Goal: Task Accomplishment & Management: Use online tool/utility

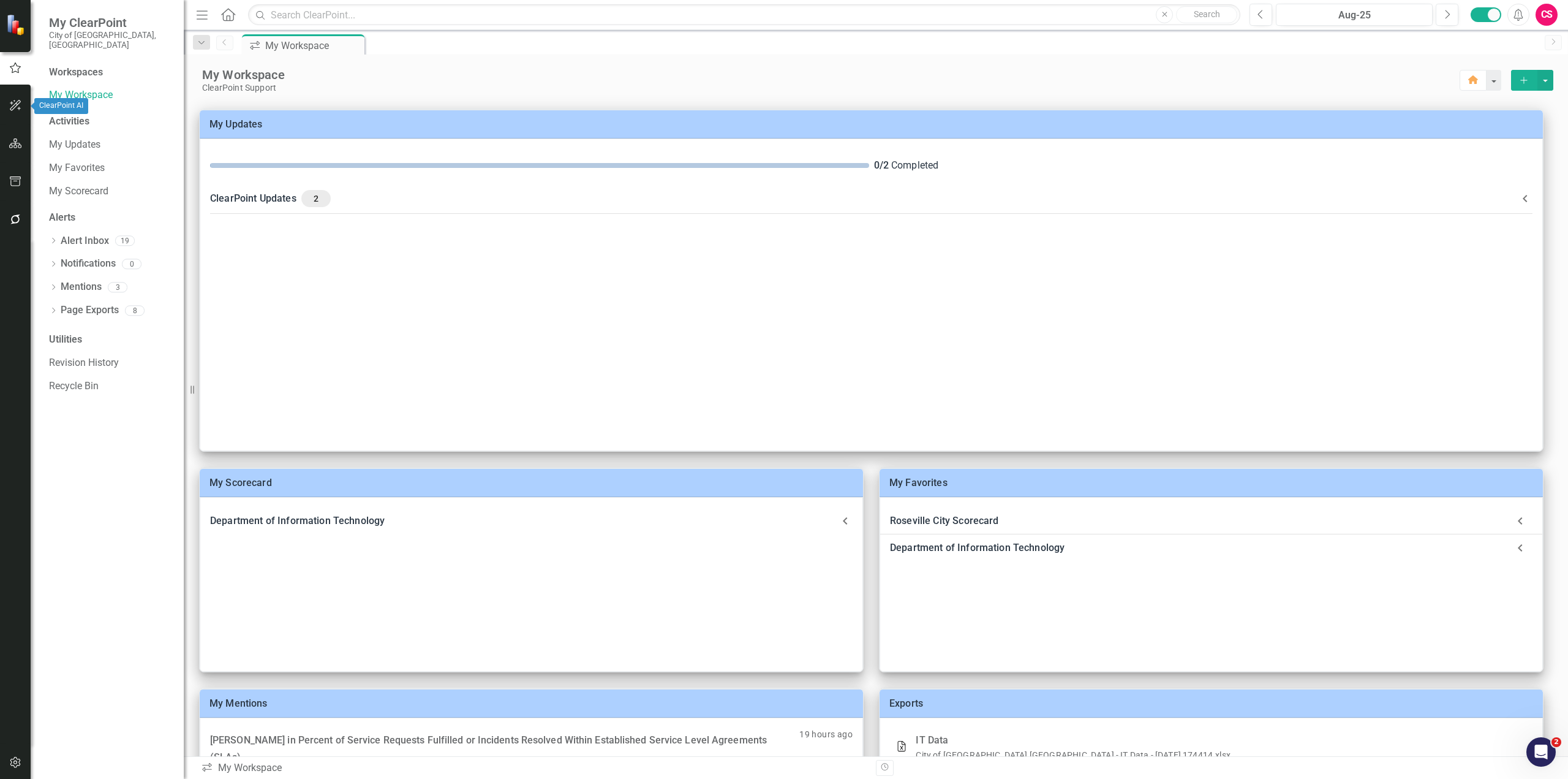
click at [11, 106] on icon "button" at bounding box center [16, 106] width 13 height 10
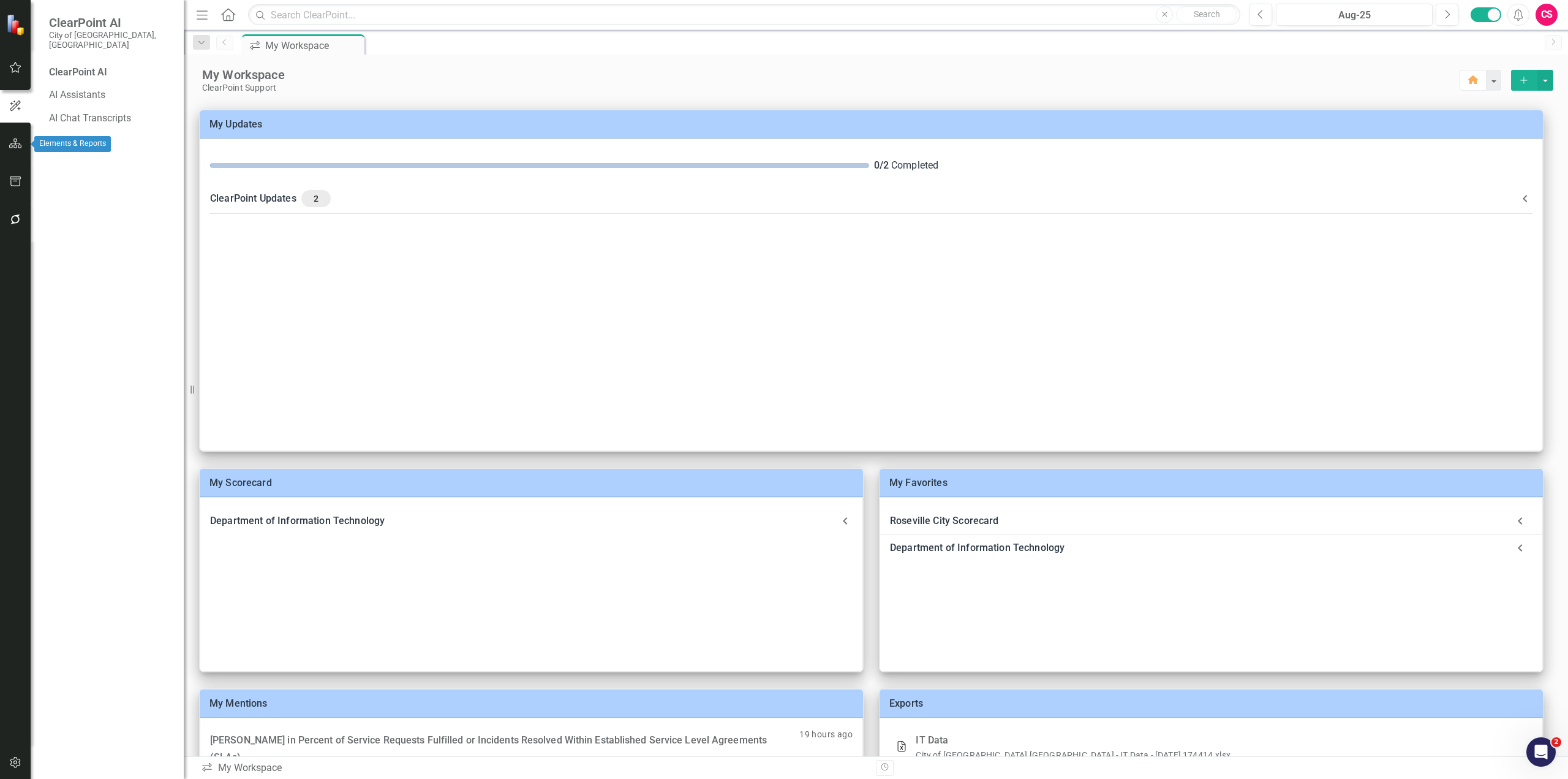
click at [16, 149] on button "button" at bounding box center [16, 143] width 28 height 25
click at [18, 149] on icon "button" at bounding box center [15, 143] width 13 height 11
click at [56, 136] on icon "Dropdown" at bounding box center [53, 139] width 8 height 7
click at [98, 155] on link "Roseville City Scorecard" at bounding box center [125, 161] width 116 height 14
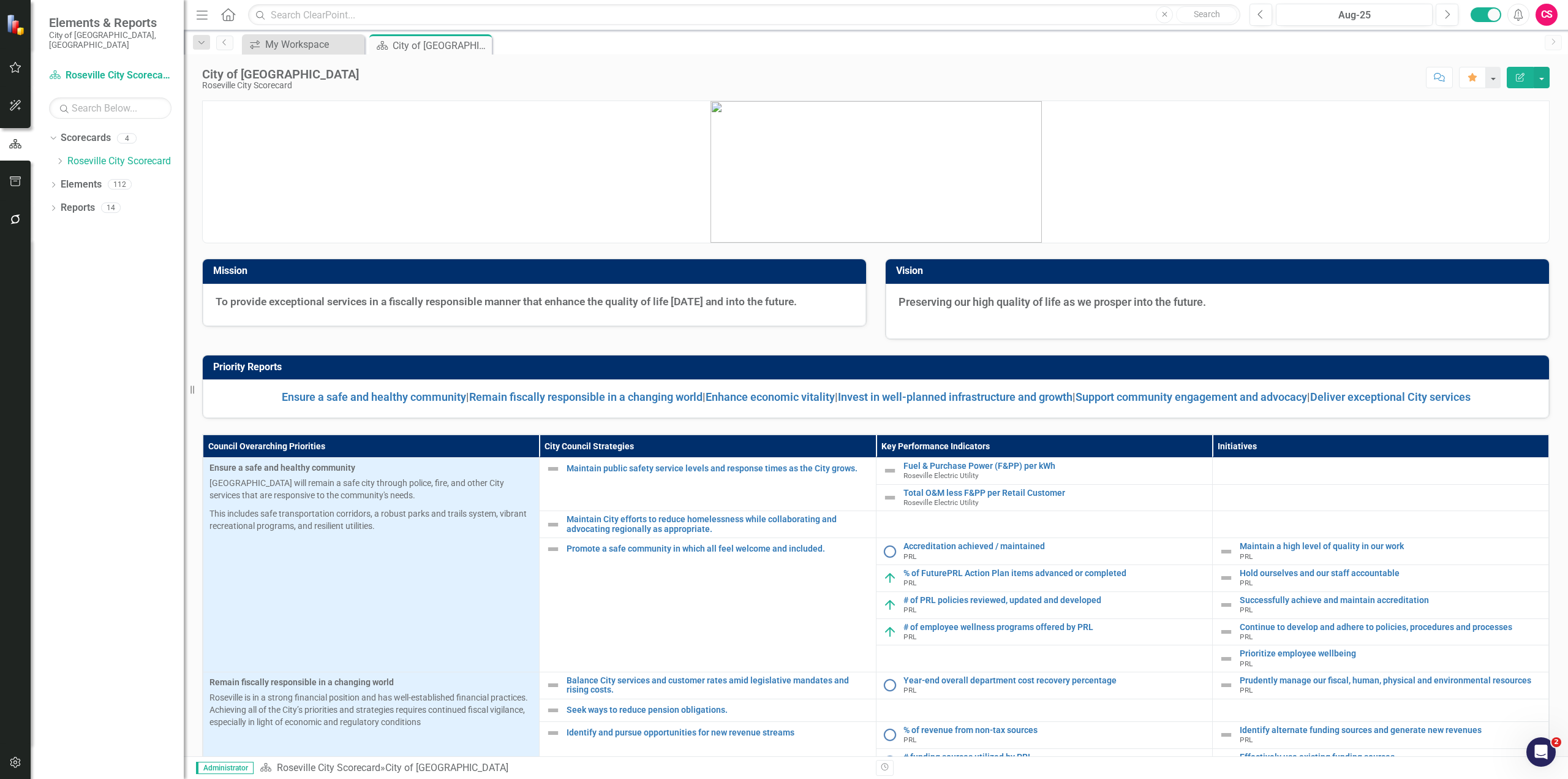
click at [1521, 79] on icon "Edit Report" at bounding box center [1520, 77] width 11 height 8
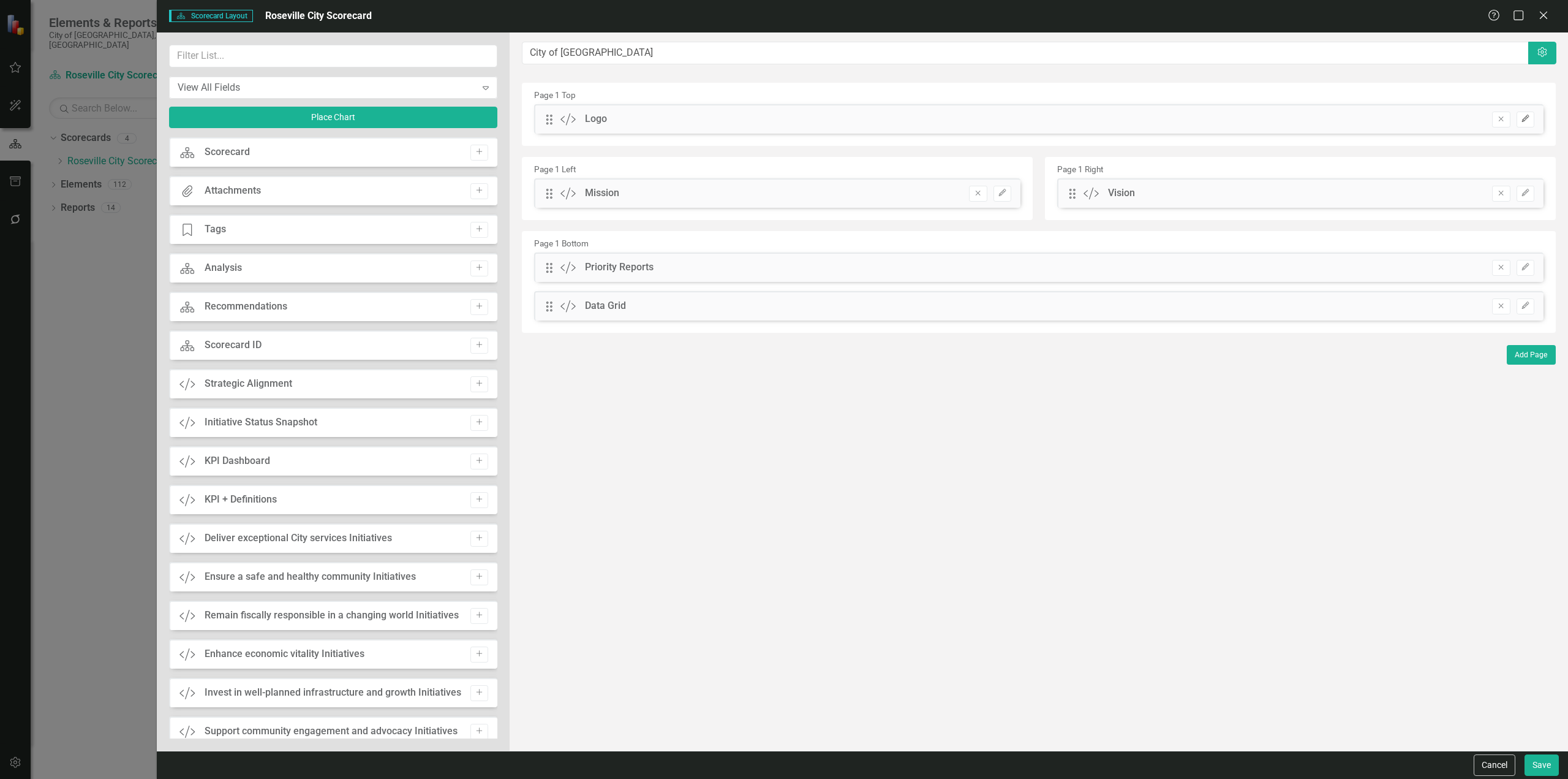
click at [1530, 120] on icon "Edit" at bounding box center [1525, 119] width 9 height 7
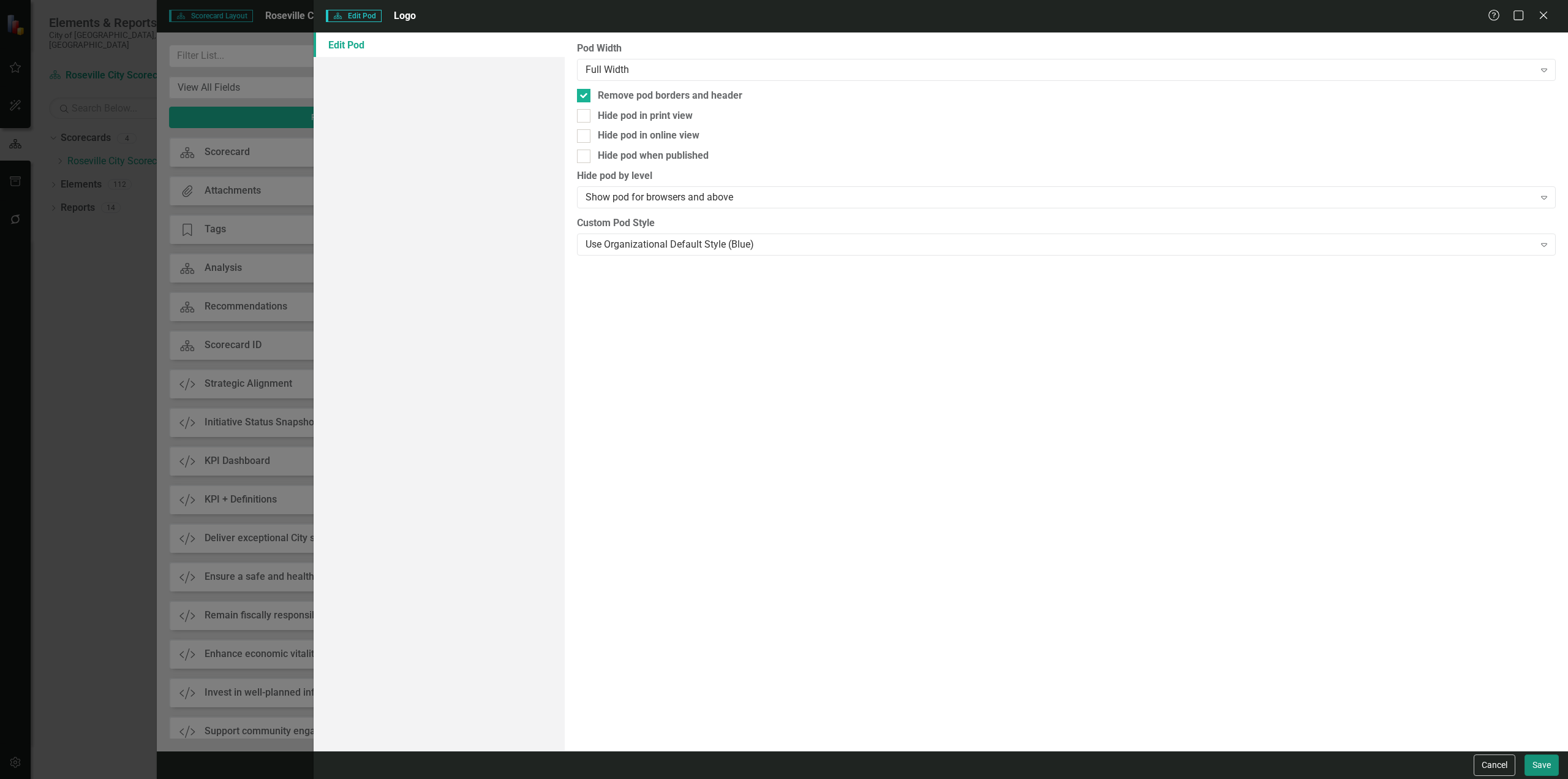
click at [1539, 761] on button "Save" at bounding box center [1542, 765] width 34 height 21
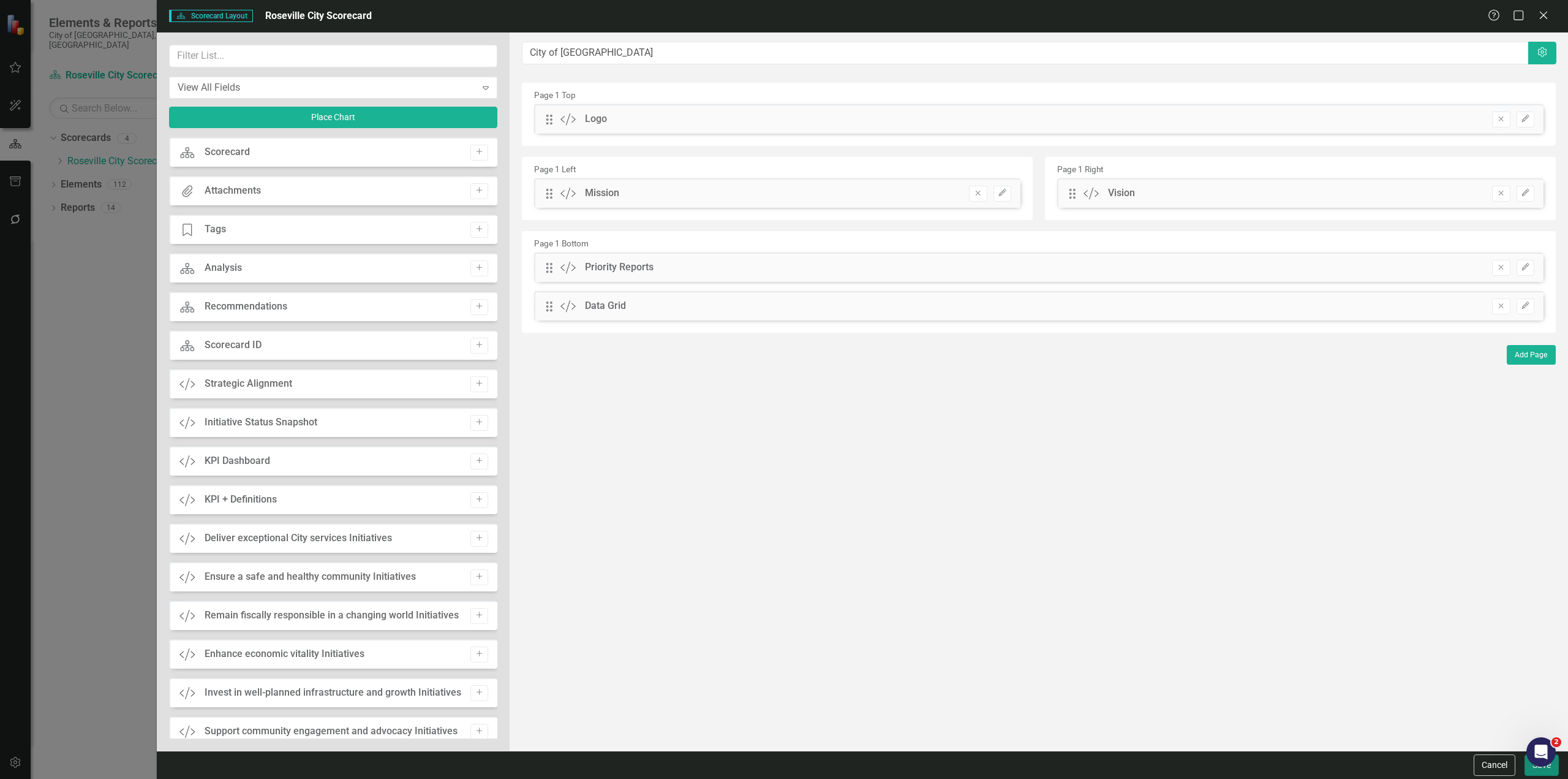
click at [1549, 773] on button "Save" at bounding box center [1542, 765] width 34 height 21
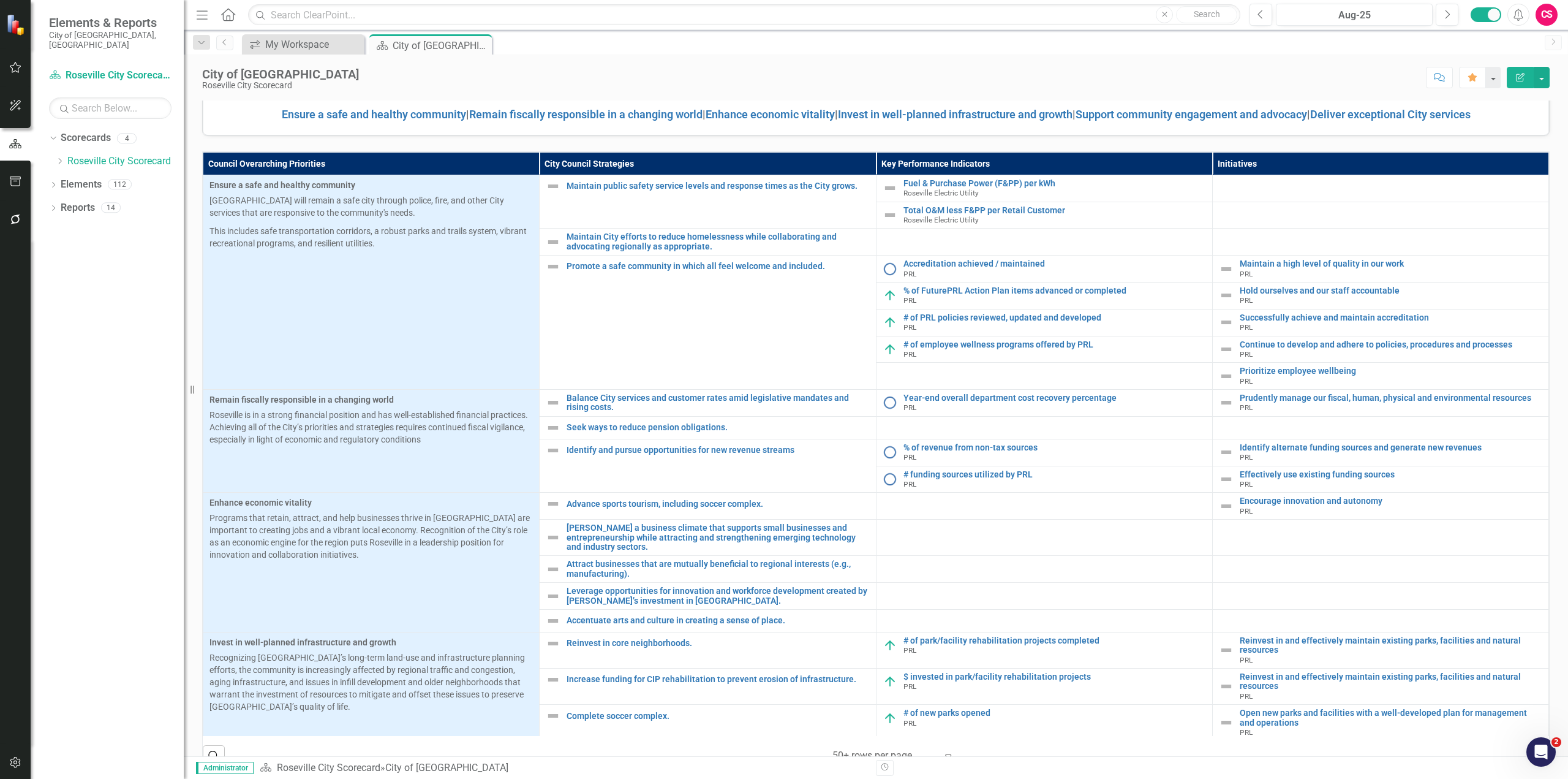
scroll to position [296, 0]
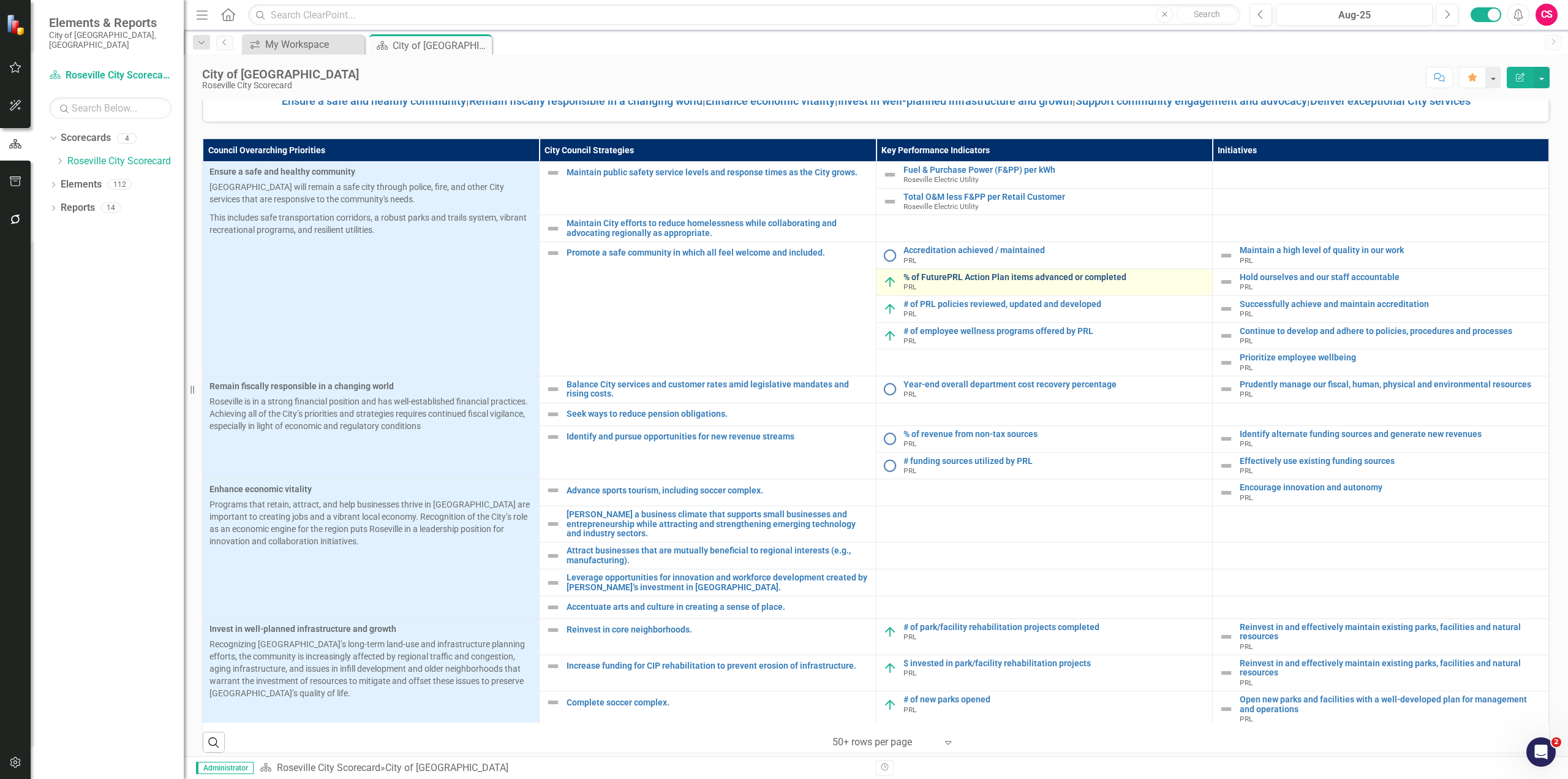
click at [962, 278] on link "% of FuturePRL Action Plan items advanced or completed" at bounding box center [1055, 277] width 303 height 9
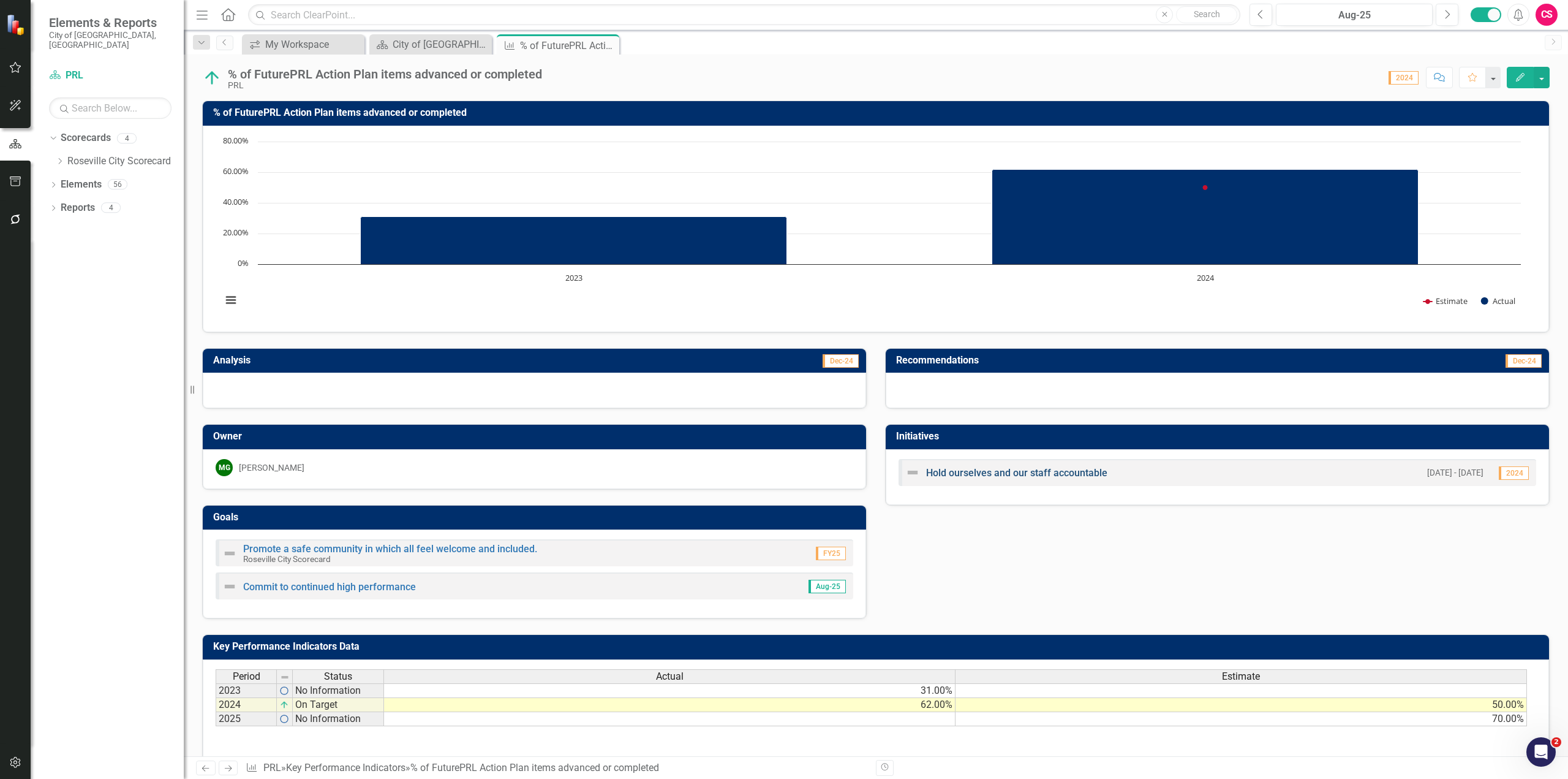
click at [1007, 473] on link "Hold ourselves and our staff accountable" at bounding box center [1016, 473] width 181 height 11
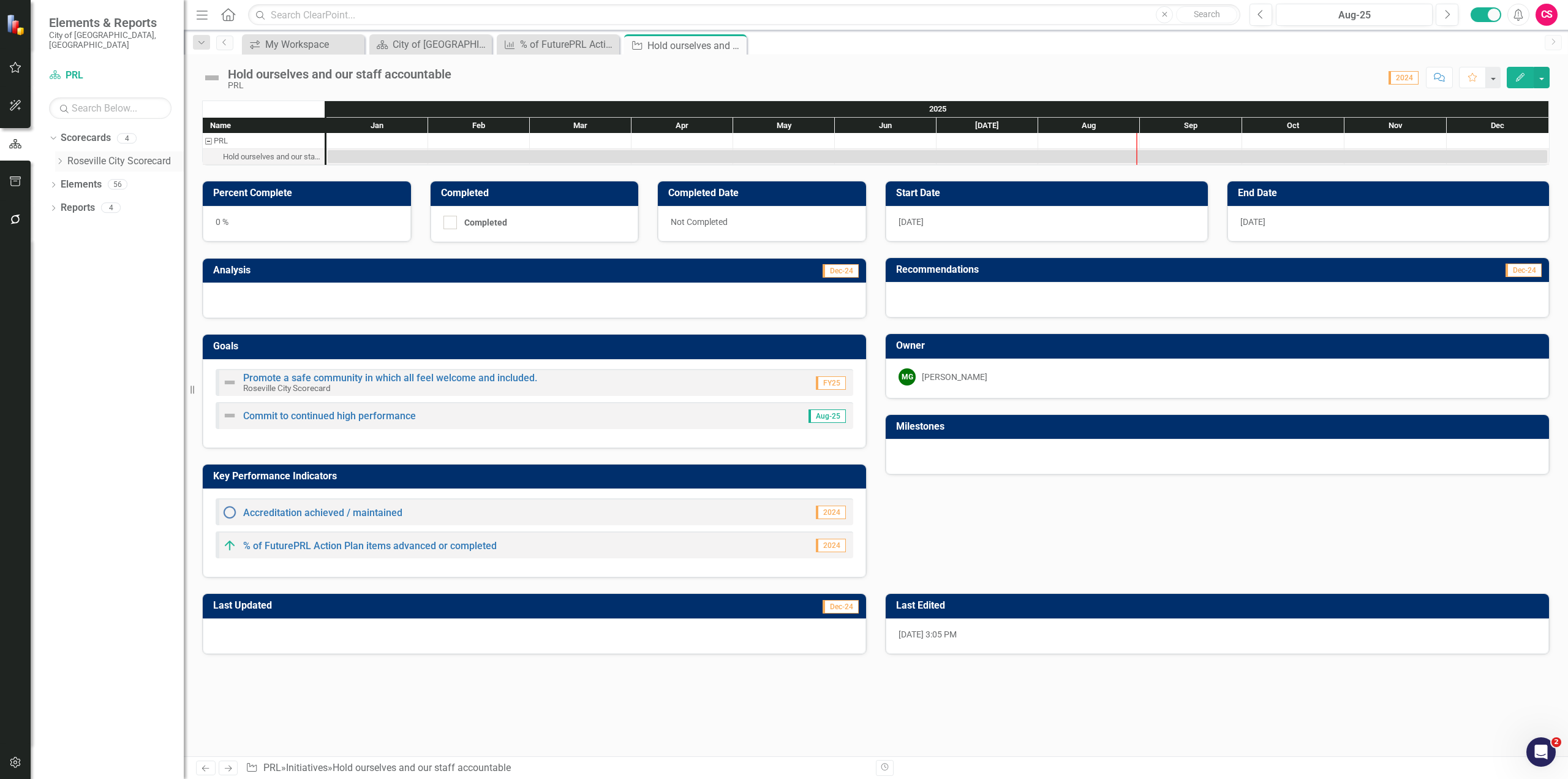
click at [61, 158] on icon at bounding box center [61, 161] width 3 height 6
click at [125, 178] on link "Department of Information Technology" at bounding box center [131, 184] width 104 height 14
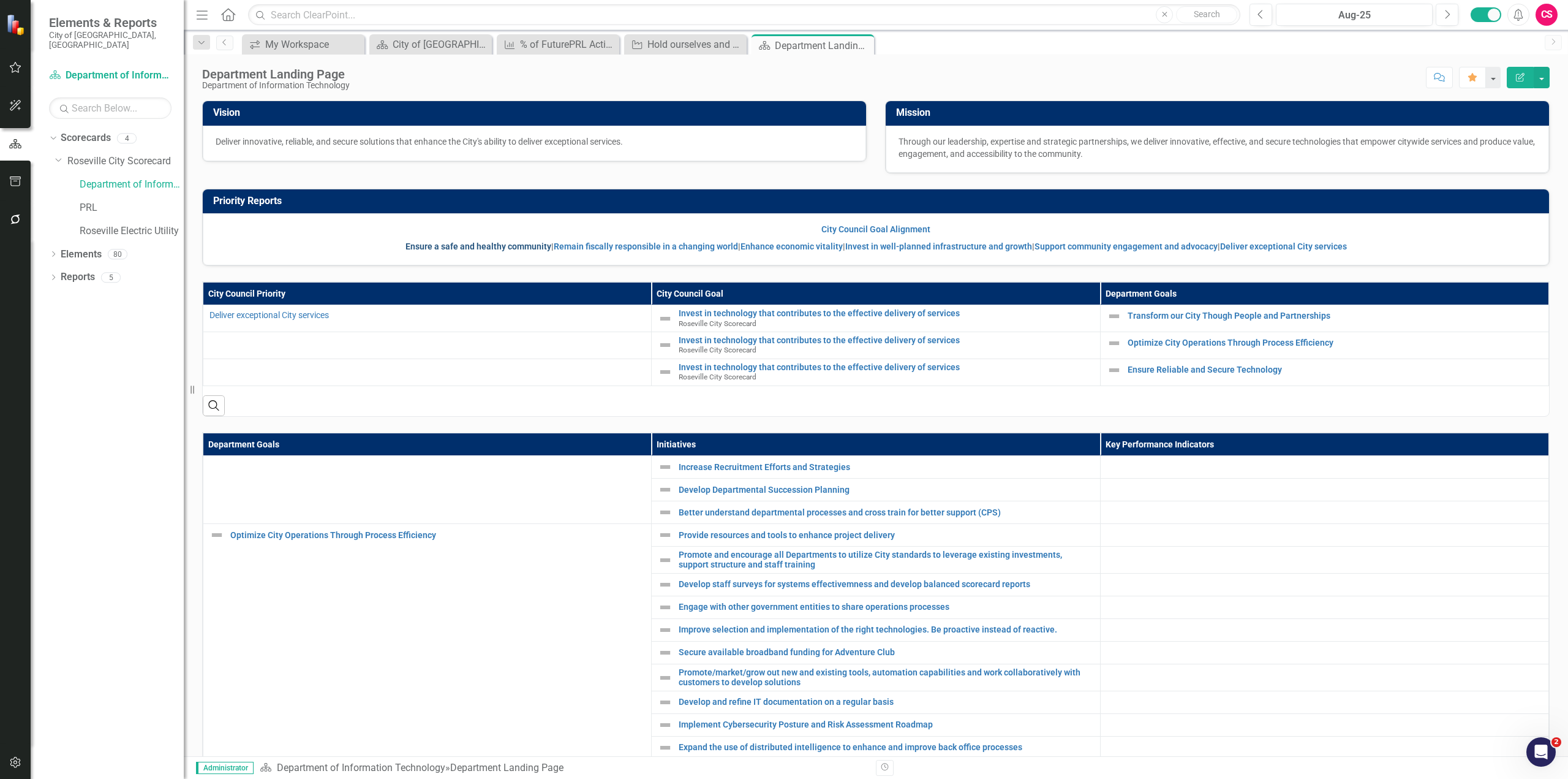
click at [478, 244] on link "Ensure a safe and healthy community" at bounding box center [478, 247] width 146 height 10
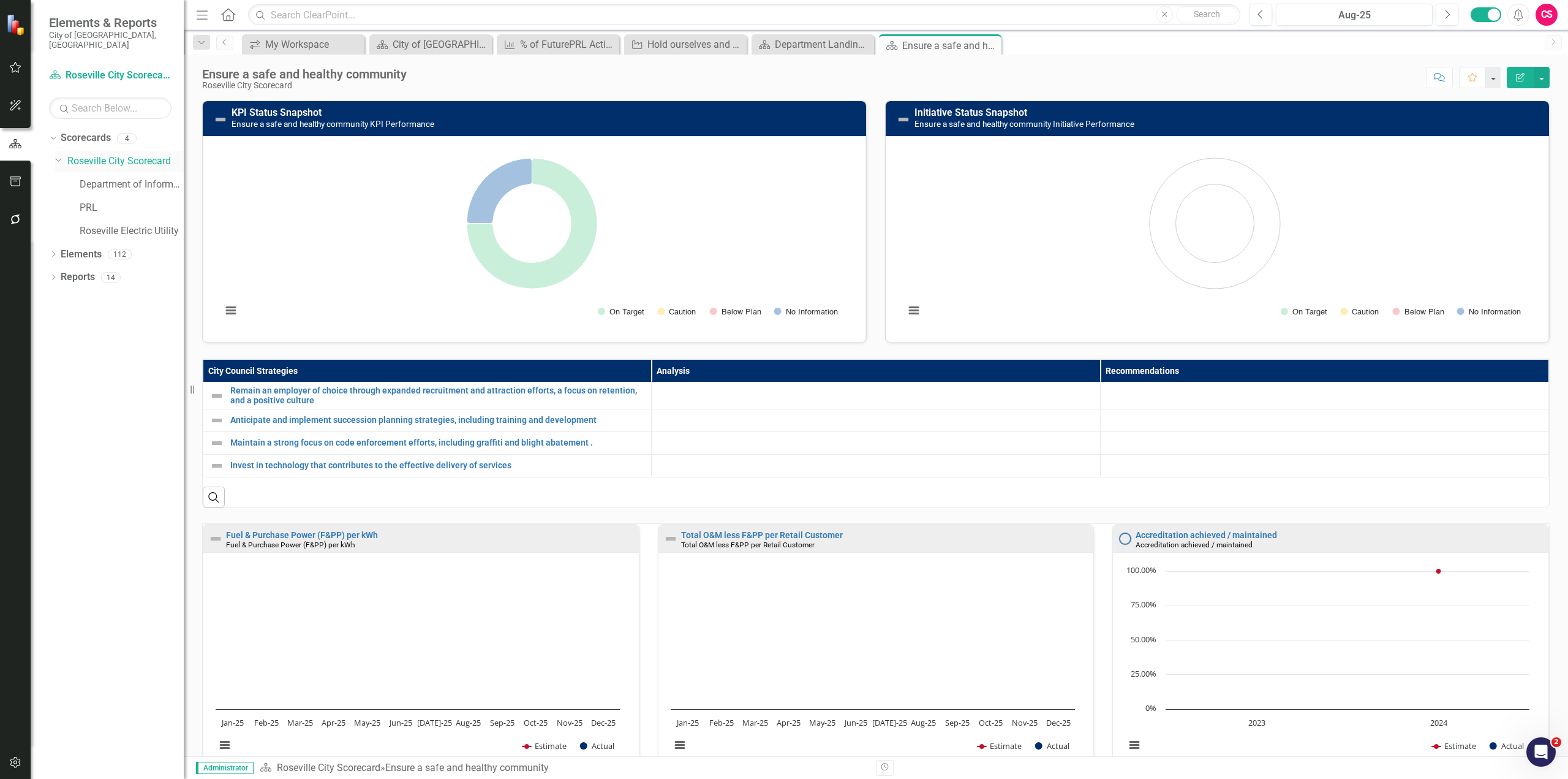
click at [124, 155] on link "Roseville City Scorecard" at bounding box center [125, 161] width 116 height 14
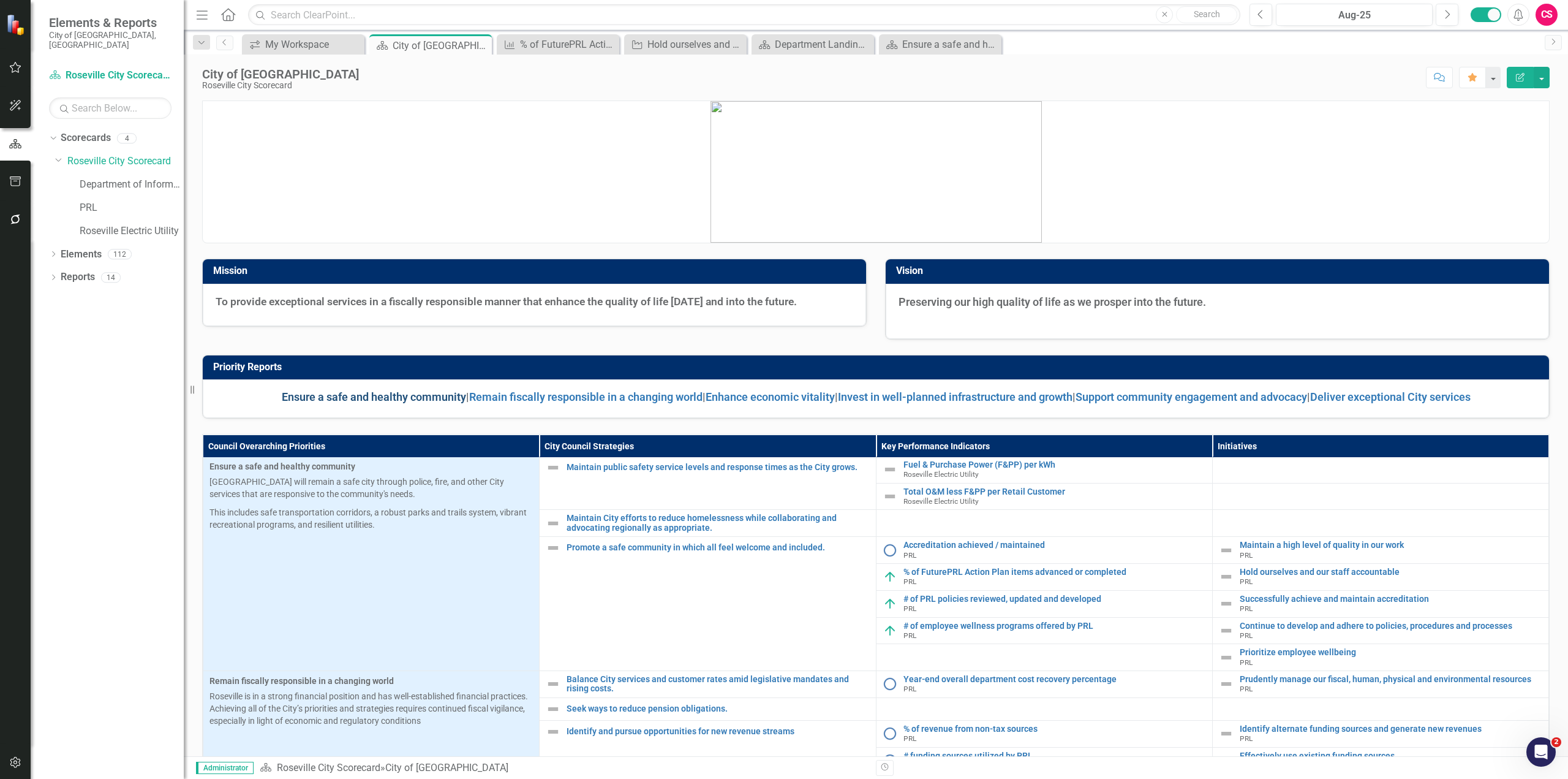
click at [322, 396] on link "Ensure a safe and healthy community" at bounding box center [373, 397] width 184 height 13
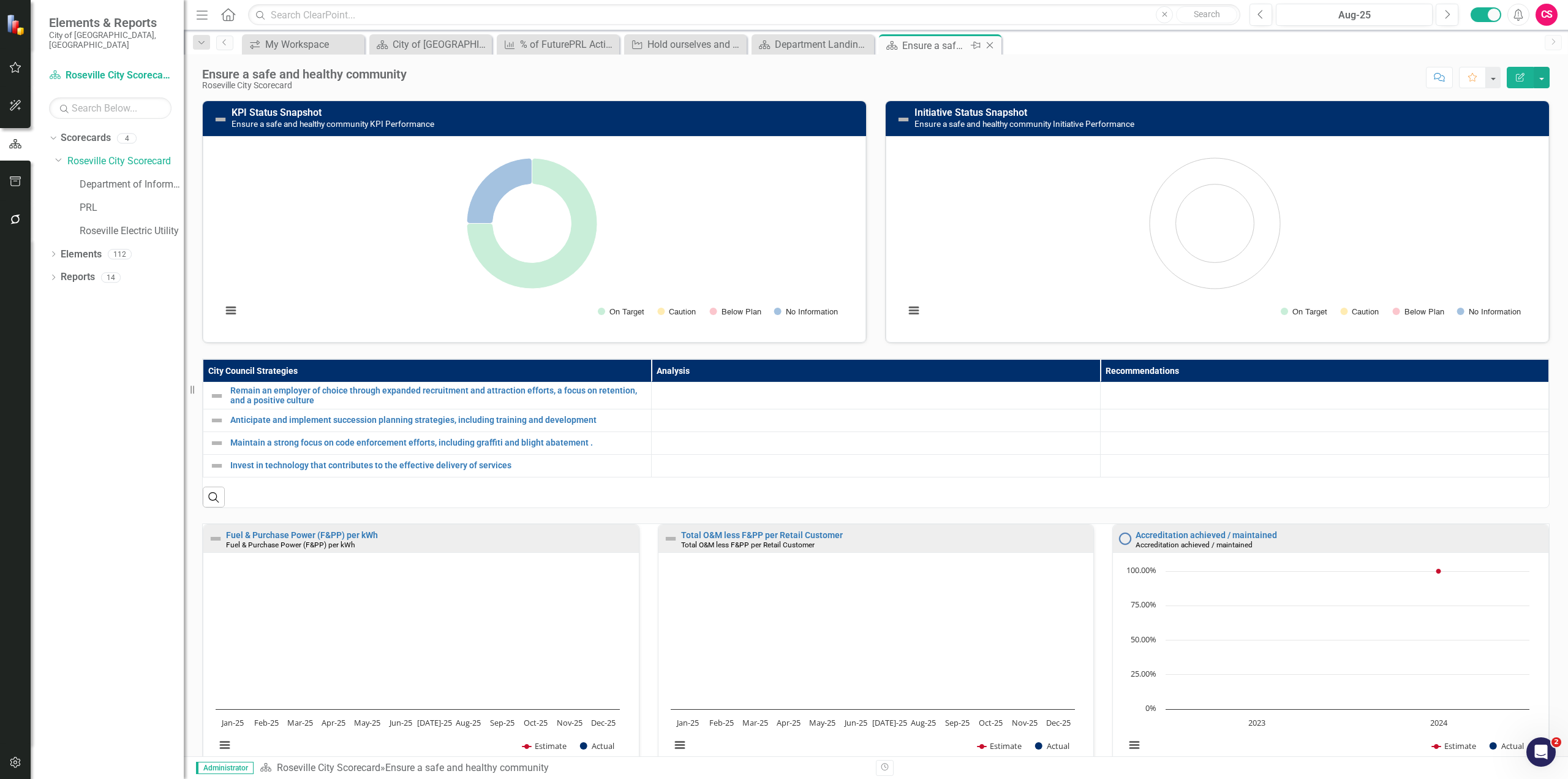
click at [994, 46] on icon "Close" at bounding box center [990, 45] width 12 height 10
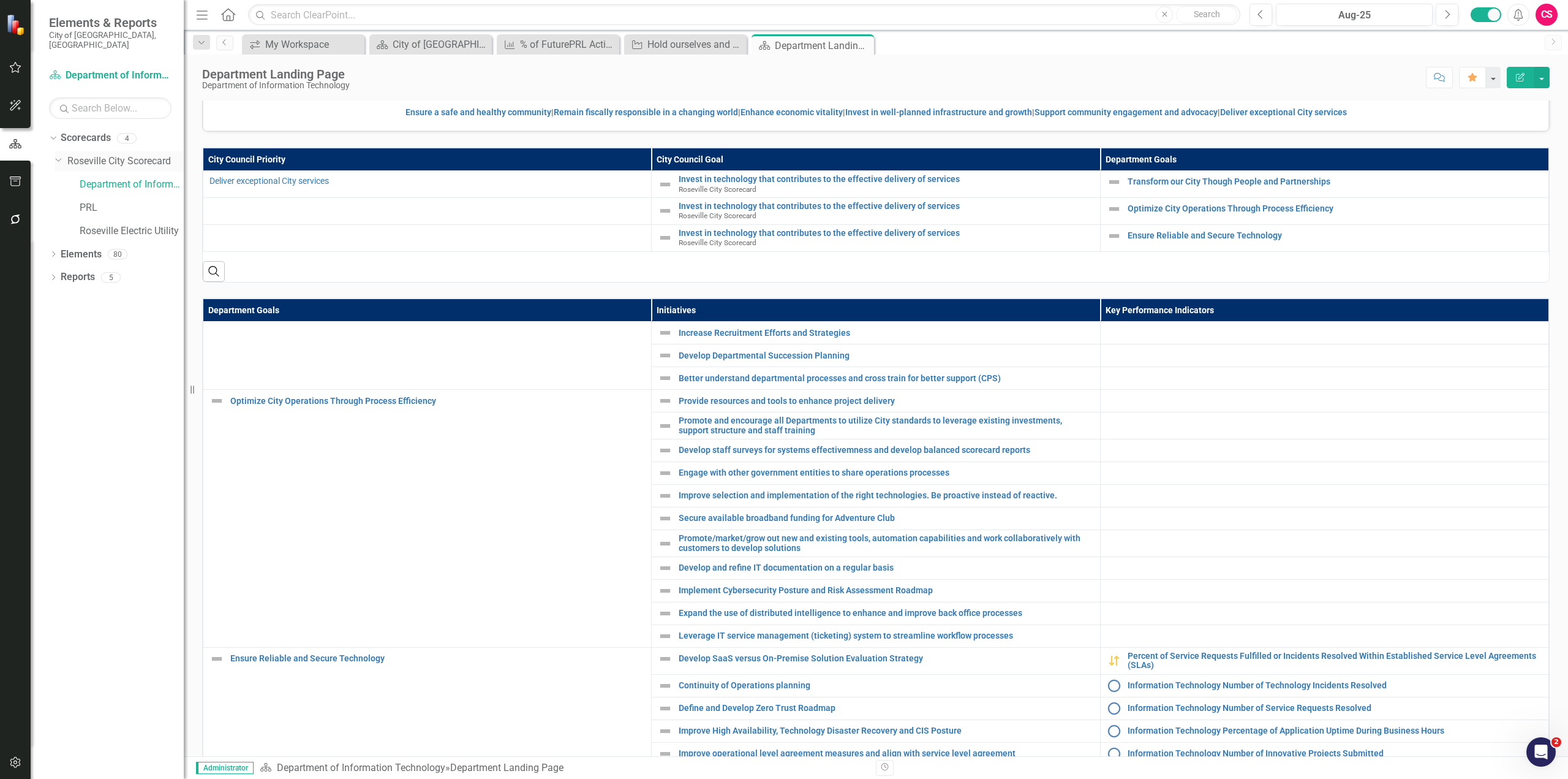
scroll to position [124, 0]
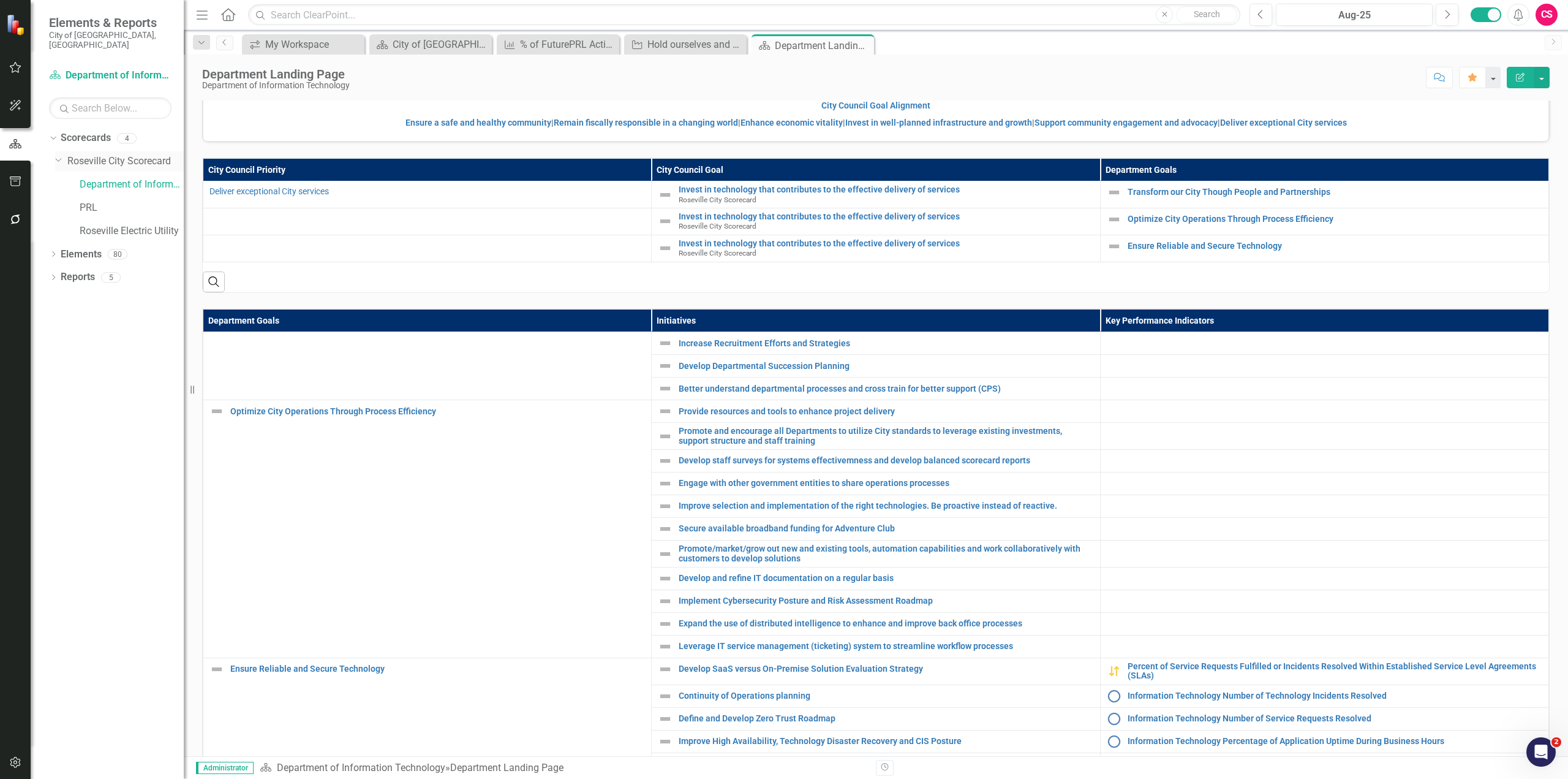
click at [131, 155] on link "Roseville City Scorecard" at bounding box center [125, 161] width 116 height 14
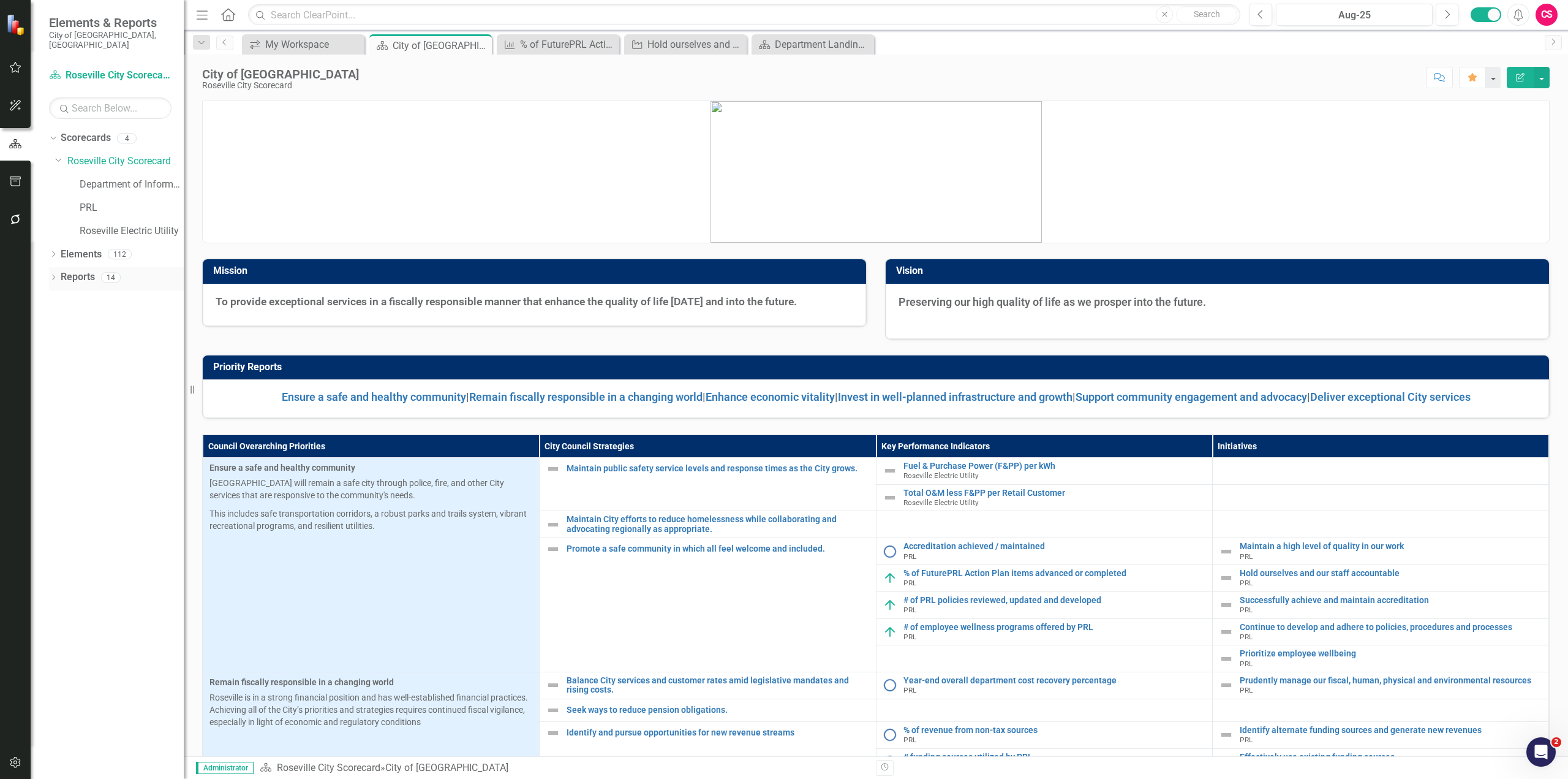
click at [56, 275] on icon "Dropdown" at bounding box center [53, 279] width 8 height 7
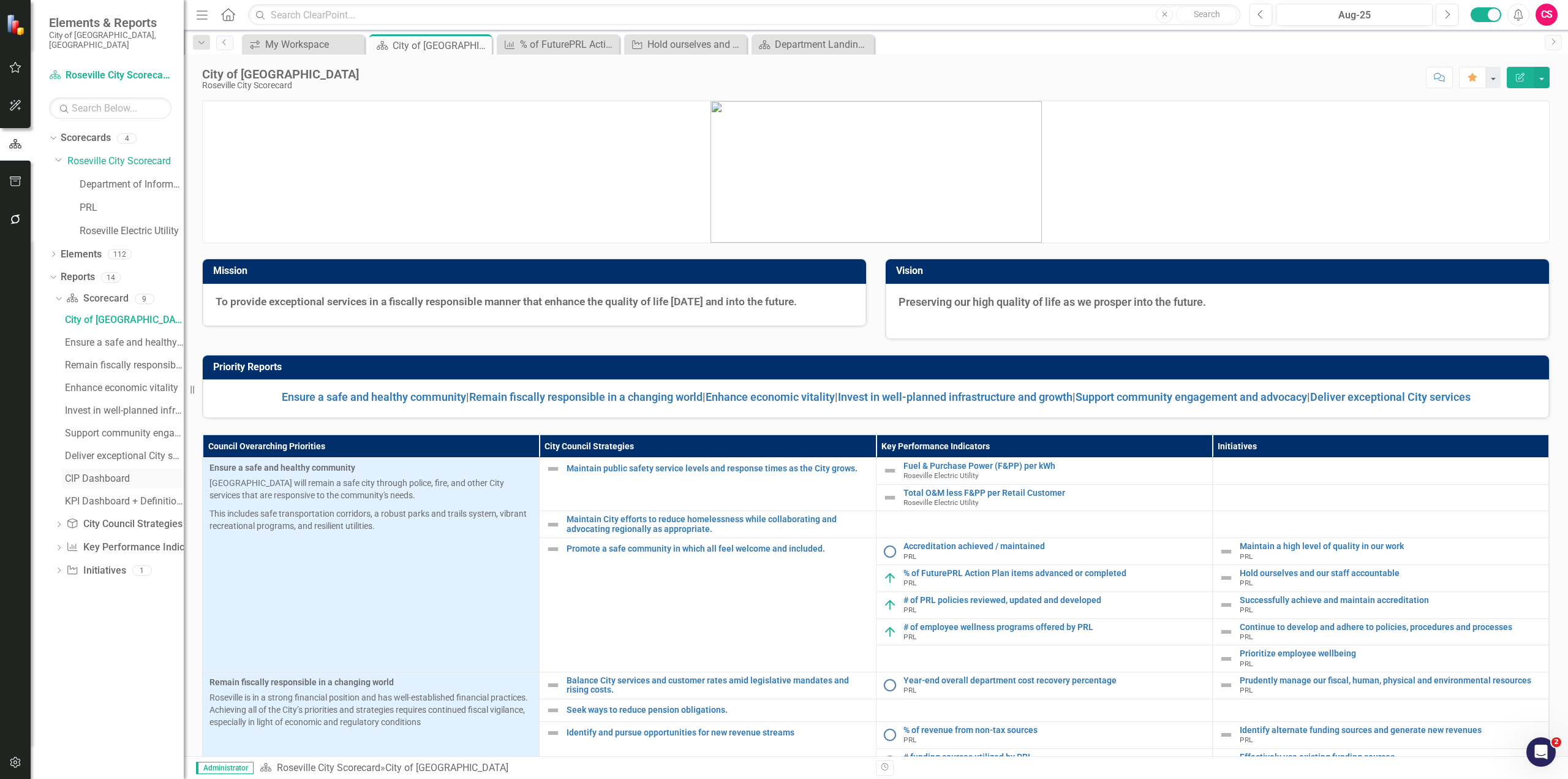
click at [103, 473] on div "CIP Dashboard" at bounding box center [124, 478] width 119 height 11
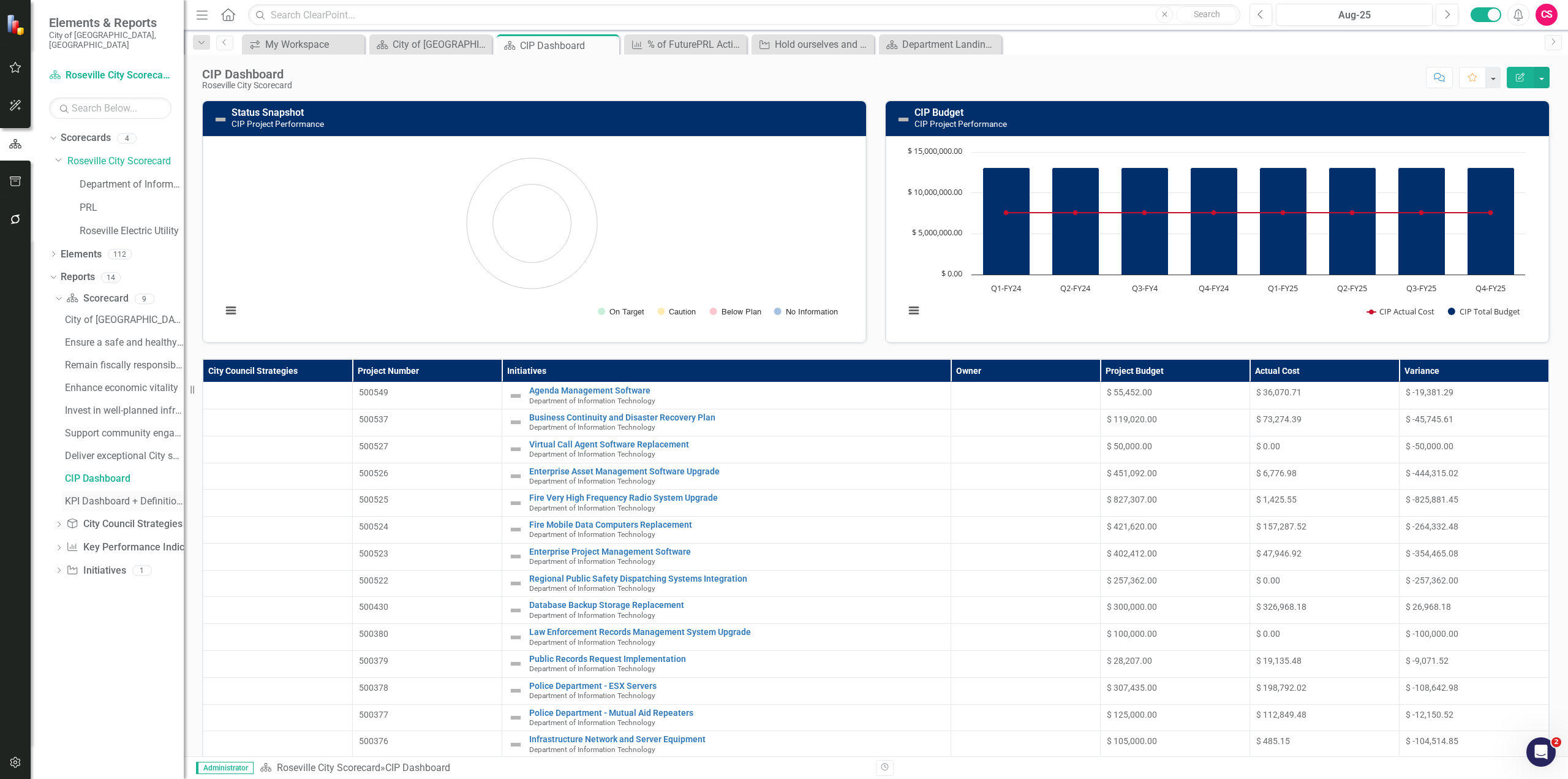
click at [93, 496] on div "KPI Dashboard + Definitions" at bounding box center [124, 500] width 119 height 11
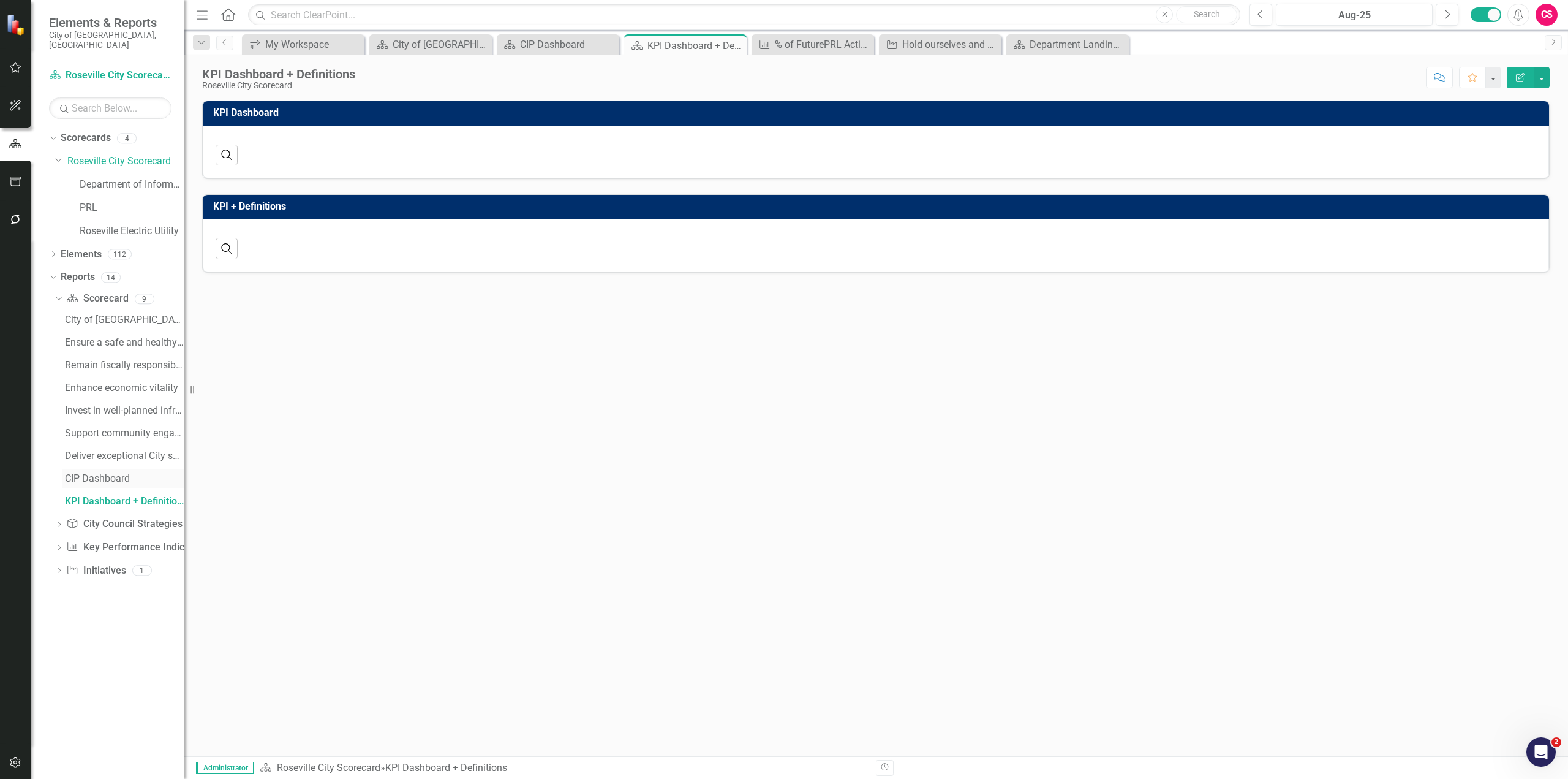
click at [111, 473] on div "CIP Dashboard" at bounding box center [124, 478] width 119 height 11
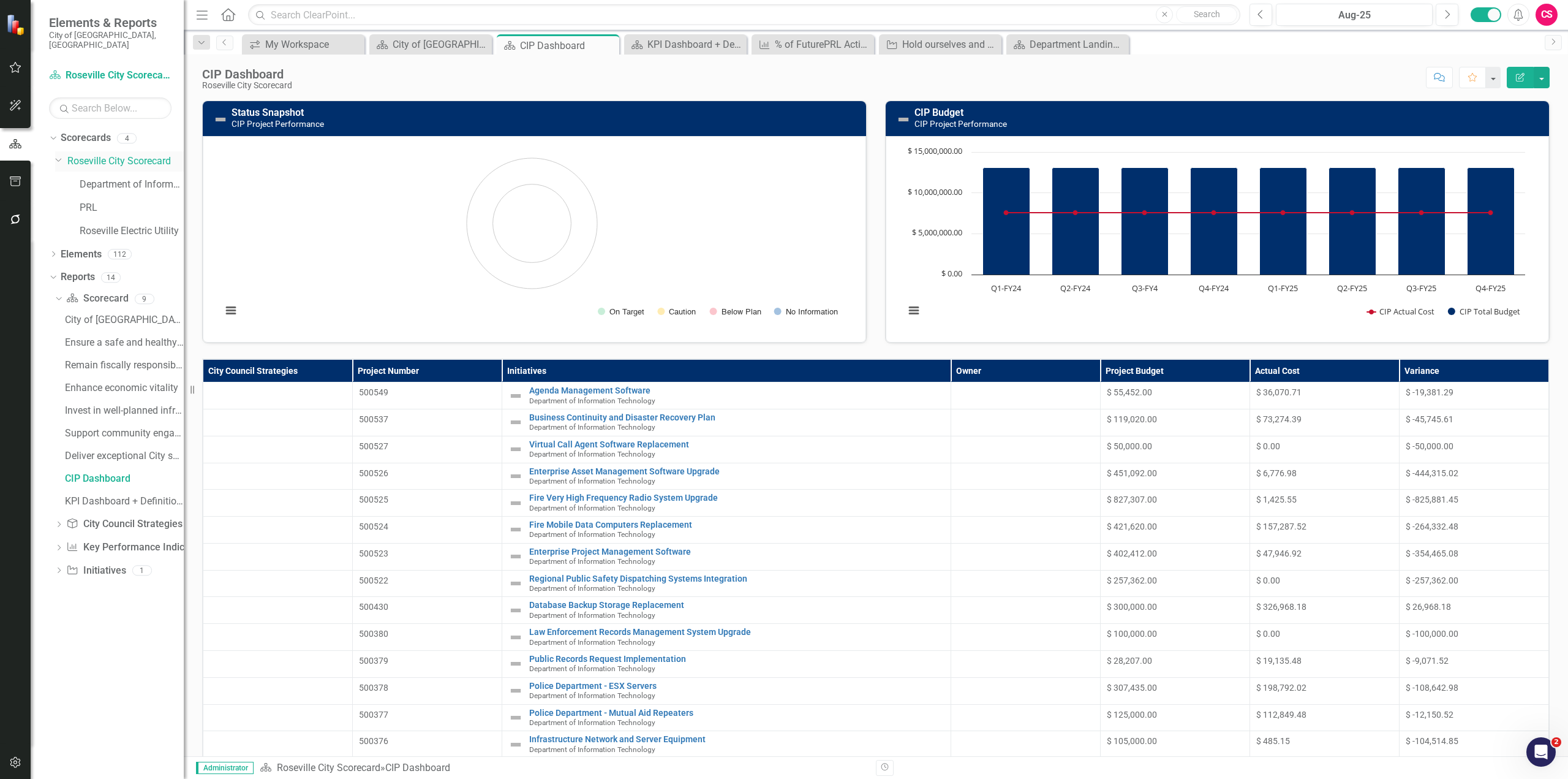
click at [94, 155] on link "Roseville City Scorecard" at bounding box center [125, 161] width 116 height 14
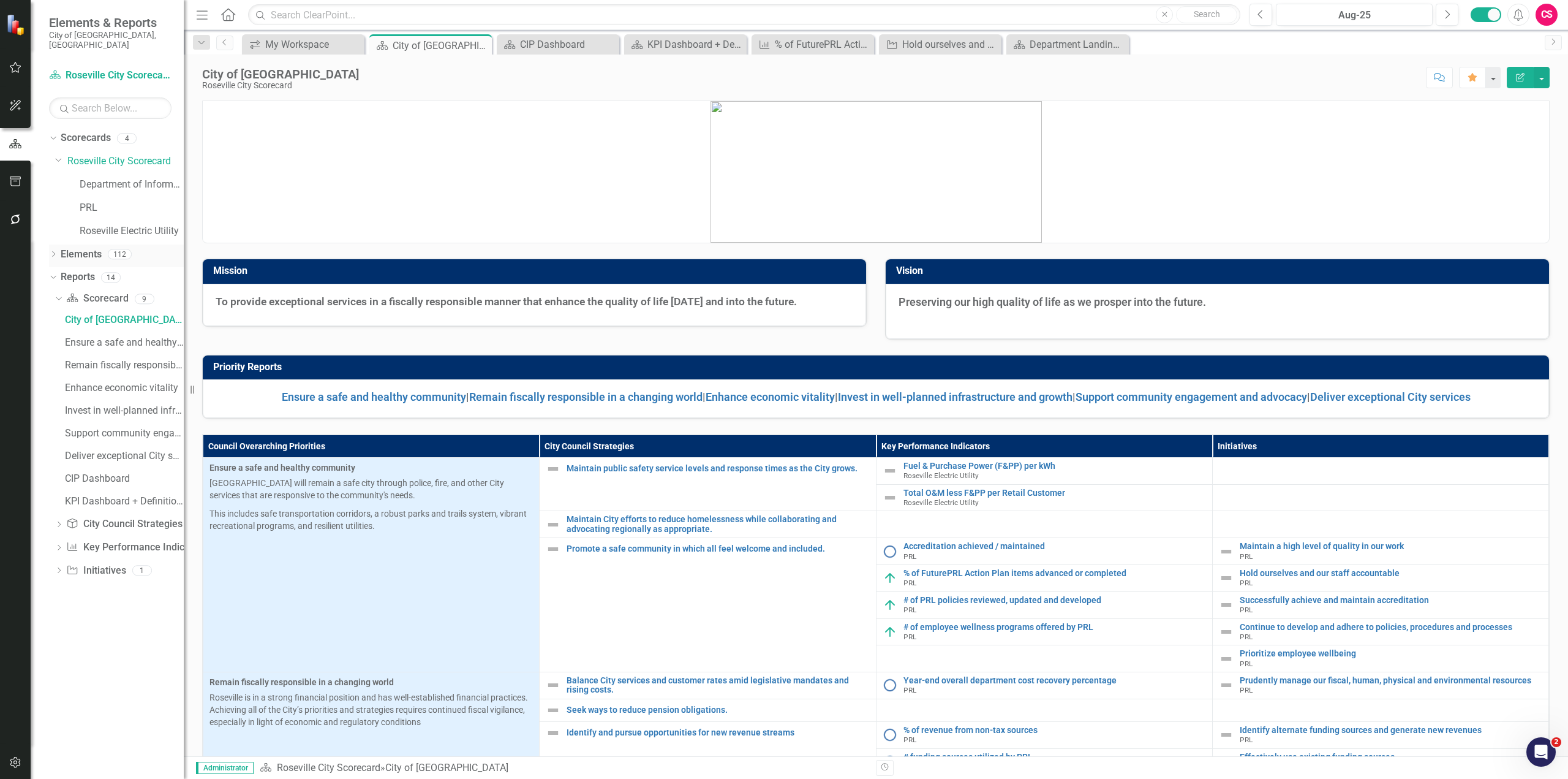
click at [79, 247] on link "Elements" at bounding box center [81, 254] width 41 height 14
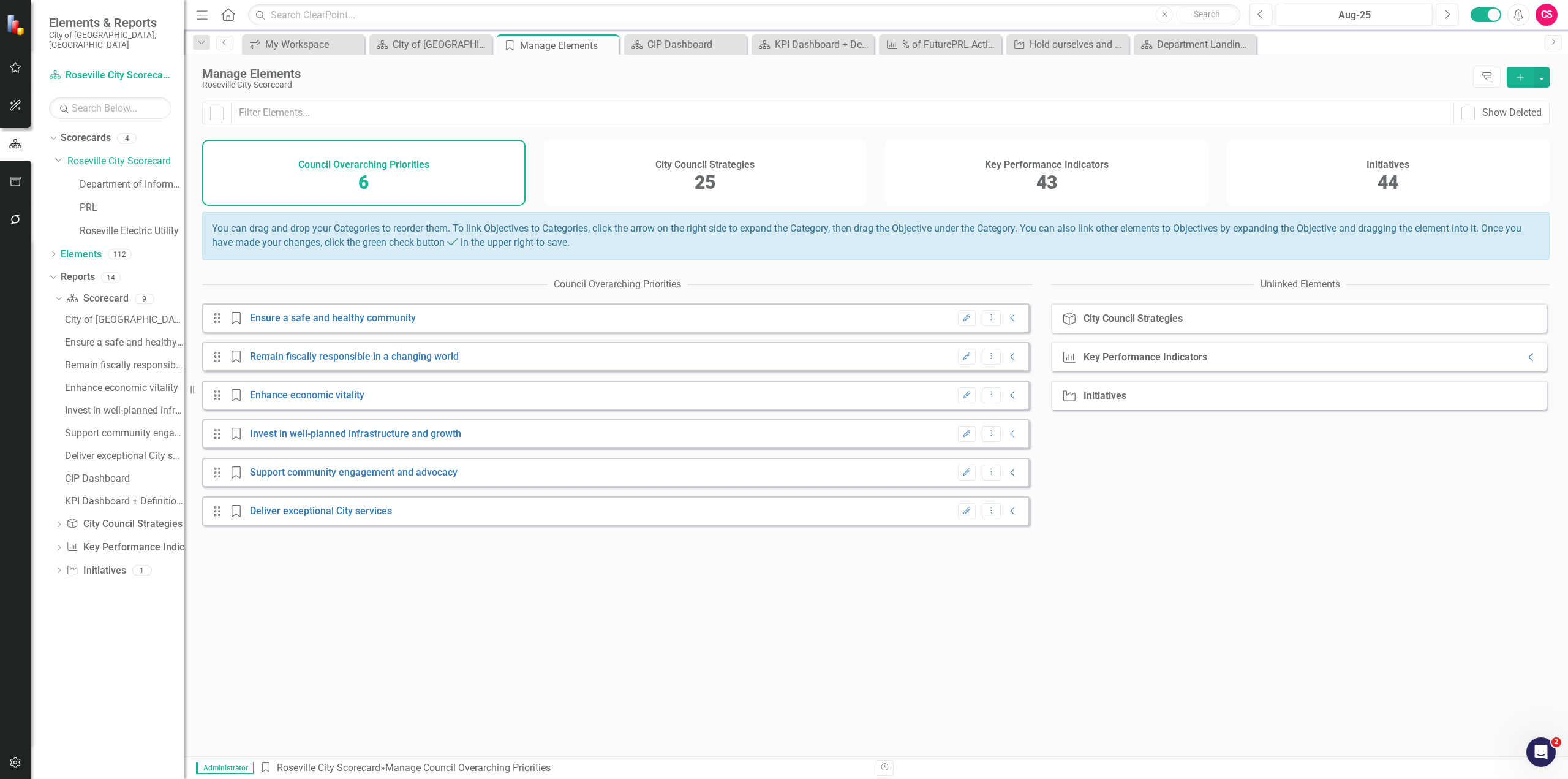
click at [716, 174] on span "25" at bounding box center [704, 183] width 20 height 21
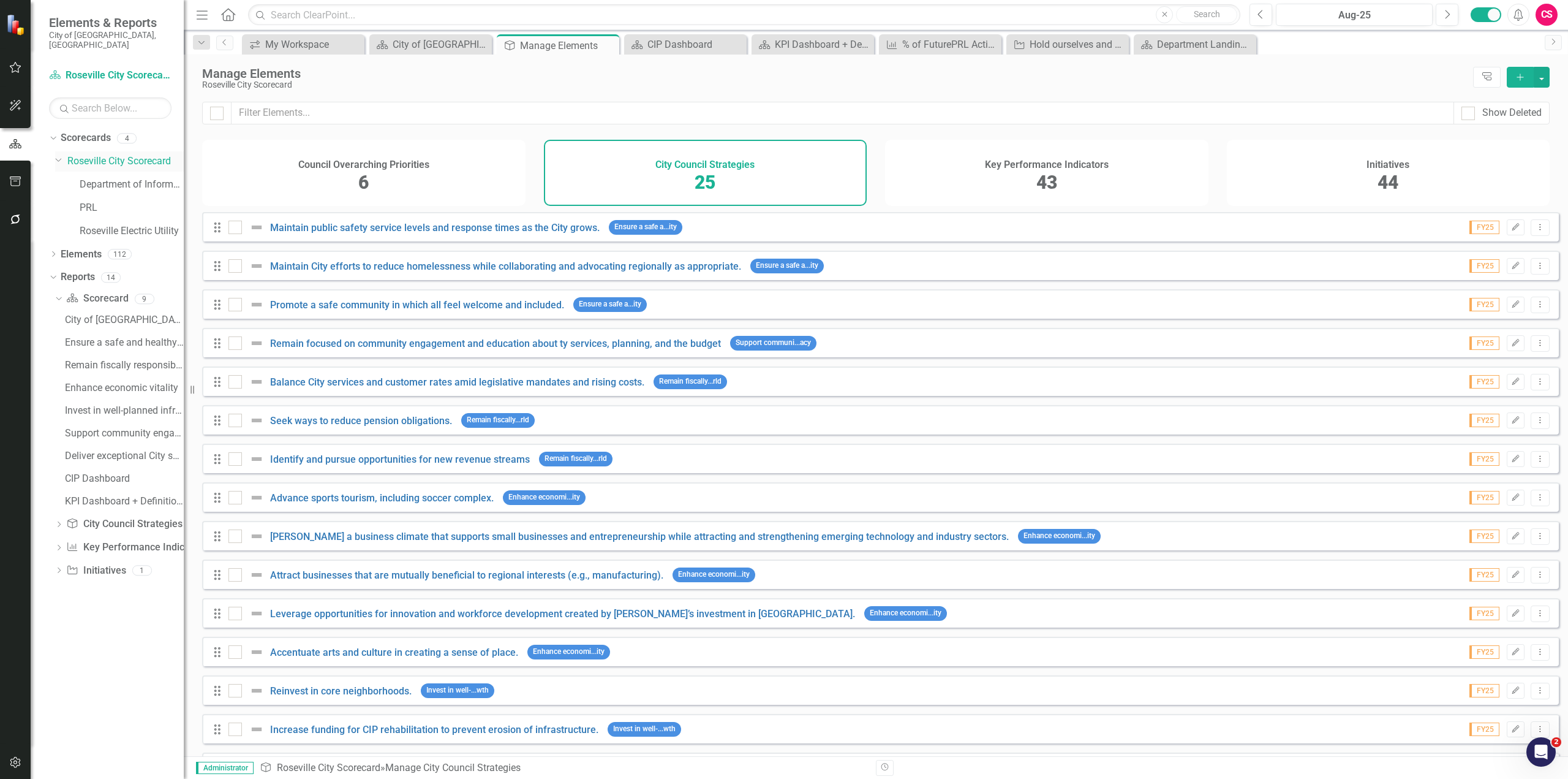
click at [102, 155] on link "Roseville City Scorecard" at bounding box center [125, 161] width 116 height 14
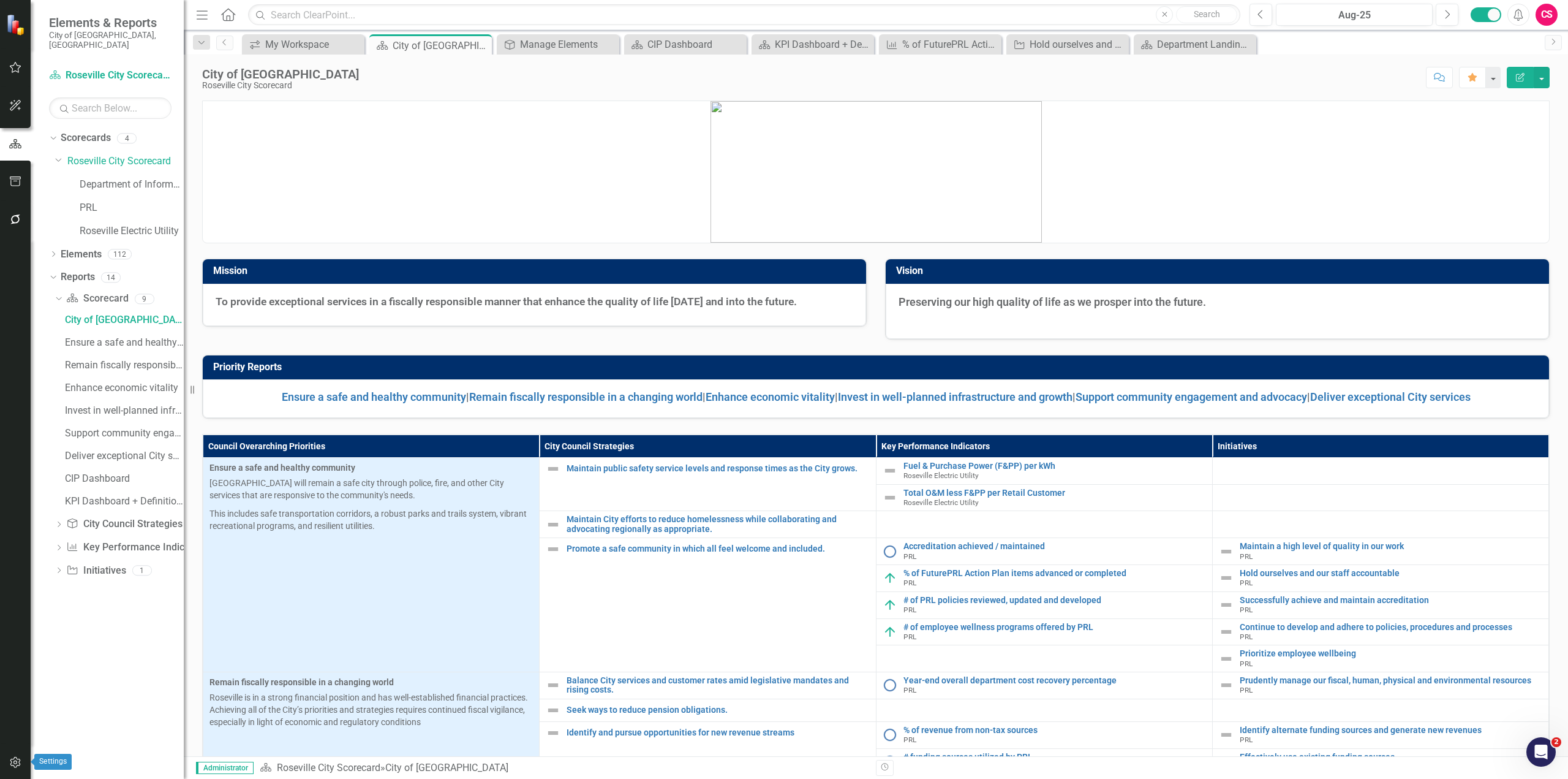
click at [17, 773] on button "button" at bounding box center [16, 763] width 28 height 25
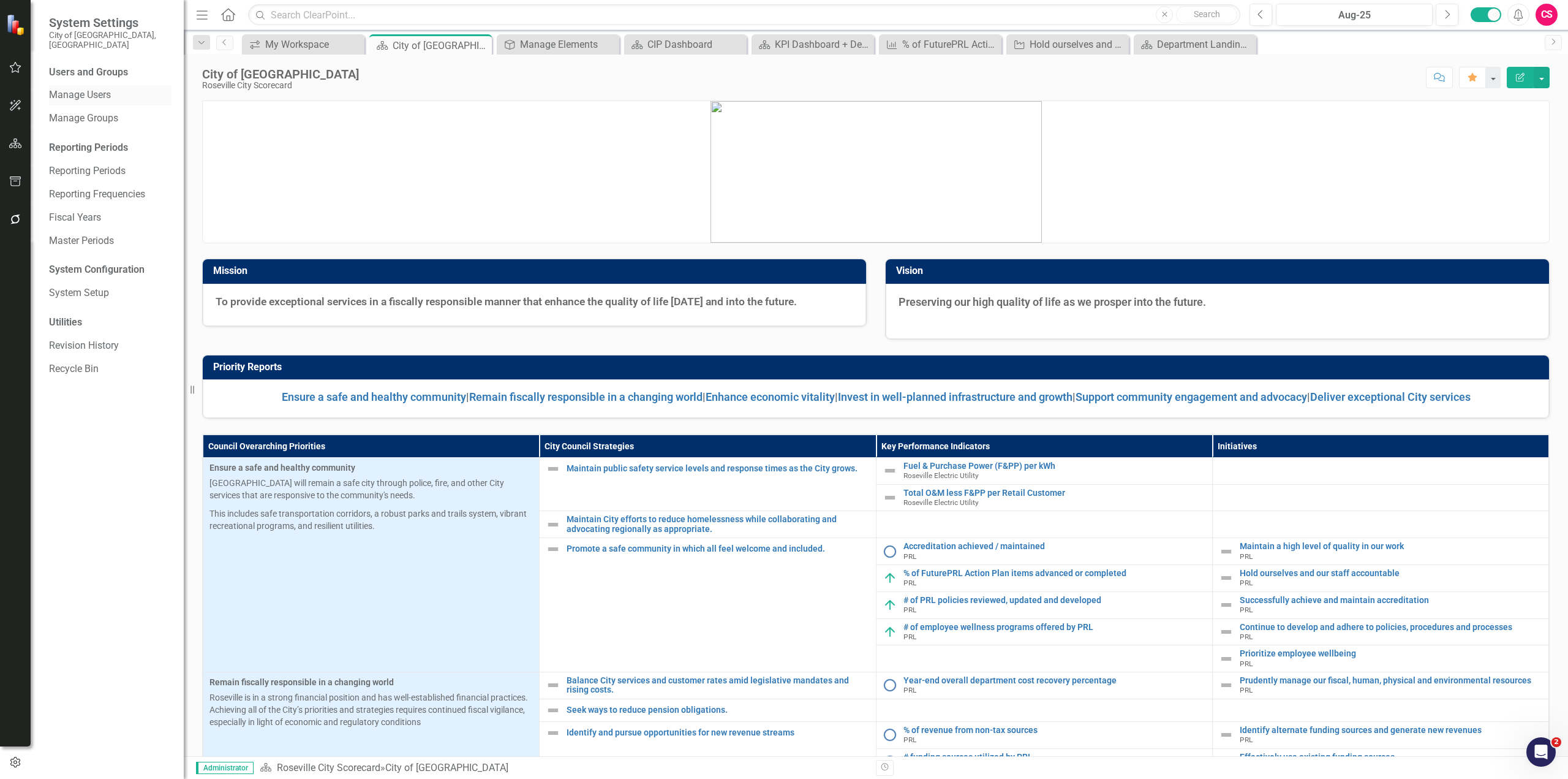
click at [97, 88] on link "Manage Users" at bounding box center [111, 95] width 123 height 14
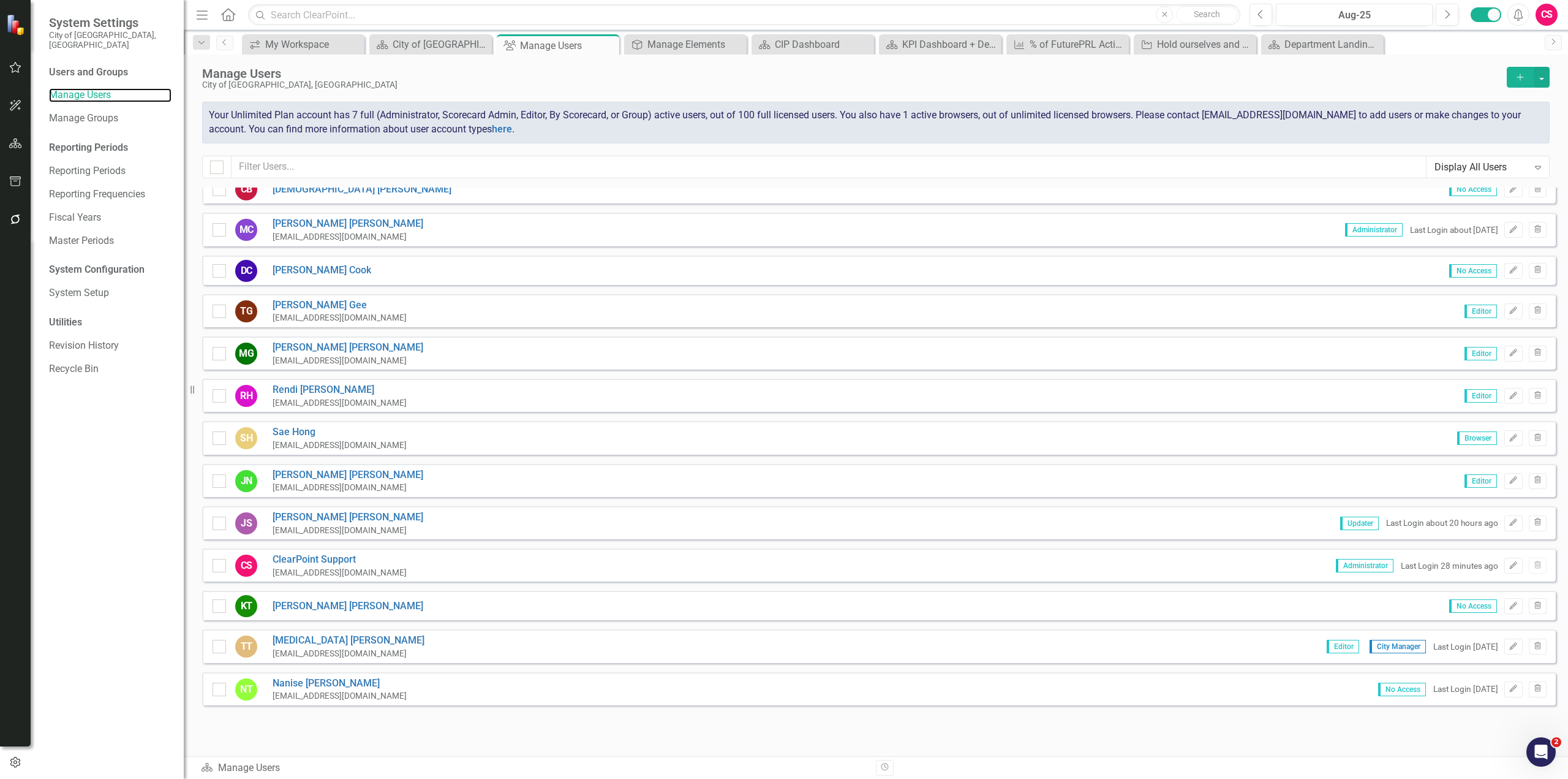
scroll to position [96, 0]
click at [427, 45] on div "City of [GEOGRAPHIC_DATA]" at bounding box center [433, 44] width 81 height 16
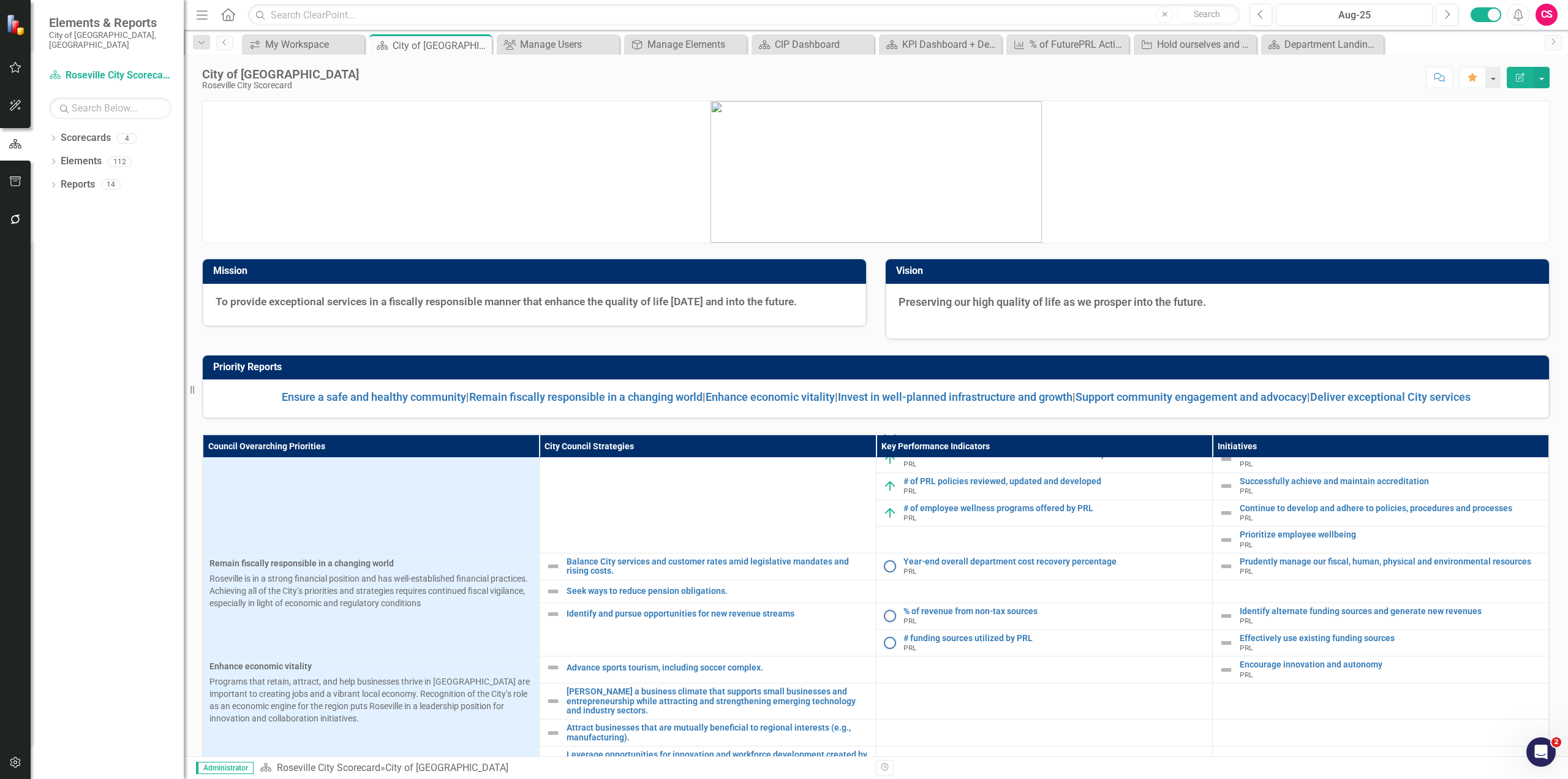
scroll to position [120, 0]
click at [52, 136] on icon "Dropdown" at bounding box center [53, 139] width 8 height 7
click at [78, 155] on link "Roseville City Scorecard" at bounding box center [125, 161] width 116 height 14
click at [61, 157] on icon "Dropdown" at bounding box center [59, 161] width 9 height 7
click at [123, 178] on link "Department of Information Technology" at bounding box center [131, 184] width 104 height 14
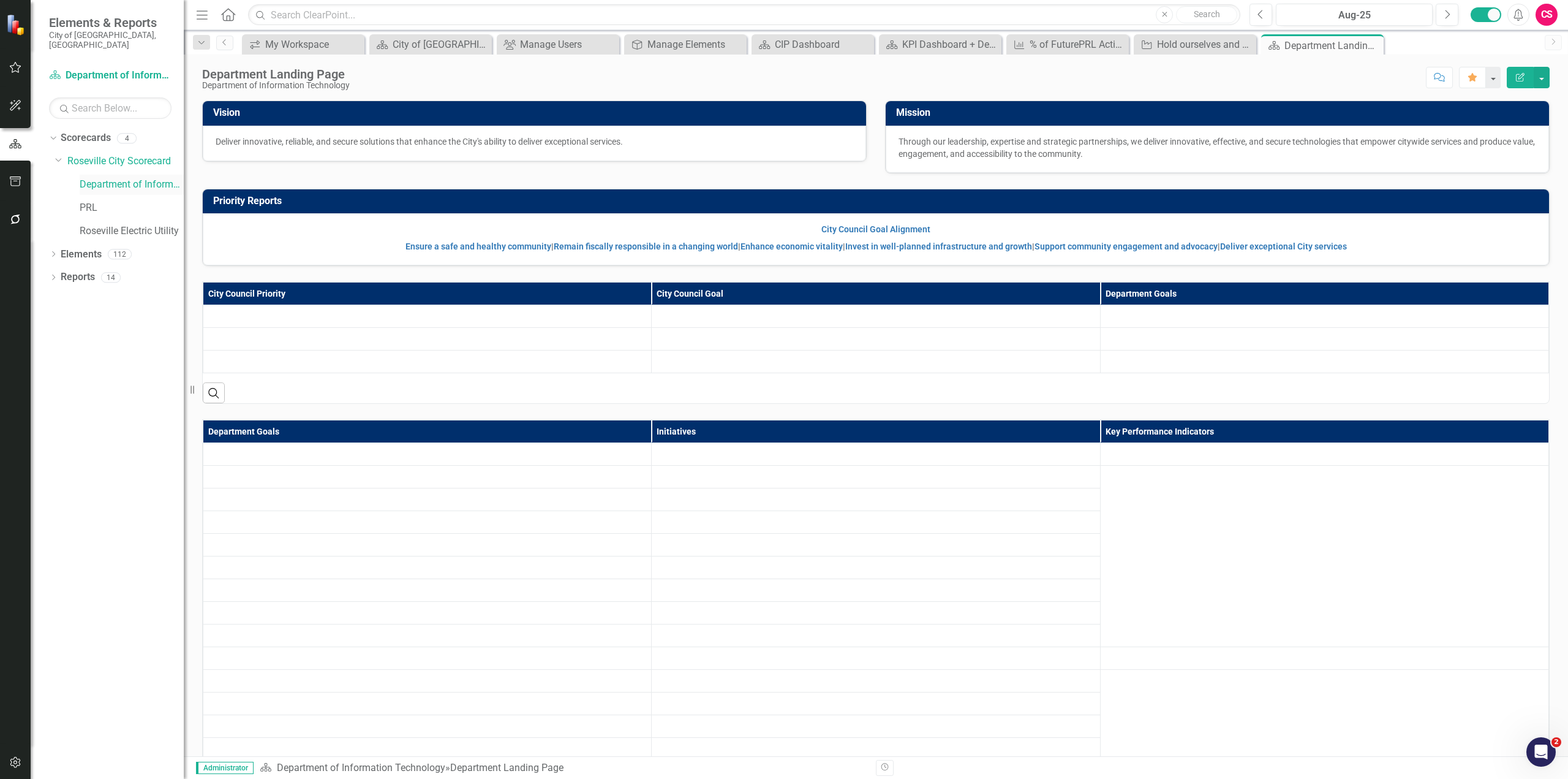
click at [123, 178] on link "Department of Information Technology" at bounding box center [131, 184] width 104 height 14
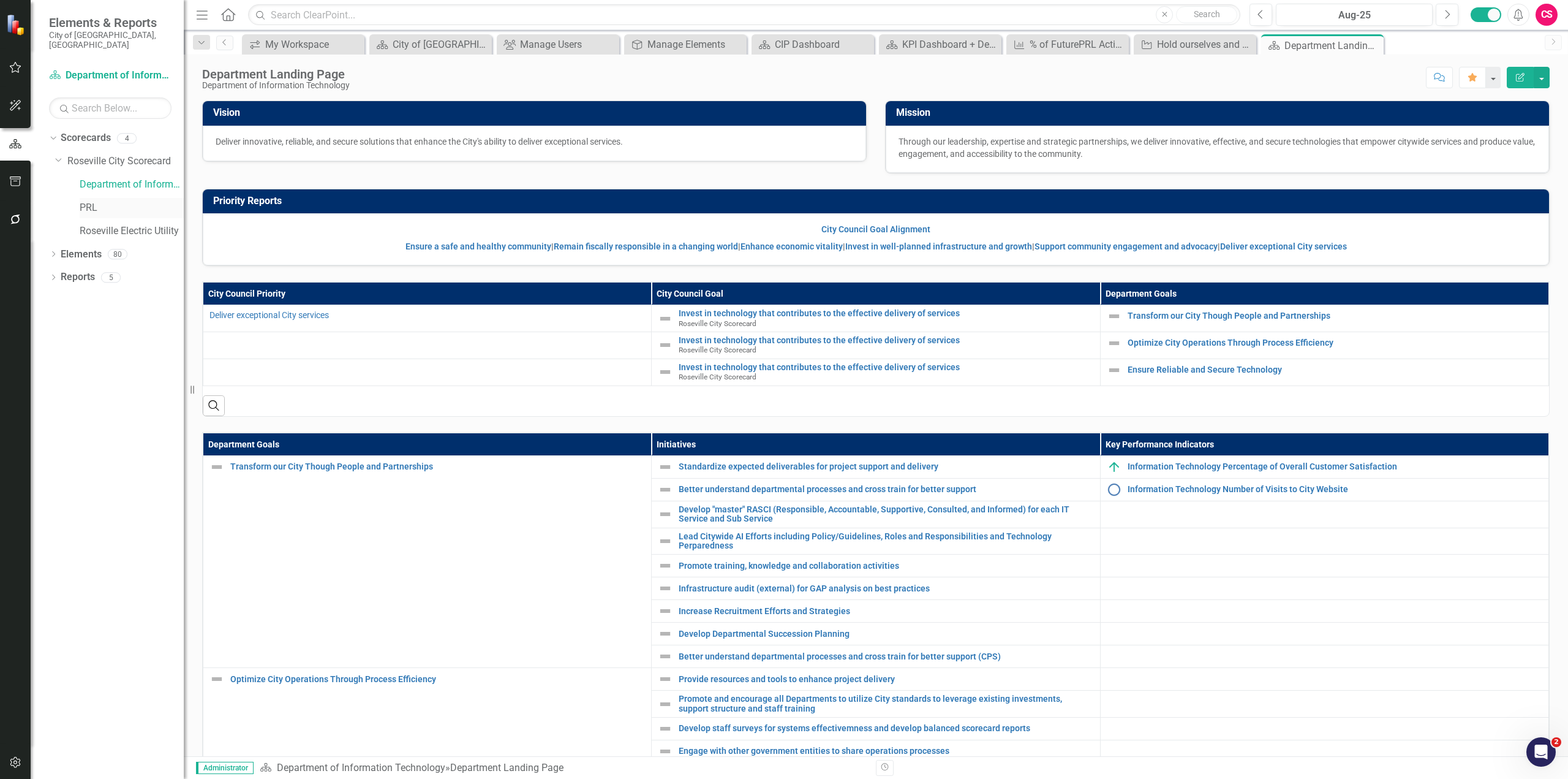
click at [88, 201] on link "PRL" at bounding box center [131, 207] width 104 height 14
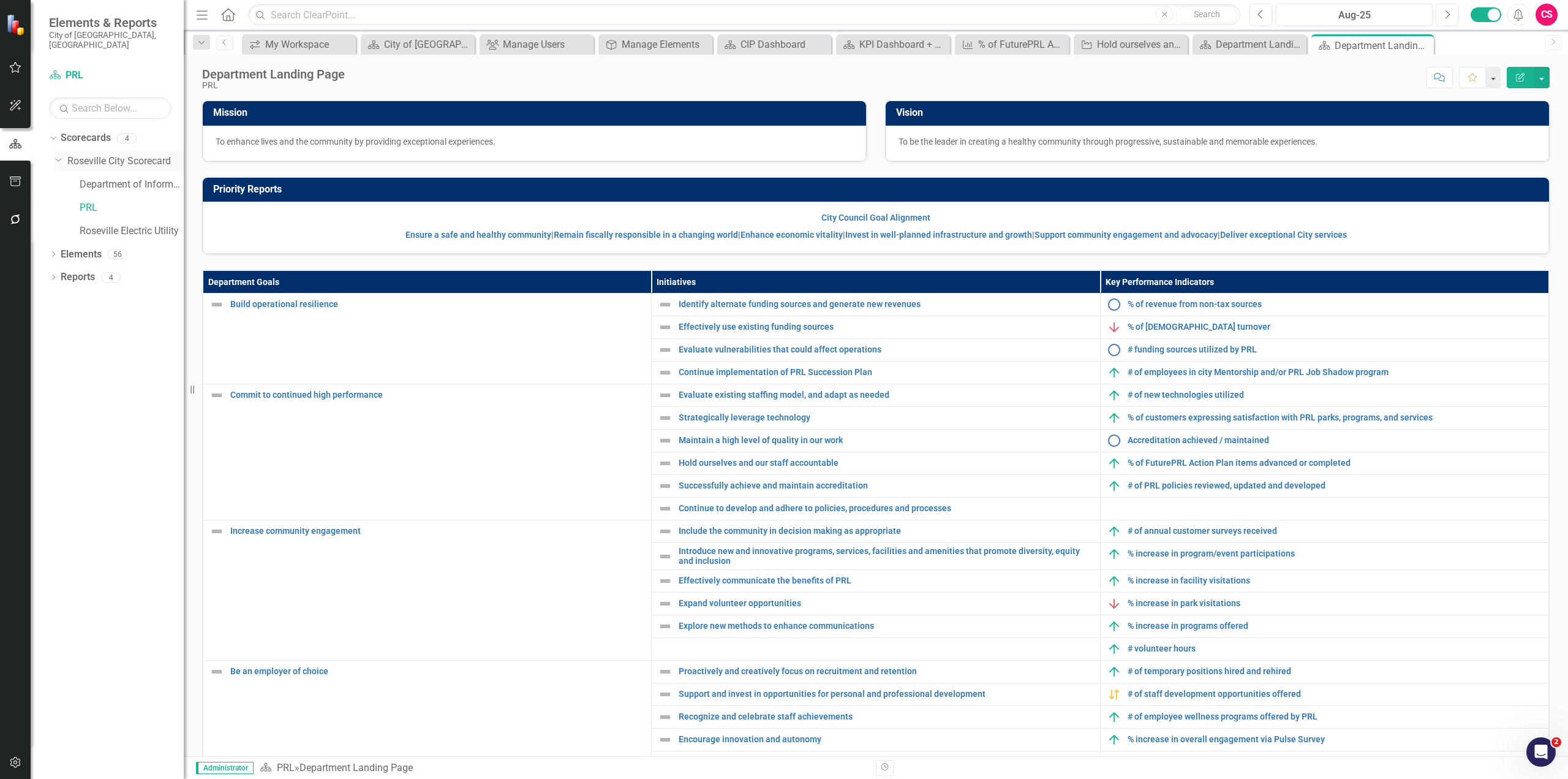
click at [124, 155] on link "Roseville City Scorecard" at bounding box center [125, 161] width 116 height 14
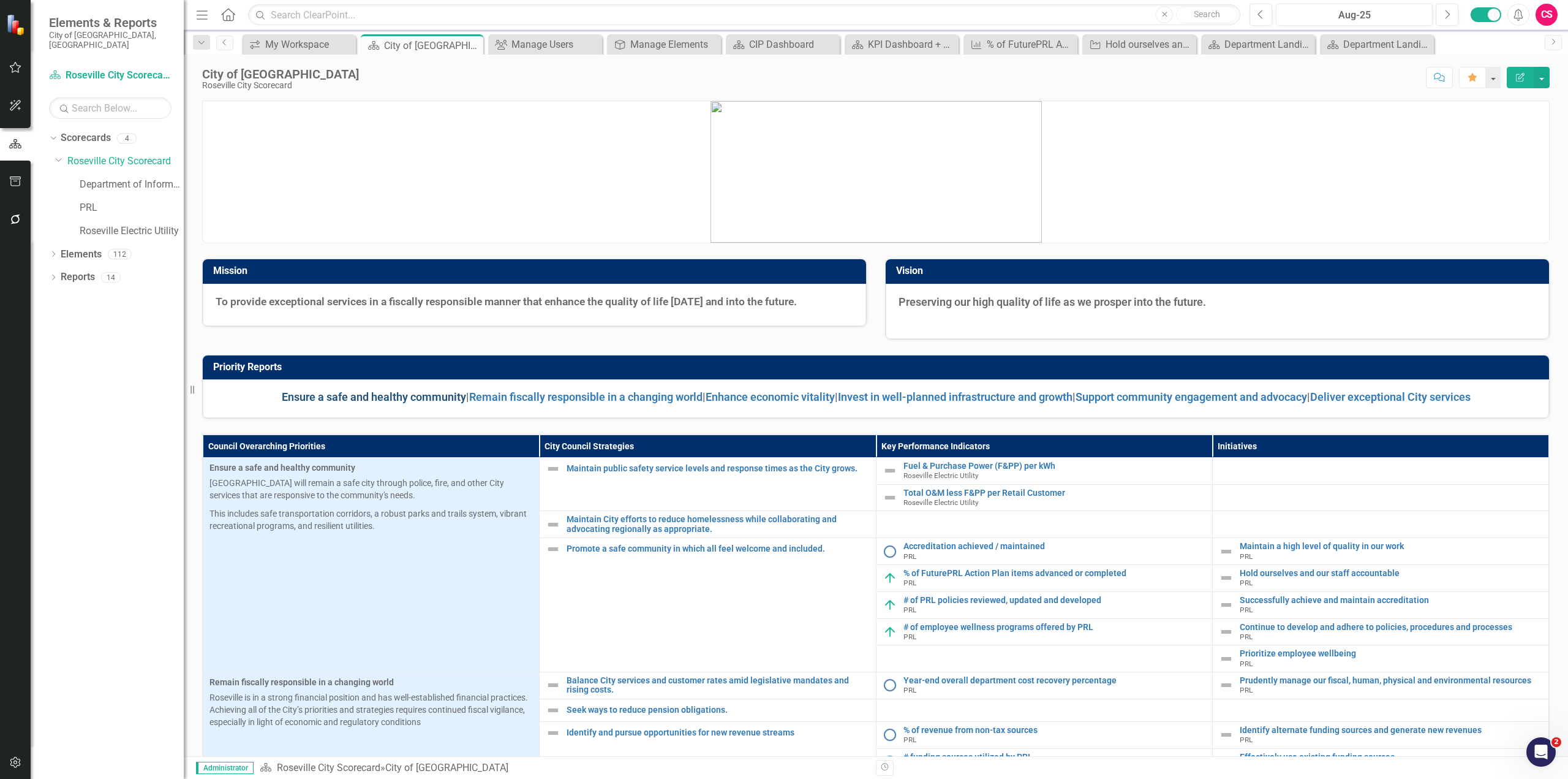
click at [398, 398] on link "Ensure a safe and healthy community" at bounding box center [373, 397] width 184 height 13
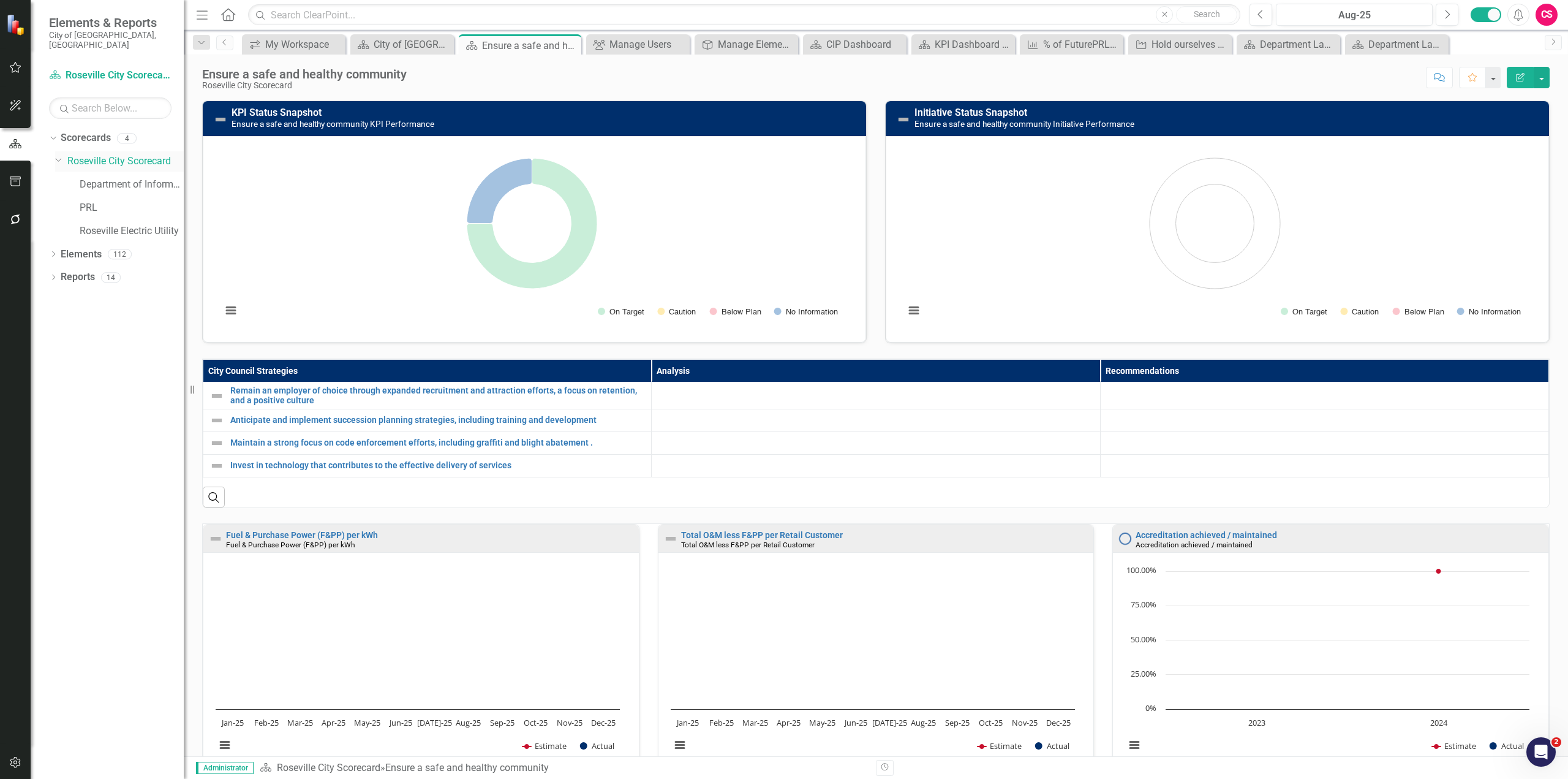
click at [109, 155] on link "Roseville City Scorecard" at bounding box center [125, 161] width 116 height 14
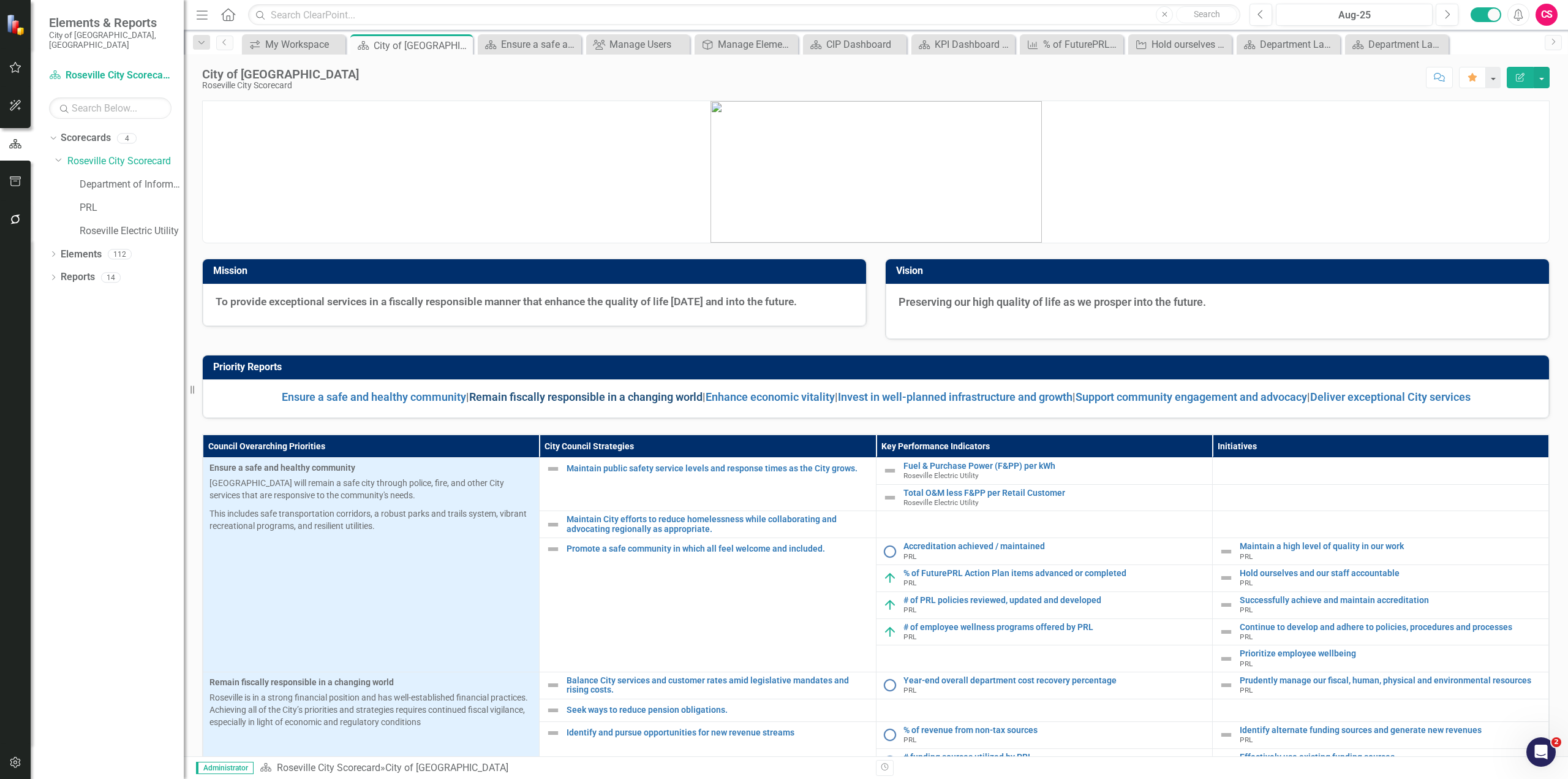
click at [550, 396] on link "Remain fiscally responsible in a changing world" at bounding box center [585, 397] width 233 height 13
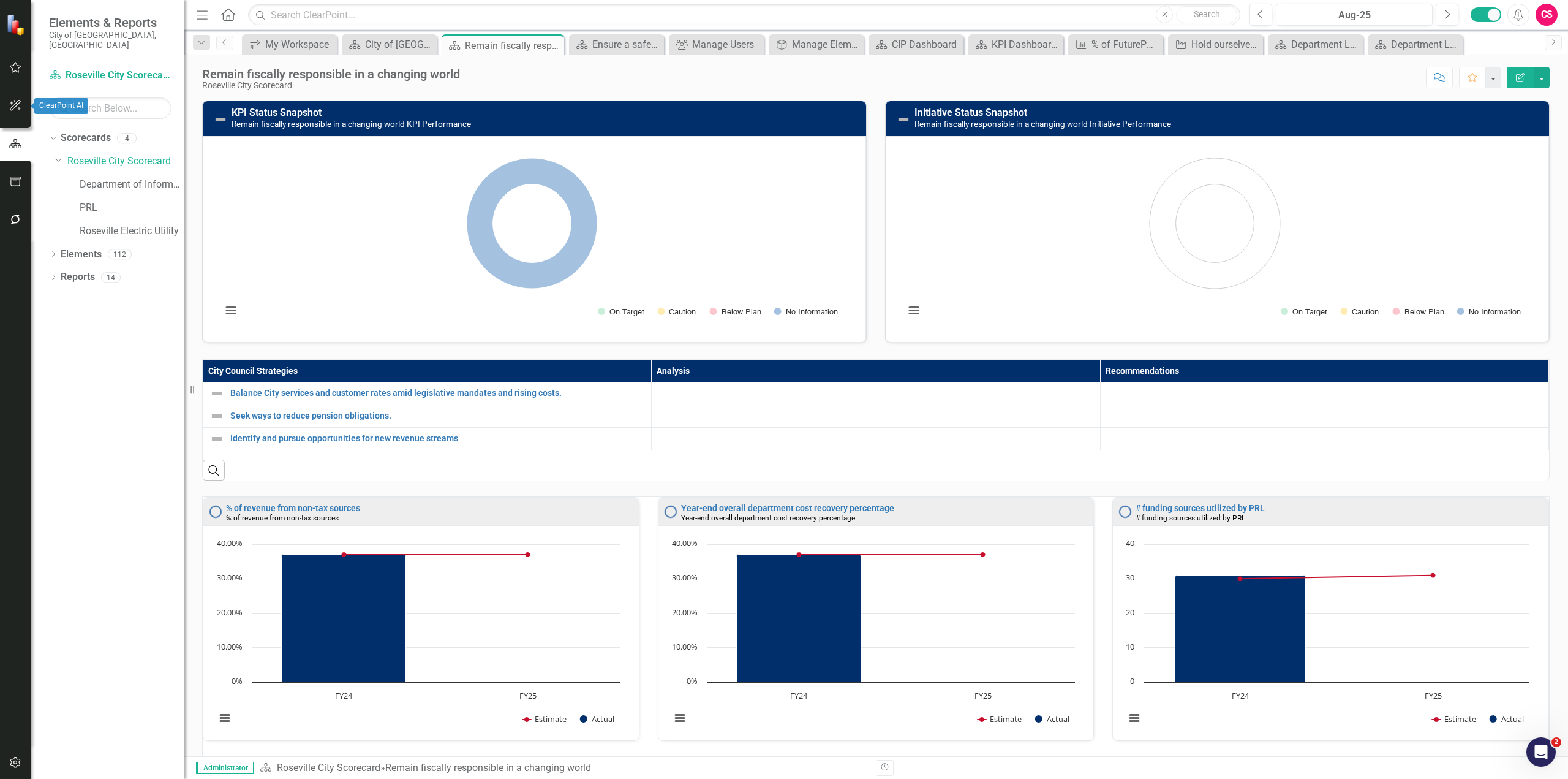
click at [14, 108] on icon "button" at bounding box center [16, 106] width 13 height 10
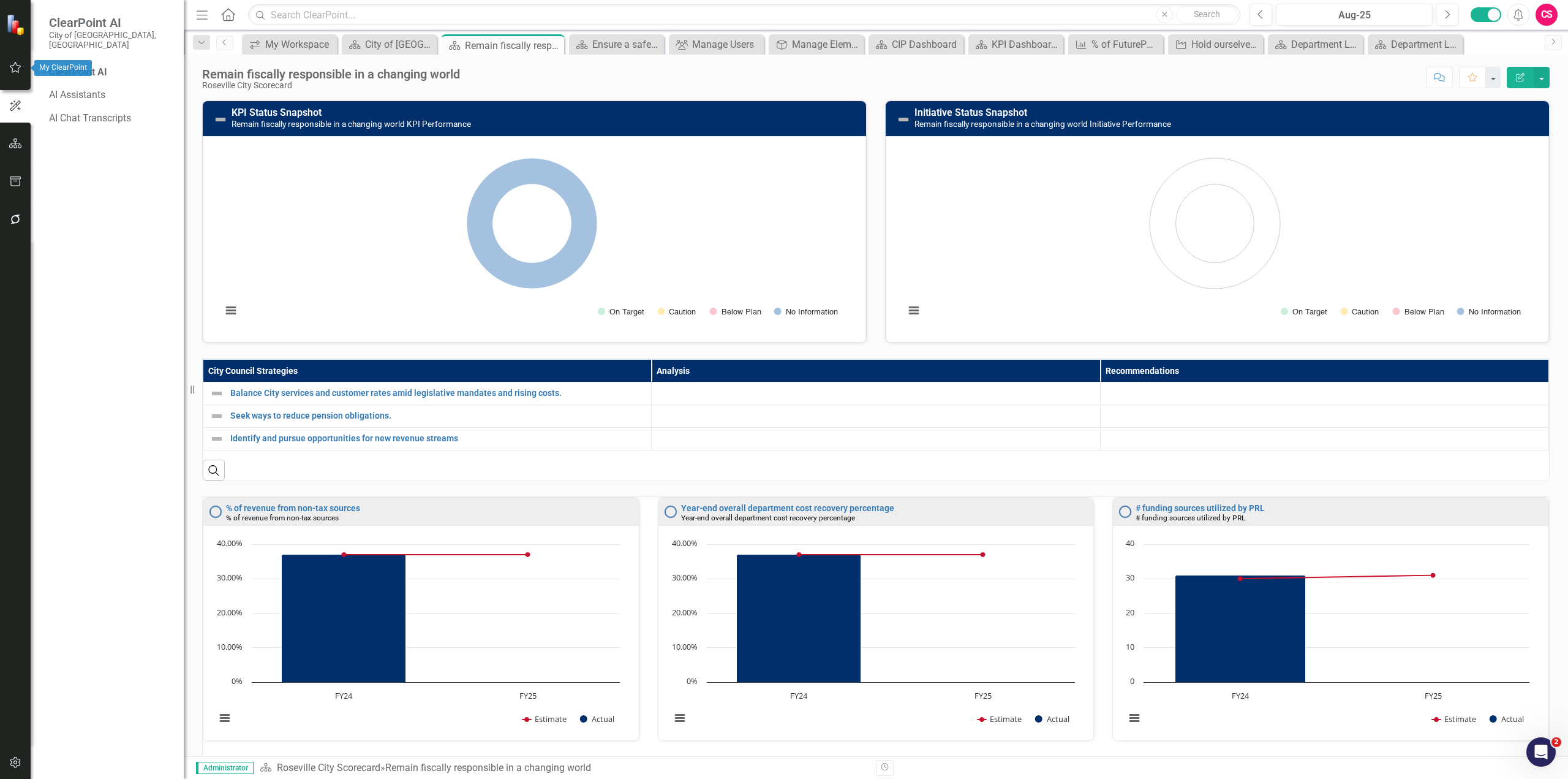
click at [16, 71] on icon "button" at bounding box center [16, 67] width 11 height 11
click at [88, 88] on link "My Workspace" at bounding box center [111, 95] width 123 height 14
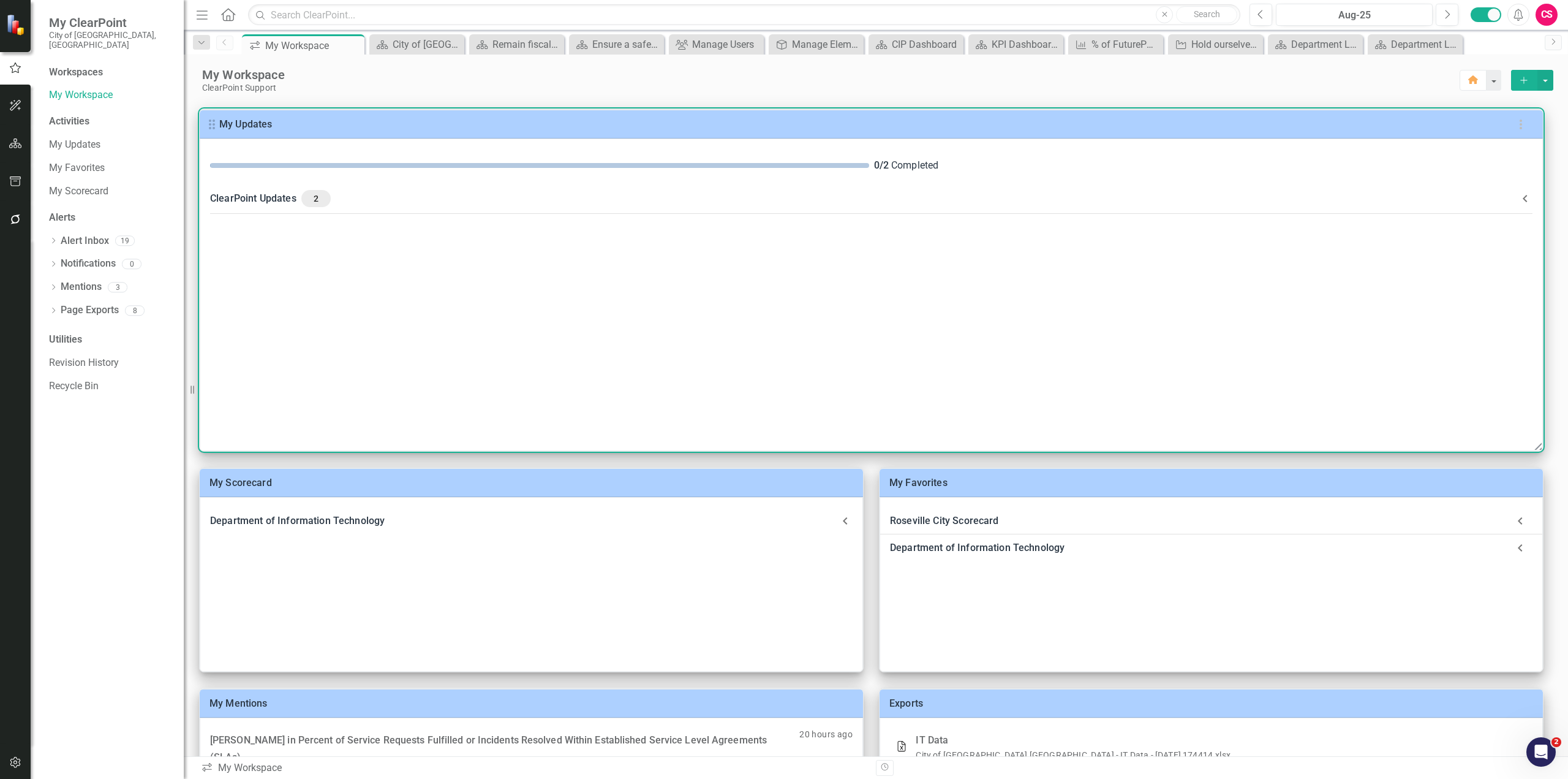
click at [1525, 198] on icon at bounding box center [1525, 198] width 15 height 15
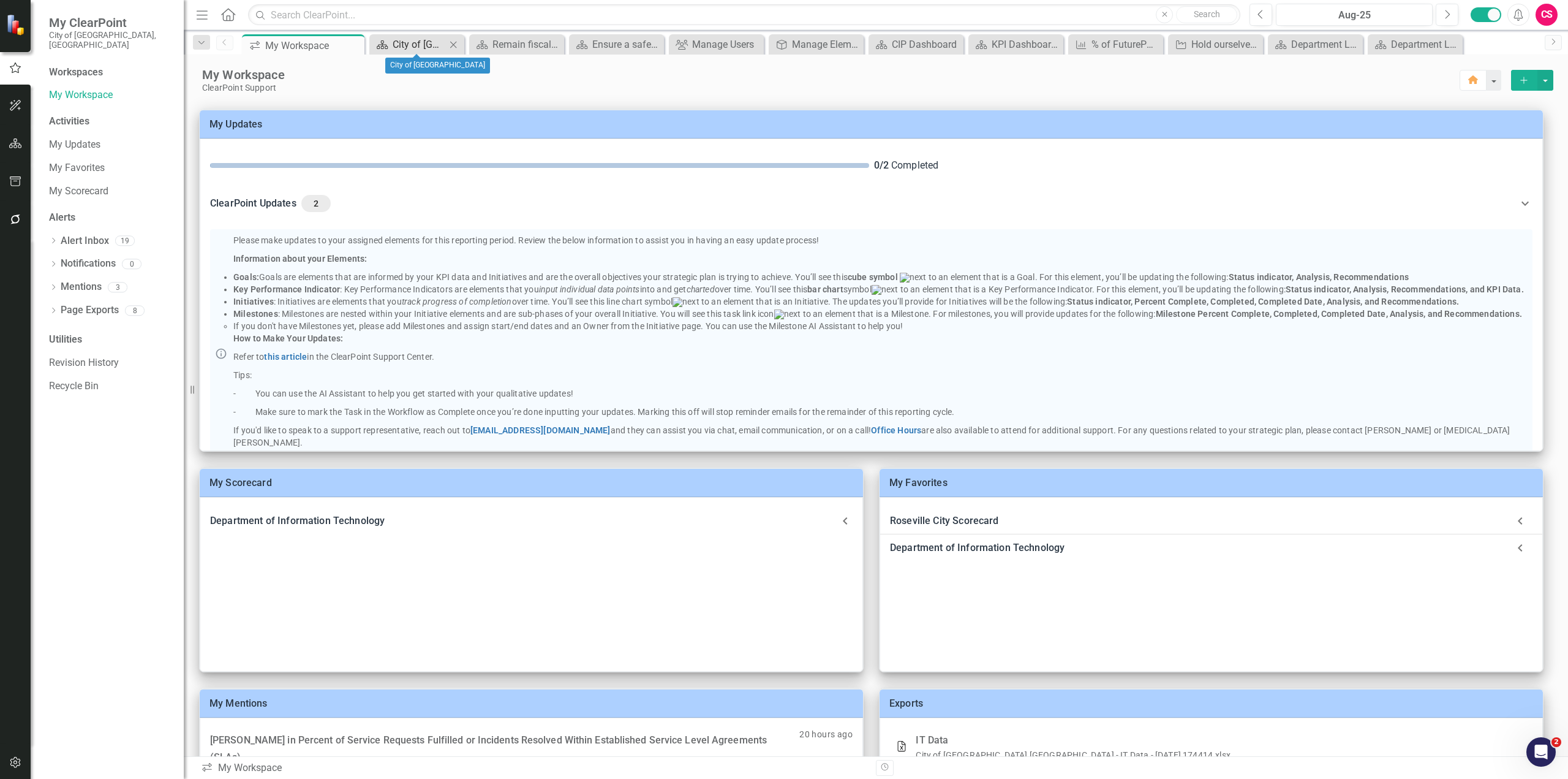
click at [412, 48] on div "City of [GEOGRAPHIC_DATA]" at bounding box center [419, 44] width 53 height 16
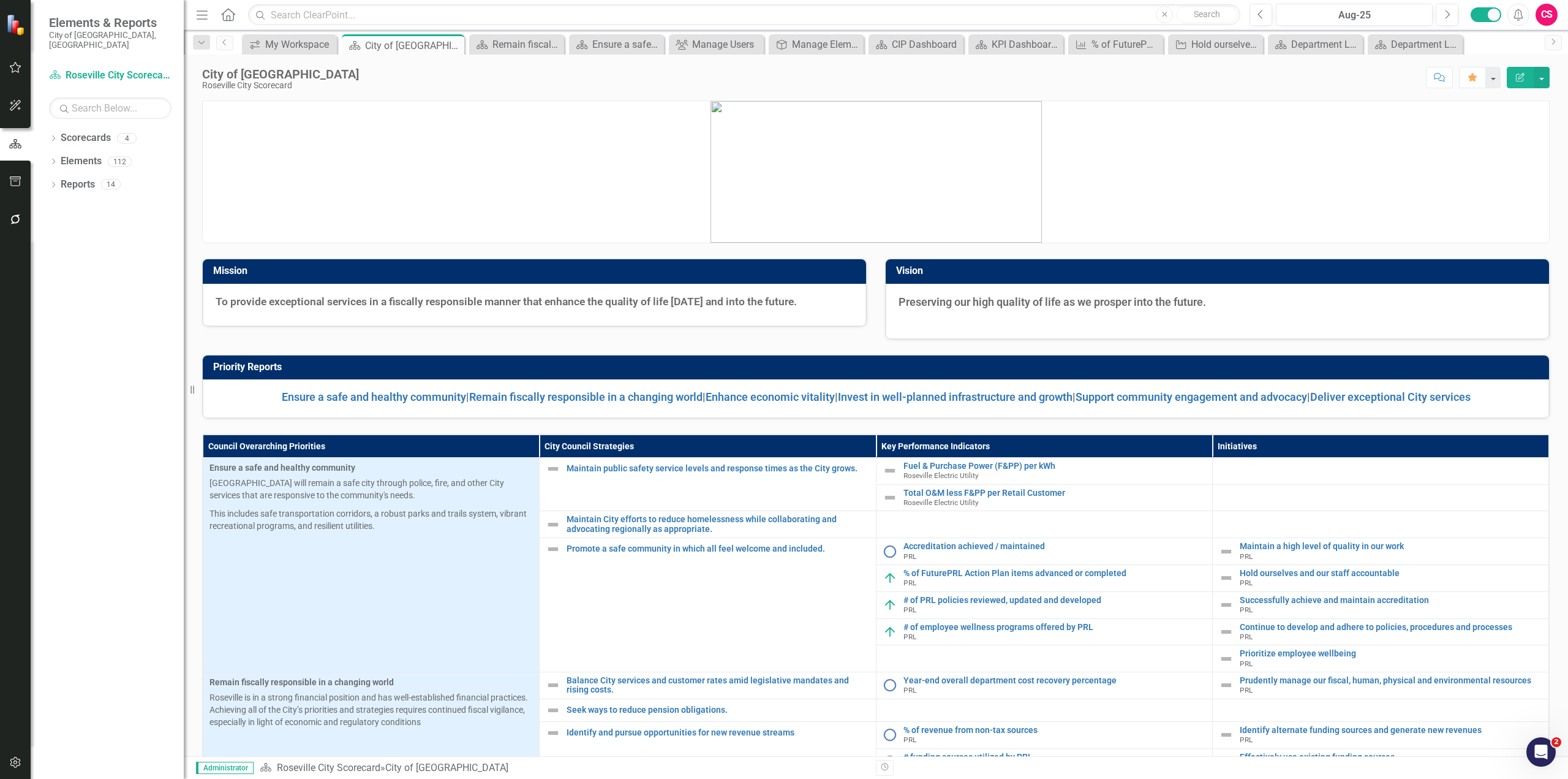
click at [1439, 79] on icon "Comment" at bounding box center [1439, 77] width 11 height 8
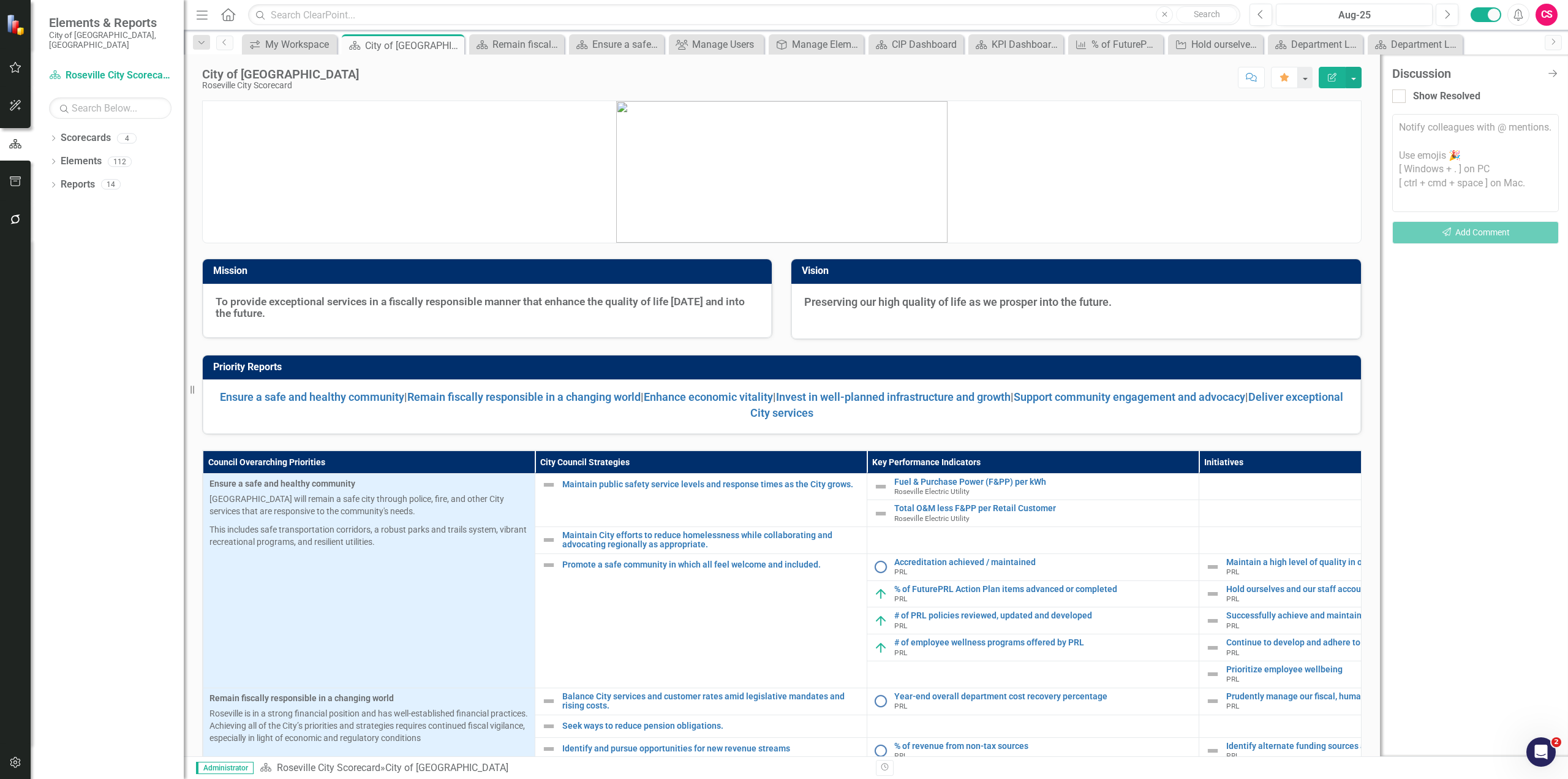
click at [1432, 135] on textarea at bounding box center [1476, 163] width 167 height 98
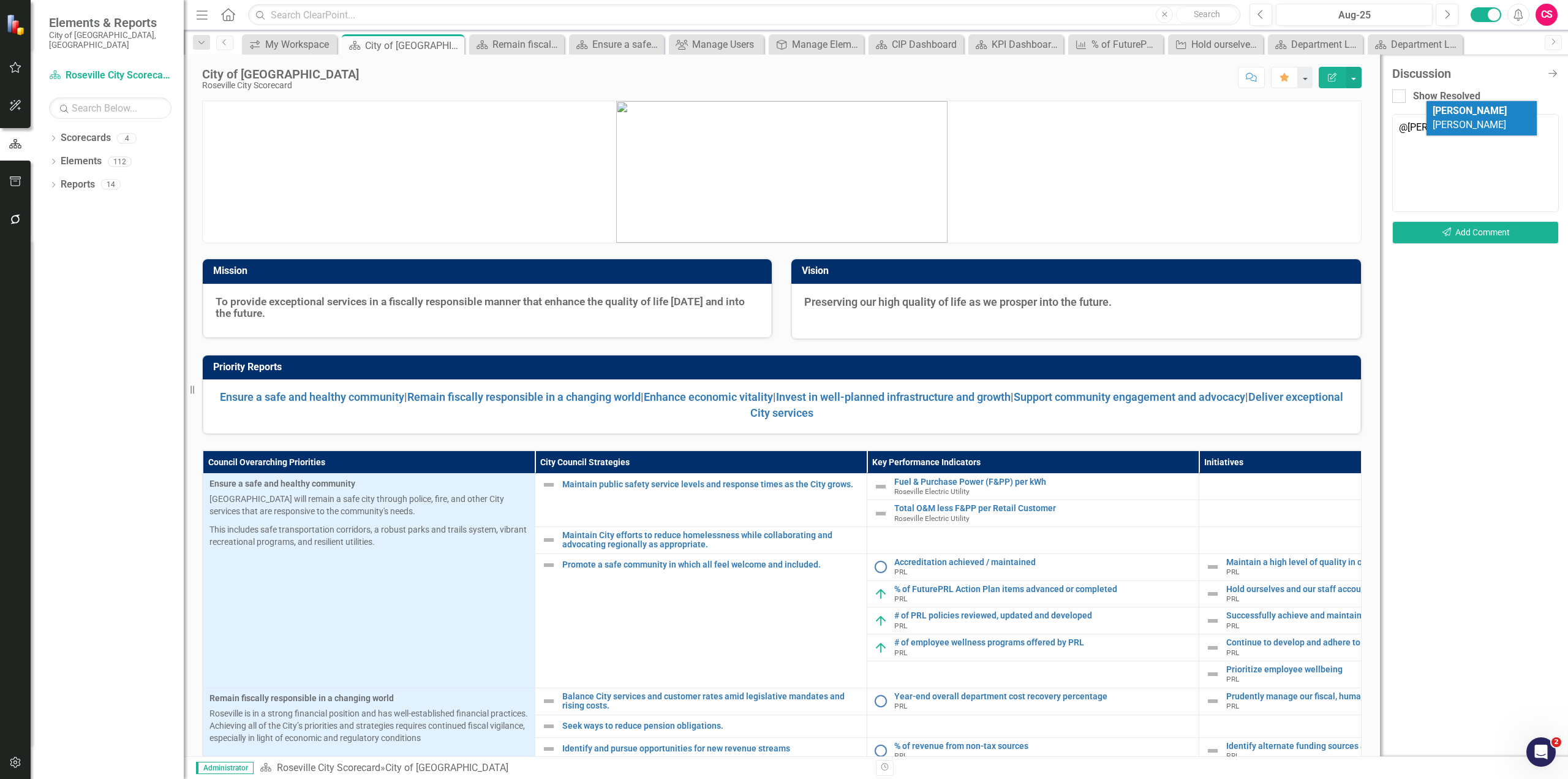
click at [1490, 113] on li "John Smith" at bounding box center [1482, 118] width 111 height 34
type textarea "@John Smith"
click at [1490, 235] on button "Send Add Comment" at bounding box center [1476, 233] width 167 height 23
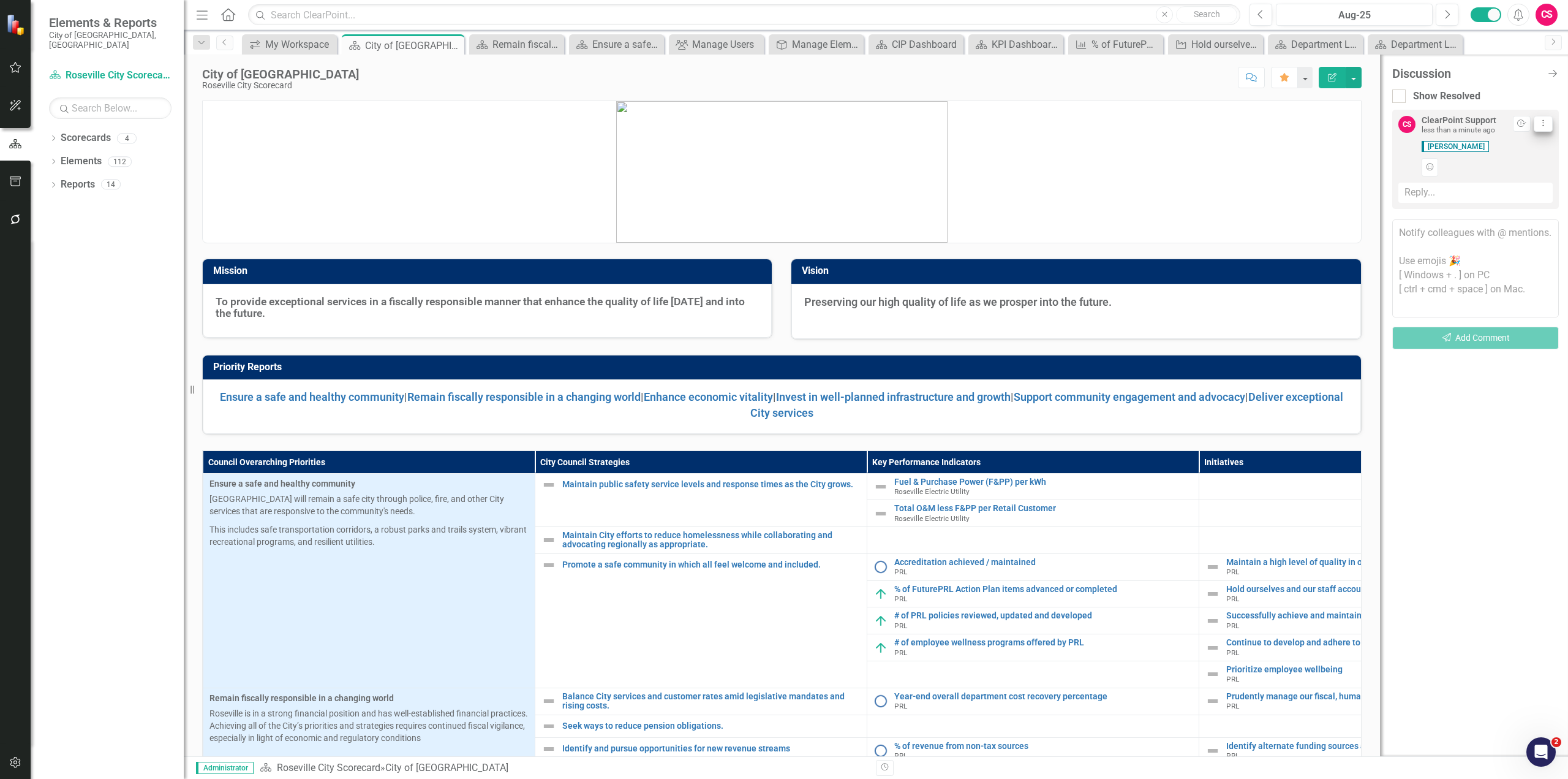
click at [1540, 125] on icon "Dropdown Menu" at bounding box center [1543, 123] width 11 height 8
click at [1512, 188] on link "Trash Delete Thread" at bounding box center [1504, 189] width 97 height 23
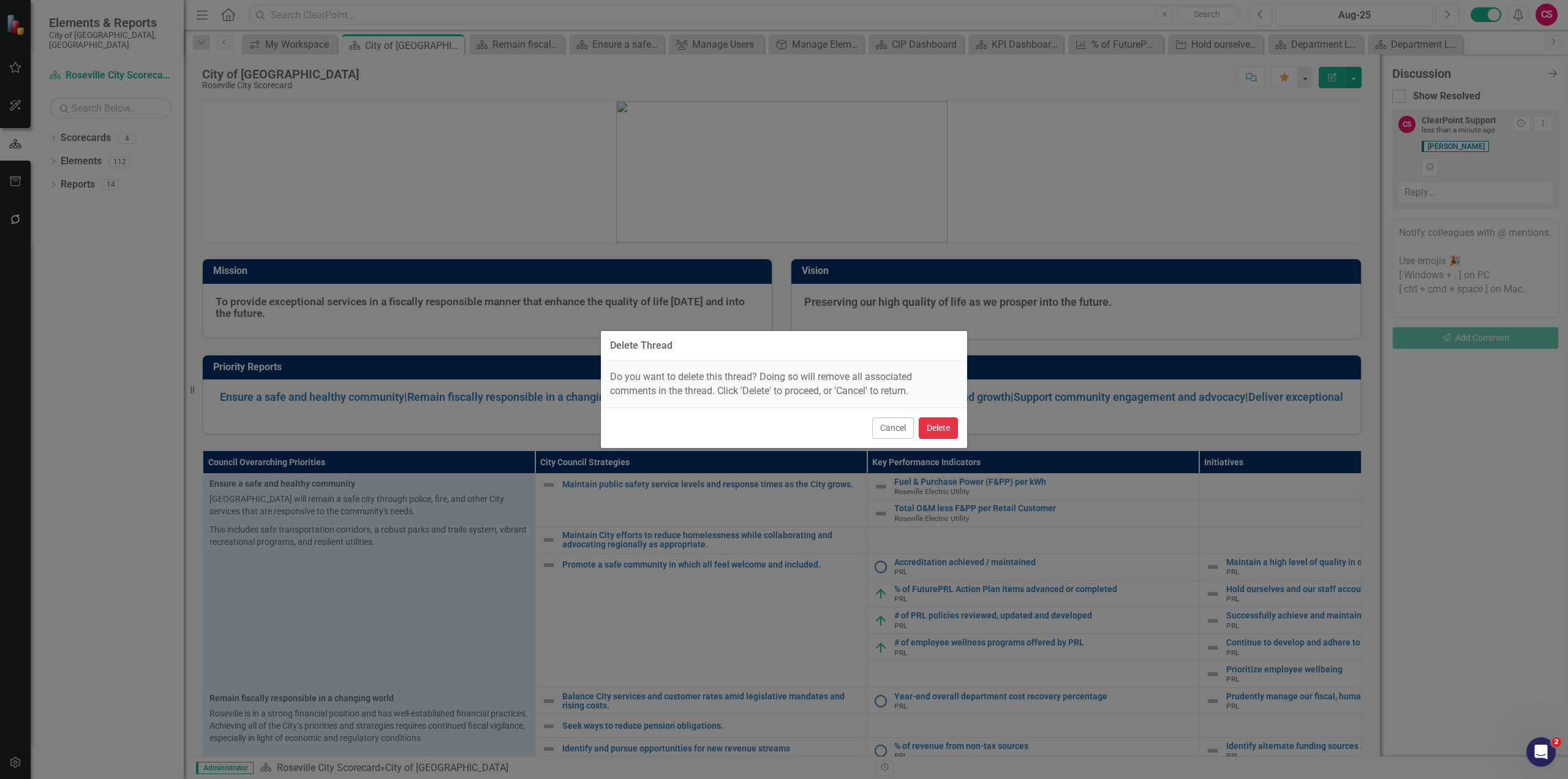
click at [938, 432] on button "Delete" at bounding box center [938, 428] width 39 height 21
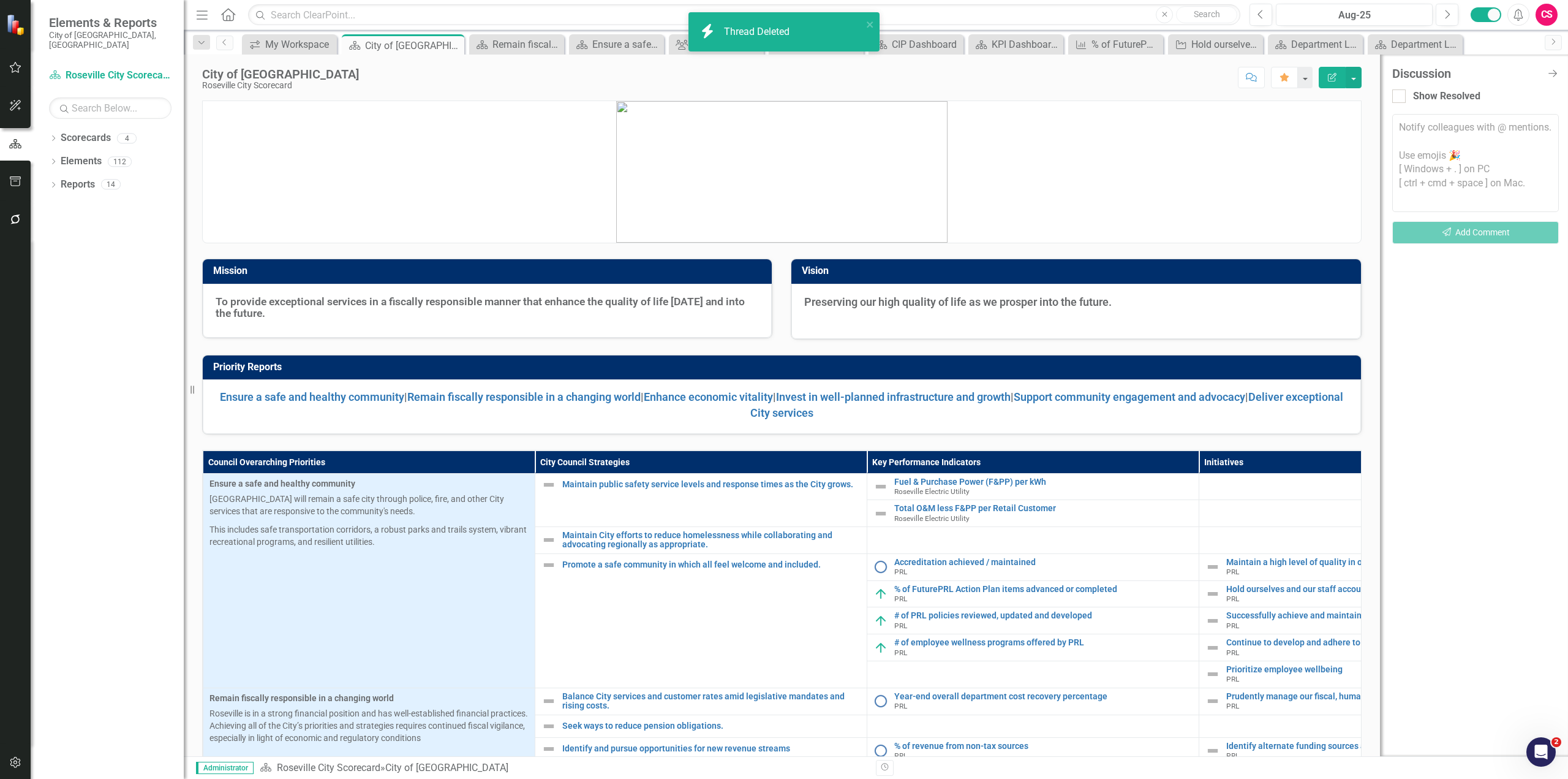
click at [1168, 80] on div "Score: N/A Aug-25 Completed Comment Favorite Edit Report" at bounding box center [863, 77] width 996 height 20
click at [20, 219] on icon "button" at bounding box center [16, 220] width 13 height 10
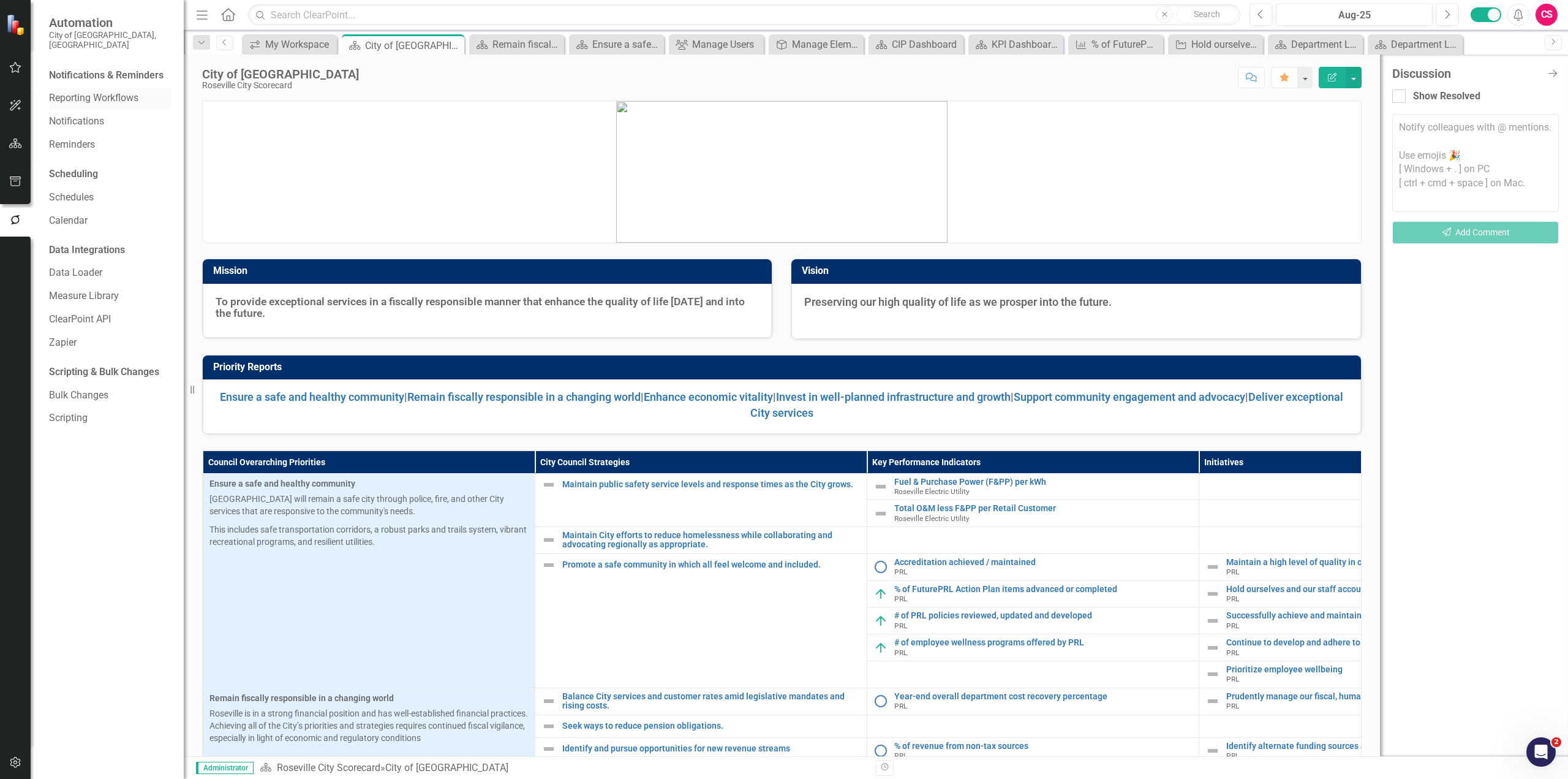
click at [79, 91] on link "Reporting Workflows" at bounding box center [111, 97] width 123 height 14
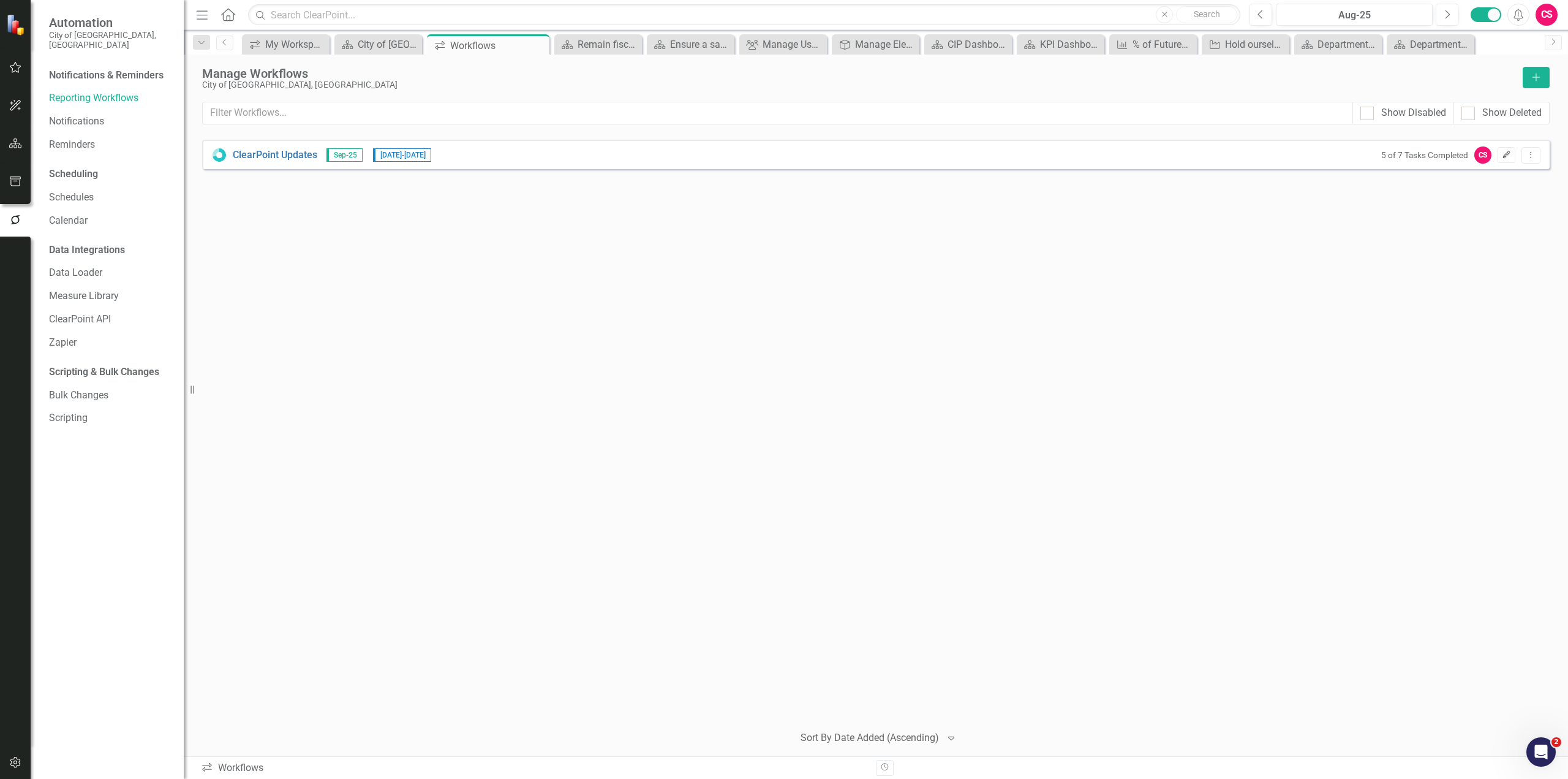
click at [1507, 160] on button "Edit" at bounding box center [1507, 155] width 18 height 16
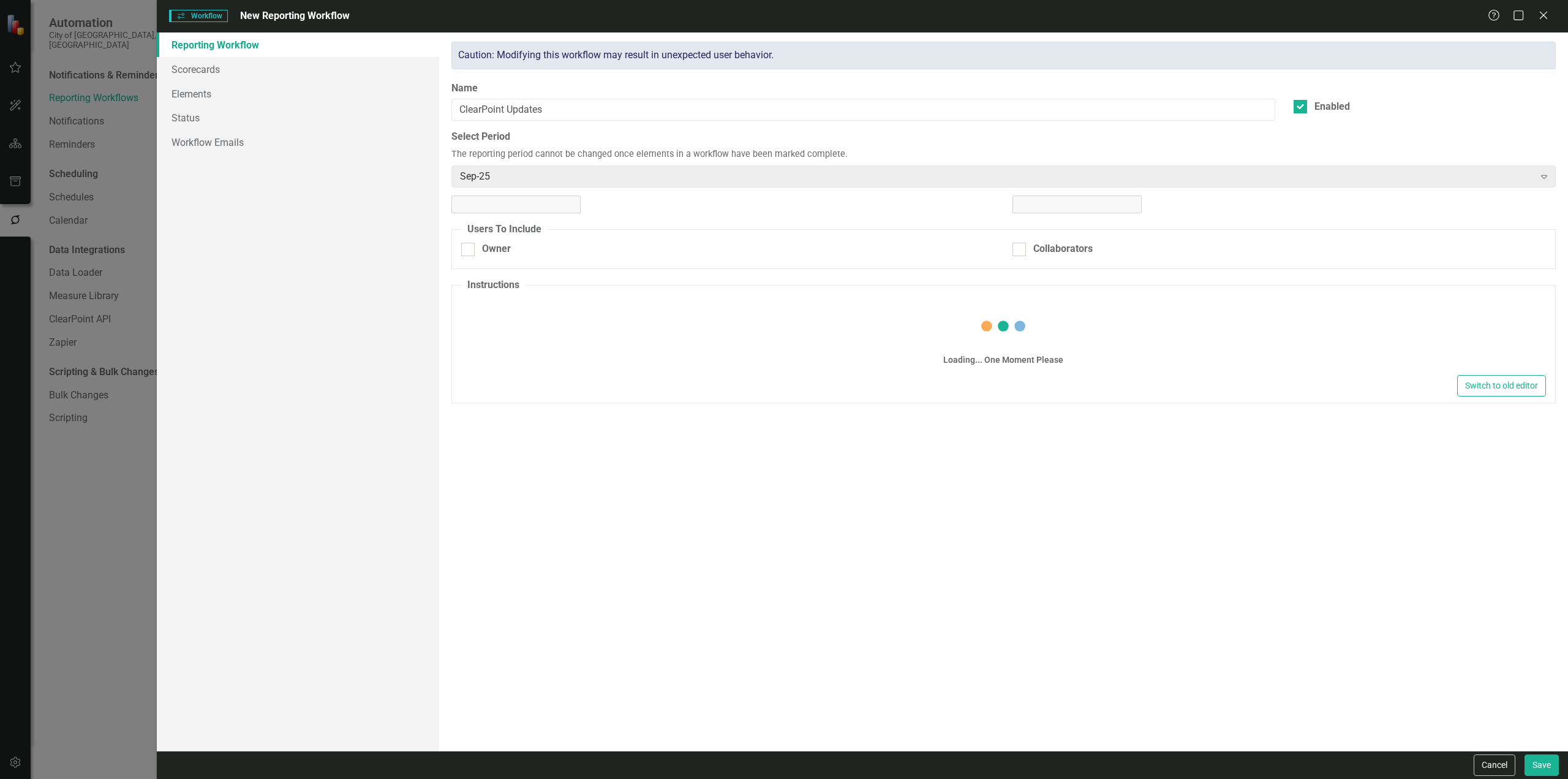
checkbox input "true"
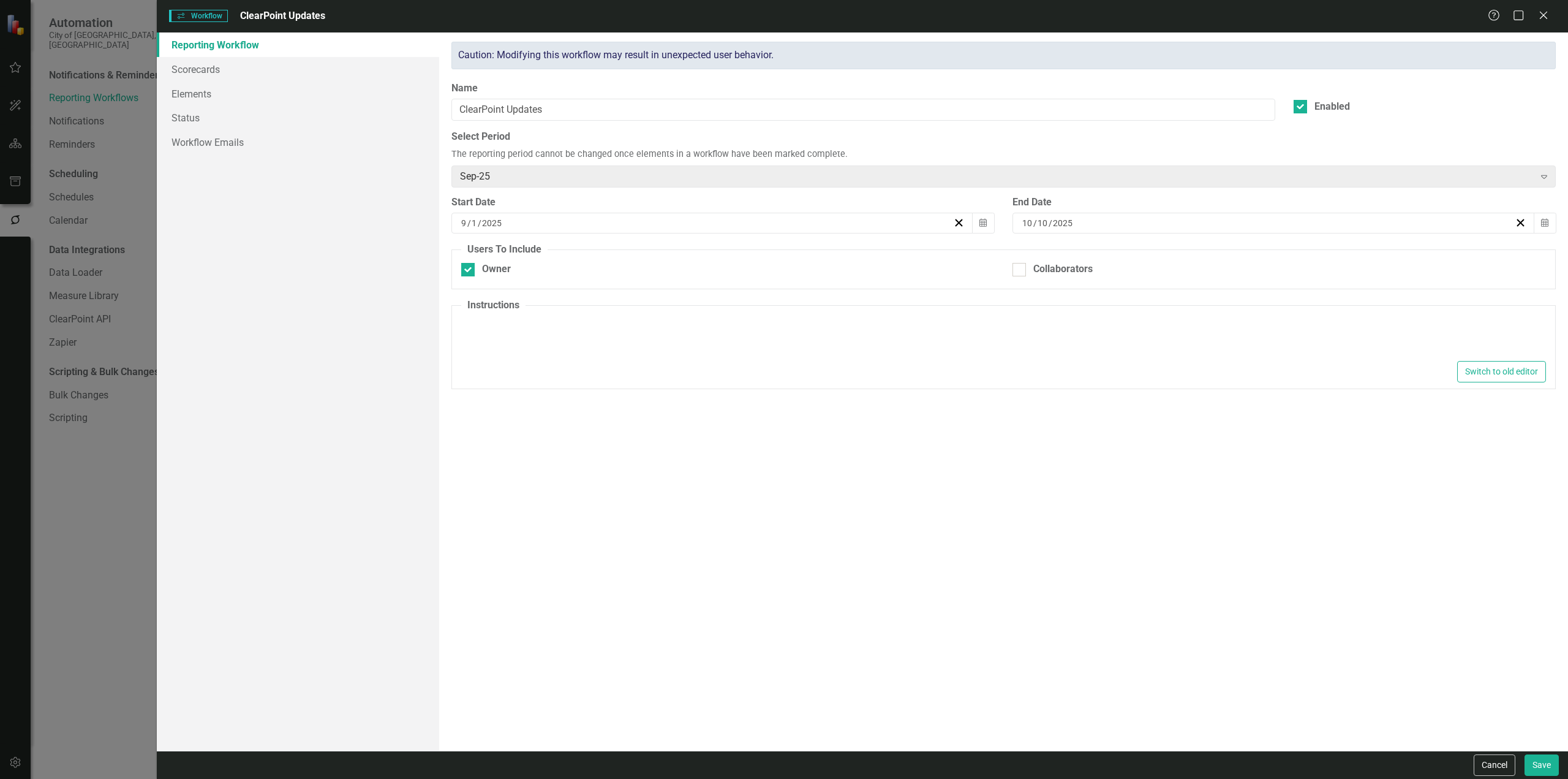
type textarea "<p>Please make updates to your assigned elements for this reporting period. Rev…"
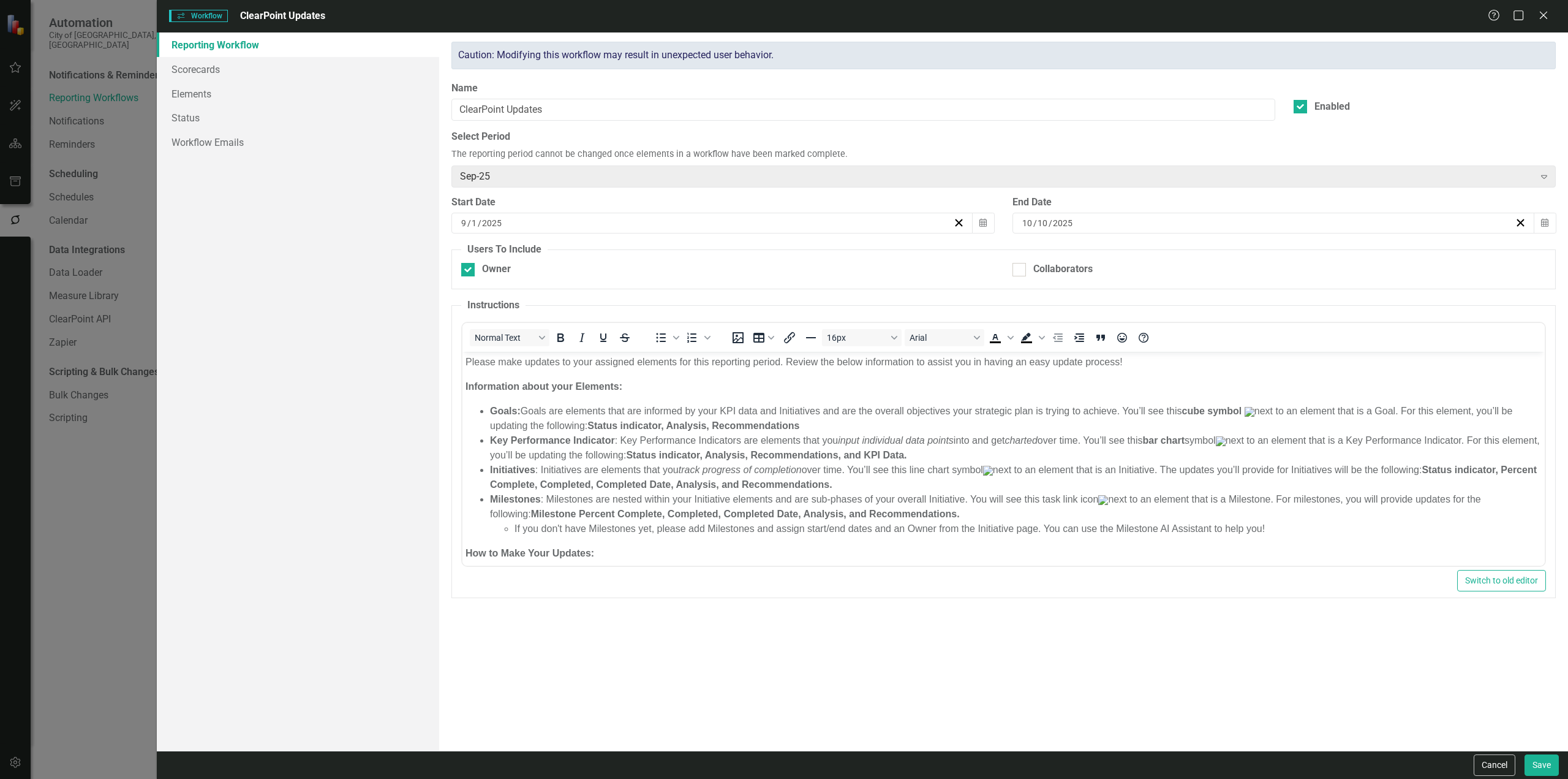
click at [992, 472] on img "Rich Text Area. Press ALT-0 for help." at bounding box center [987, 471] width 10 height 10
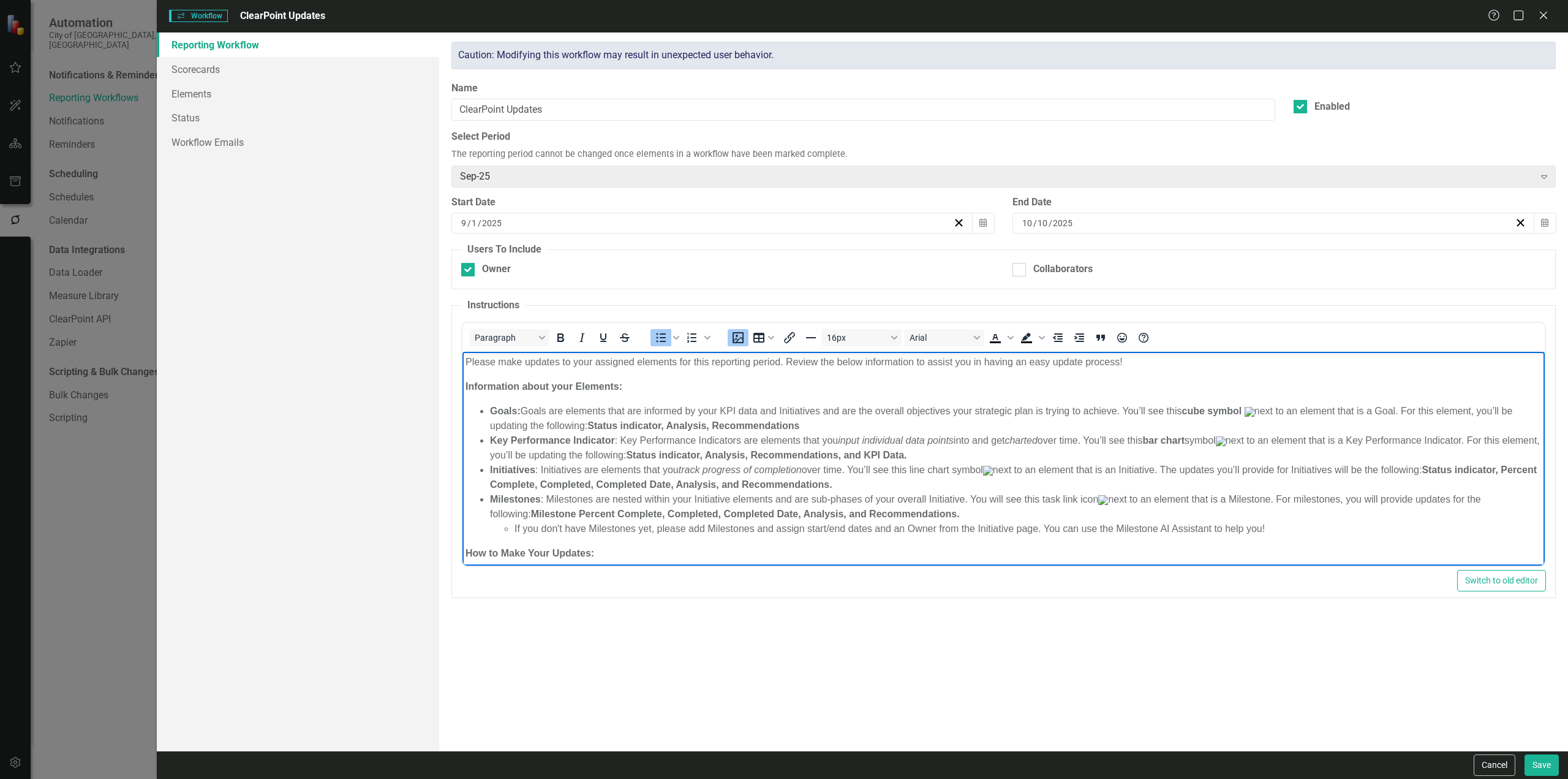
click at [784, 456] on strong "Status indicator, Analysis, Recommendations, and KPI Data." at bounding box center [766, 455] width 281 height 11
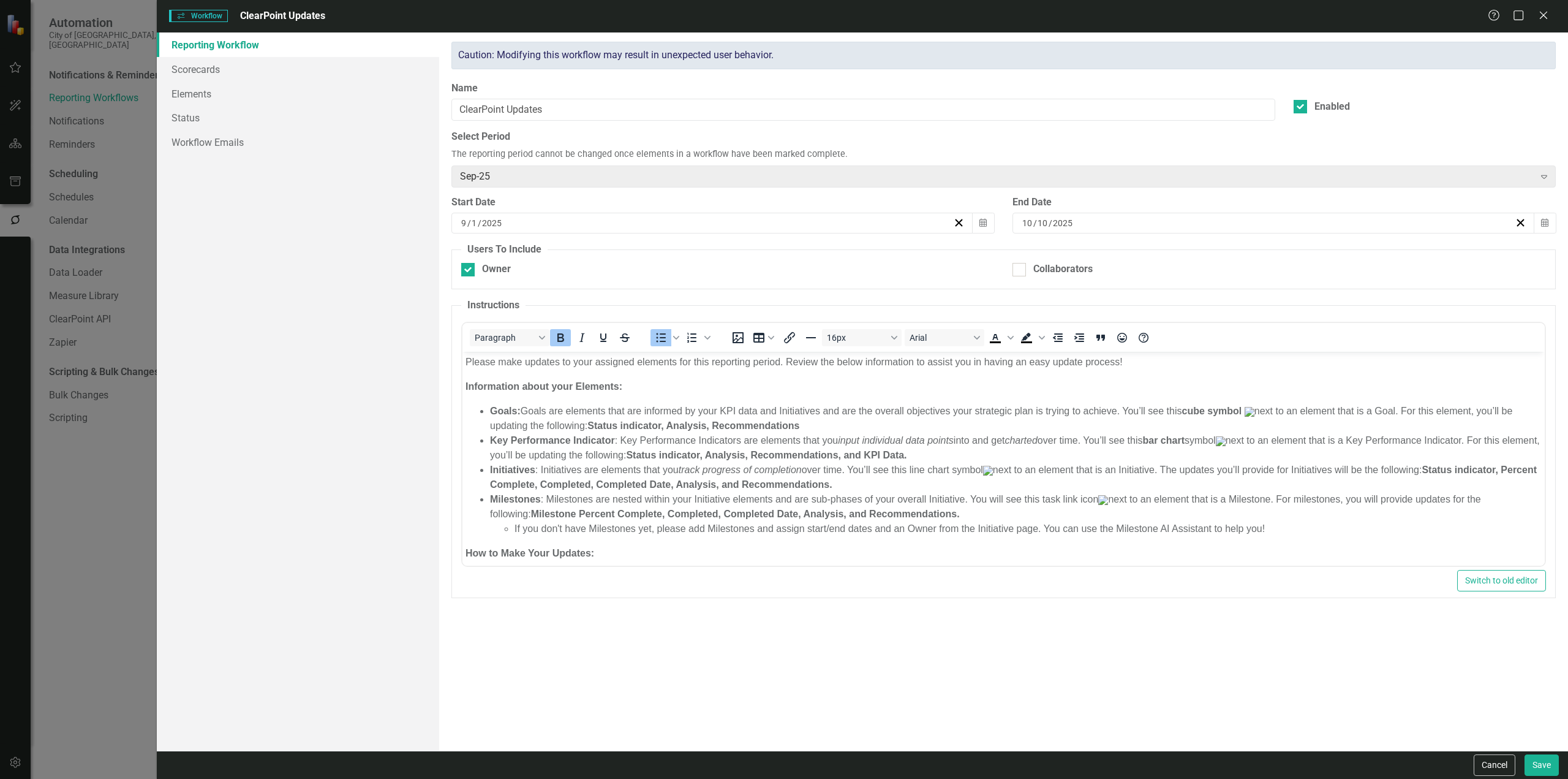
drag, startPoint x: 1955, startPoint y: 1115, endPoint x: 1003, endPoint y: 401, distance: 1190.0
click at [1498, 765] on button "Cancel" at bounding box center [1494, 765] width 42 height 21
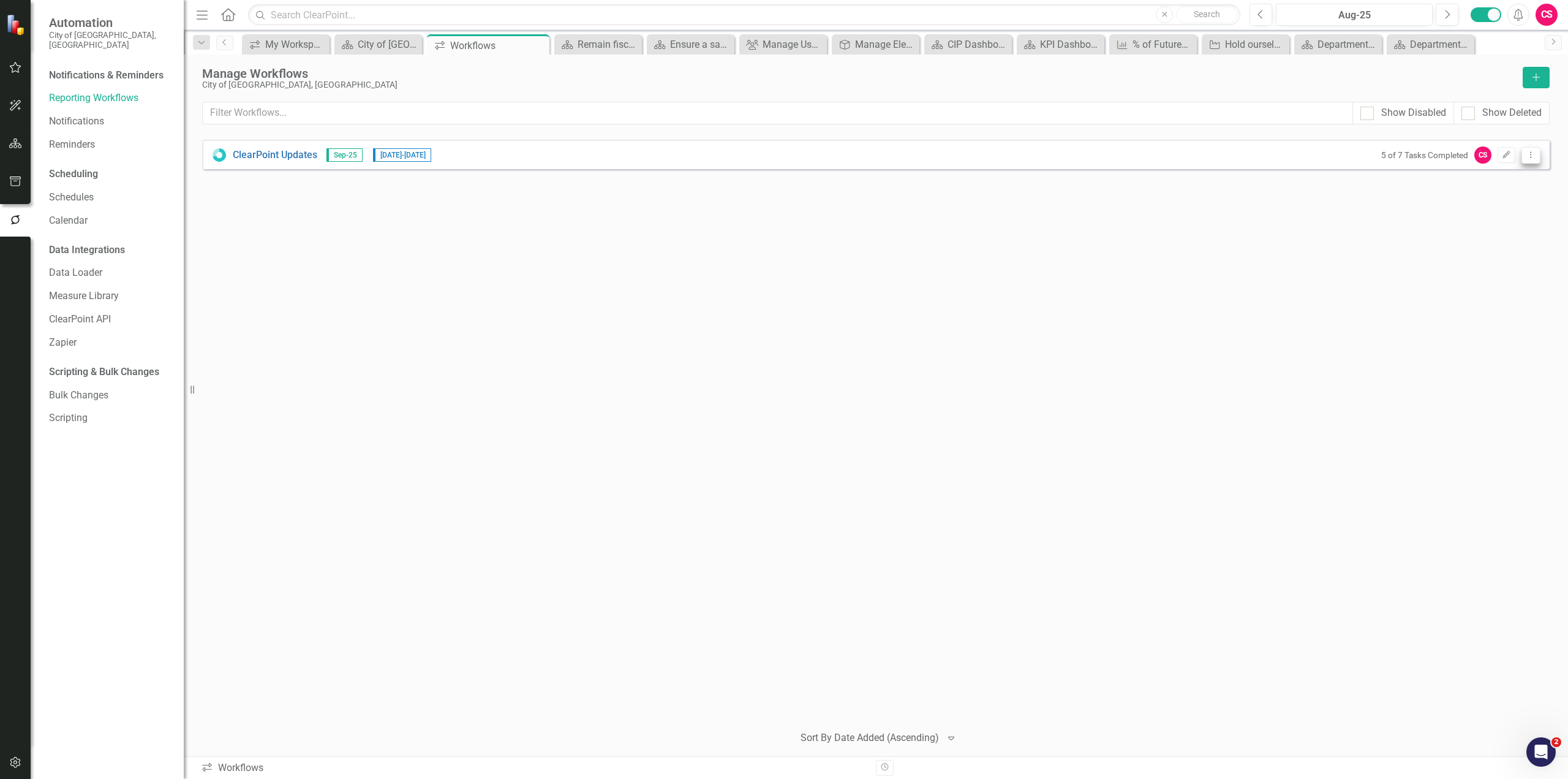
click at [1528, 155] on icon "Dropdown Menu" at bounding box center [1531, 155] width 11 height 8
click at [1512, 180] on link "Preview Preview Workflow" at bounding box center [1484, 176] width 113 height 23
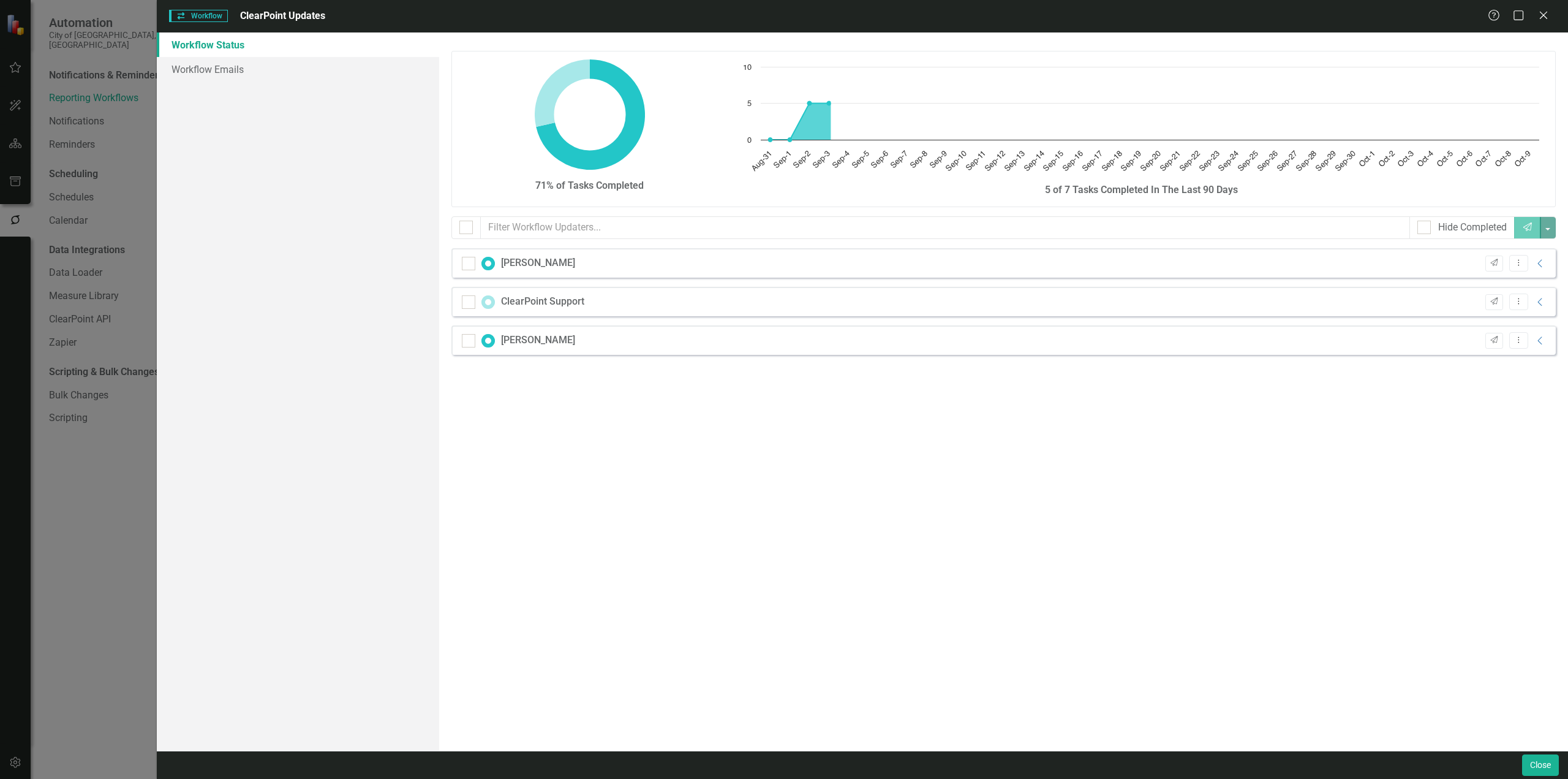
checkbox input "false"
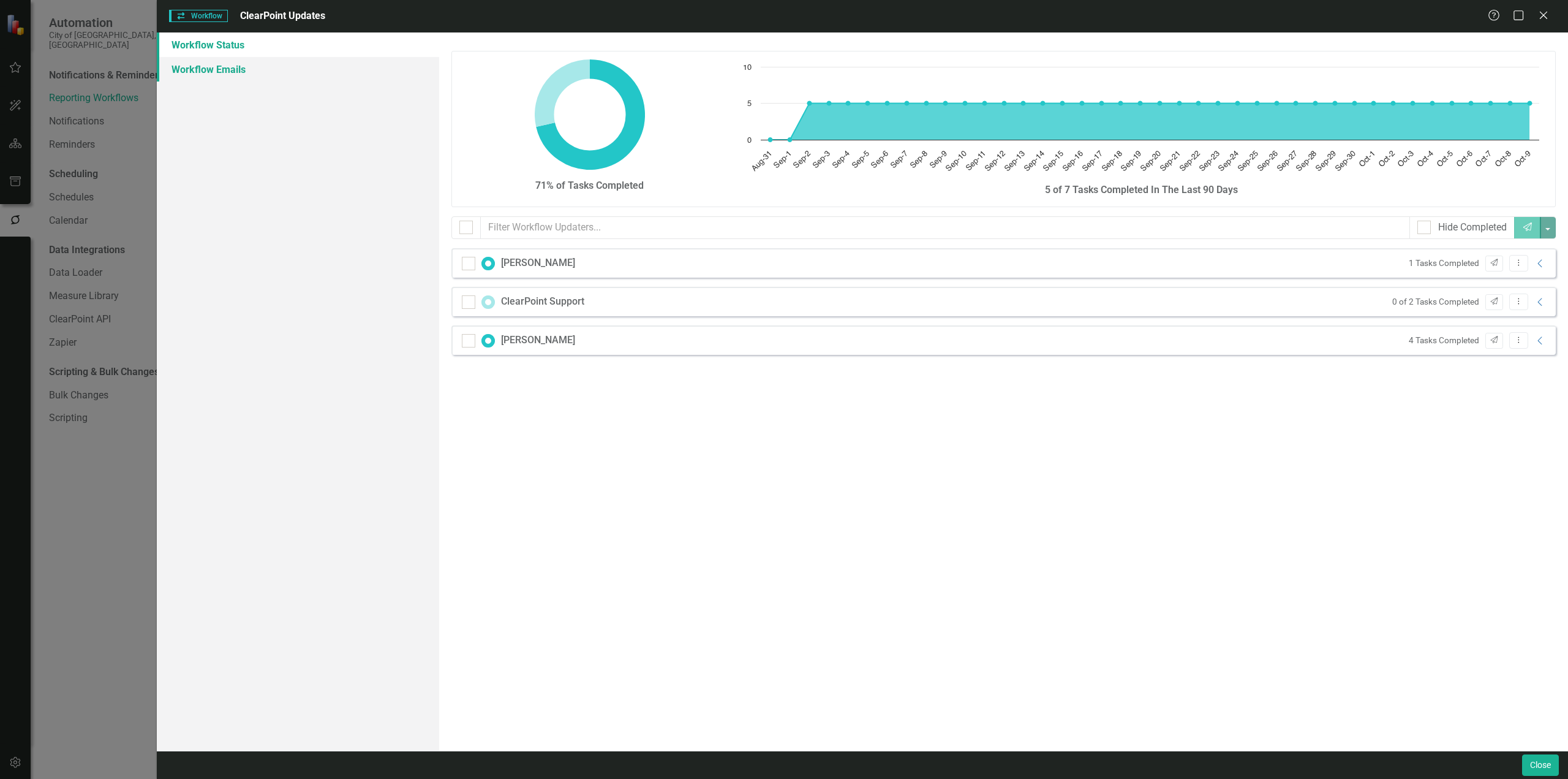
click at [209, 68] on link "Workflow Emails" at bounding box center [298, 70] width 282 height 25
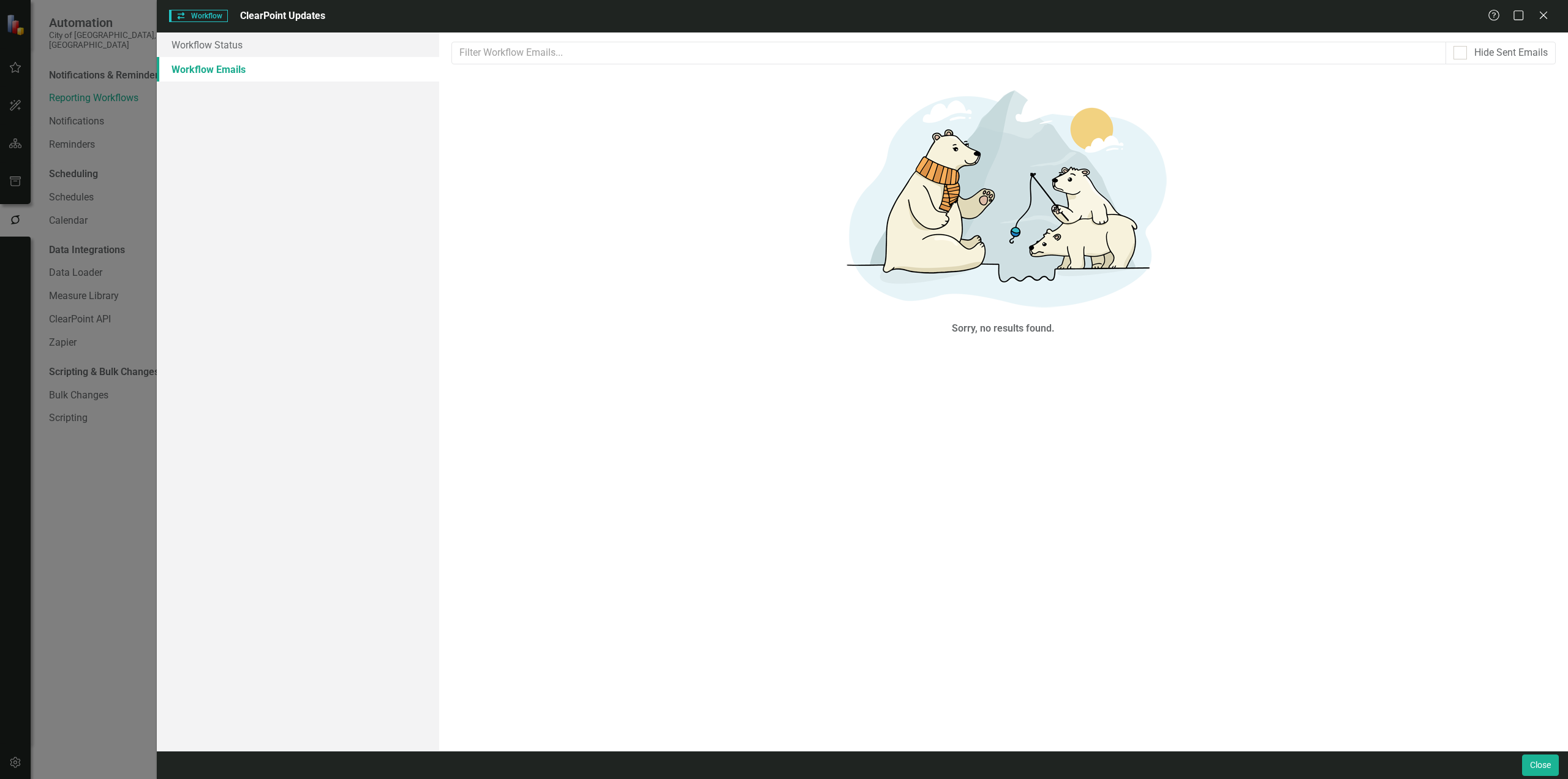
click at [242, 71] on link "Workflow Emails" at bounding box center [298, 70] width 282 height 25
click at [211, 43] on link "Workflow Status" at bounding box center [298, 45] width 282 height 25
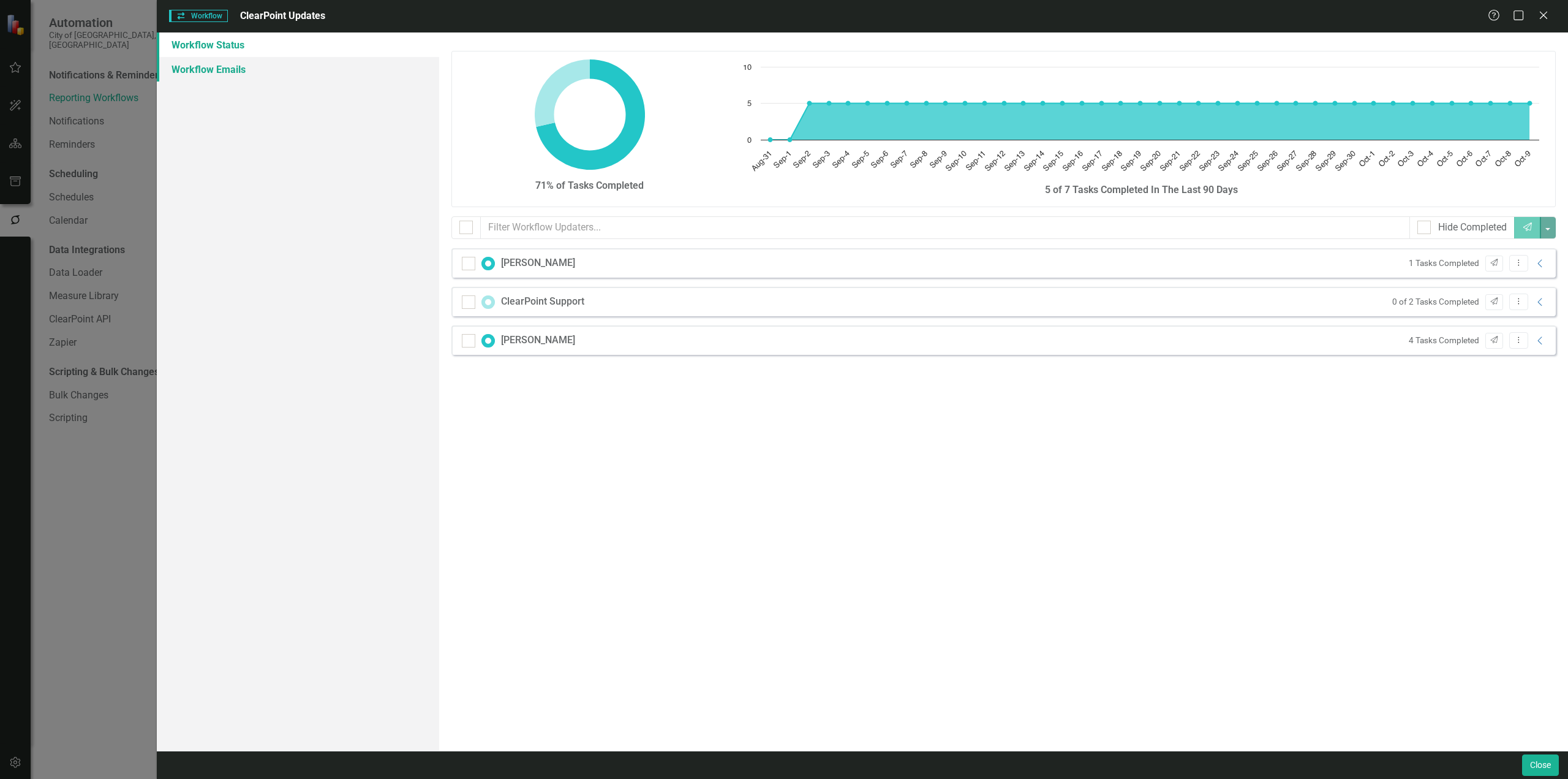
click at [215, 70] on link "Workflow Emails" at bounding box center [298, 70] width 282 height 25
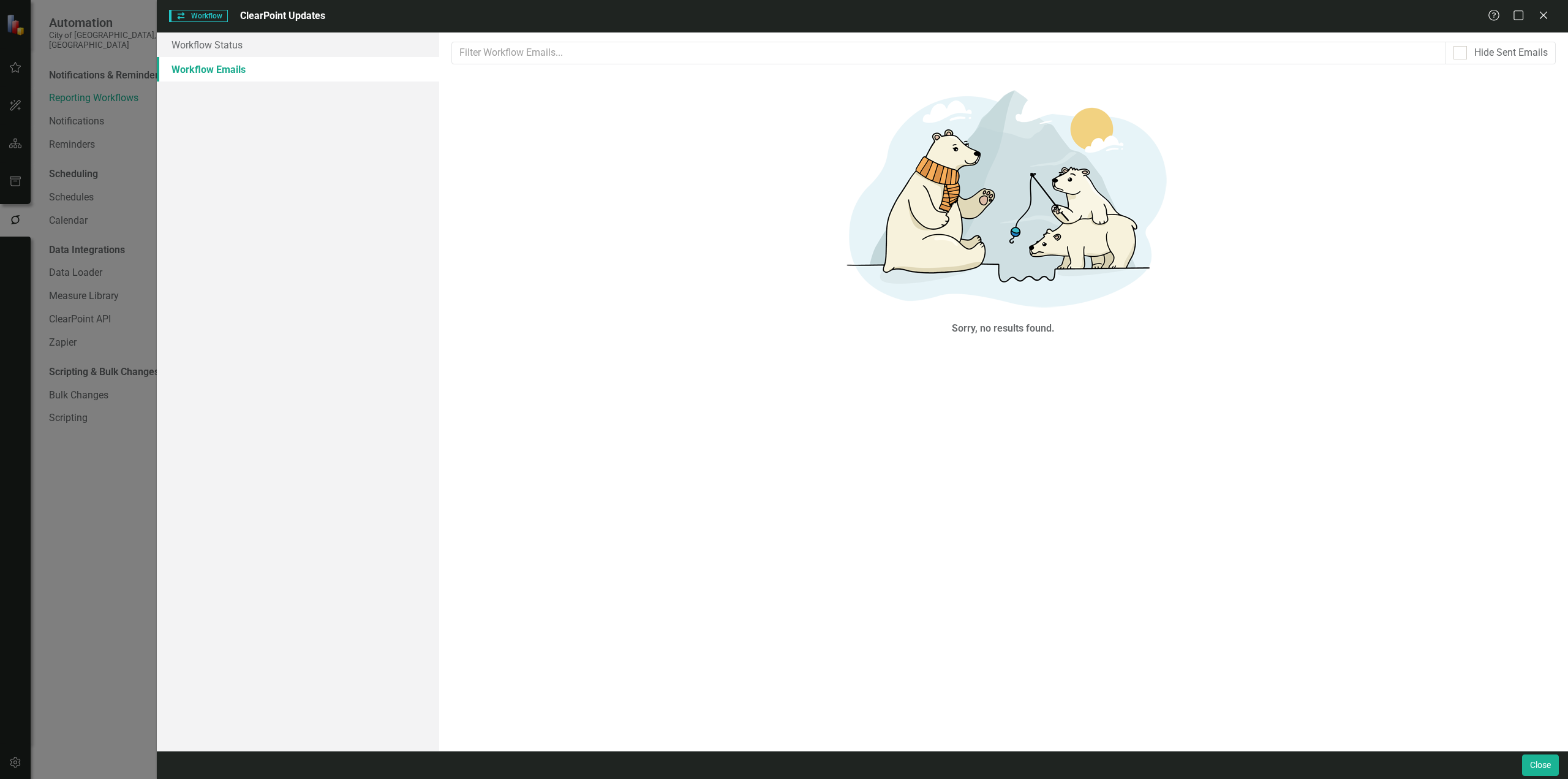
click at [1367, 124] on div "Sorry, no results found." at bounding box center [1003, 208] width 1105 height 269
click at [1548, 769] on button "Close" at bounding box center [1540, 765] width 37 height 21
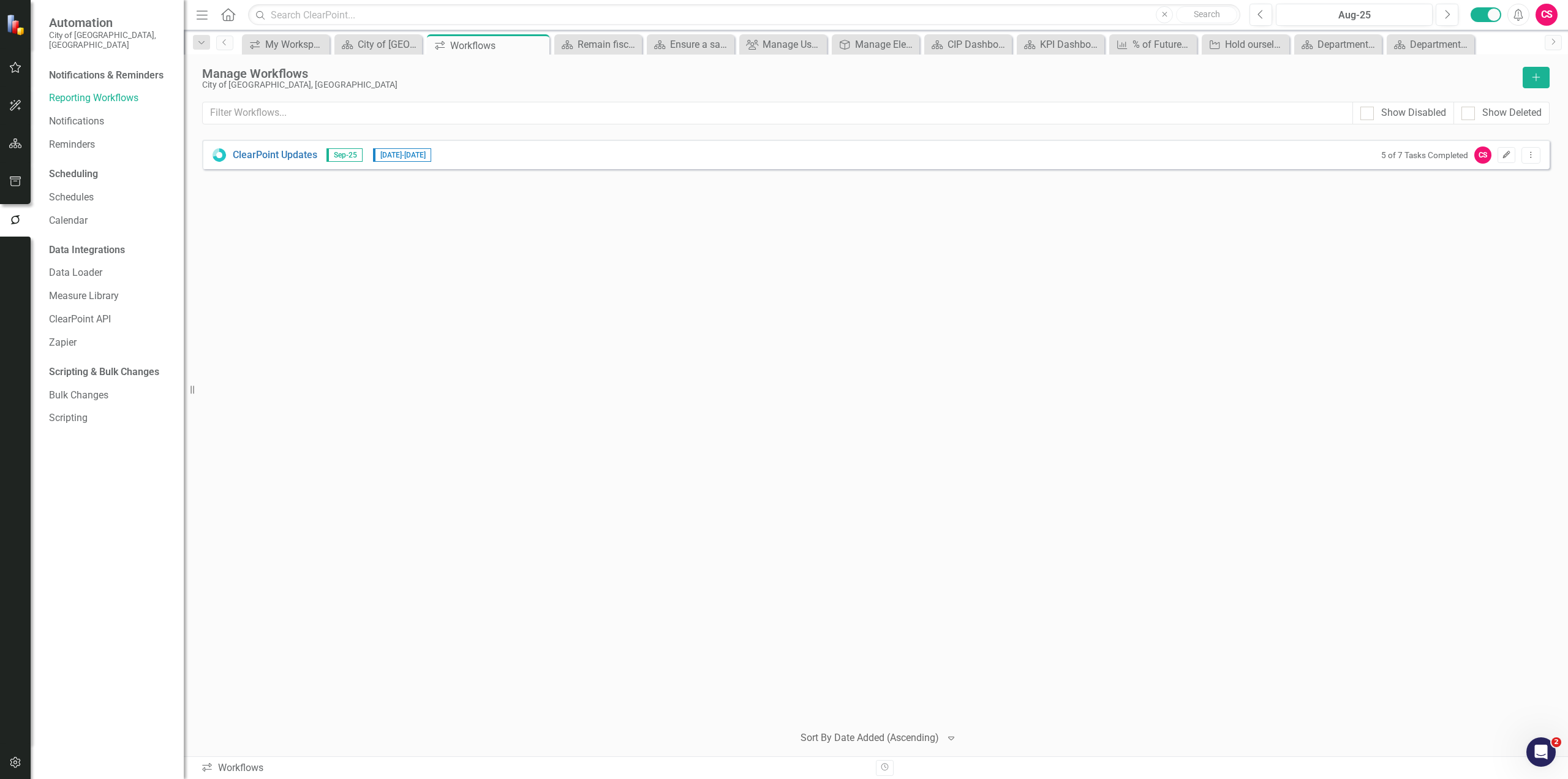
click at [1510, 159] on button "Edit" at bounding box center [1507, 155] width 18 height 16
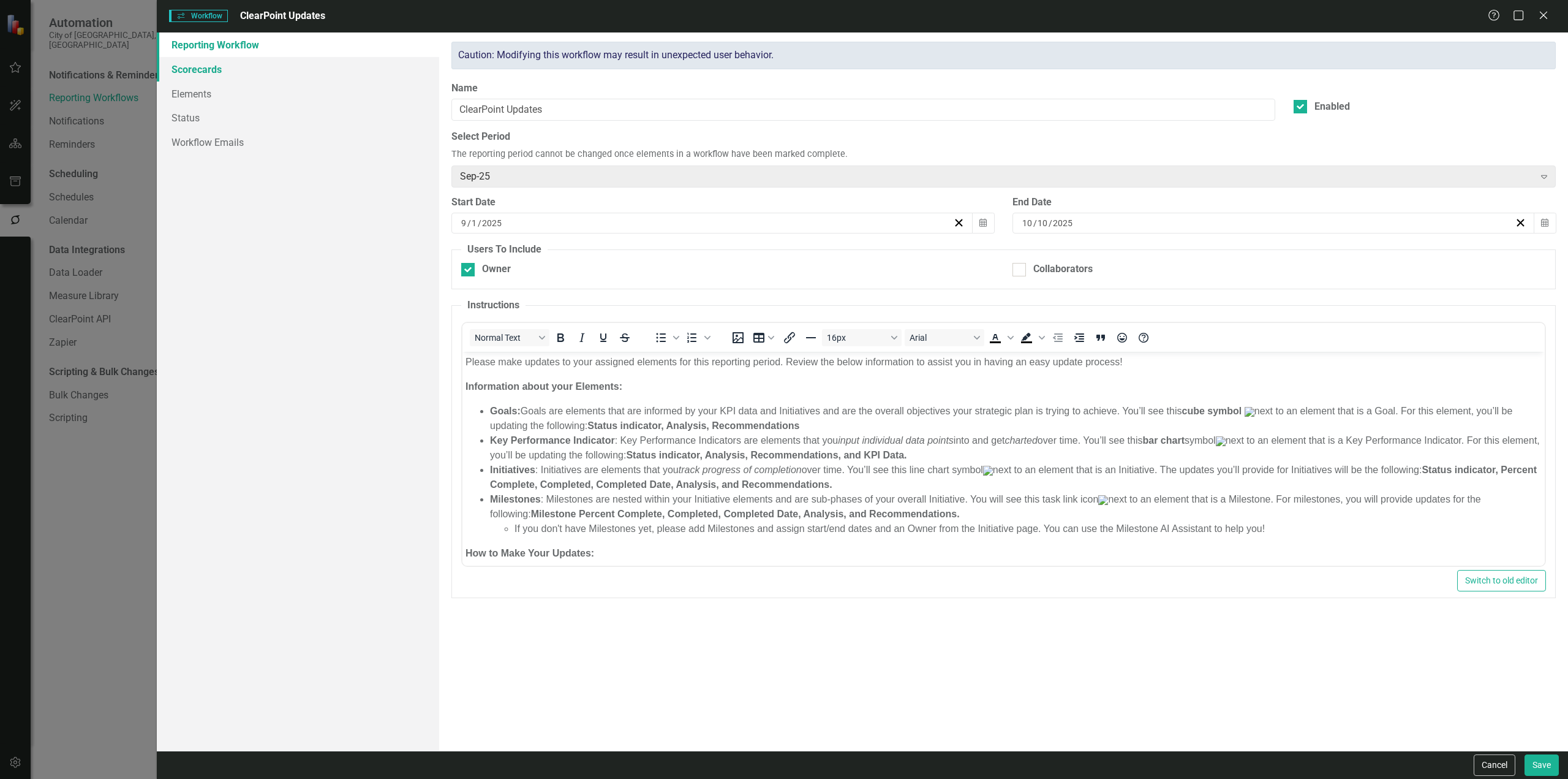
click at [201, 67] on link "Scorecards" at bounding box center [298, 70] width 282 height 25
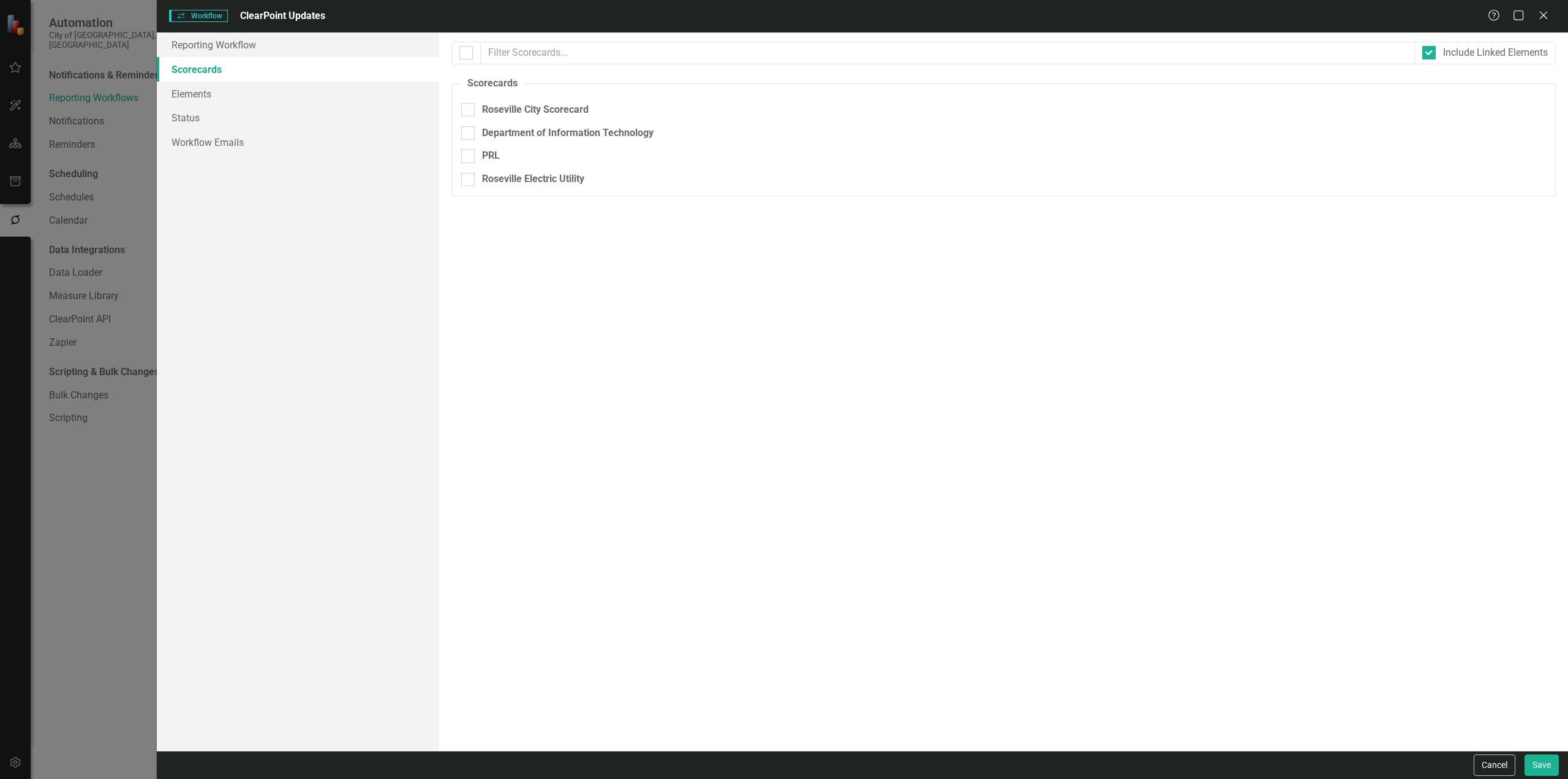
checkbox input "false"
checkbox input "true"
click at [200, 146] on link "Workflow Emails" at bounding box center [298, 143] width 282 height 25
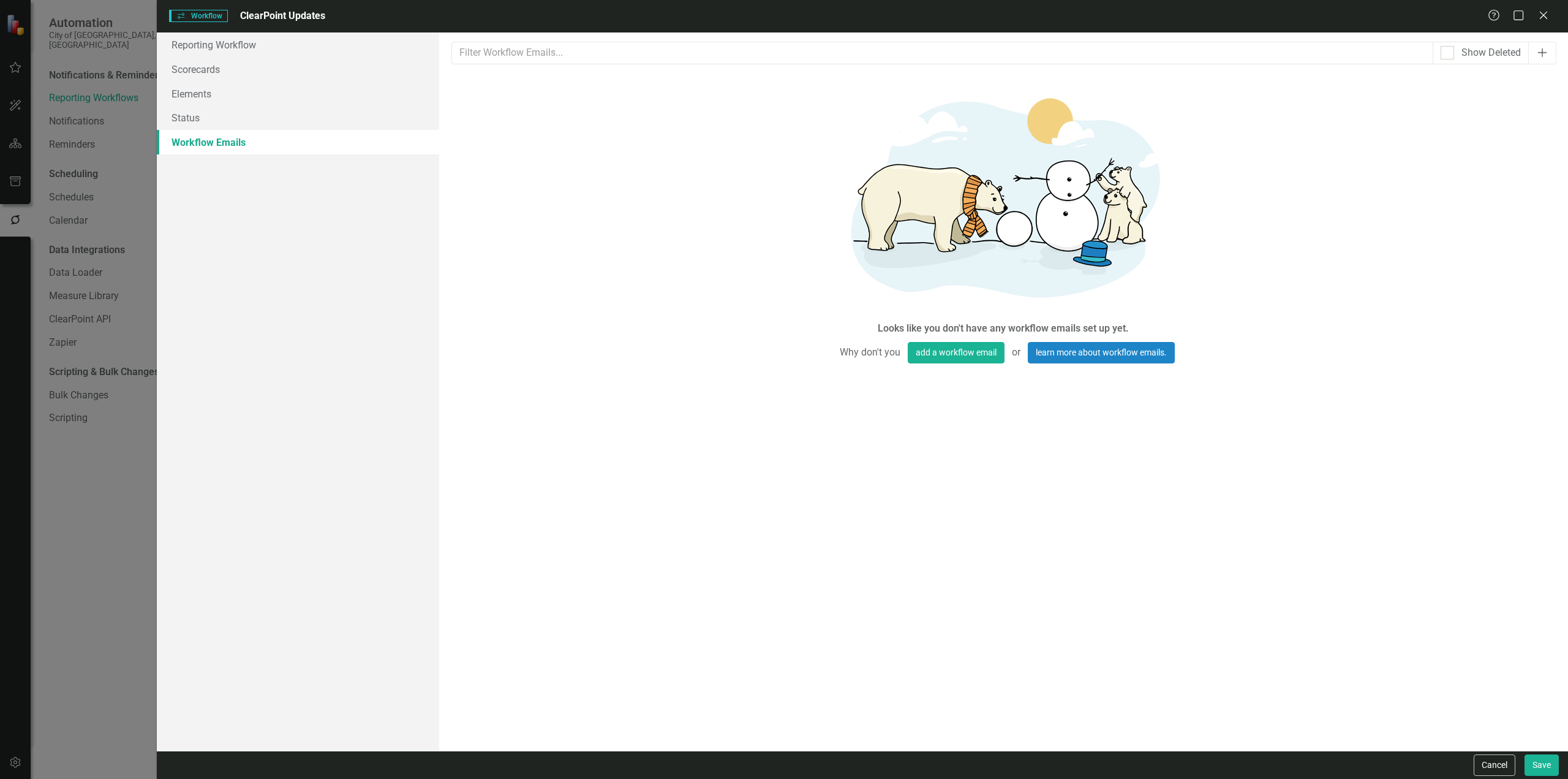
click at [1545, 54] on icon "Add" at bounding box center [1543, 52] width 12 height 10
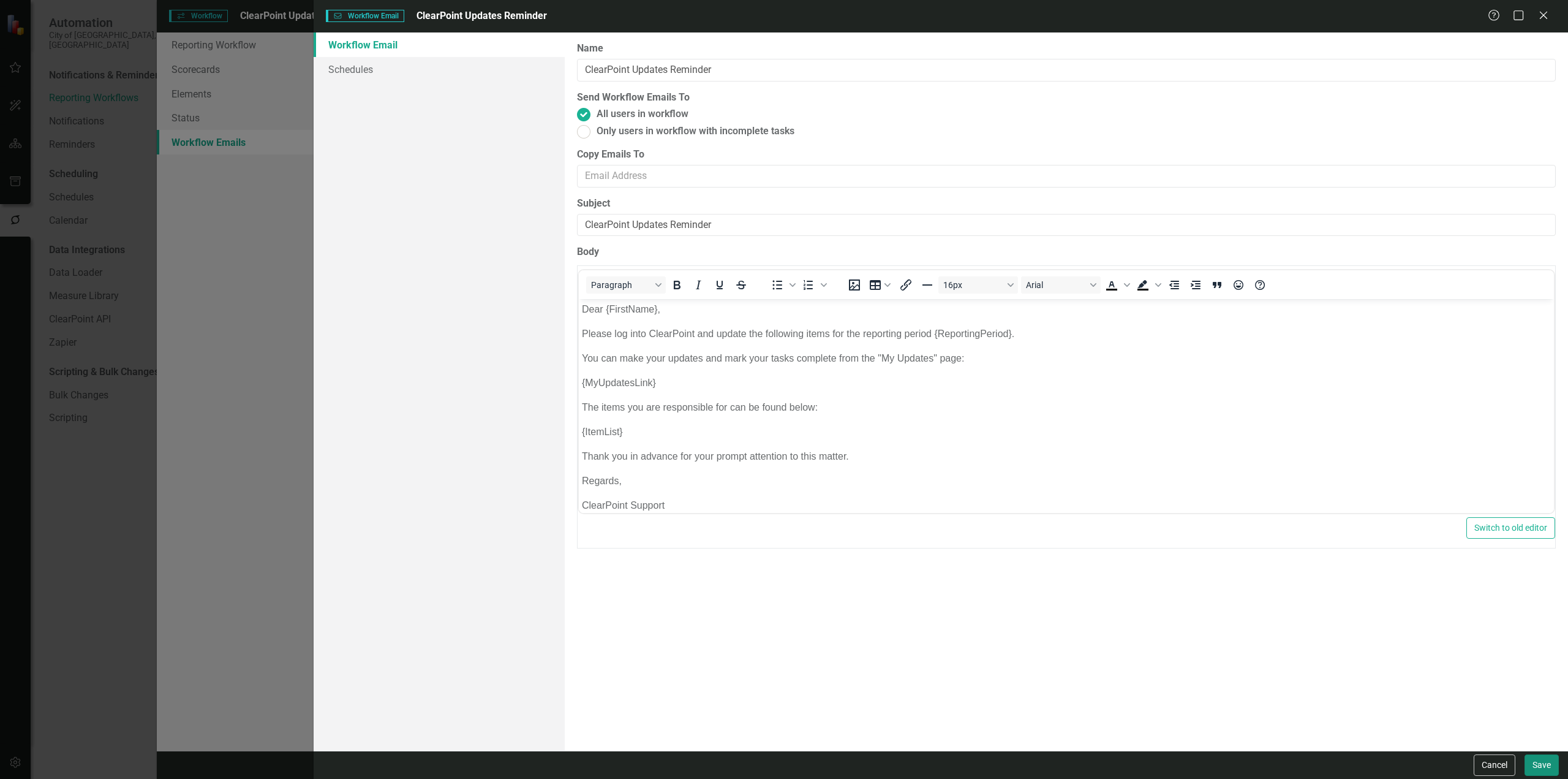
click at [1540, 761] on button "Save" at bounding box center [1542, 765] width 34 height 21
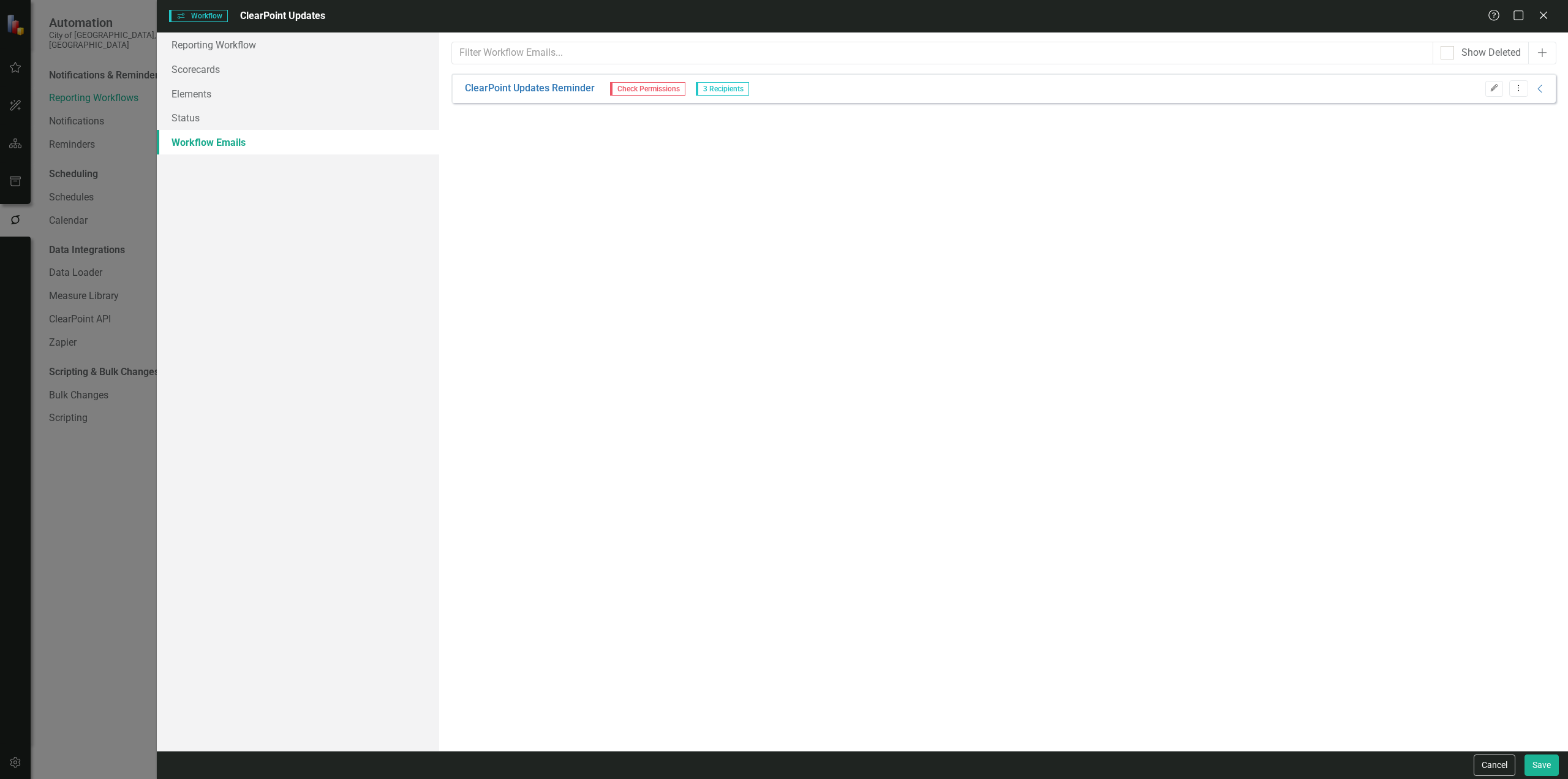
click at [1487, 92] on button "Edit" at bounding box center [1494, 88] width 18 height 16
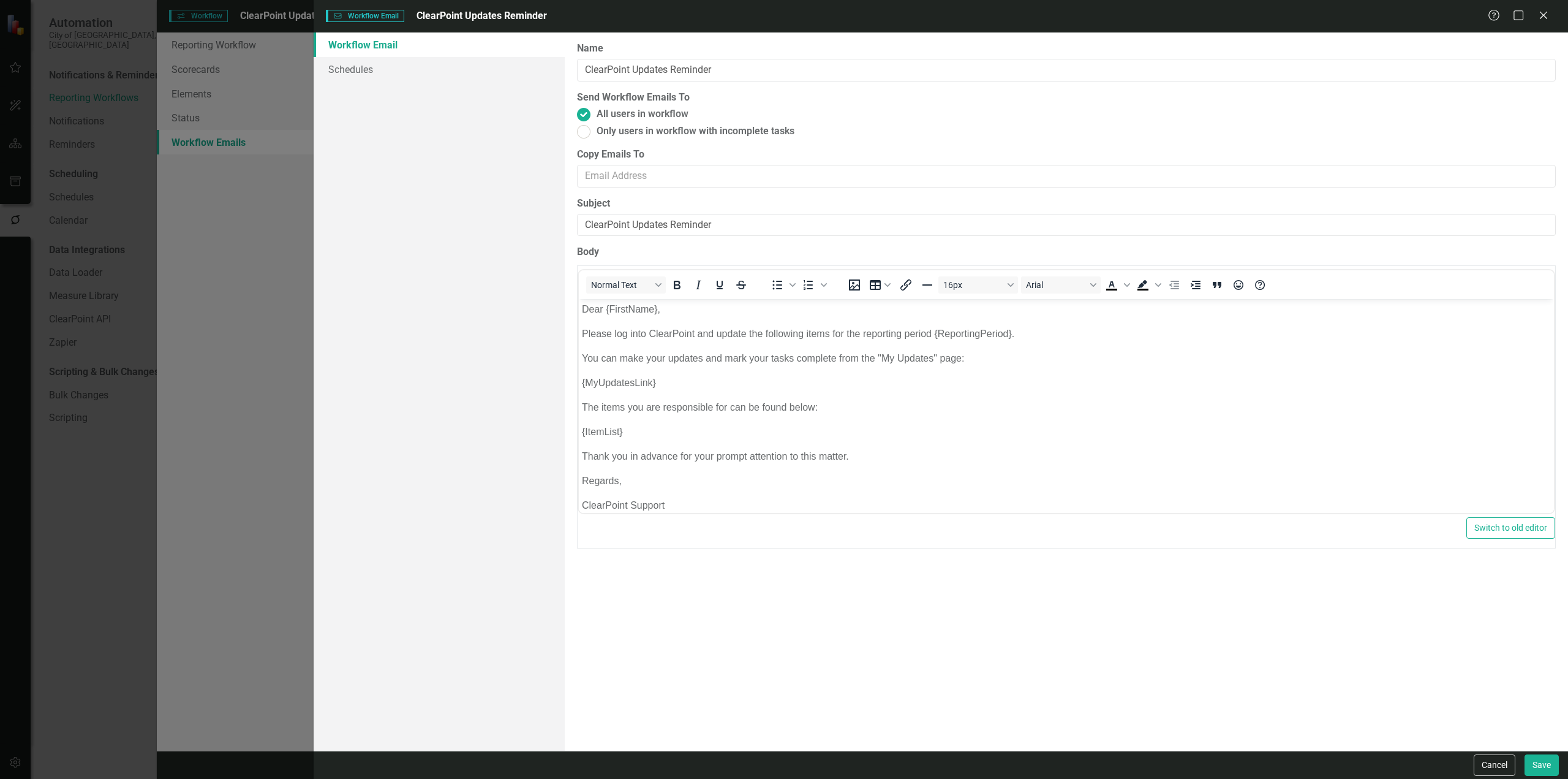
click at [404, 88] on div "Workflow Email Schedules" at bounding box center [439, 392] width 251 height 718
click at [404, 72] on link "Schedules" at bounding box center [439, 70] width 251 height 25
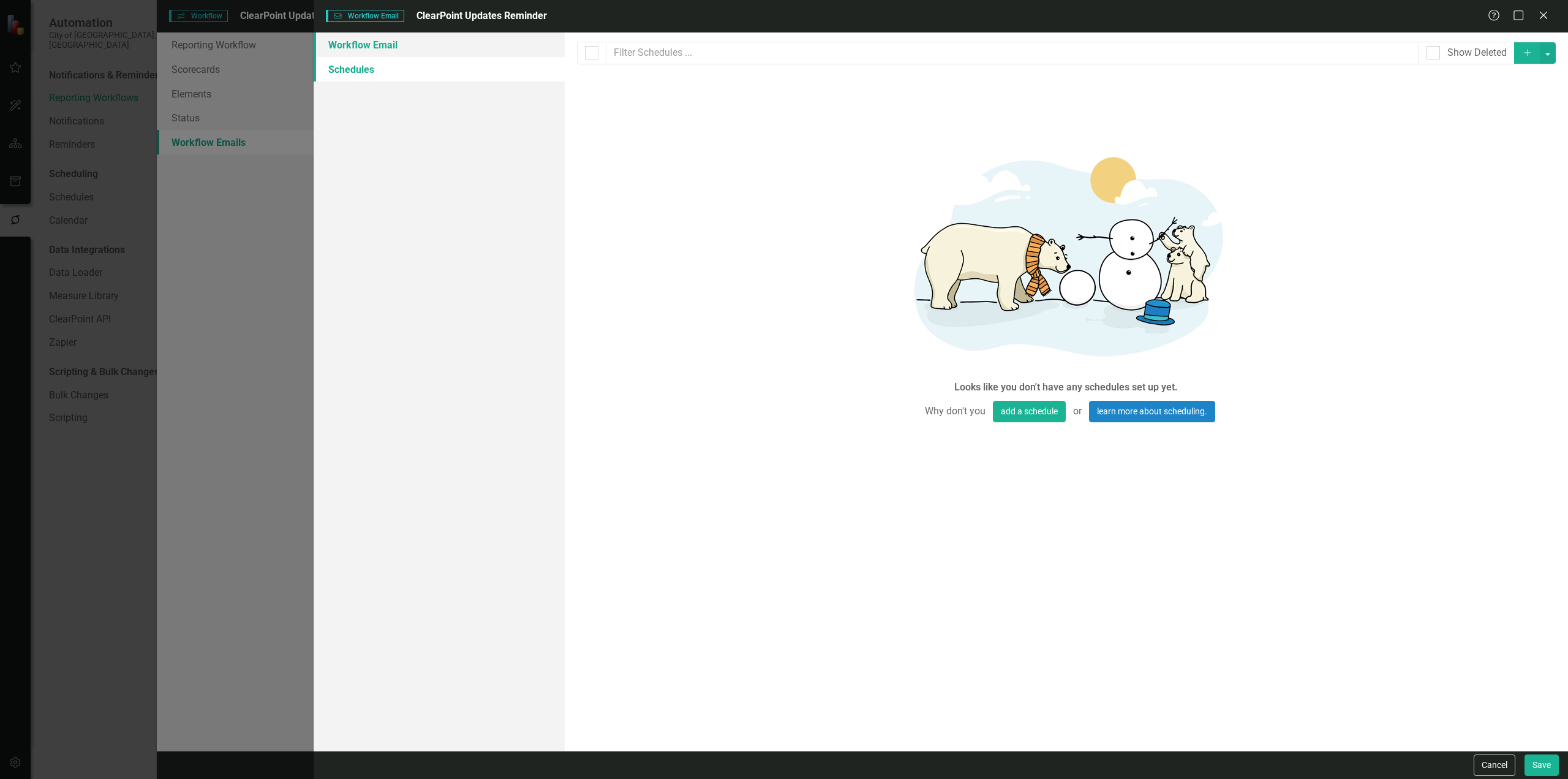
click at [398, 45] on link "Workflow Email" at bounding box center [439, 45] width 251 height 25
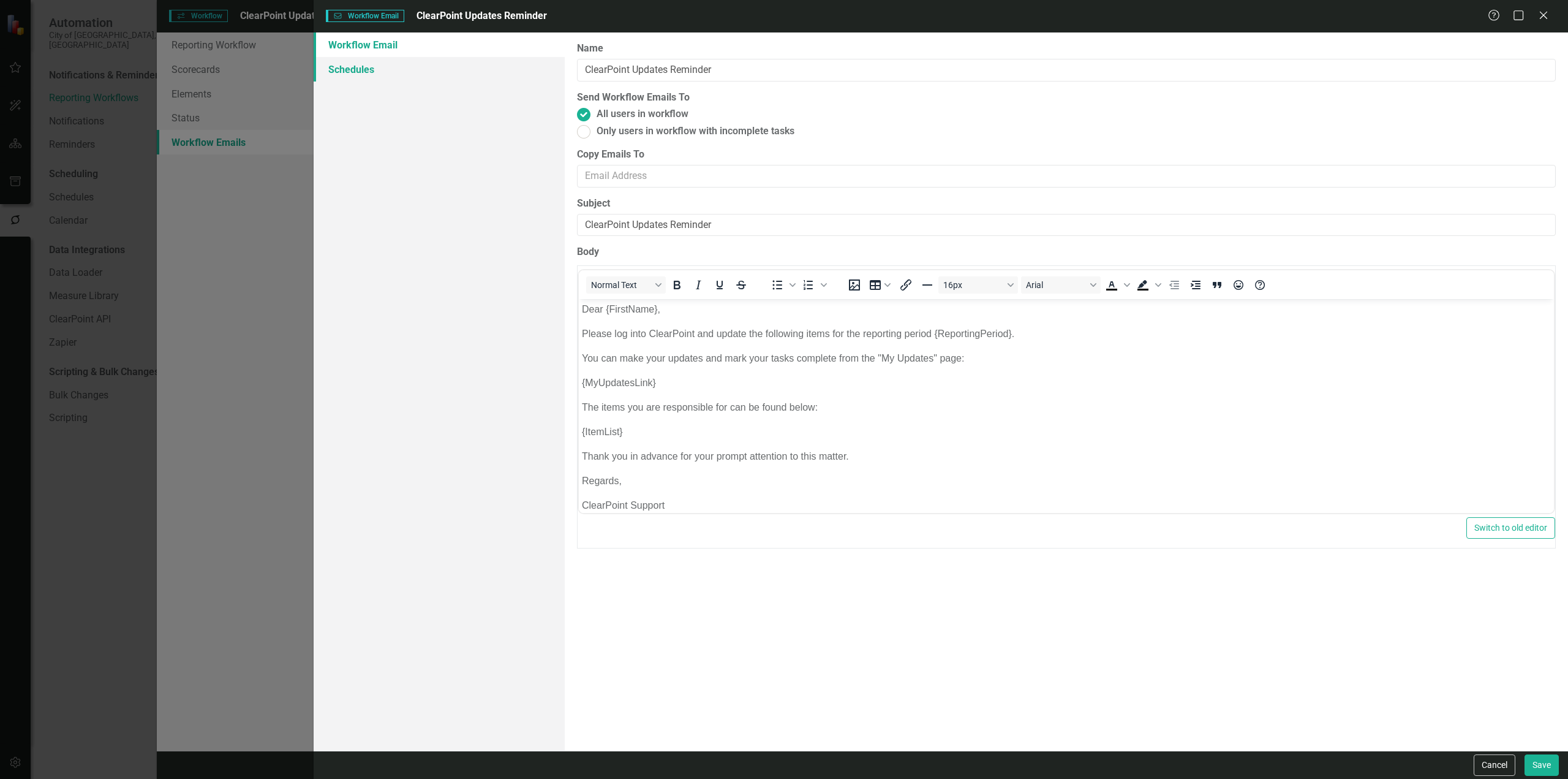
click at [418, 80] on link "Schedules" at bounding box center [439, 70] width 251 height 25
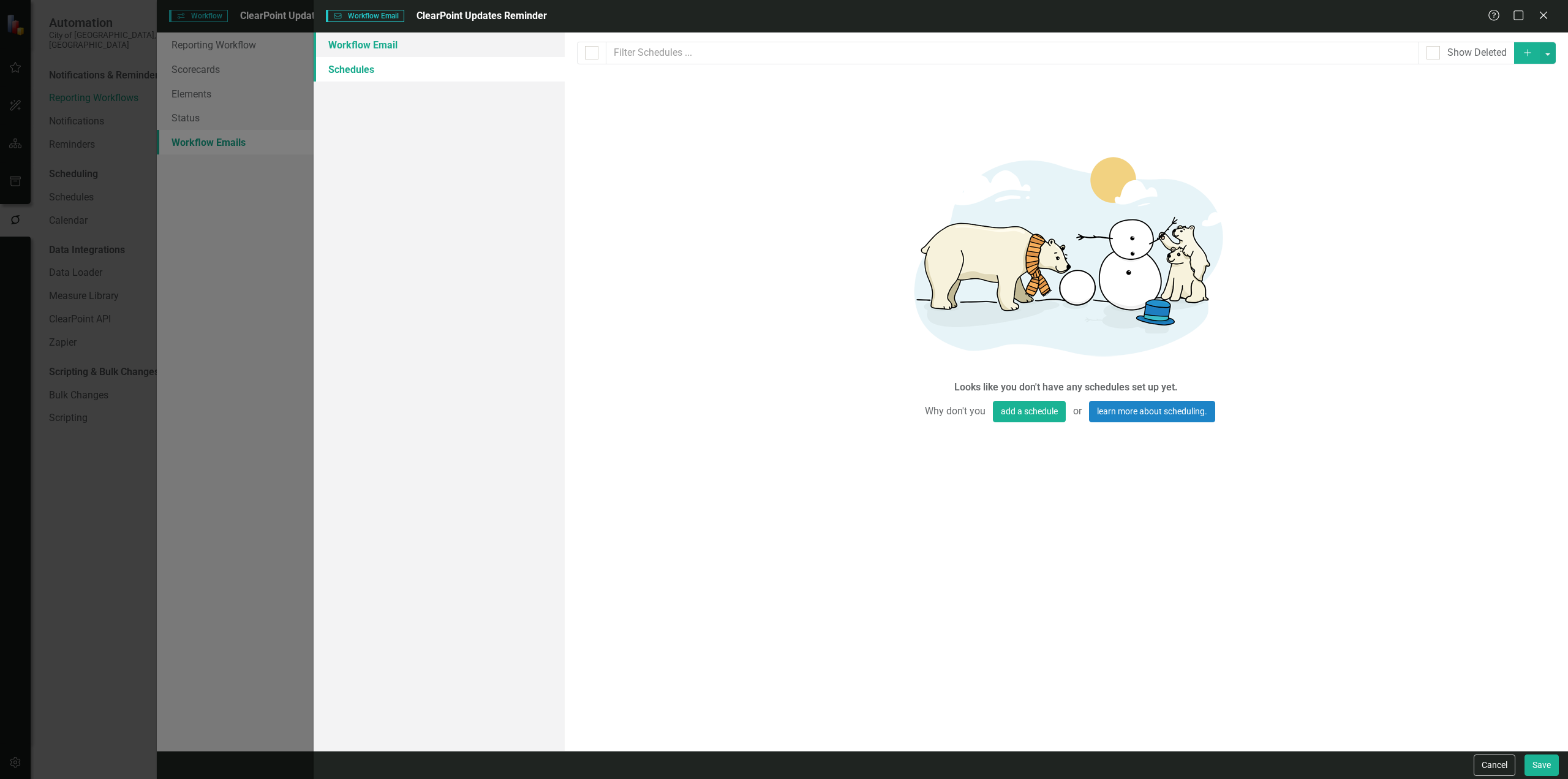
click at [381, 45] on link "Workflow Email" at bounding box center [439, 45] width 251 height 25
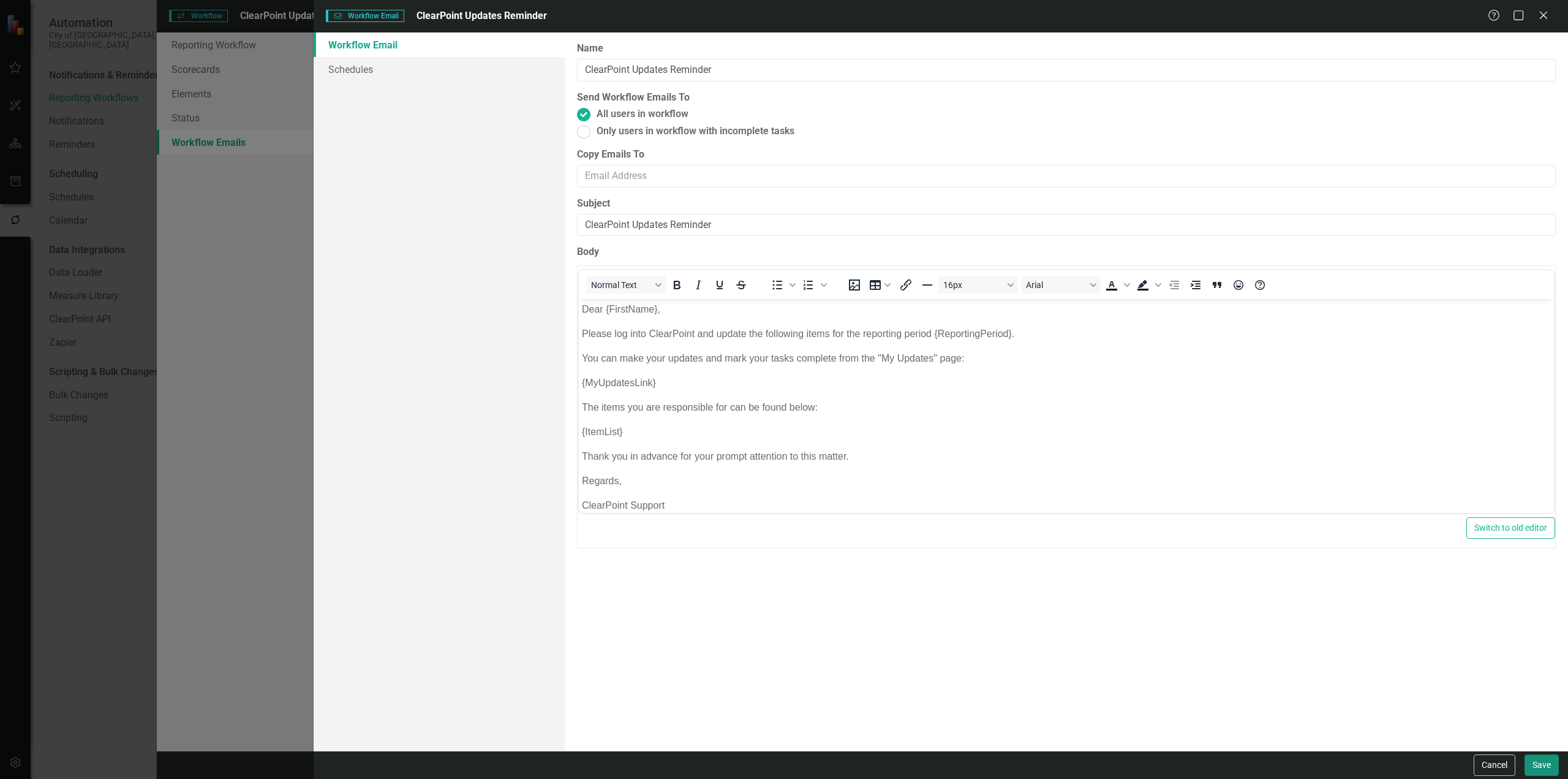
click at [1543, 771] on button "Save" at bounding box center [1542, 765] width 34 height 21
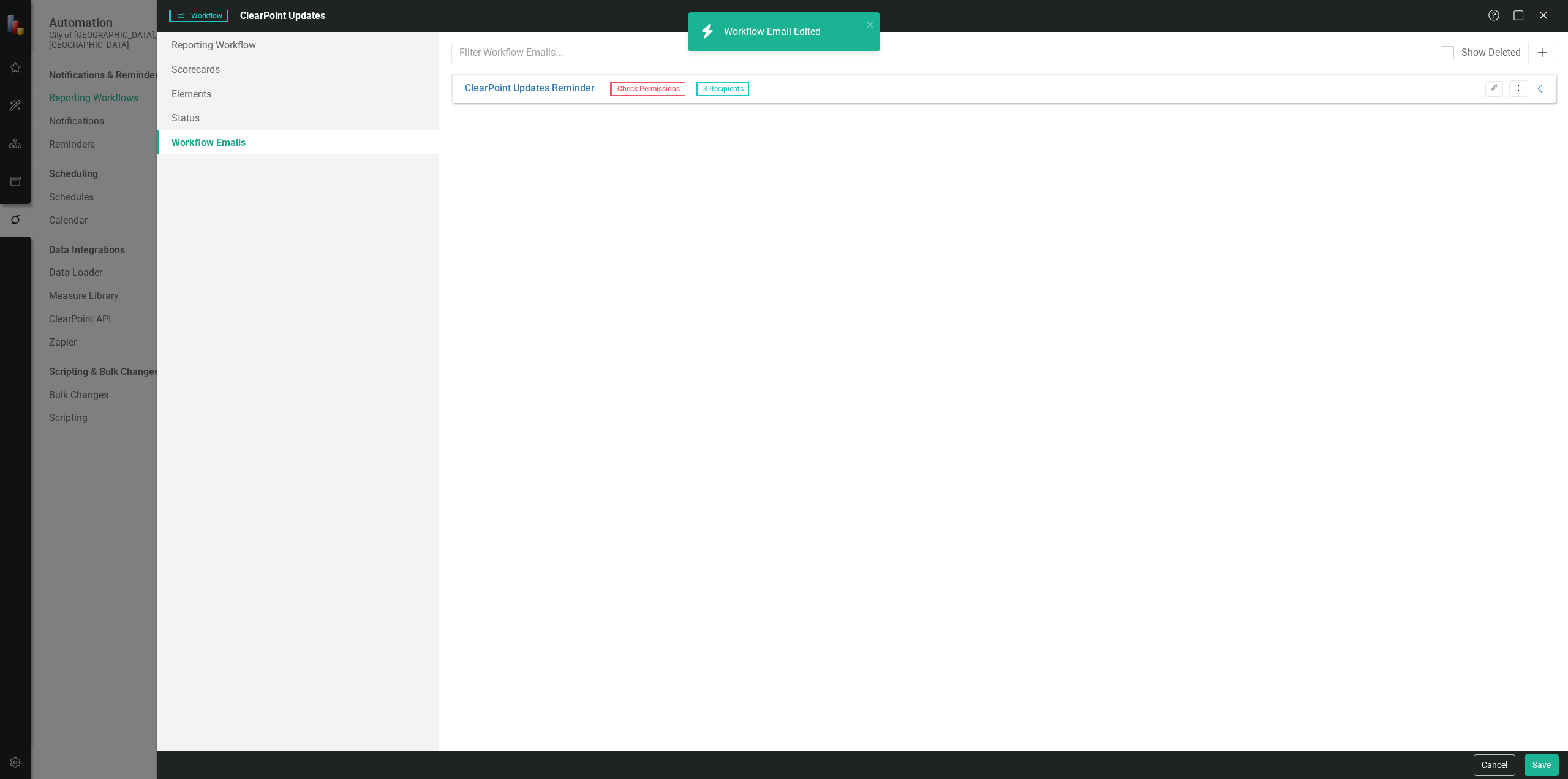
click at [1545, 57] on icon "Add" at bounding box center [1543, 52] width 12 height 10
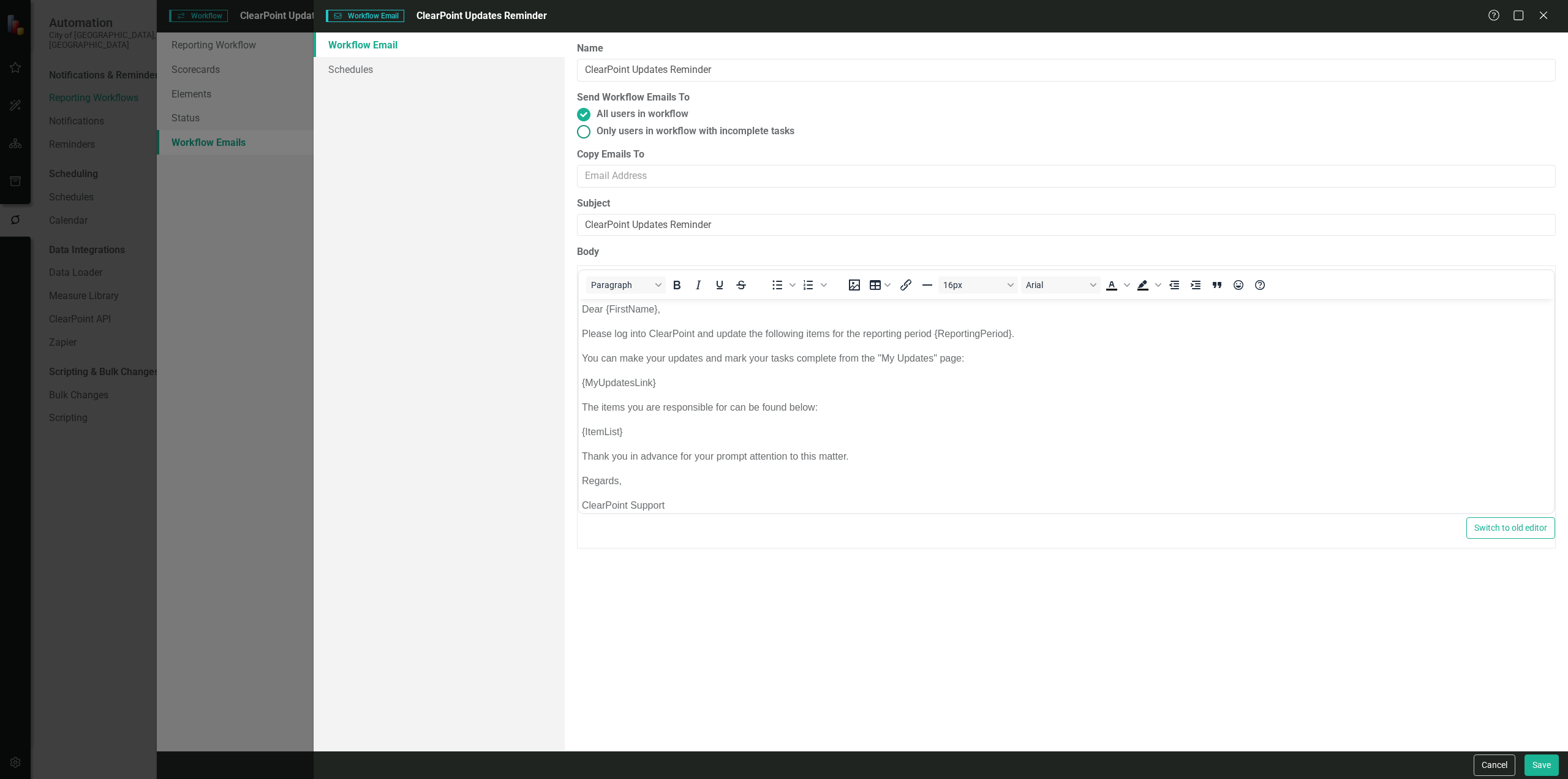
click at [666, 135] on span "Only users in workflow with incomplete tasks" at bounding box center [696, 131] width 198 height 14
click at [593, 135] on input "Only users in workflow with incomplete tasks" at bounding box center [583, 131] width 19 height 19
radio input "true"
click at [734, 75] on input "ClearPoint Updates Reminder" at bounding box center [1067, 70] width 979 height 23
type input "ClearPoint Updates Reminder 2"
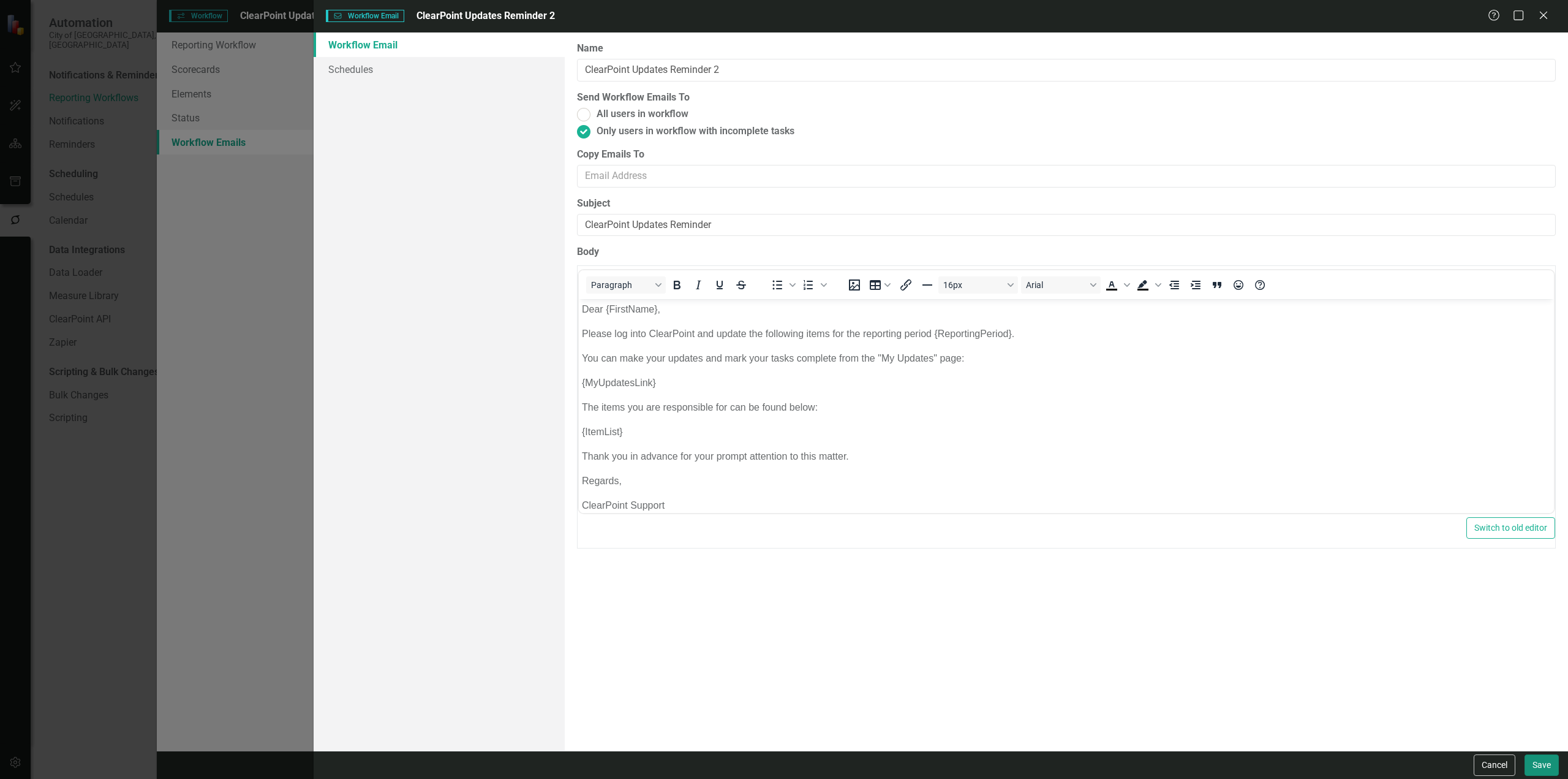
click at [1539, 761] on button "Save" at bounding box center [1542, 765] width 34 height 21
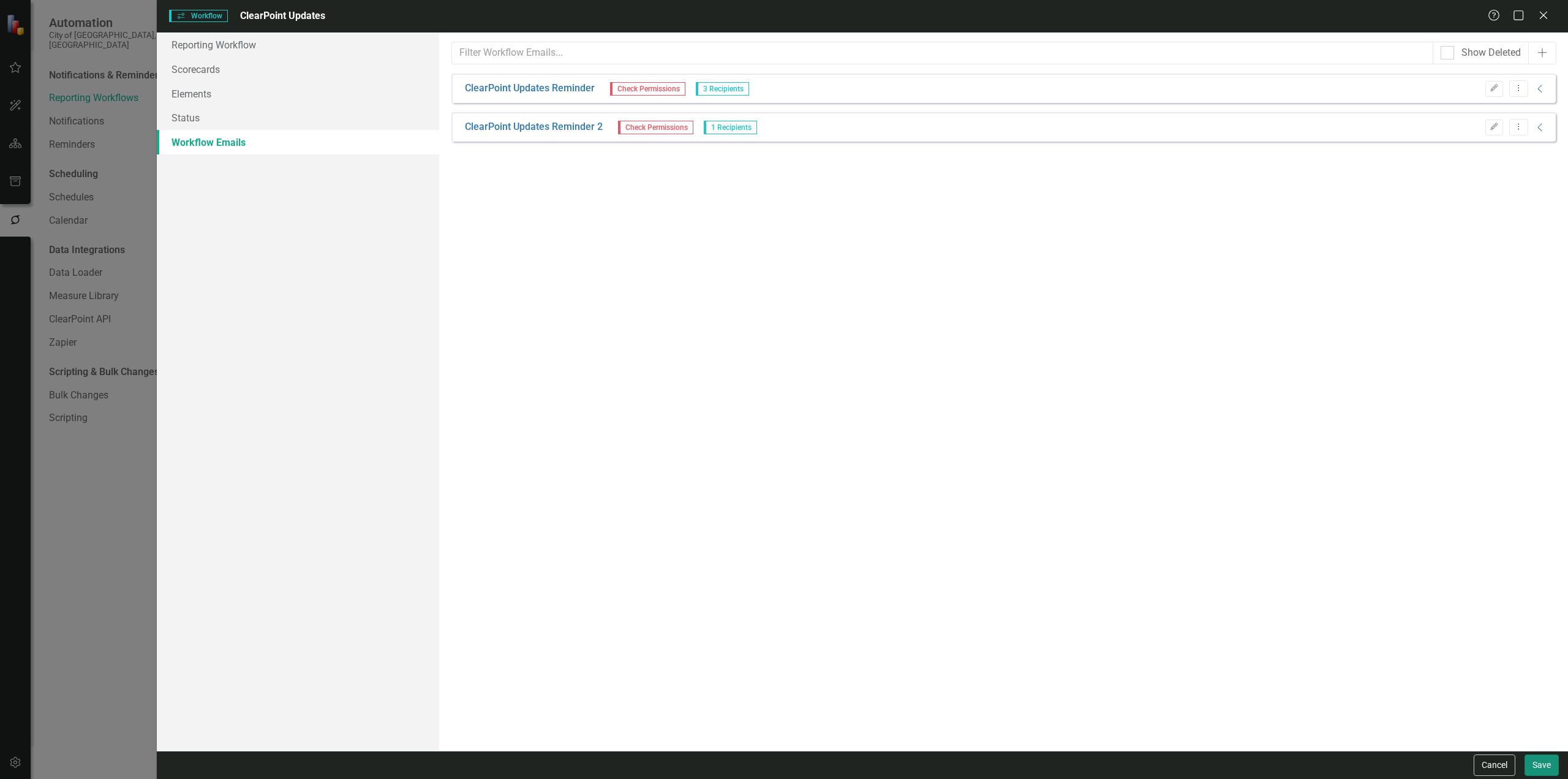
click at [1541, 766] on button "Save" at bounding box center [1542, 765] width 34 height 21
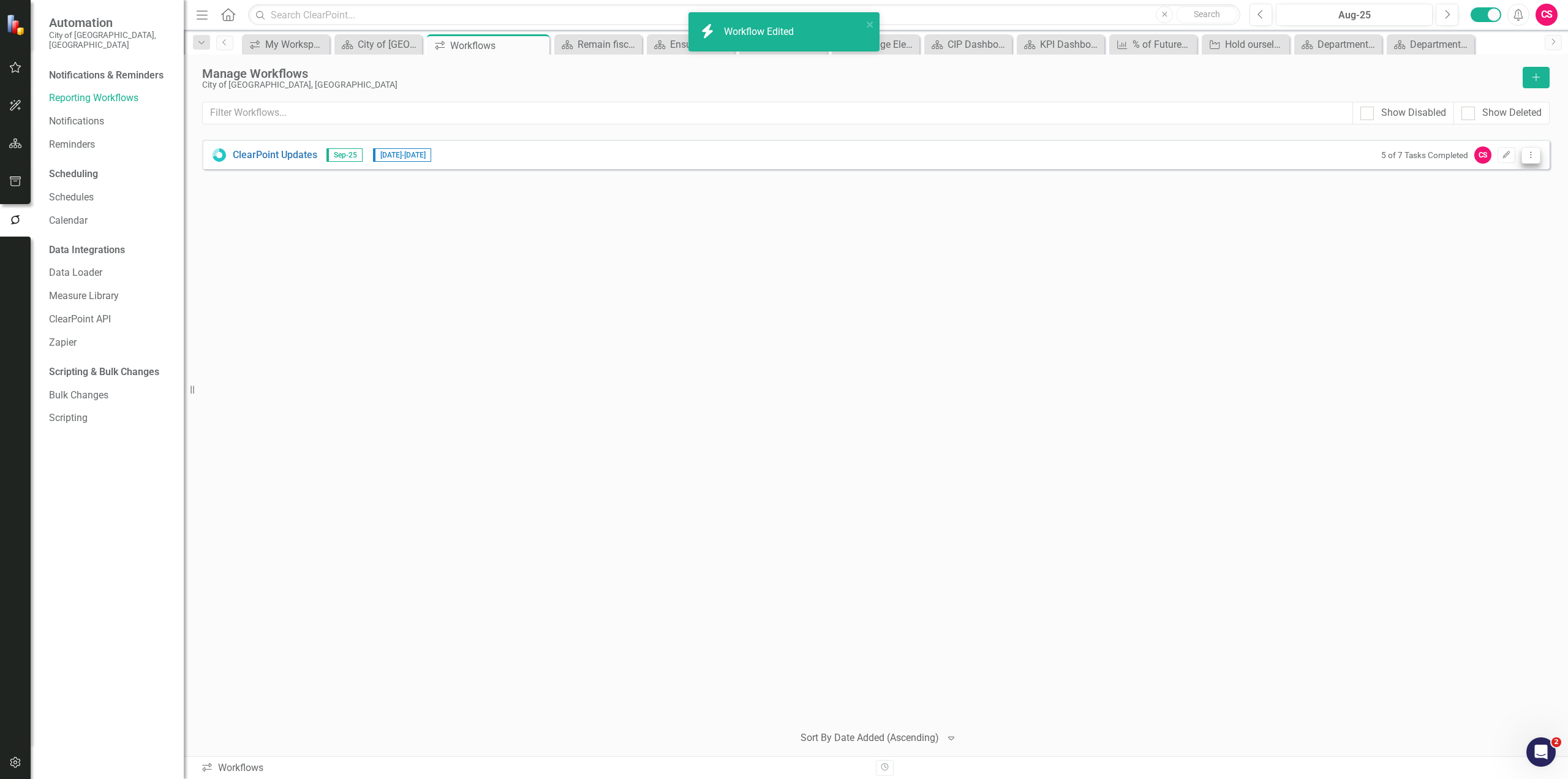
click at [1534, 156] on icon "Dropdown Menu" at bounding box center [1531, 155] width 11 height 8
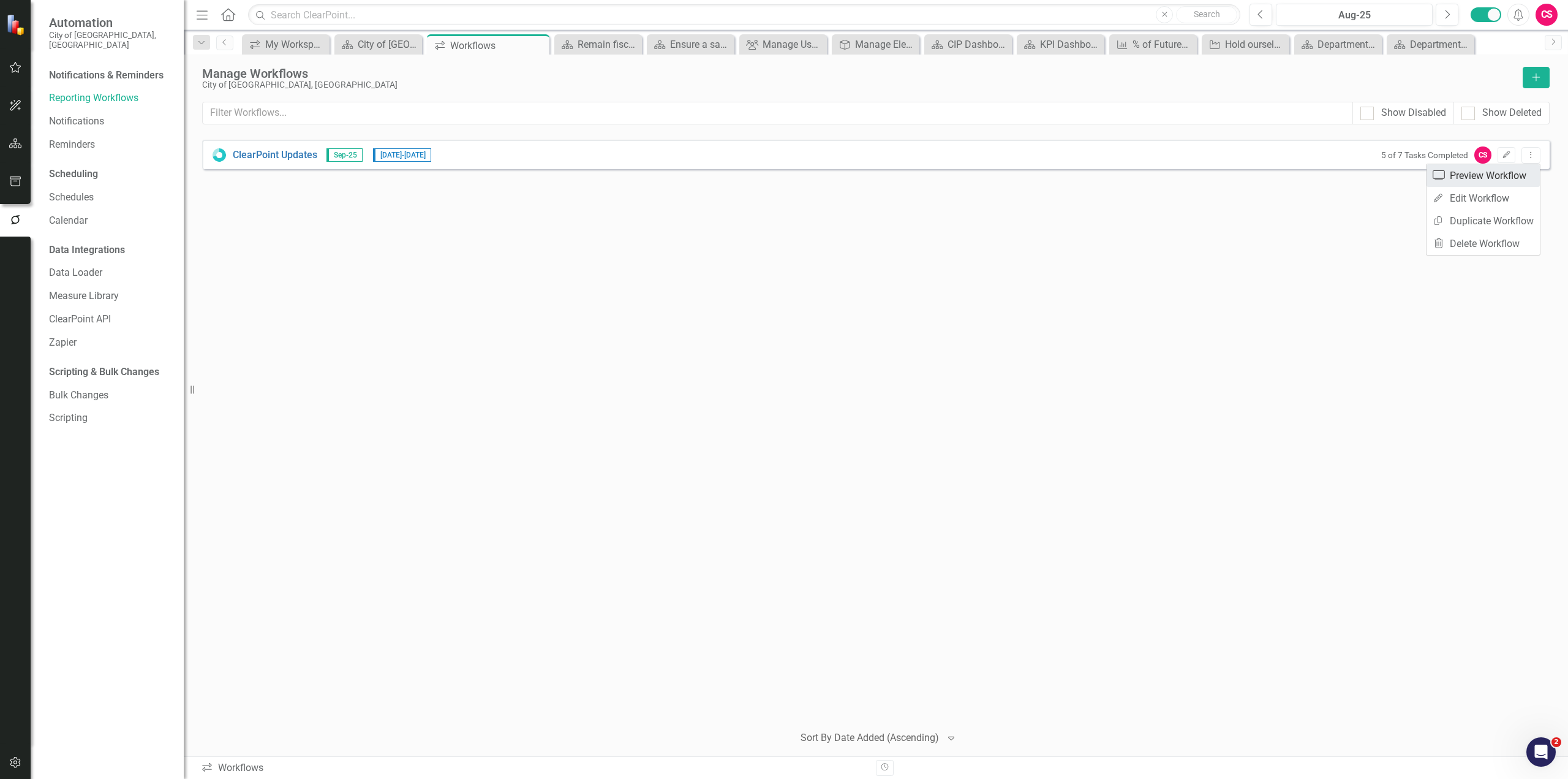
click at [1521, 170] on link "Preview Preview Workflow" at bounding box center [1484, 176] width 113 height 23
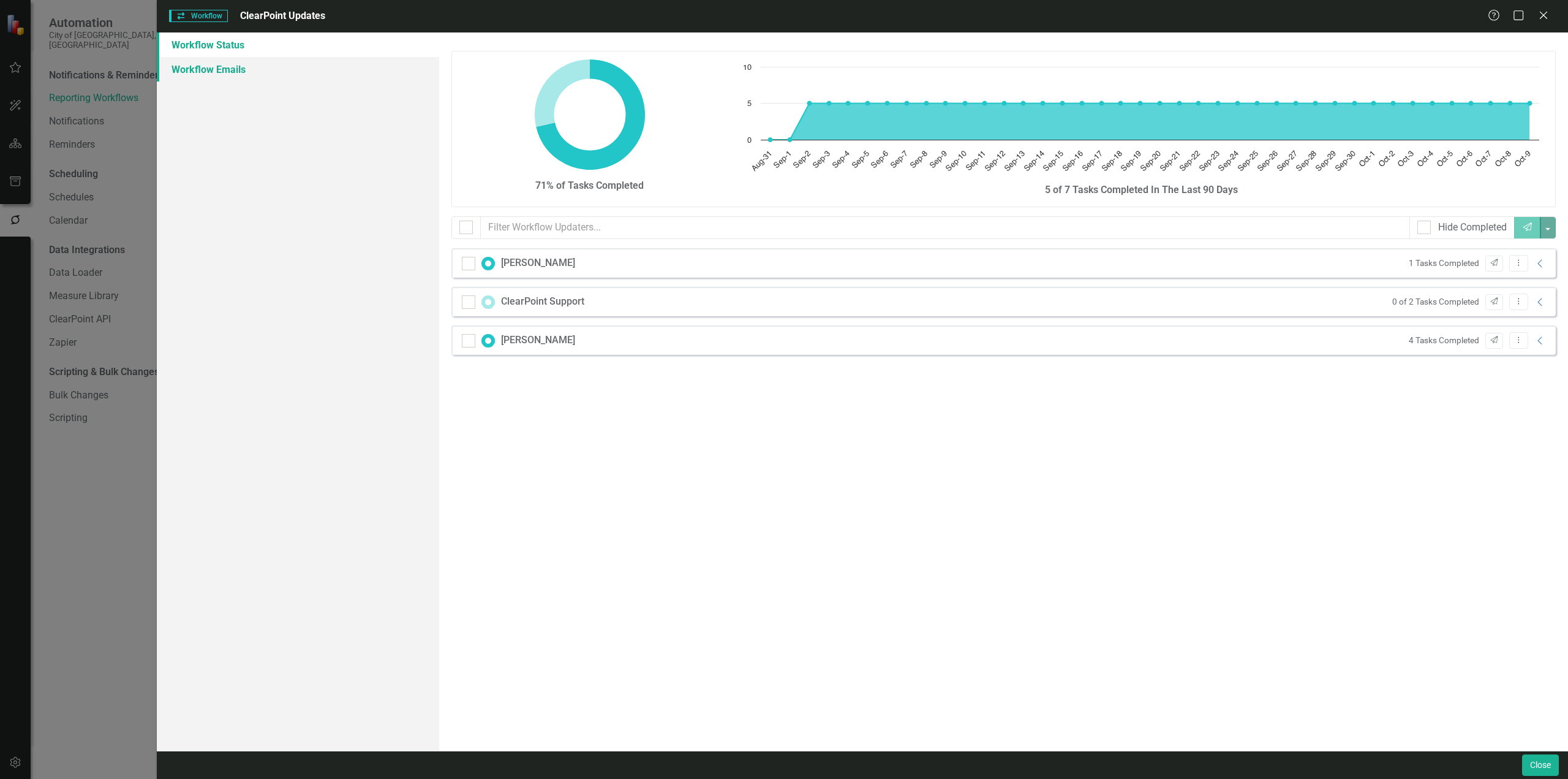
click at [215, 77] on link "Workflow Emails" at bounding box center [298, 70] width 282 height 25
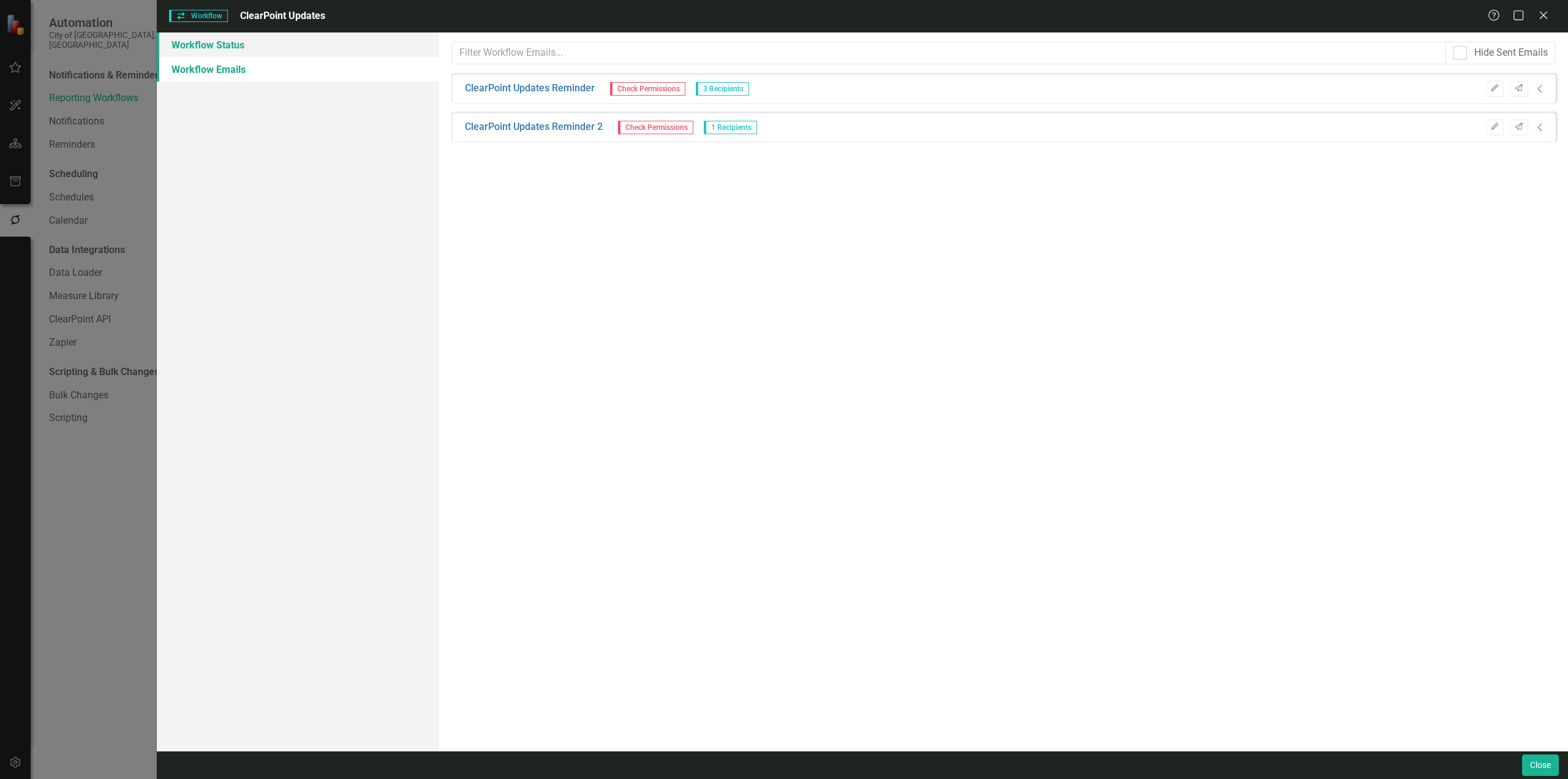
click at [213, 47] on link "Workflow Status" at bounding box center [298, 45] width 282 height 25
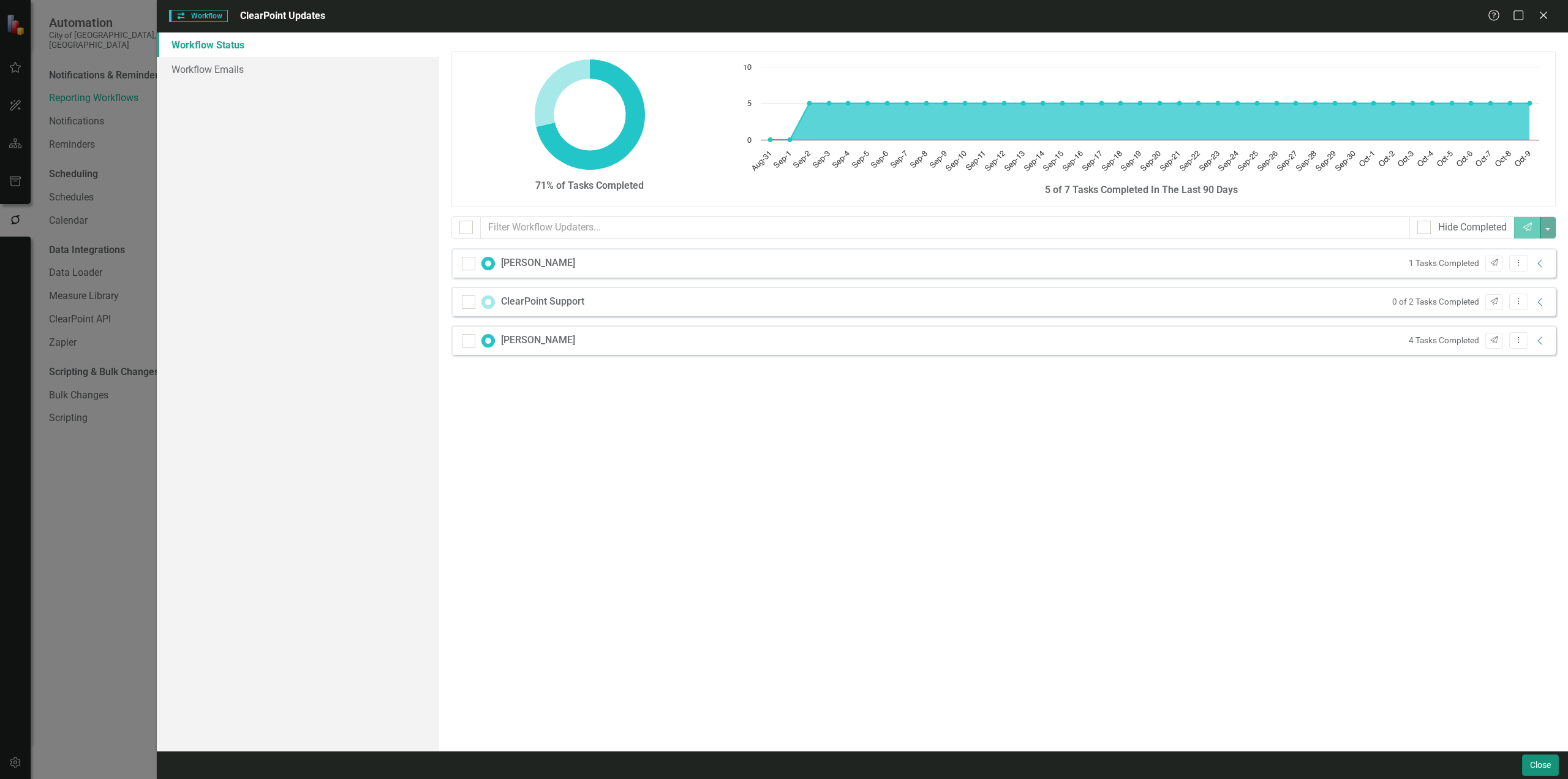
click at [1546, 764] on button "Close" at bounding box center [1540, 765] width 37 height 21
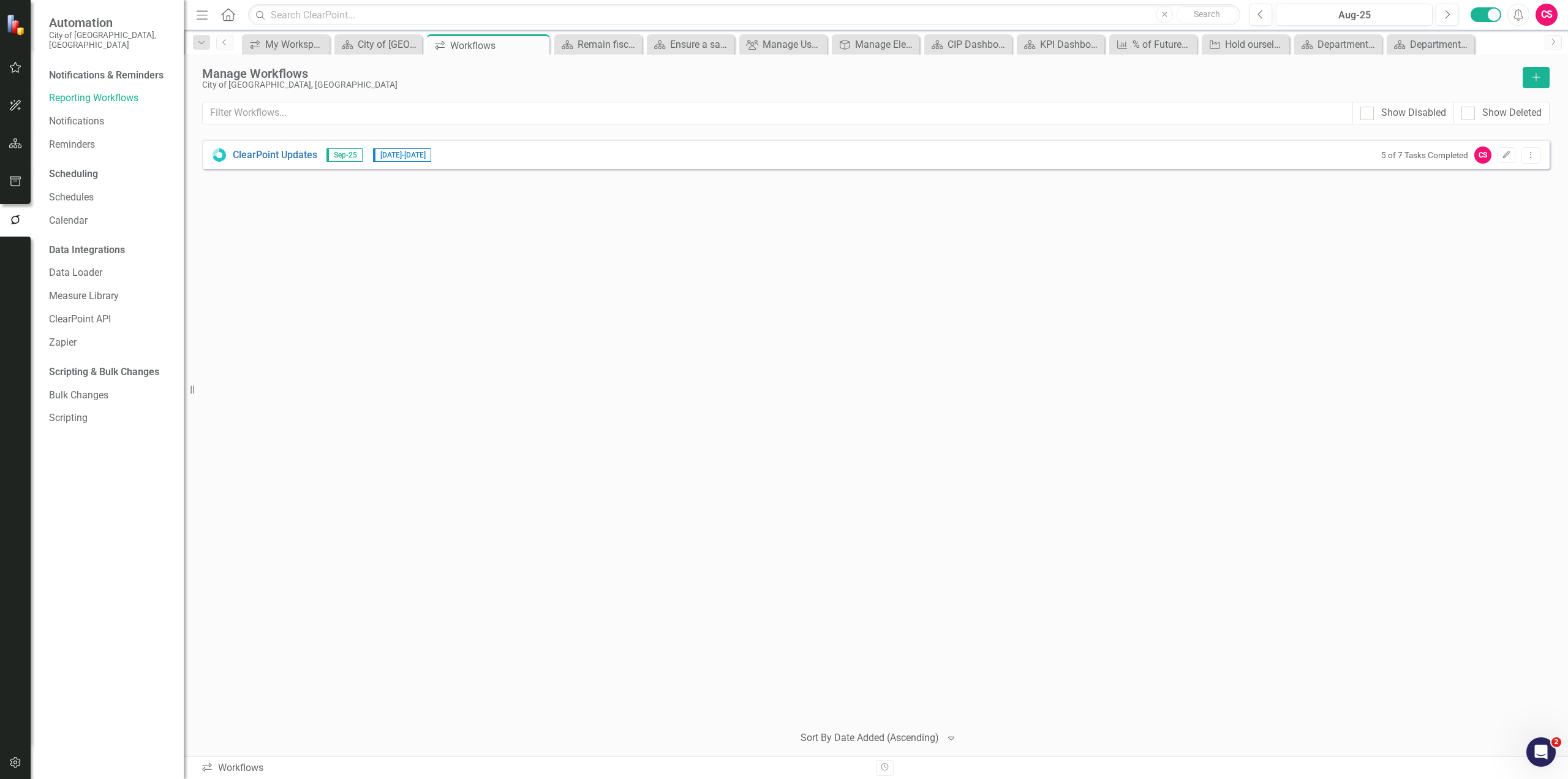
click at [895, 500] on div "ClearPoint Updates Sep-25 [DATE] - [DATE] 5 of 7 Tasks Completed CS Edit Dropdo…" at bounding box center [876, 427] width 1348 height 573
click at [366, 49] on div "City of [GEOGRAPHIC_DATA]" at bounding box center [381, 44] width 46 height 16
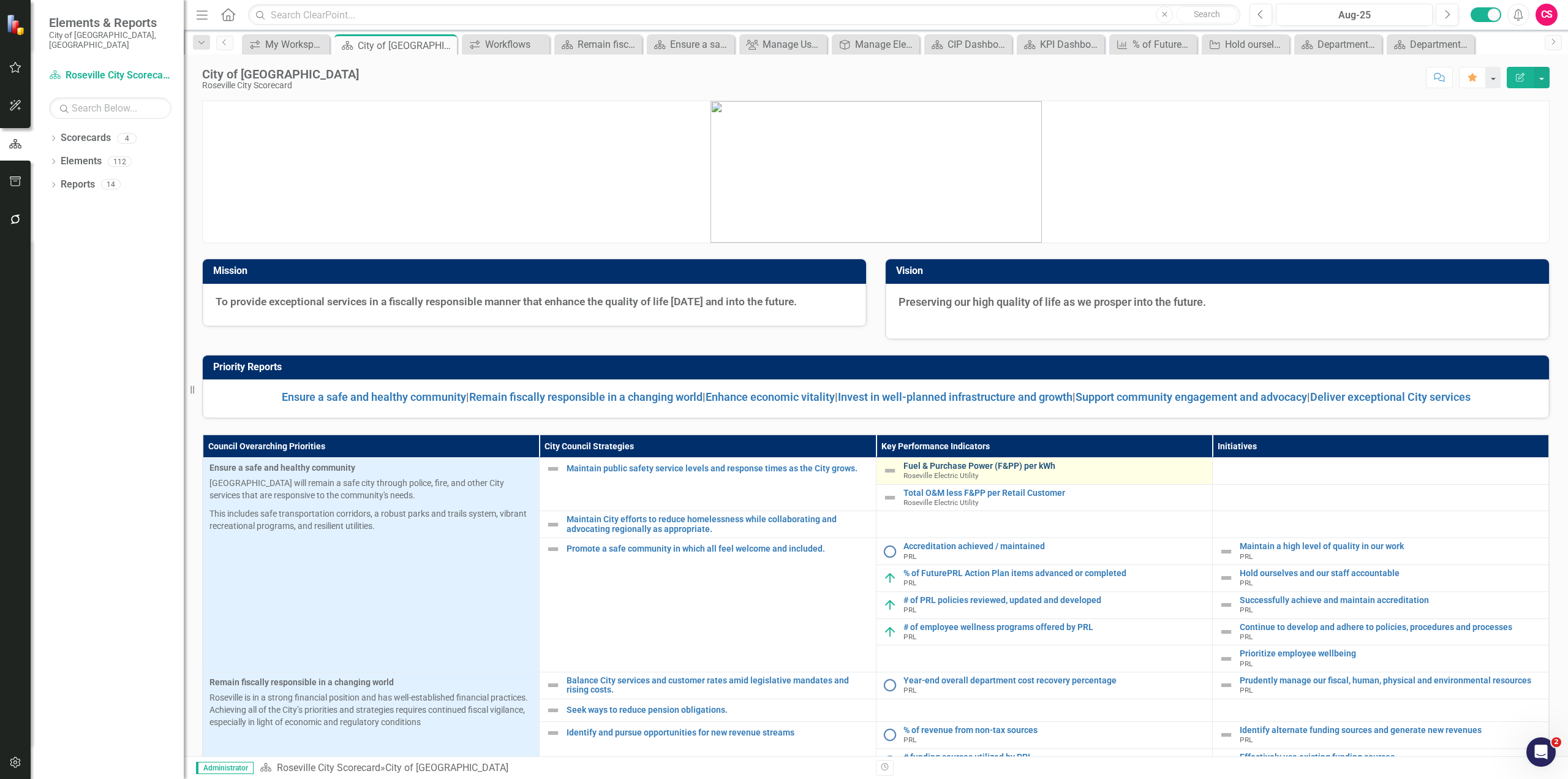
click at [970, 464] on link "Fuel & Purchase Power (F&PP) per kWh" at bounding box center [1055, 465] width 303 height 9
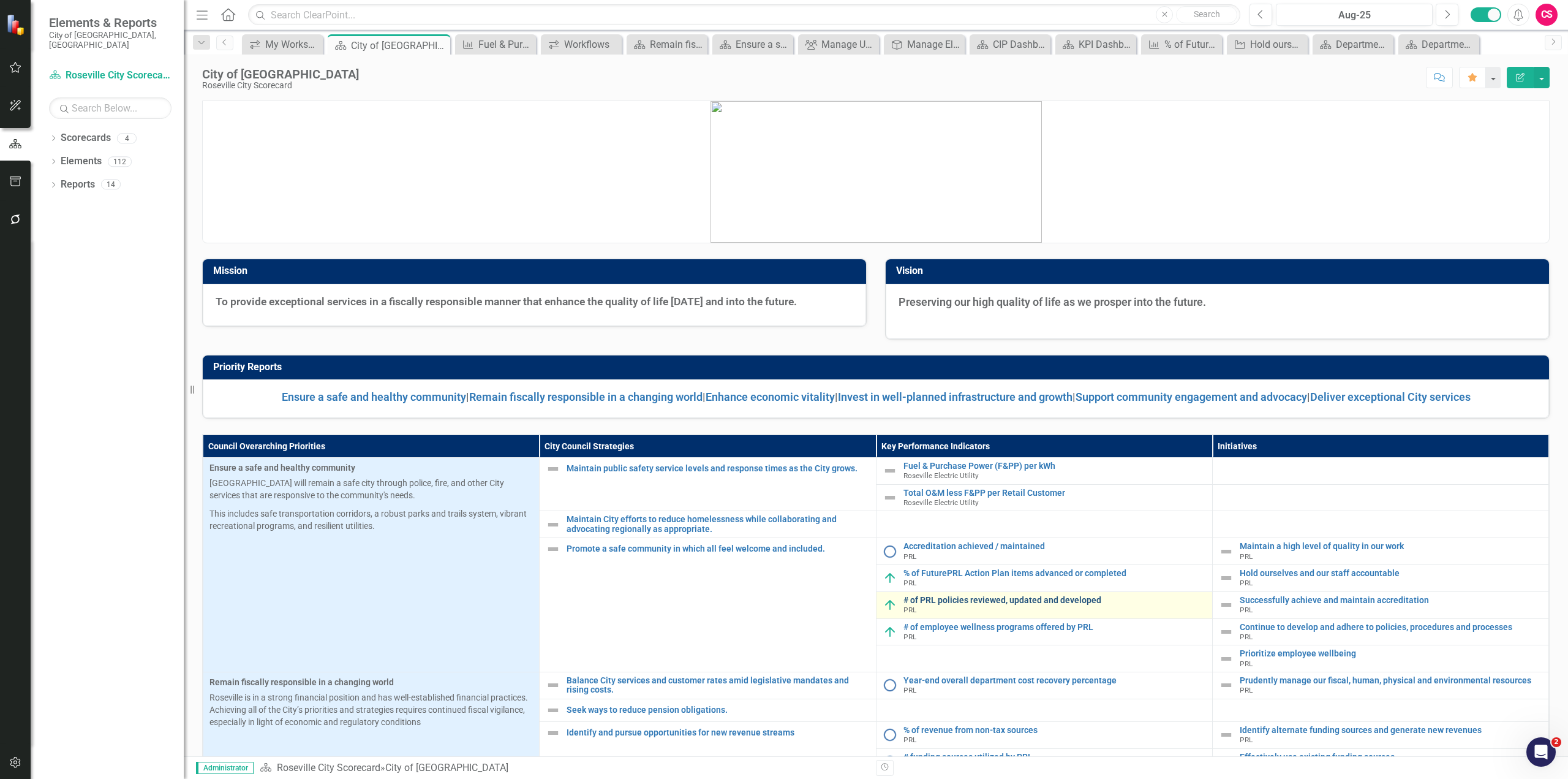
click at [1013, 596] on link "# of PRL policies reviewed, updated and developed" at bounding box center [1055, 600] width 303 height 9
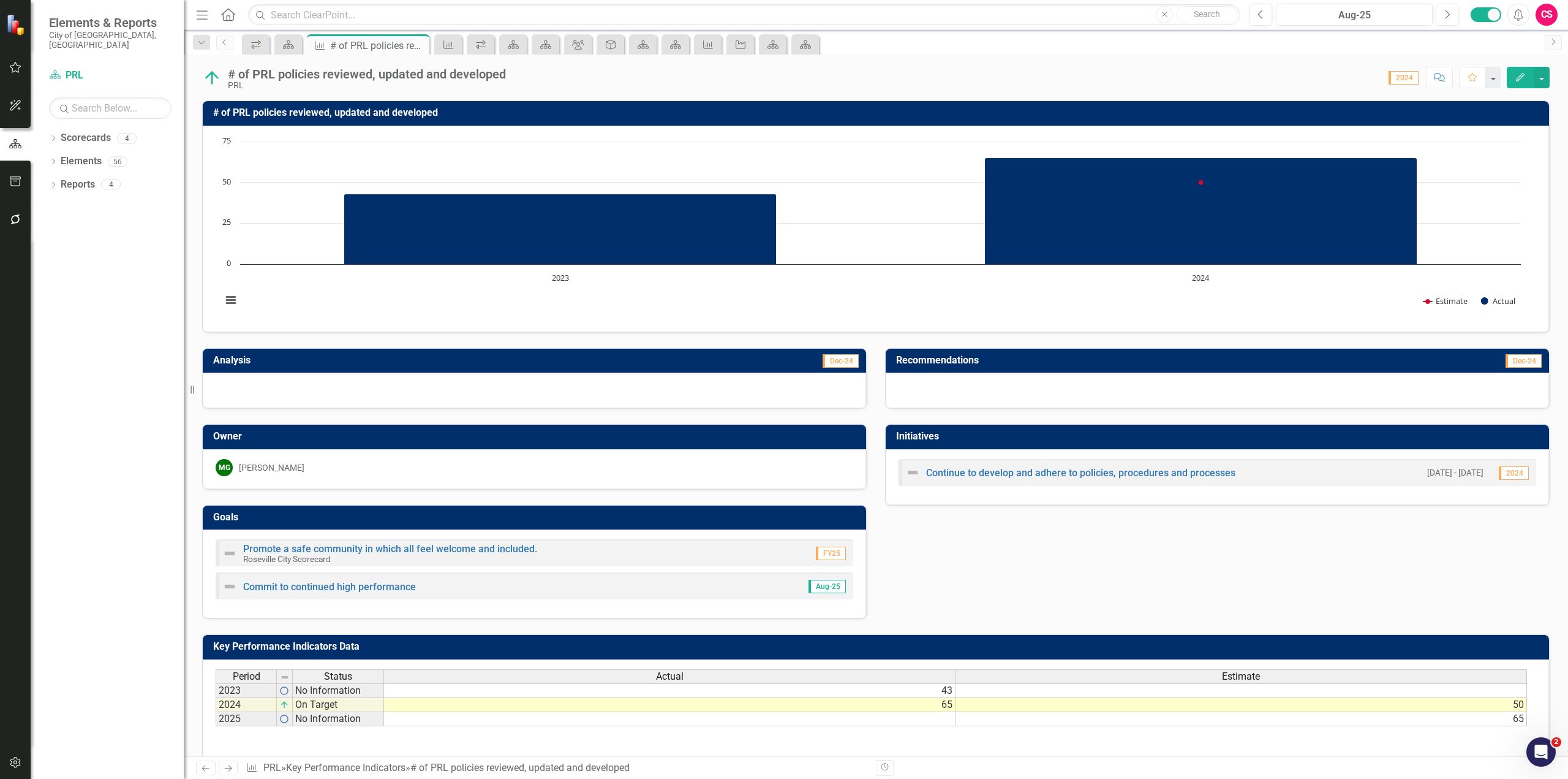
click at [1521, 82] on button "Edit" at bounding box center [1521, 78] width 27 height 21
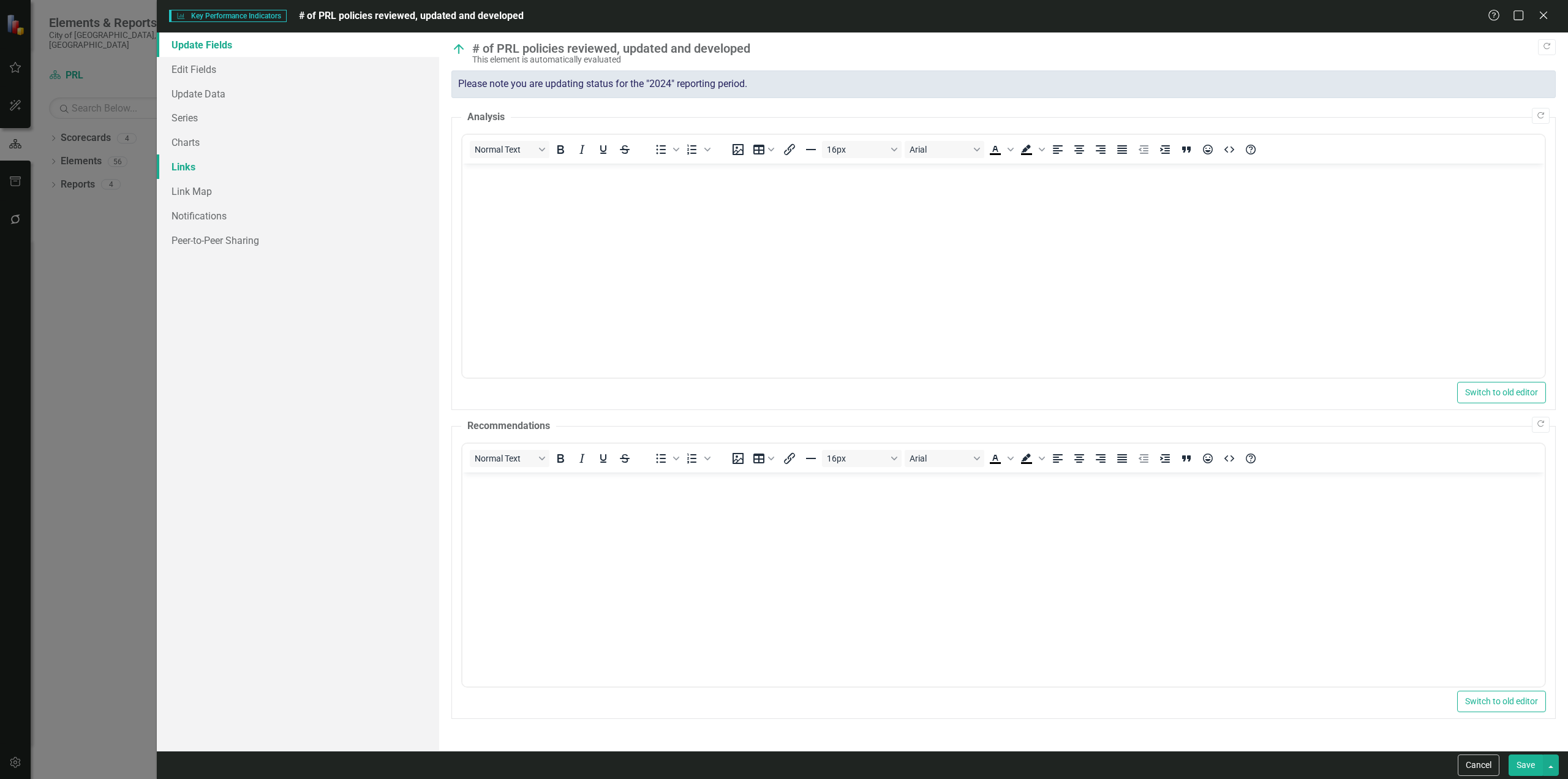
click at [197, 165] on link "Links" at bounding box center [298, 167] width 282 height 25
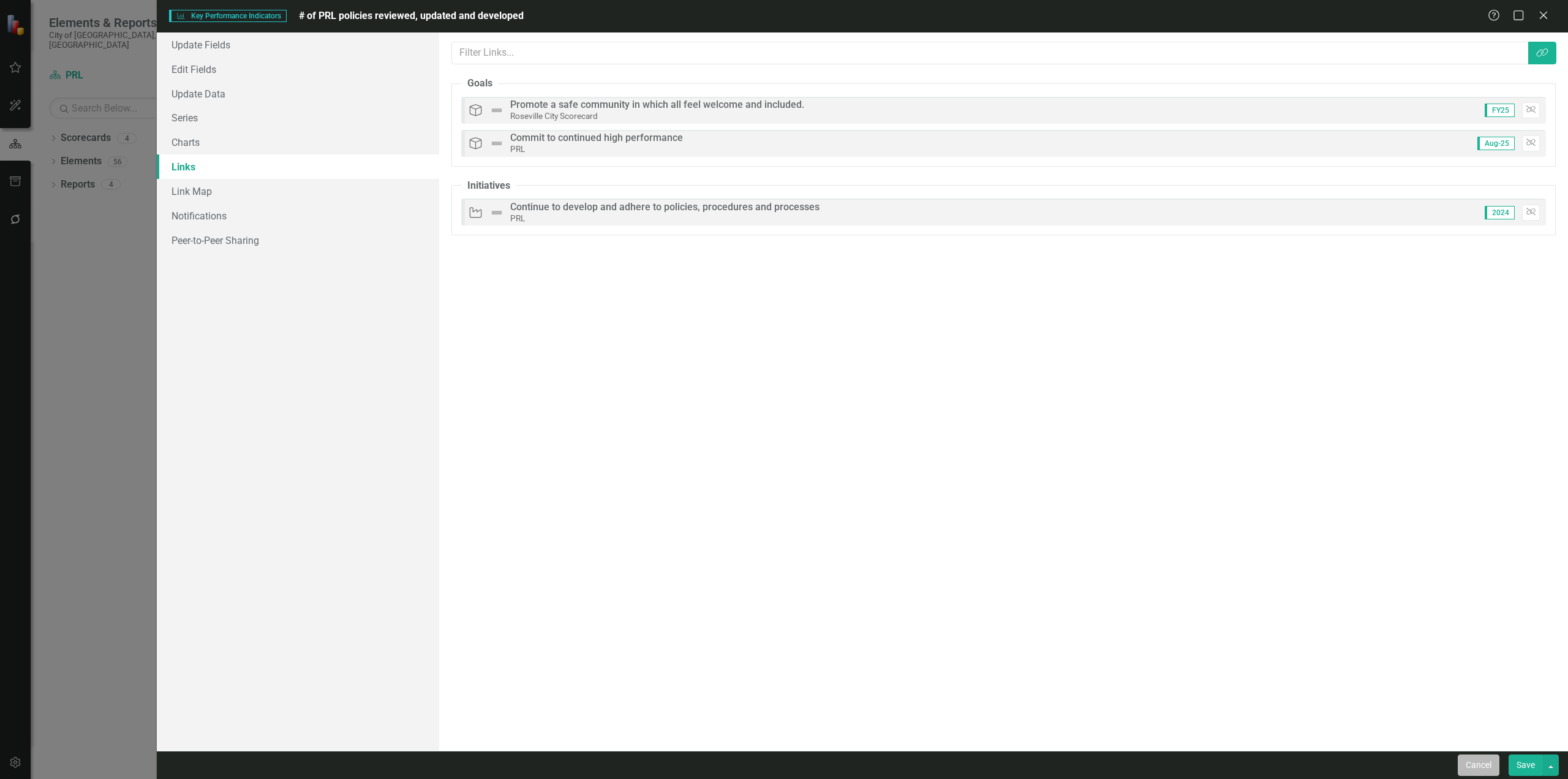
click at [1482, 770] on button "Cancel" at bounding box center [1479, 765] width 42 height 21
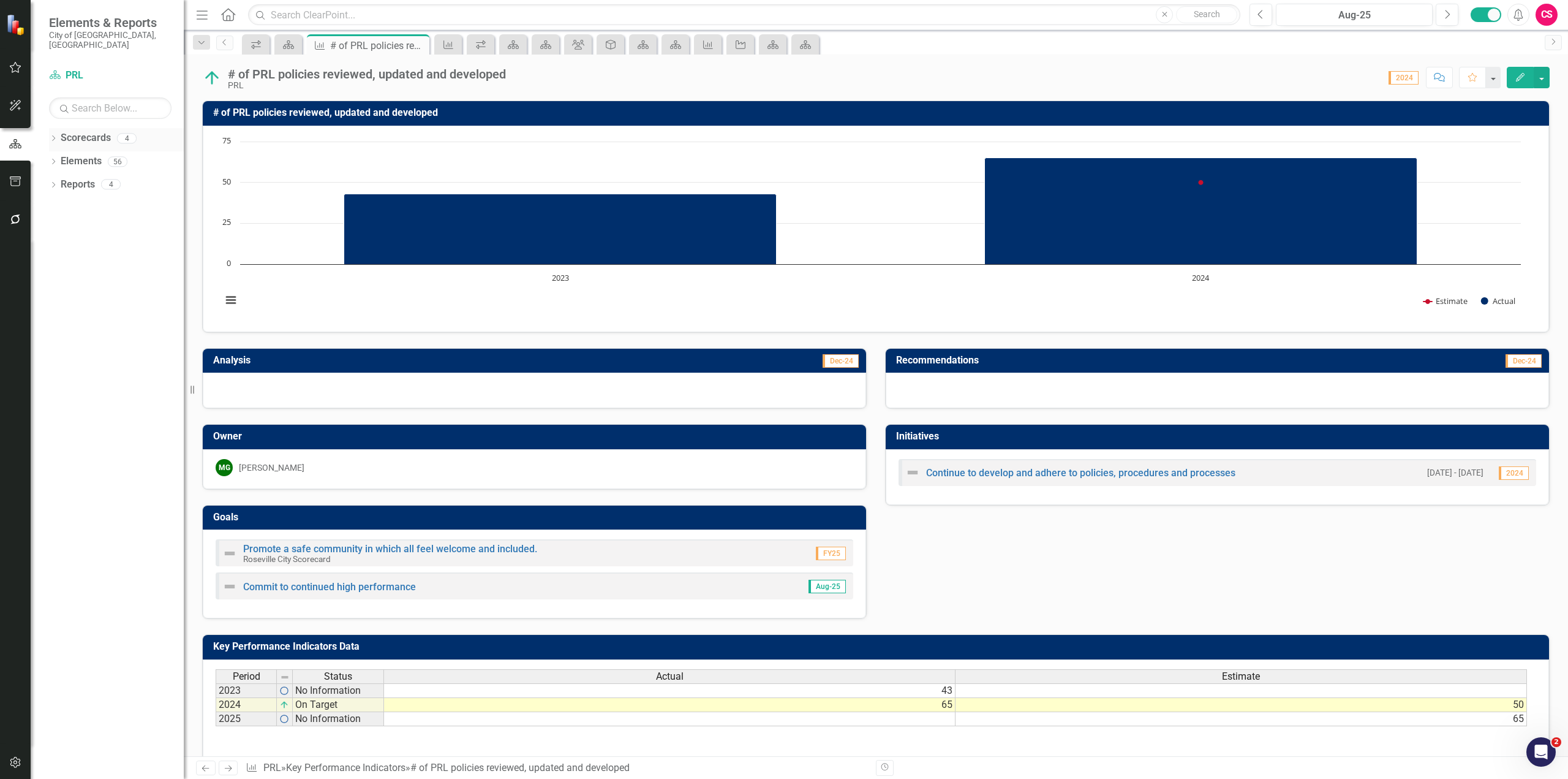
click at [54, 136] on icon "Dropdown" at bounding box center [53, 139] width 8 height 7
click at [56, 157] on icon "Dropdown" at bounding box center [59, 161] width 9 height 7
click at [108, 178] on link "Department of Information Technology" at bounding box center [131, 184] width 104 height 14
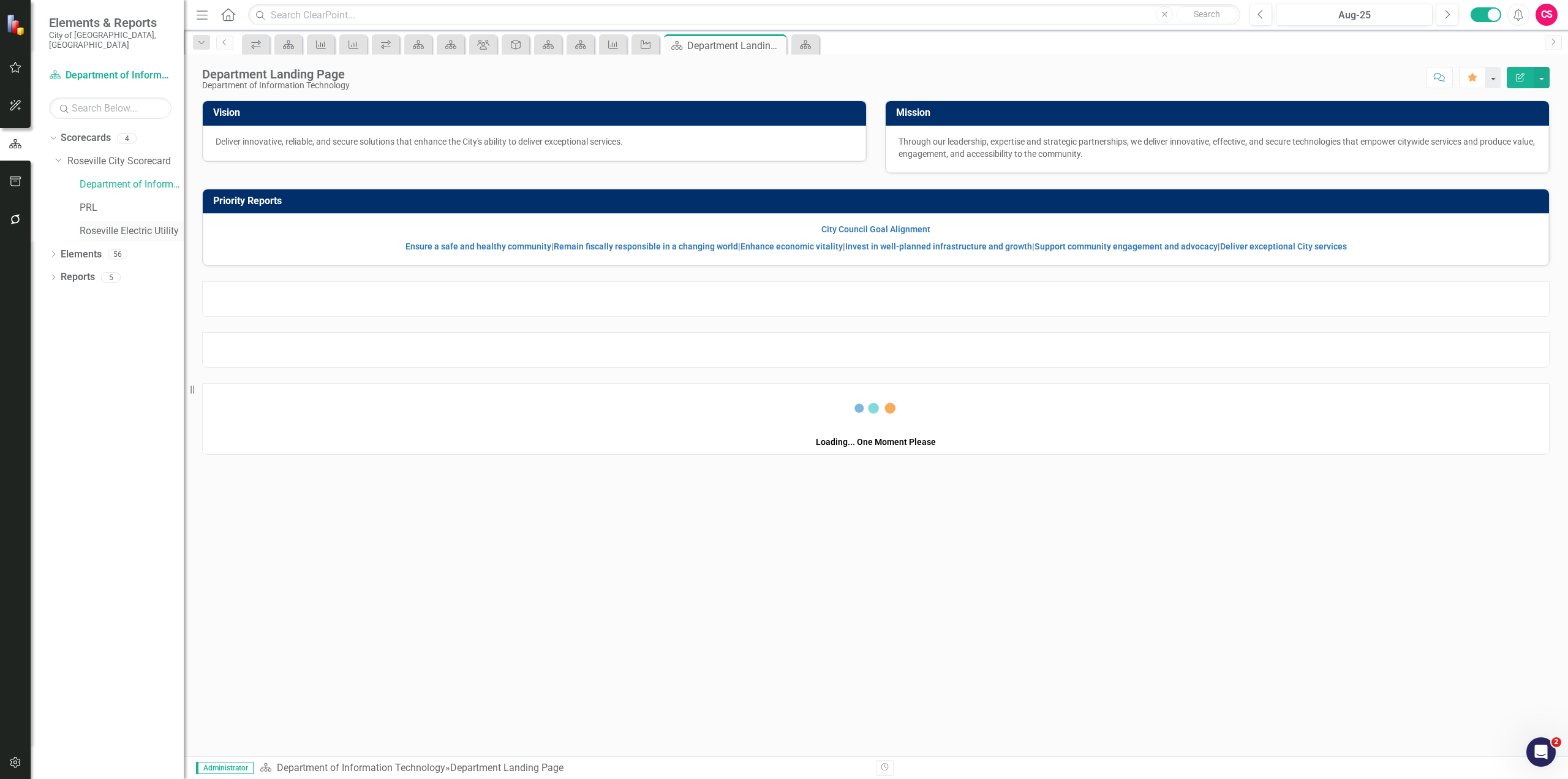
click at [129, 224] on link "Roseville Electric Utility" at bounding box center [131, 231] width 104 height 14
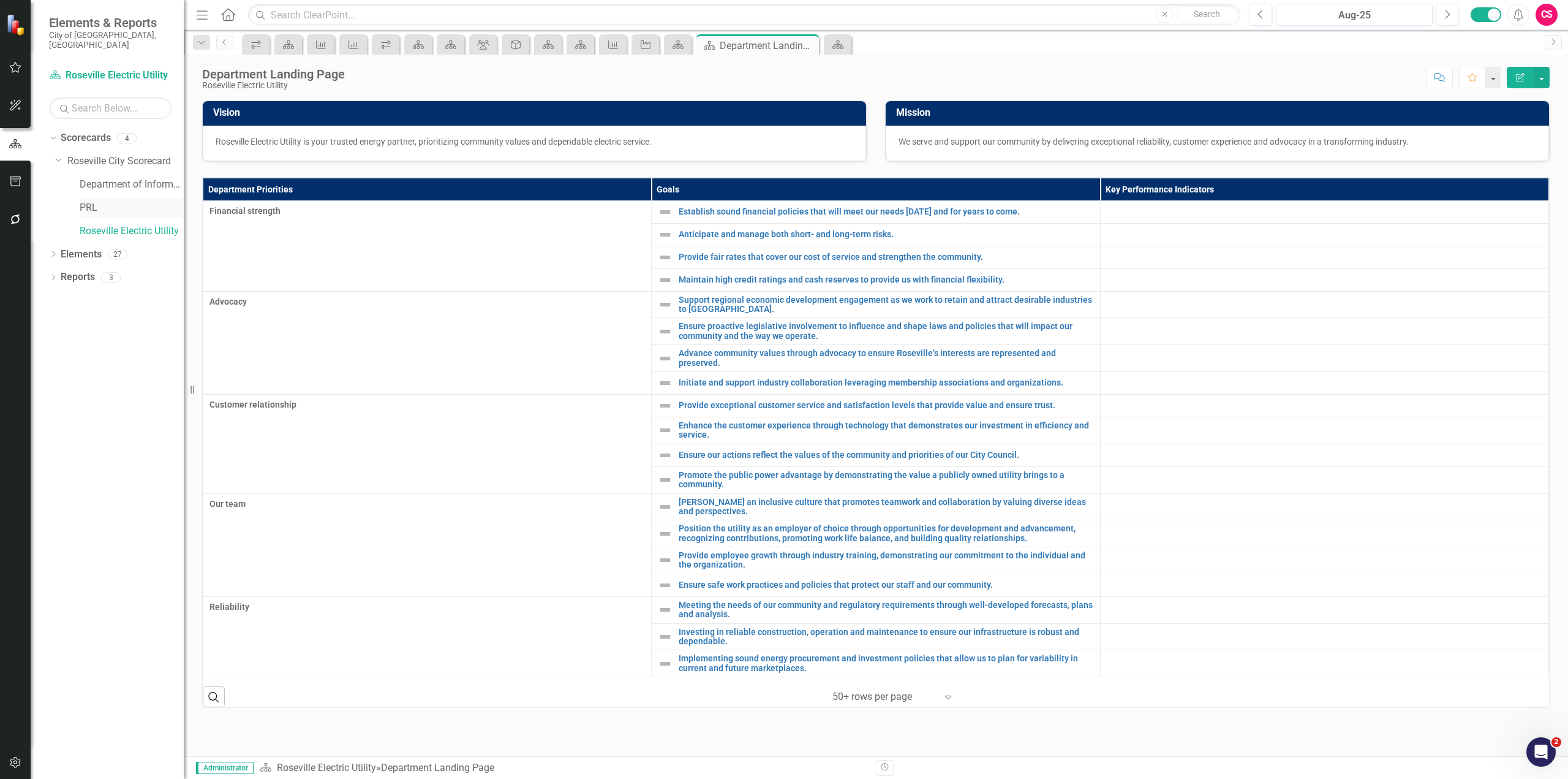
click at [80, 201] on link "PRL" at bounding box center [131, 207] width 104 height 14
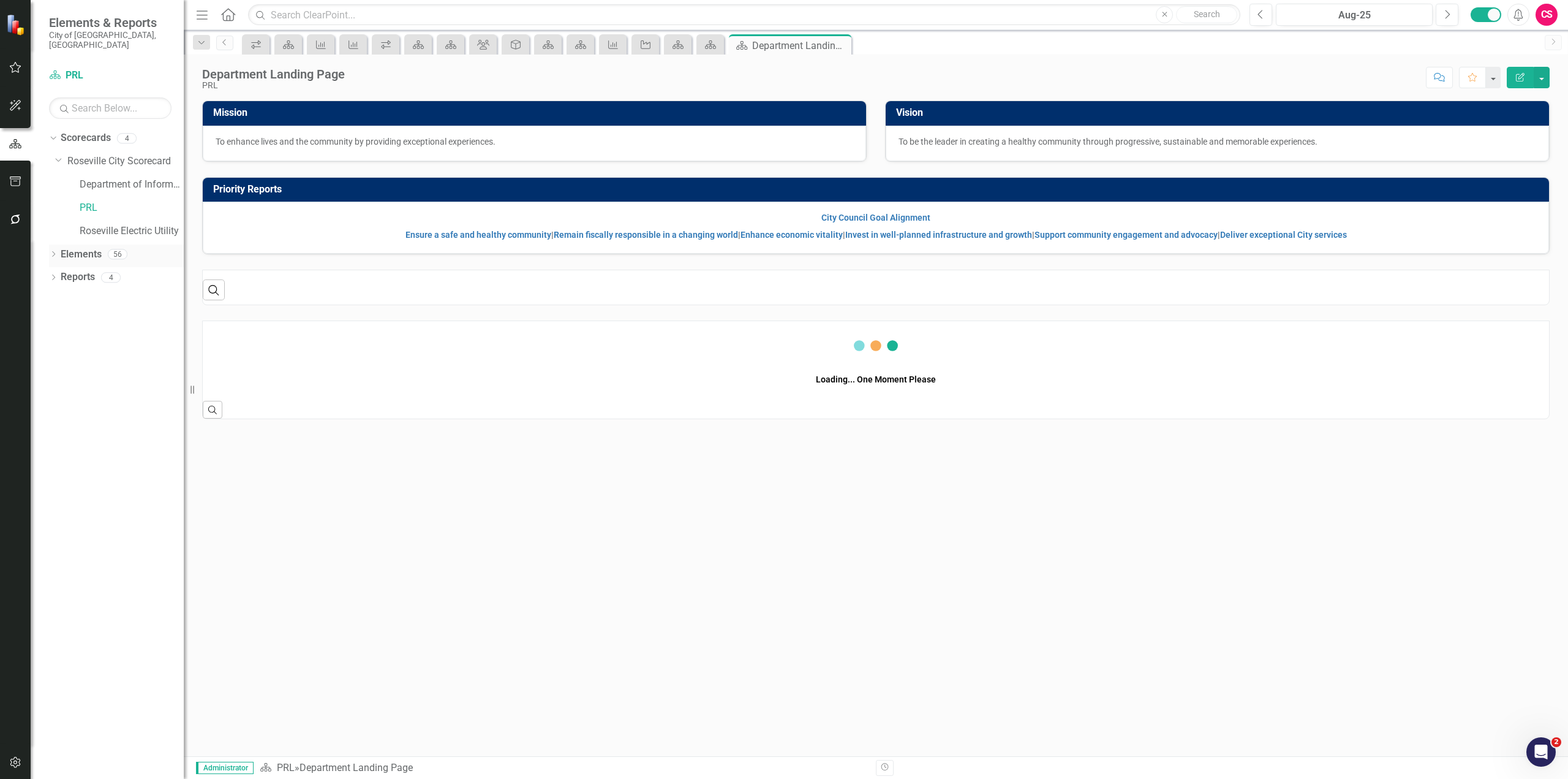
click at [51, 252] on icon "Dropdown" at bounding box center [53, 256] width 8 height 7
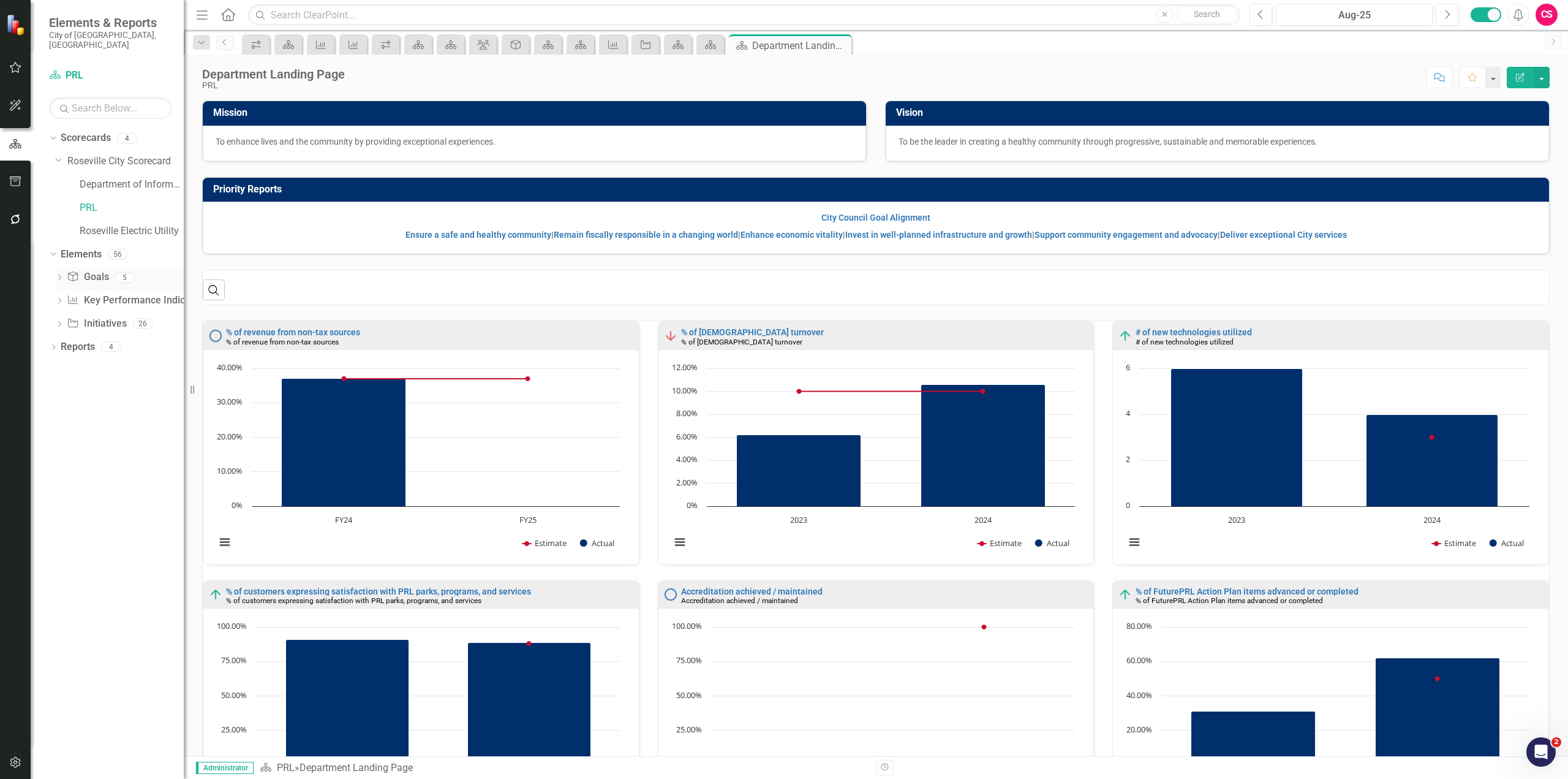
click at [62, 275] on icon "Dropdown" at bounding box center [59, 279] width 8 height 7
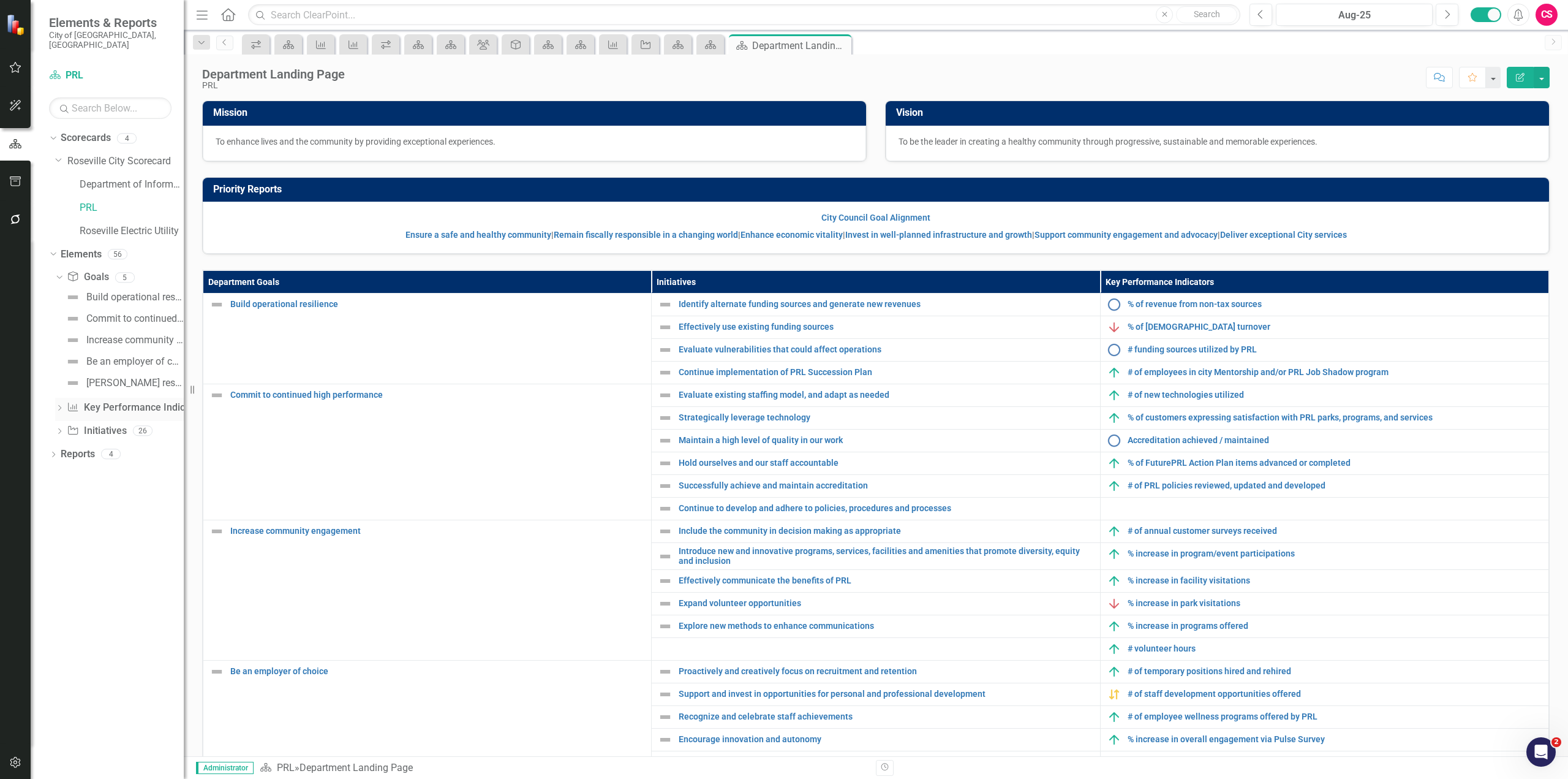
click at [57, 405] on div "Dropdown" at bounding box center [59, 410] width 8 height 11
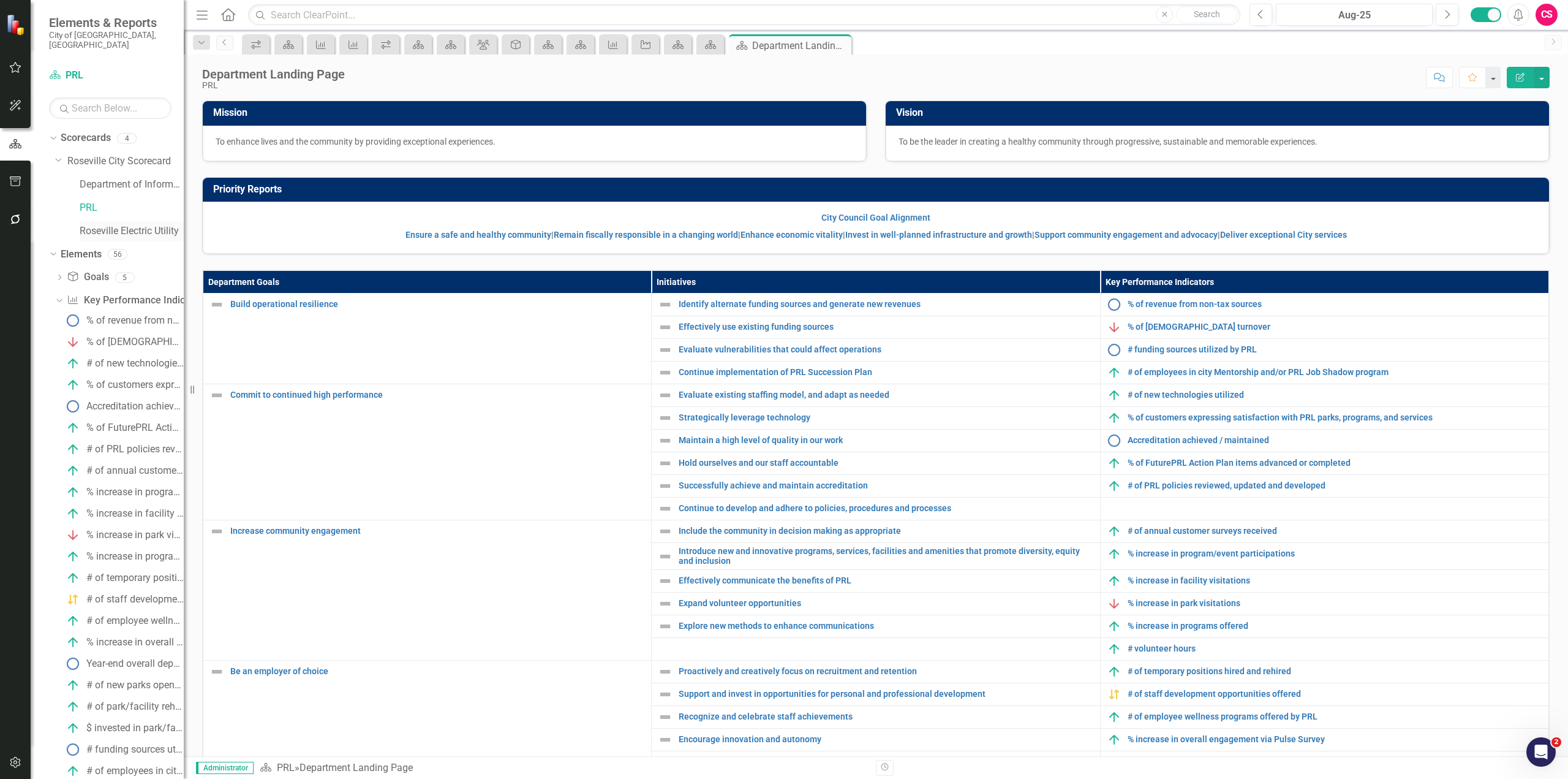
click at [142, 224] on link "Roseville Electric Utility" at bounding box center [131, 231] width 104 height 14
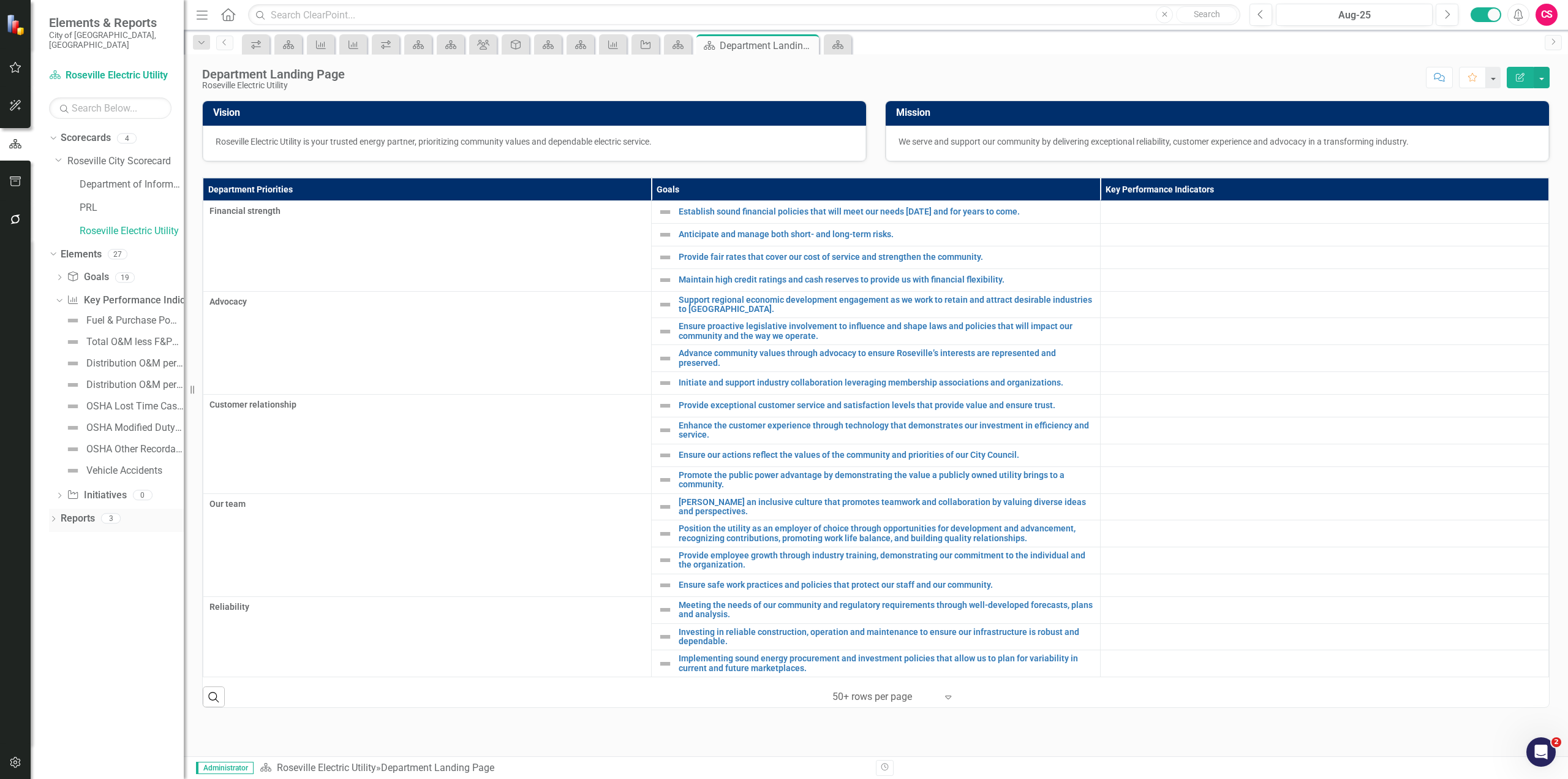
click at [50, 509] on div "Dropdown Reports 3" at bounding box center [116, 520] width 135 height 23
click at [55, 517] on icon "Dropdown" at bounding box center [53, 520] width 8 height 7
click at [120, 556] on div "Department Landing Page" at bounding box center [124, 561] width 119 height 11
click at [92, 201] on link "PRL" at bounding box center [131, 207] width 104 height 14
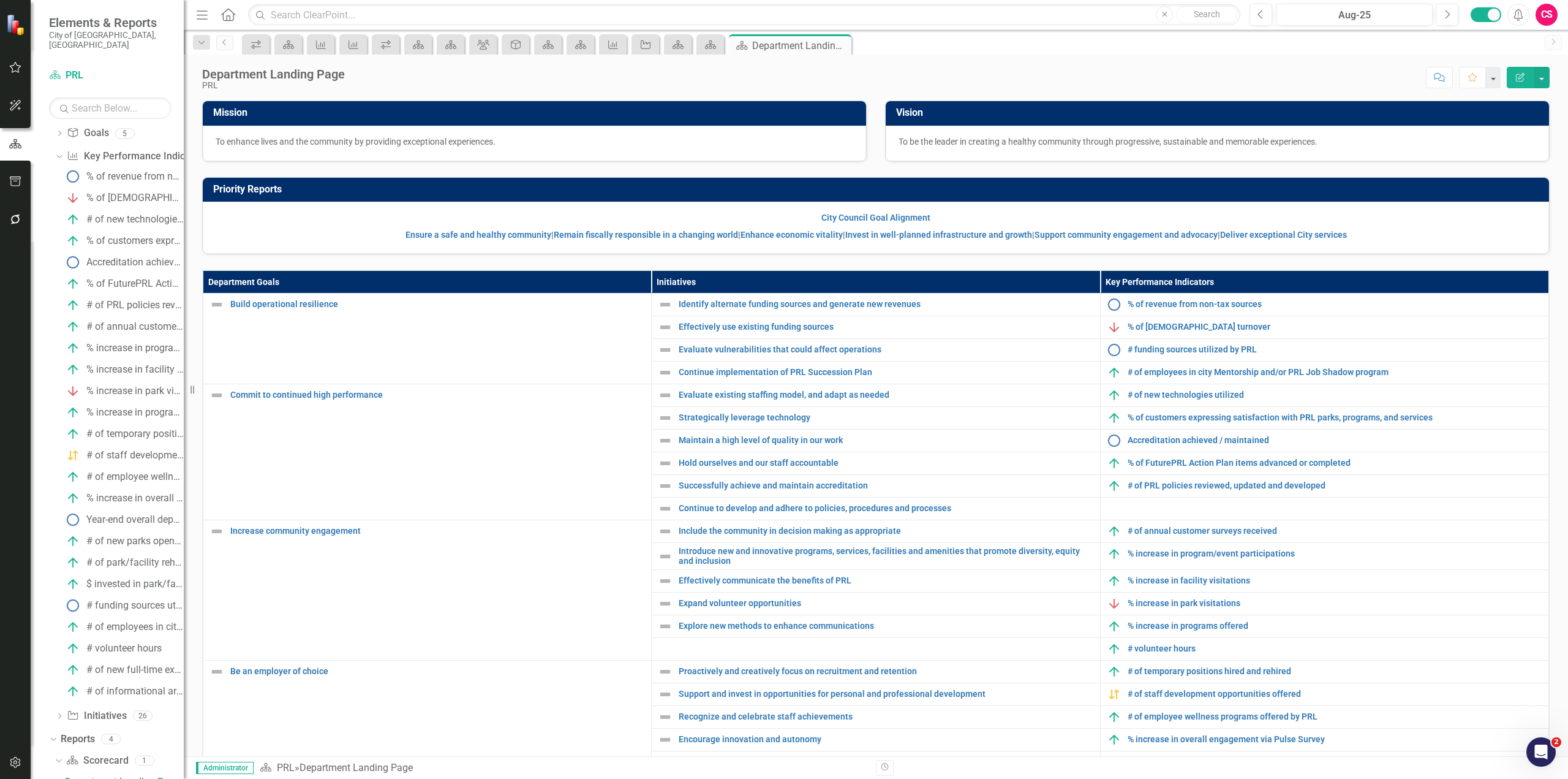
scroll to position [147, 0]
click at [462, 236] on link "Ensure a safe and healthy community" at bounding box center [478, 235] width 146 height 10
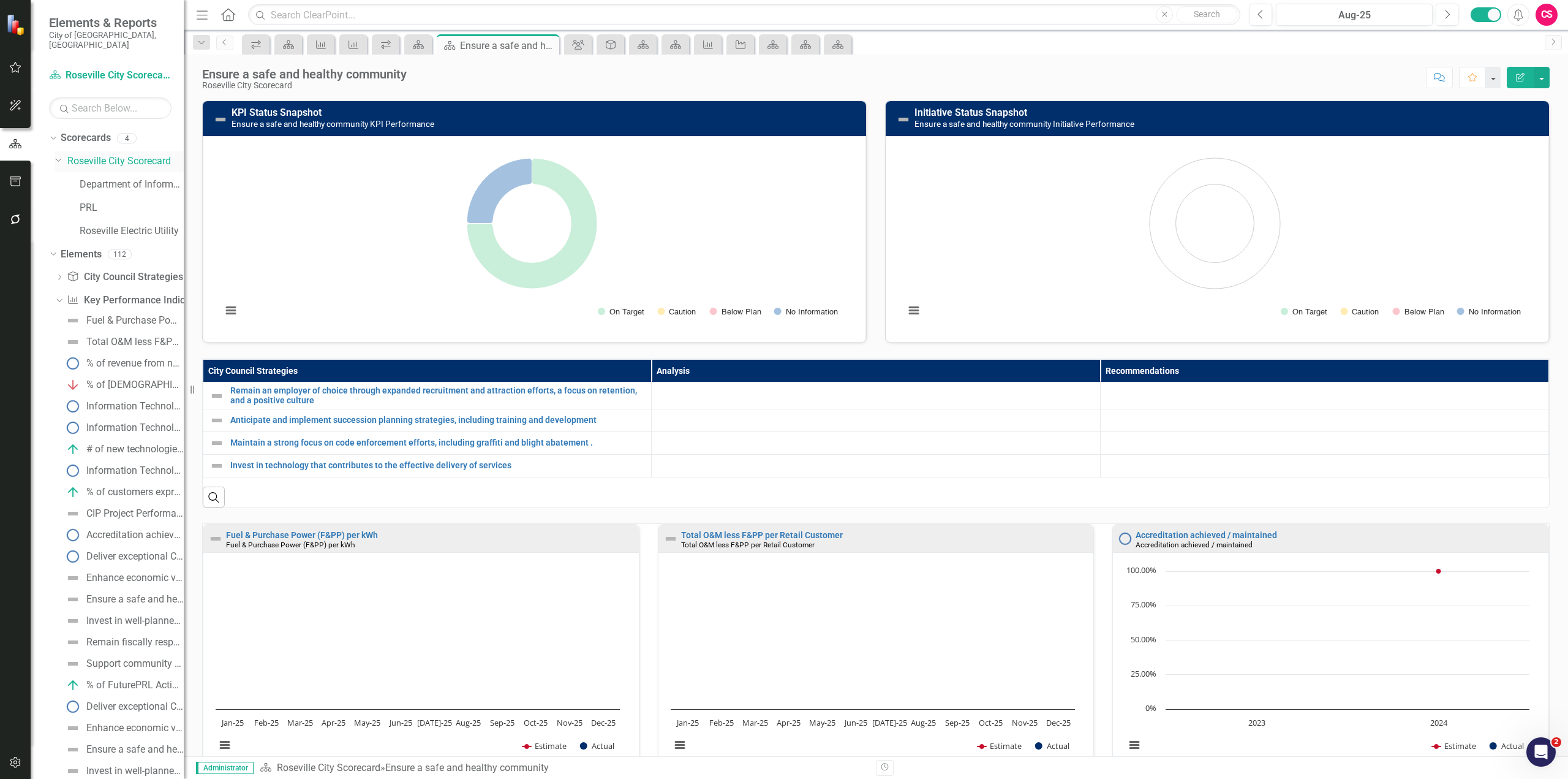
click at [109, 155] on link "Roseville City Scorecard" at bounding box center [125, 161] width 116 height 14
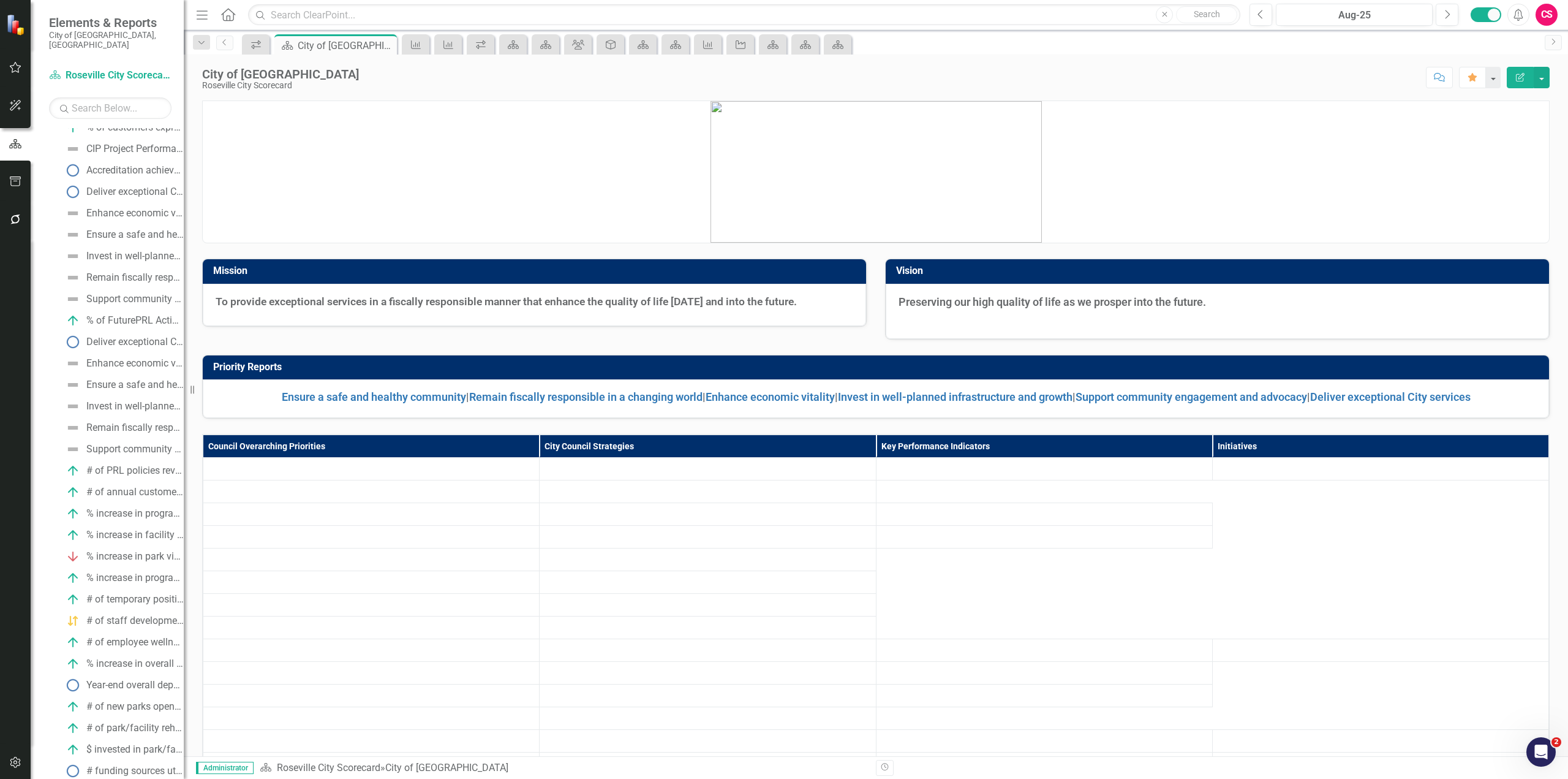
click at [52, 245] on div "Dropdown City Council Strategy City Council Strategies 25 Maintain public safet…" at bounding box center [116, 398] width 135 height 992
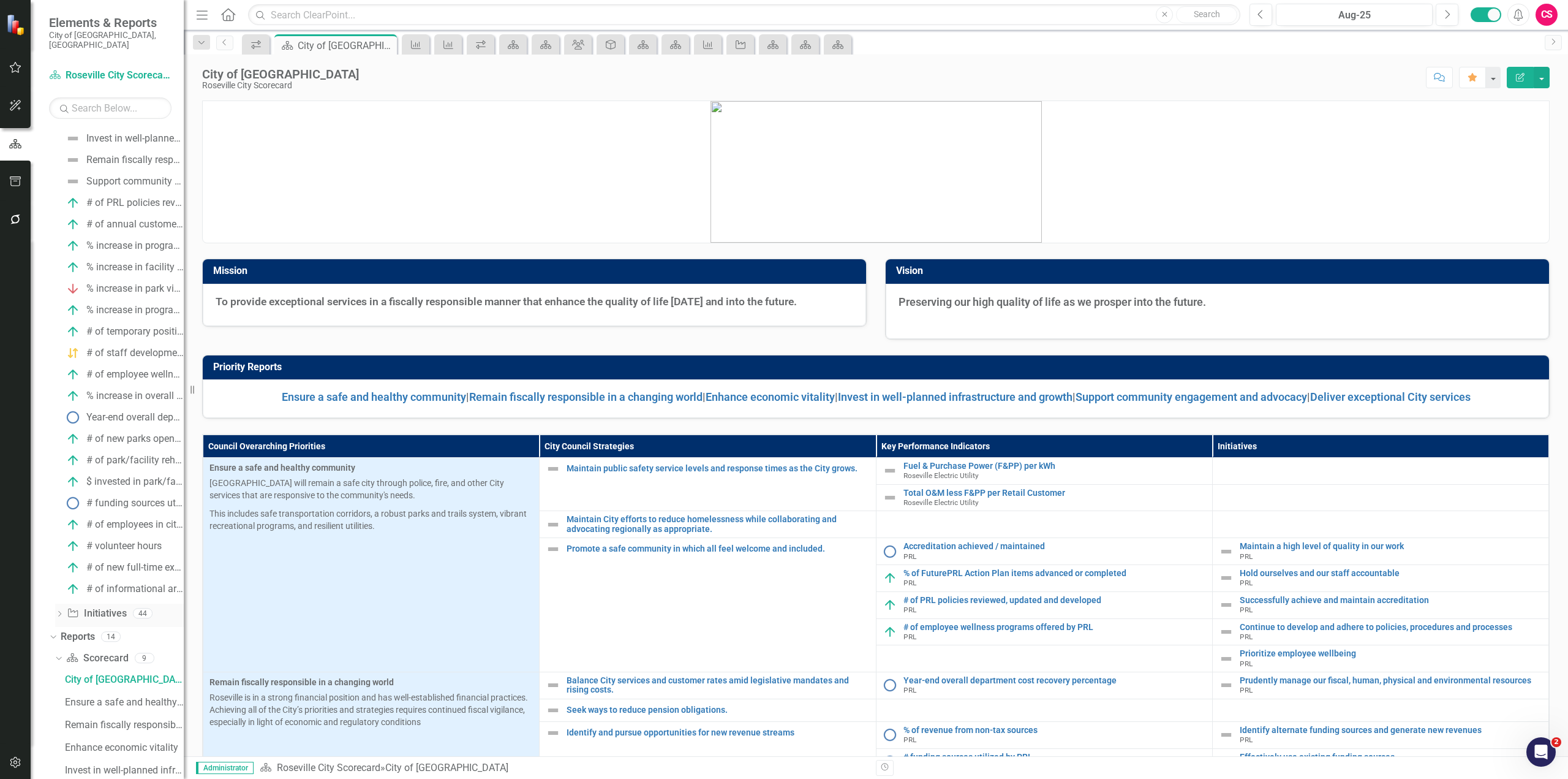
scroll to position [805, 0]
click at [110, 660] on div "CIP Dashboard" at bounding box center [124, 665] width 119 height 11
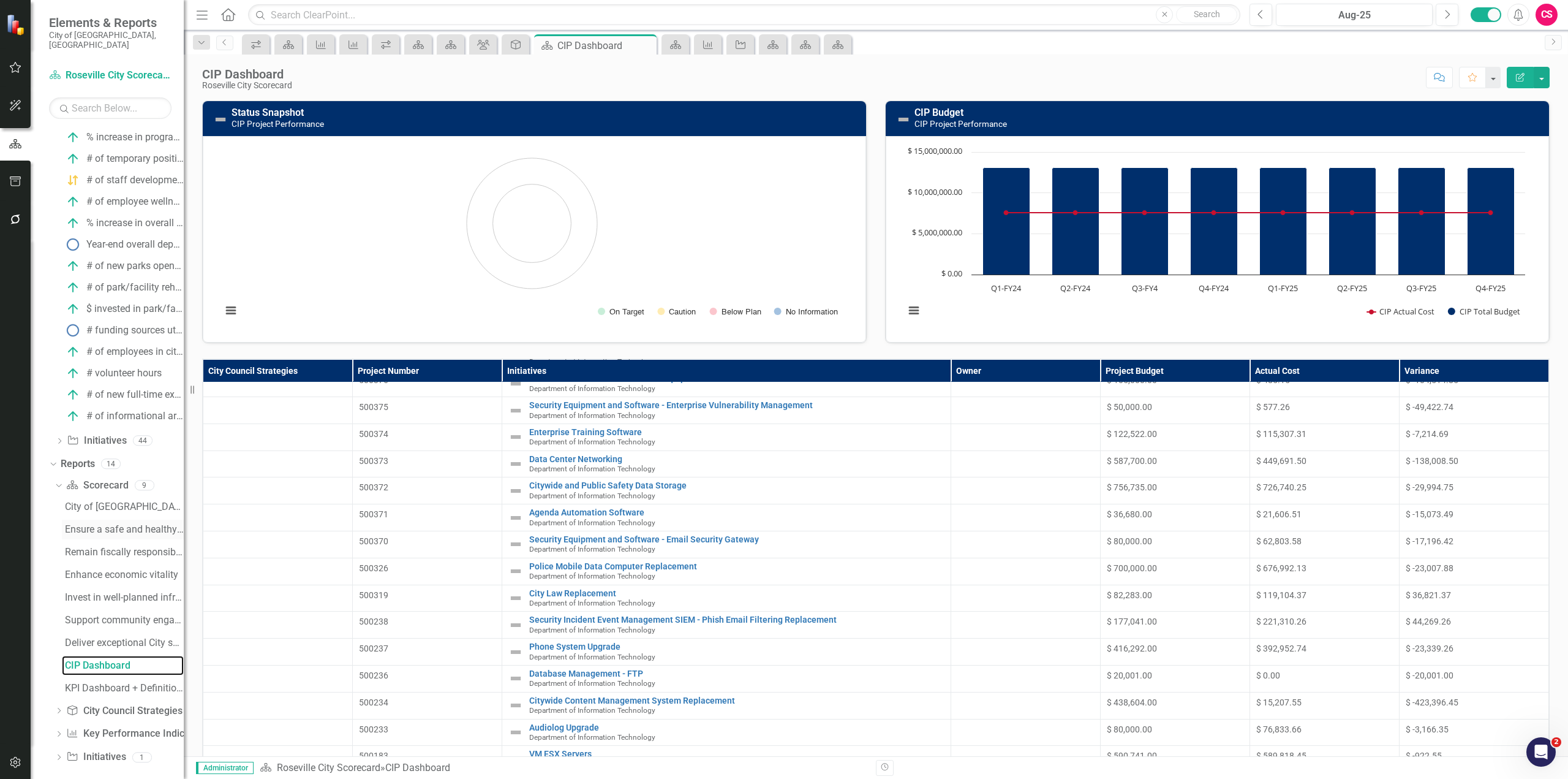
scroll to position [459, 0]
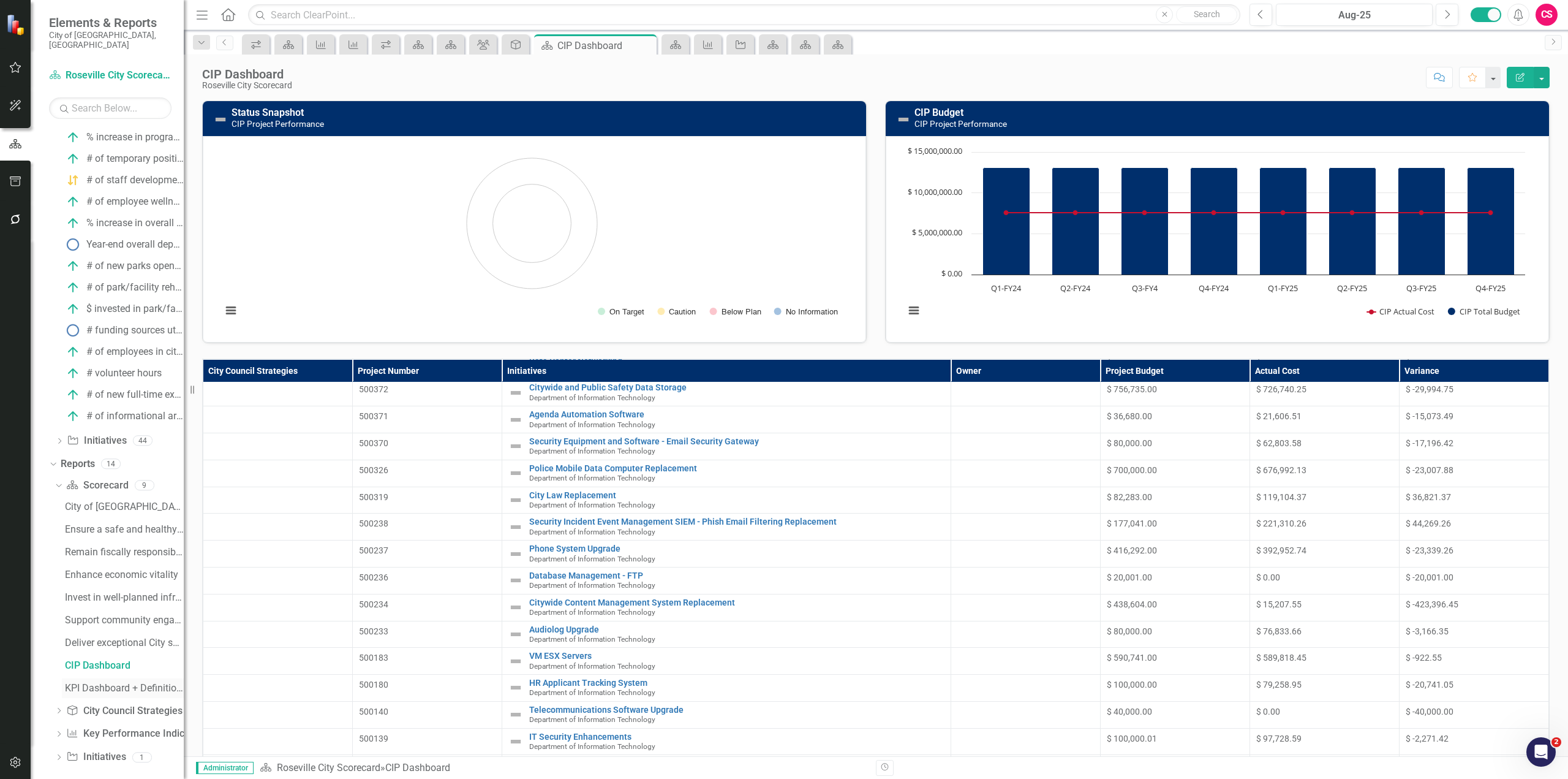
click at [135, 683] on div "KPI Dashboard + Definitions" at bounding box center [124, 688] width 119 height 11
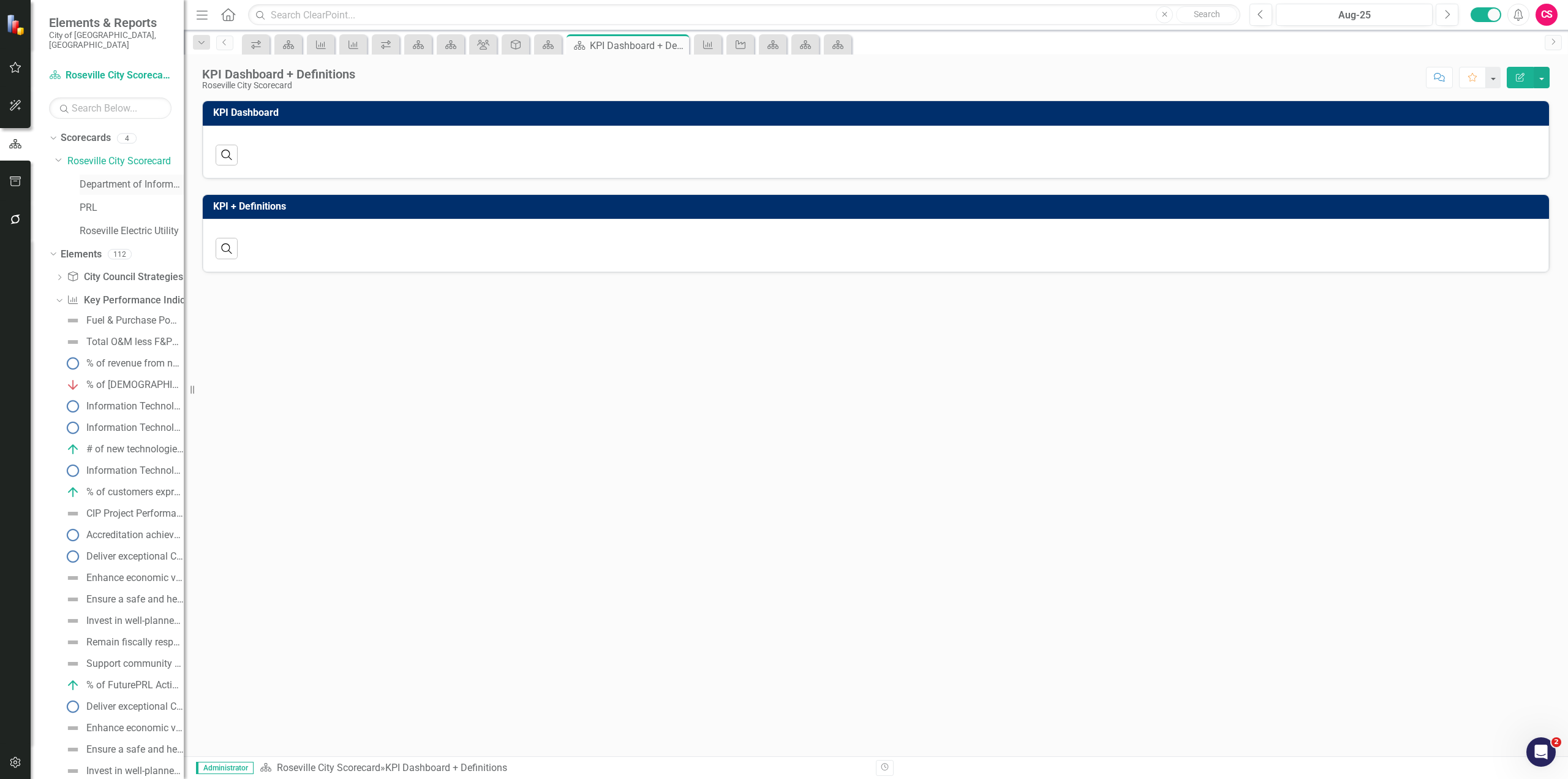
click at [105, 178] on link "Department of Information Technology" at bounding box center [131, 184] width 104 height 14
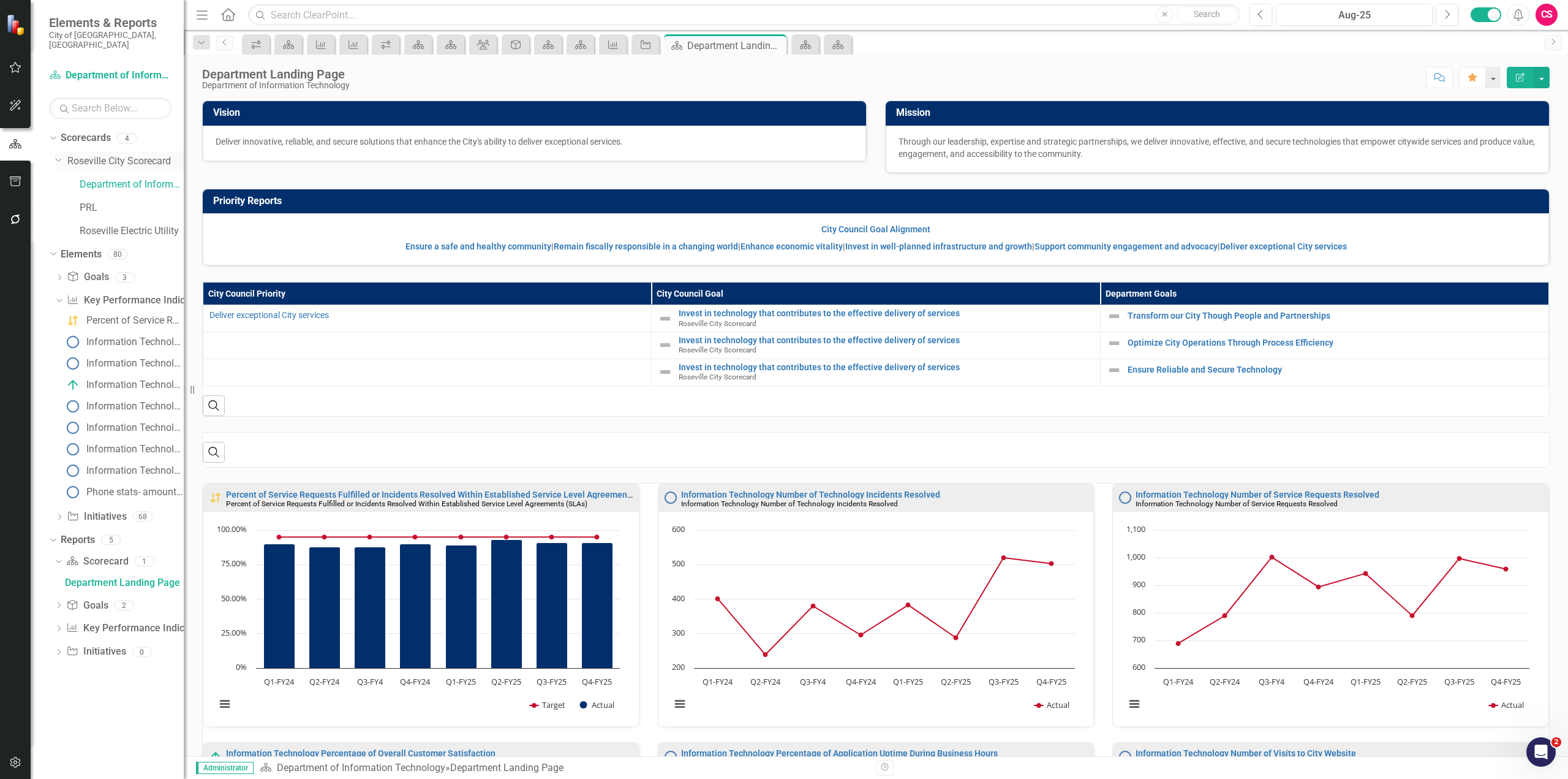
click at [115, 155] on link "Roseville City Scorecard" at bounding box center [125, 161] width 116 height 14
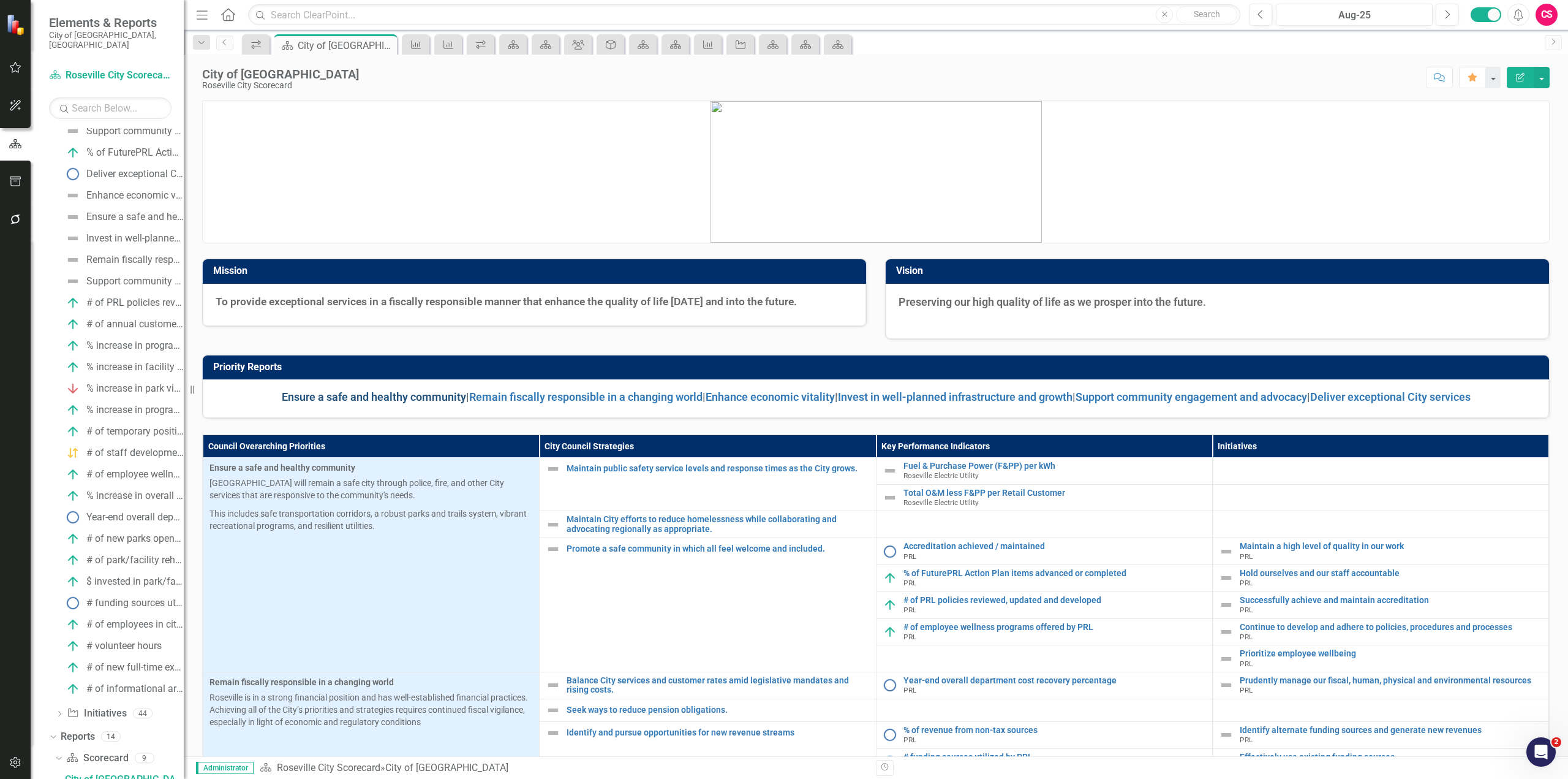
click at [368, 396] on link "Ensure a safe and healthy community" at bounding box center [373, 397] width 184 height 13
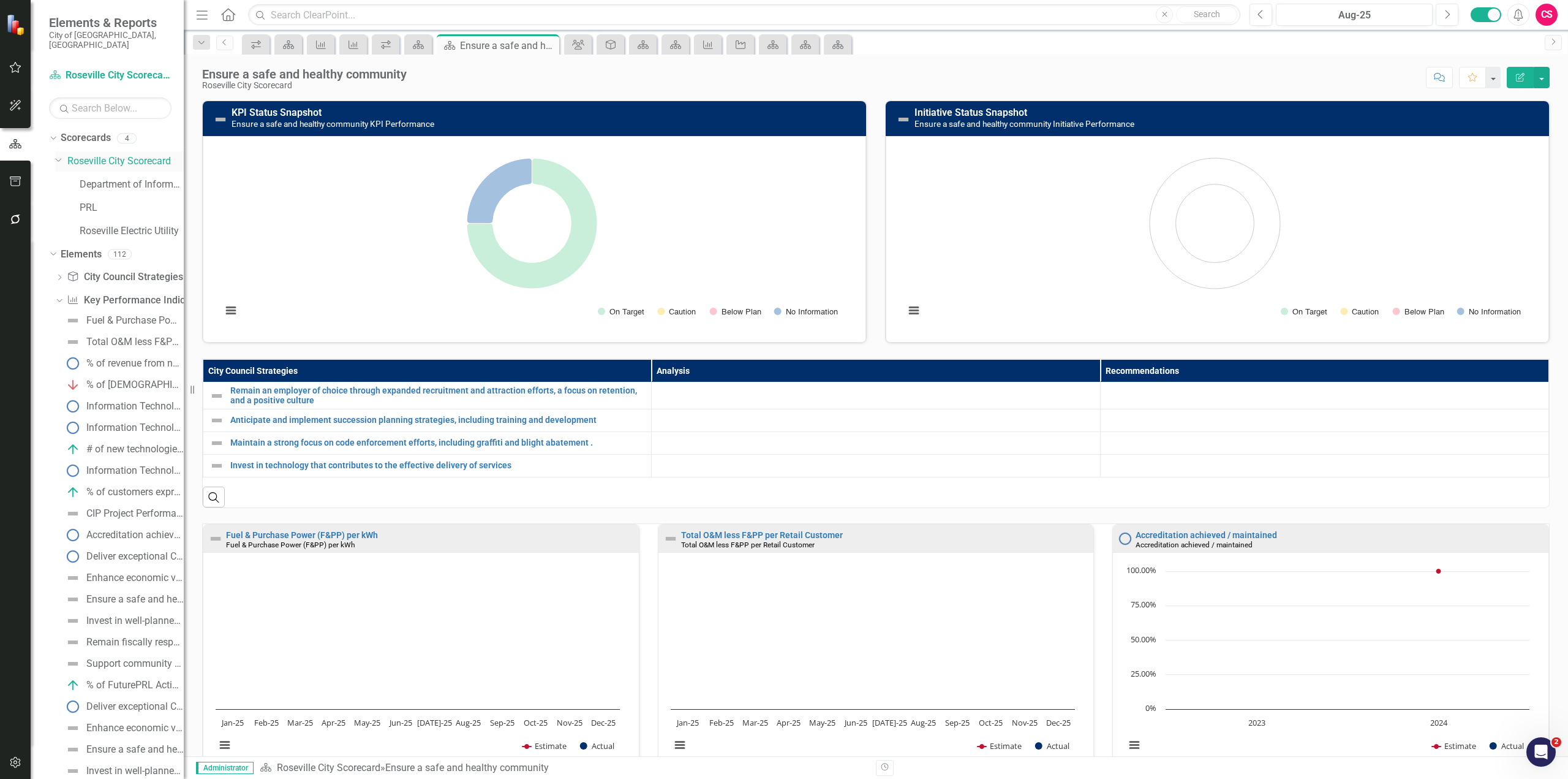
click at [126, 155] on link "Roseville City Scorecard" at bounding box center [125, 161] width 116 height 14
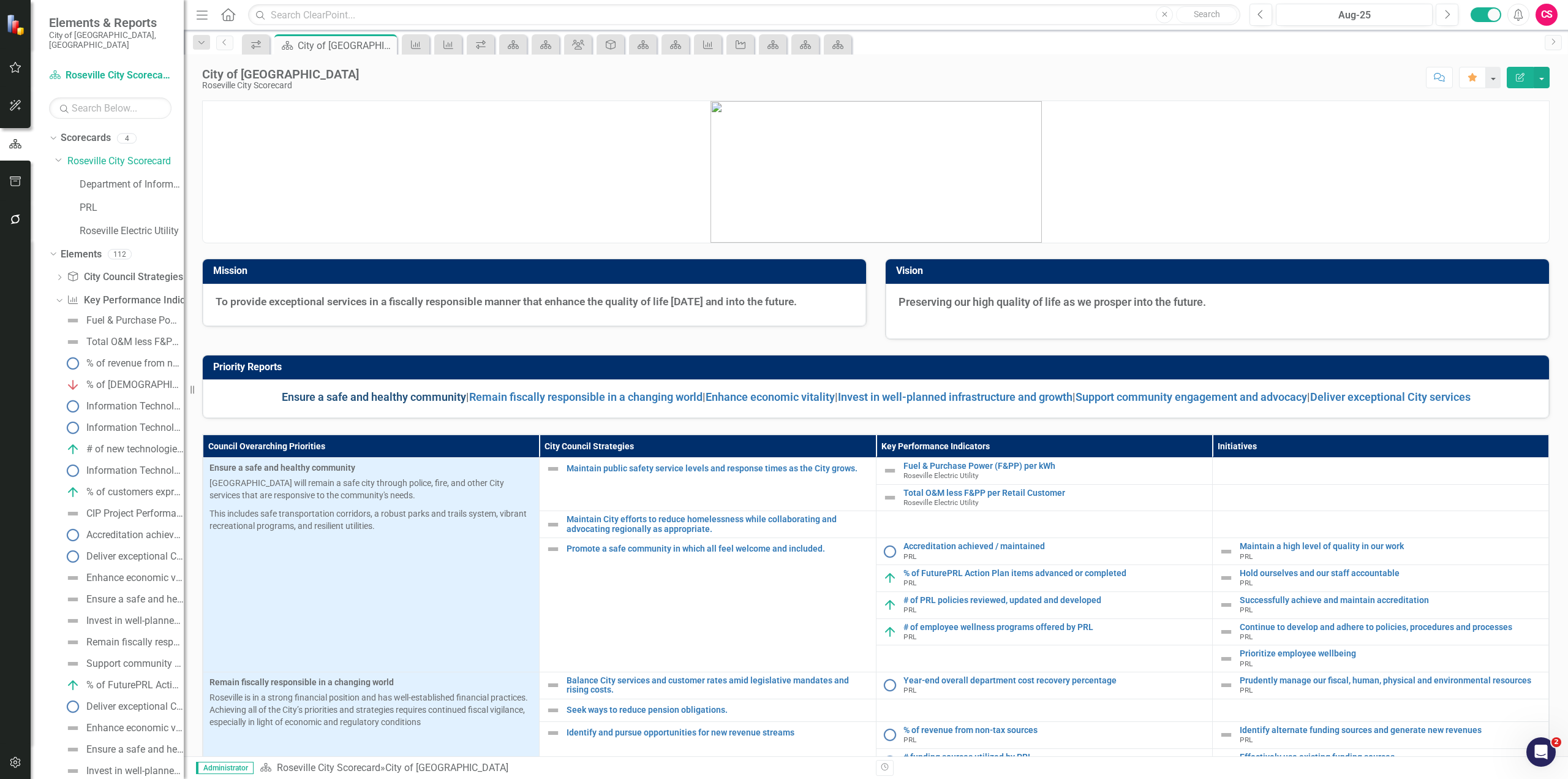
click at [340, 400] on link "Ensure a safe and healthy community" at bounding box center [373, 397] width 184 height 13
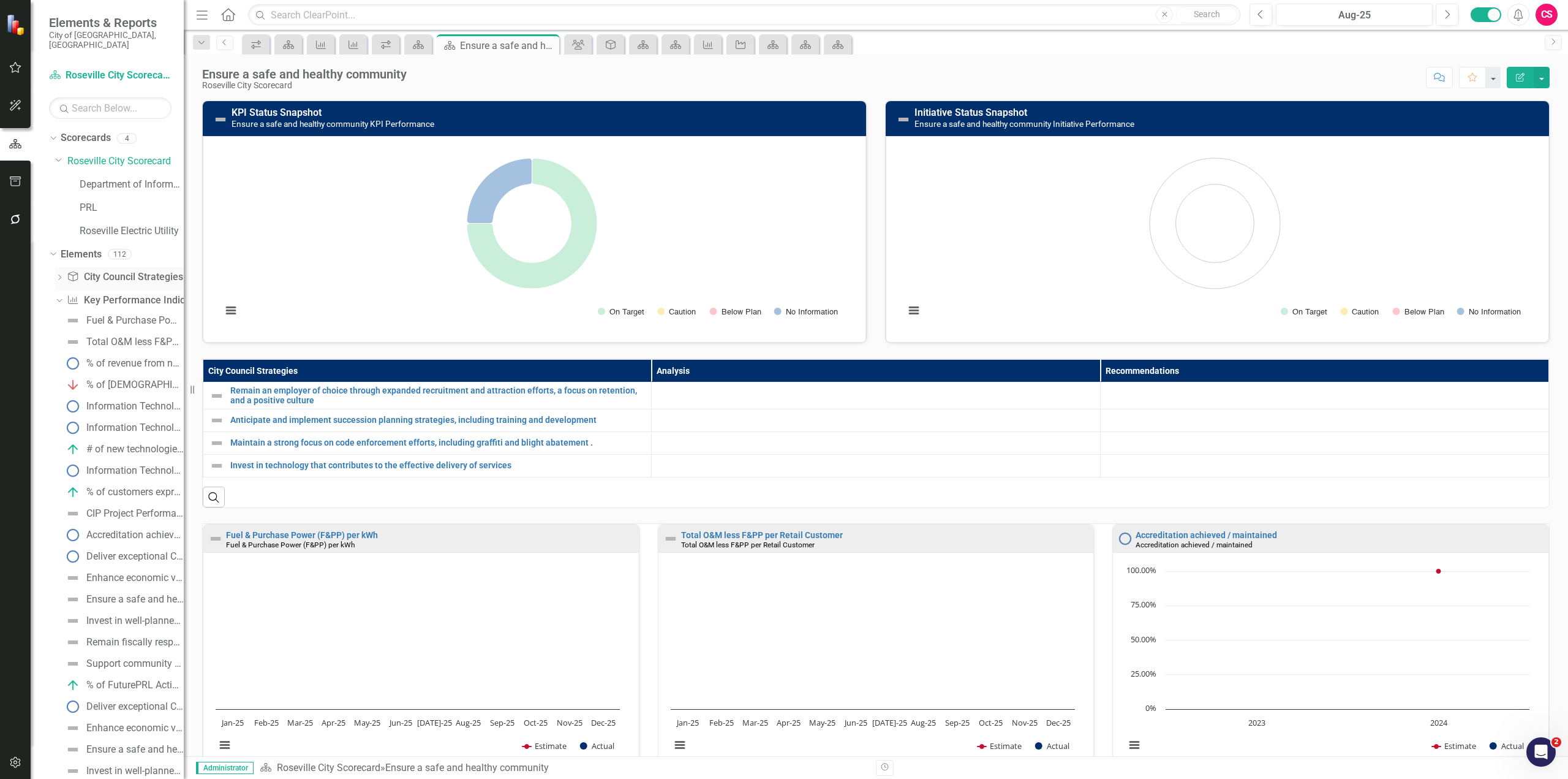
click at [61, 275] on icon "Dropdown" at bounding box center [59, 279] width 8 height 7
click at [52, 267] on div "Dropdown City Council Strategy City Council Strategies 25 Maintain public safet…" at bounding box center [116, 570] width 135 height 606
click at [62, 273] on div "Dropdown" at bounding box center [57, 277] width 11 height 8
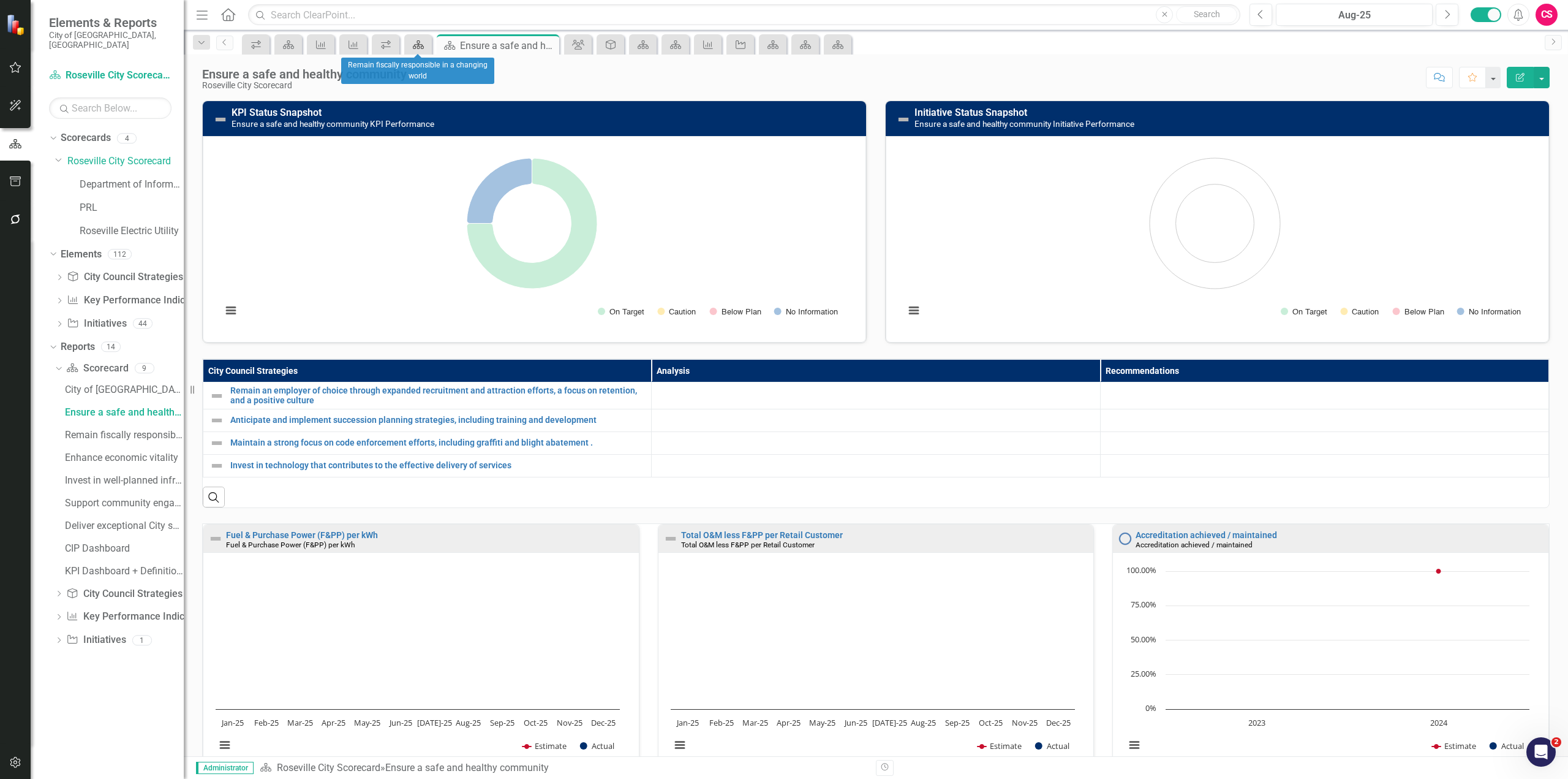
click at [414, 48] on icon "Scorecard" at bounding box center [418, 45] width 12 height 10
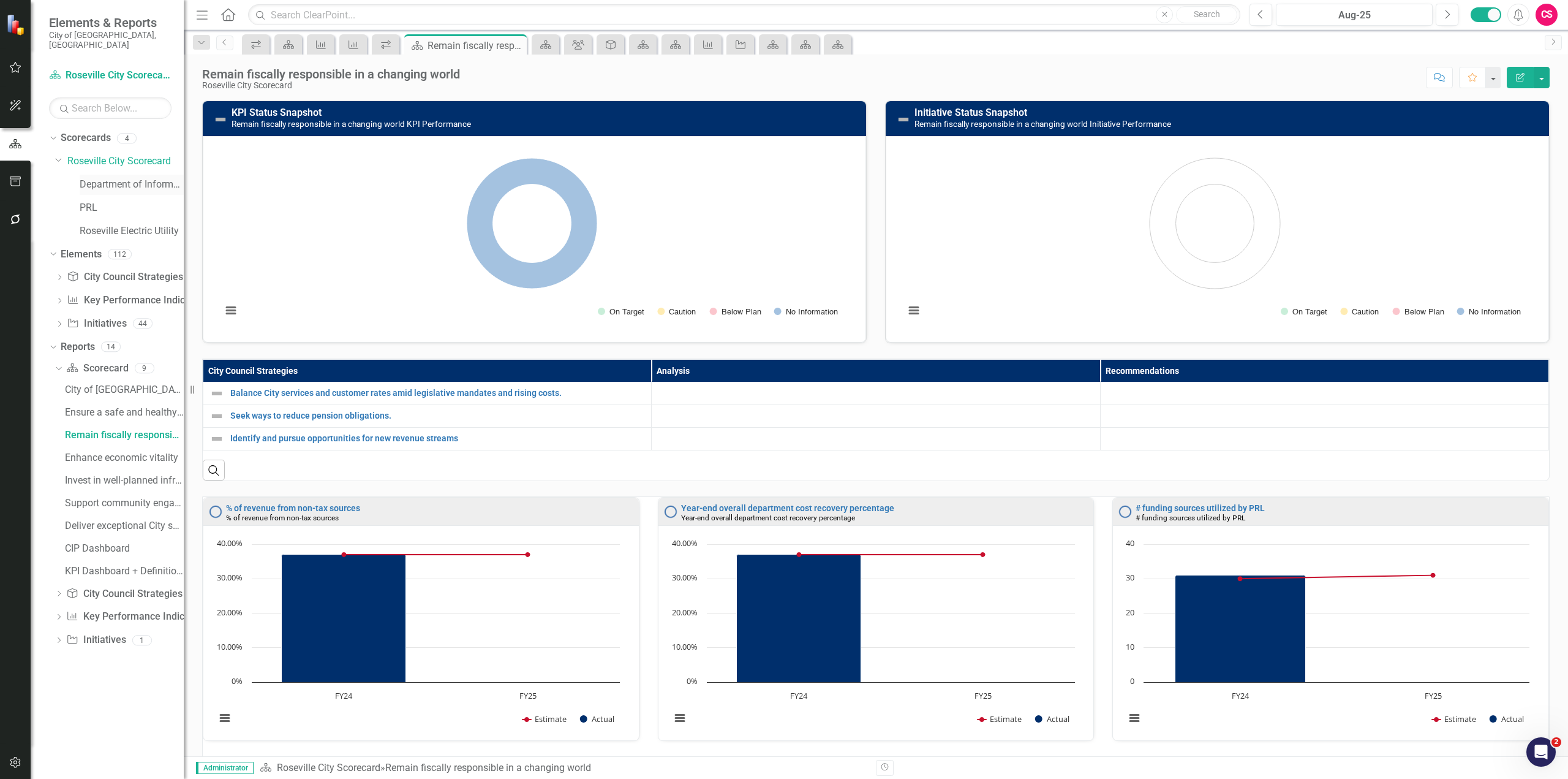
click at [150, 178] on link "Department of Information Technology" at bounding box center [131, 184] width 104 height 14
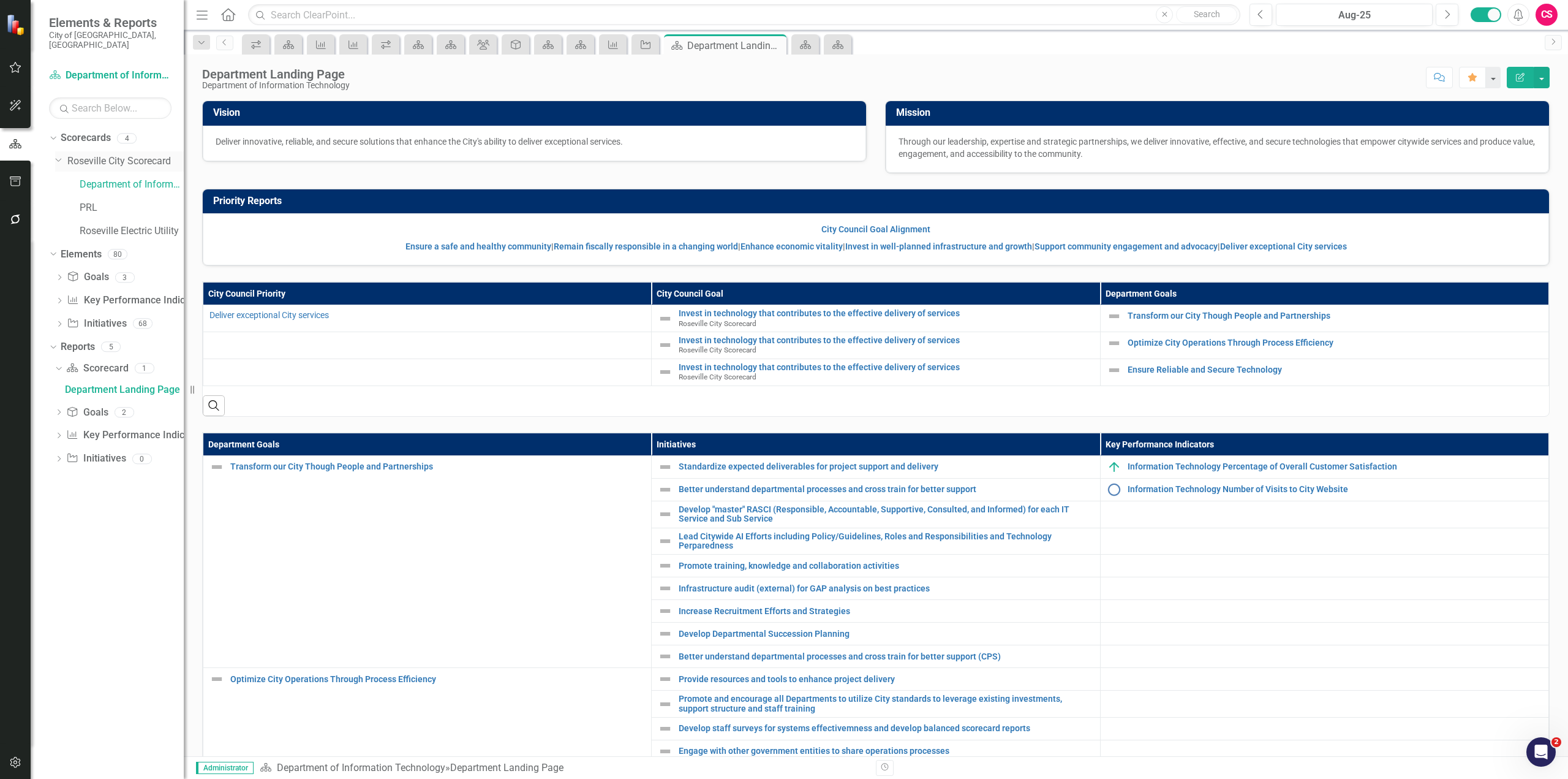
click at [125, 156] on link "Roseville City Scorecard" at bounding box center [125, 161] width 116 height 14
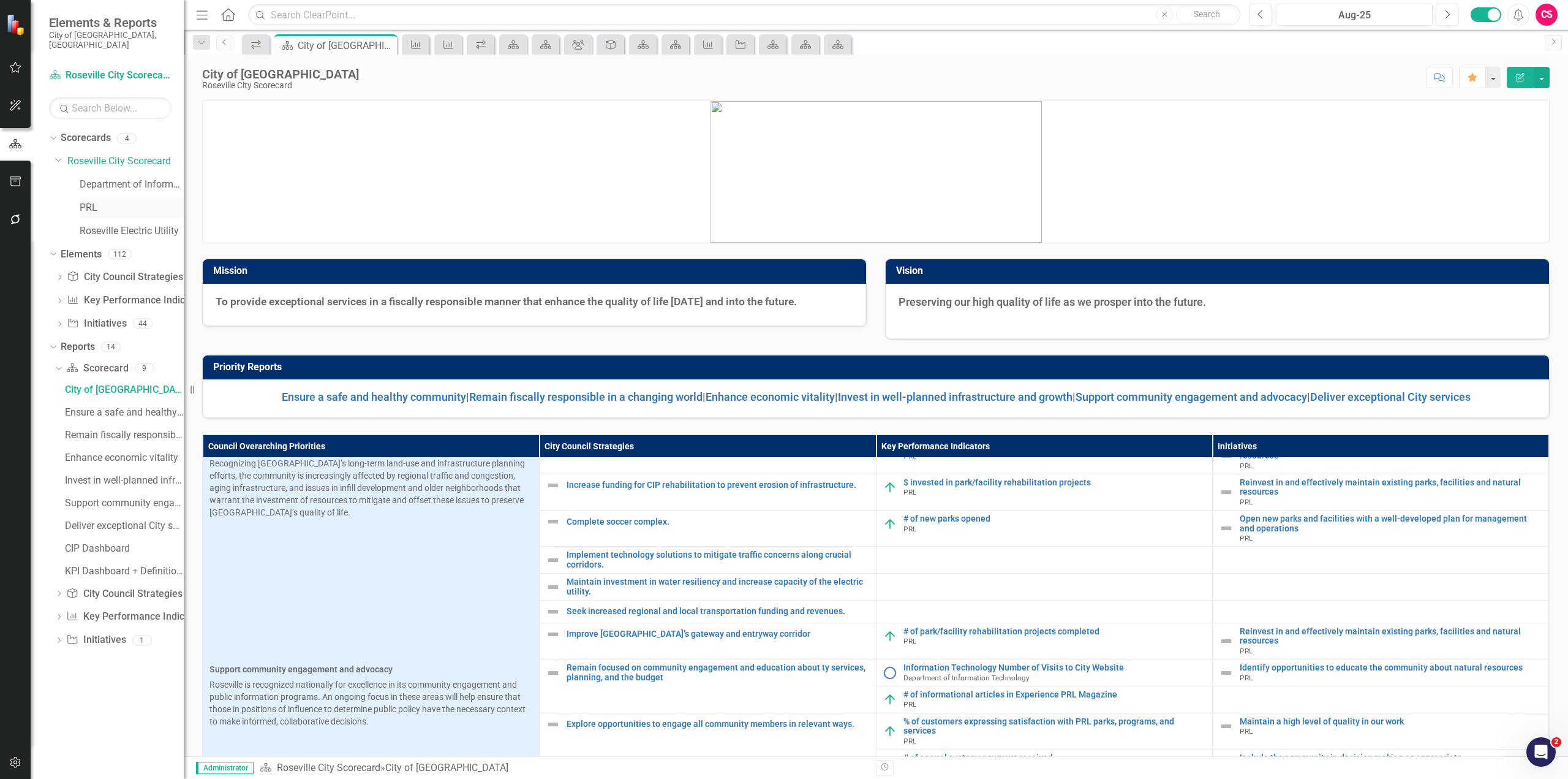
click at [94, 206] on div "PRL" at bounding box center [131, 208] width 104 height 20
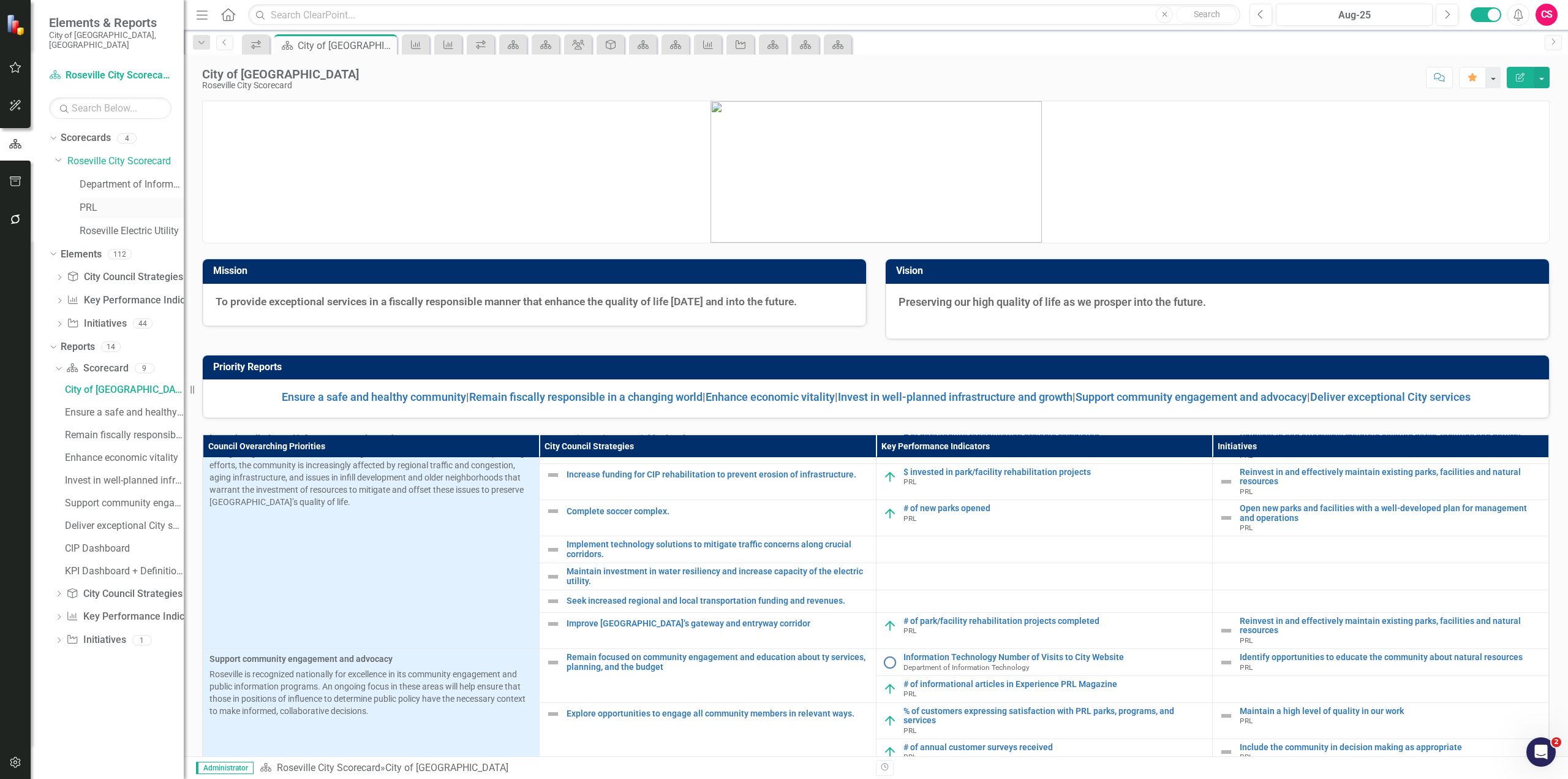
scroll to position [488, 0]
click at [89, 201] on link "PRL" at bounding box center [131, 207] width 104 height 14
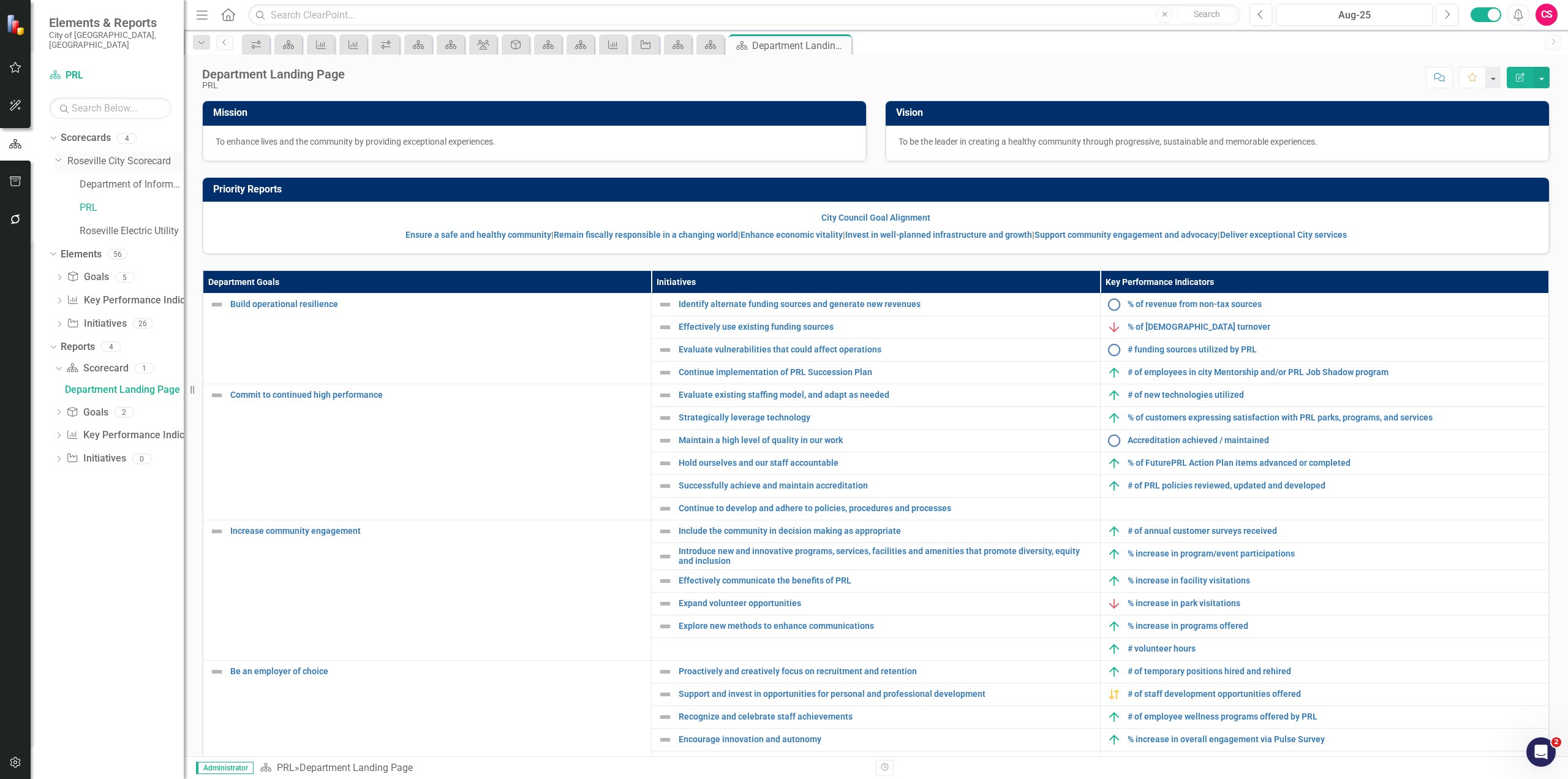
click at [115, 155] on link "Roseville City Scorecard" at bounding box center [125, 161] width 116 height 14
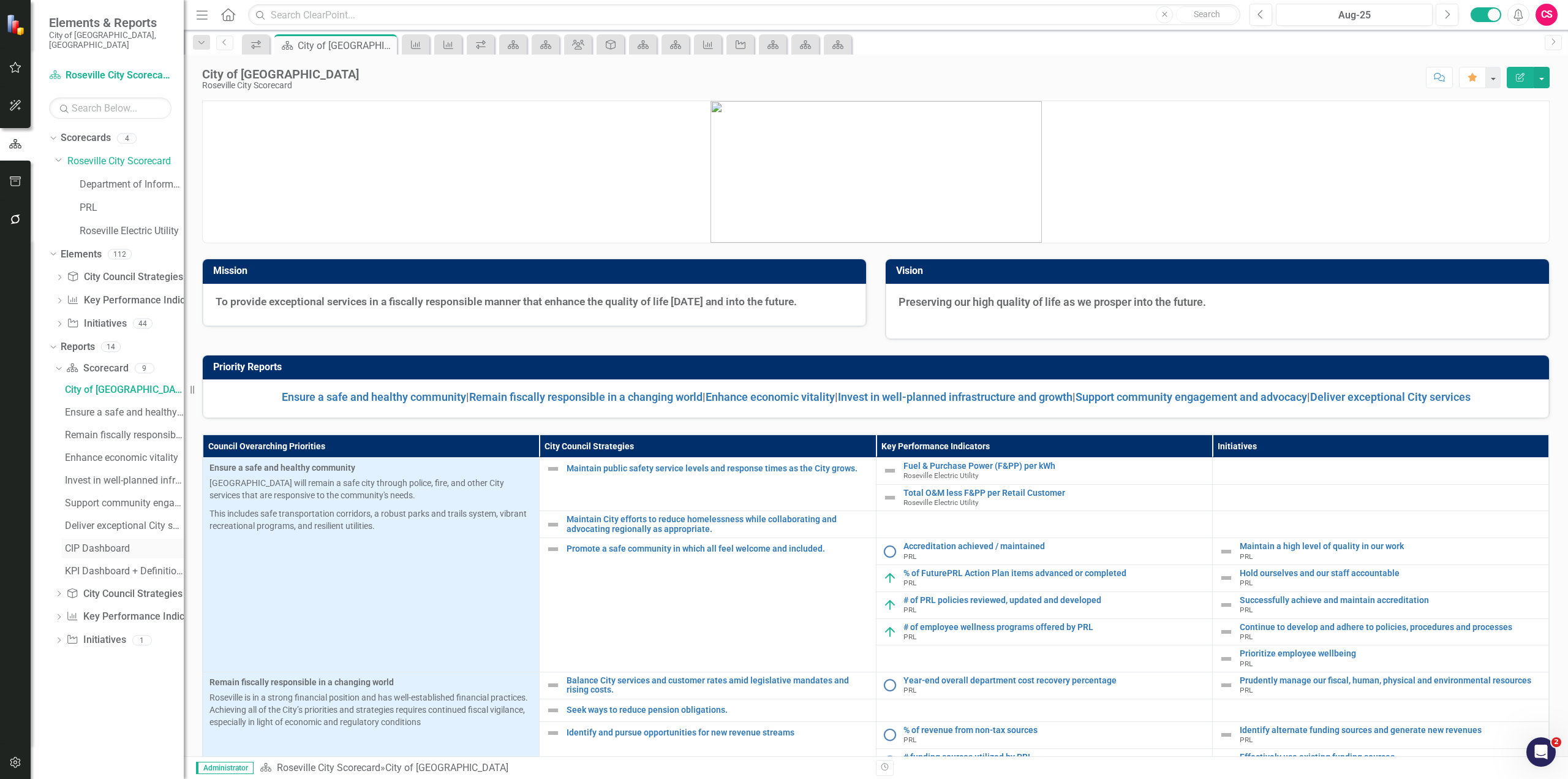
click at [93, 543] on div "CIP Dashboard" at bounding box center [124, 548] width 119 height 11
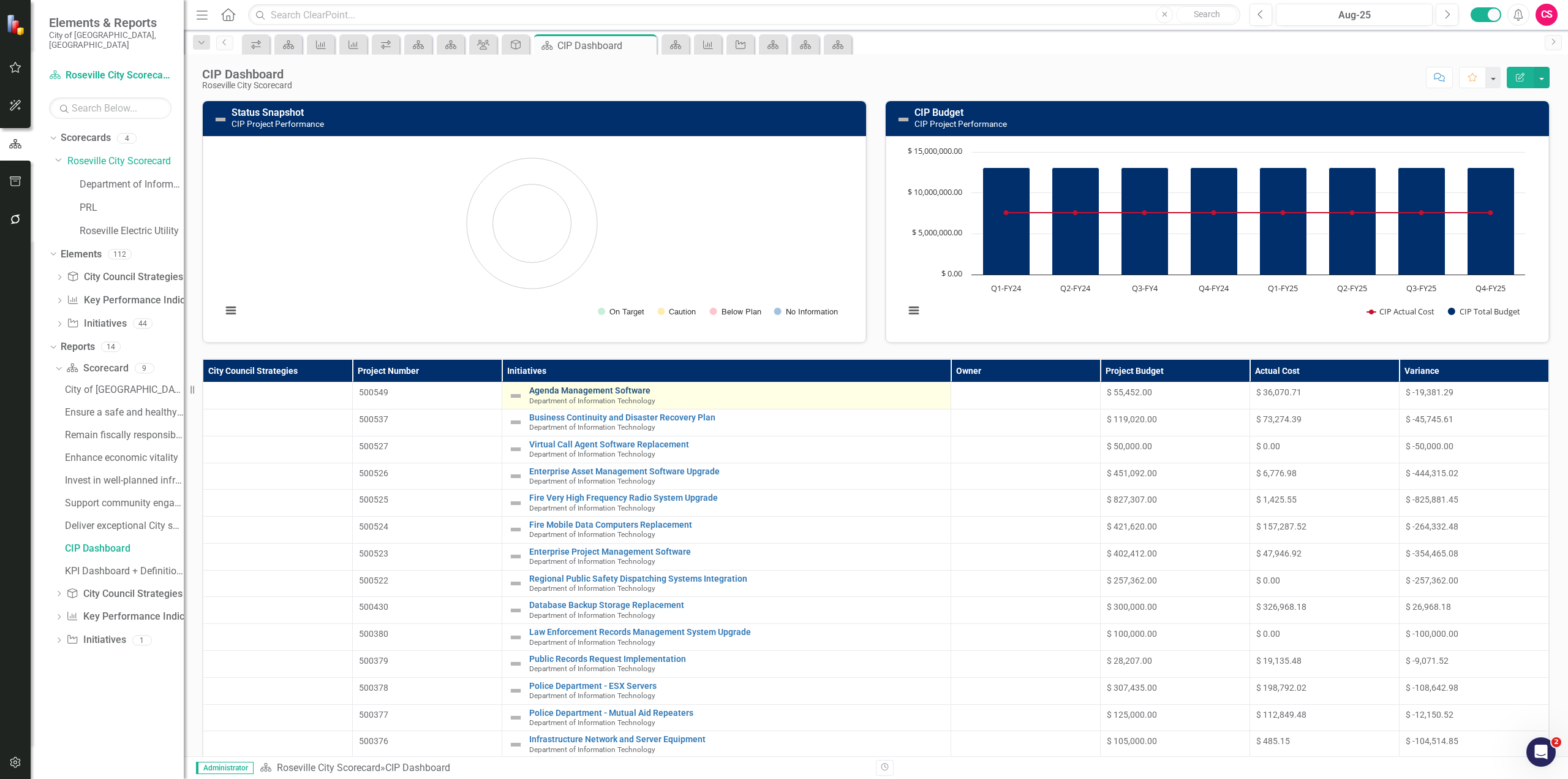
click at [574, 391] on link "Agenda Management Software" at bounding box center [737, 390] width 416 height 9
click at [98, 566] on div "KPI Dashboard + Definitions" at bounding box center [124, 571] width 119 height 11
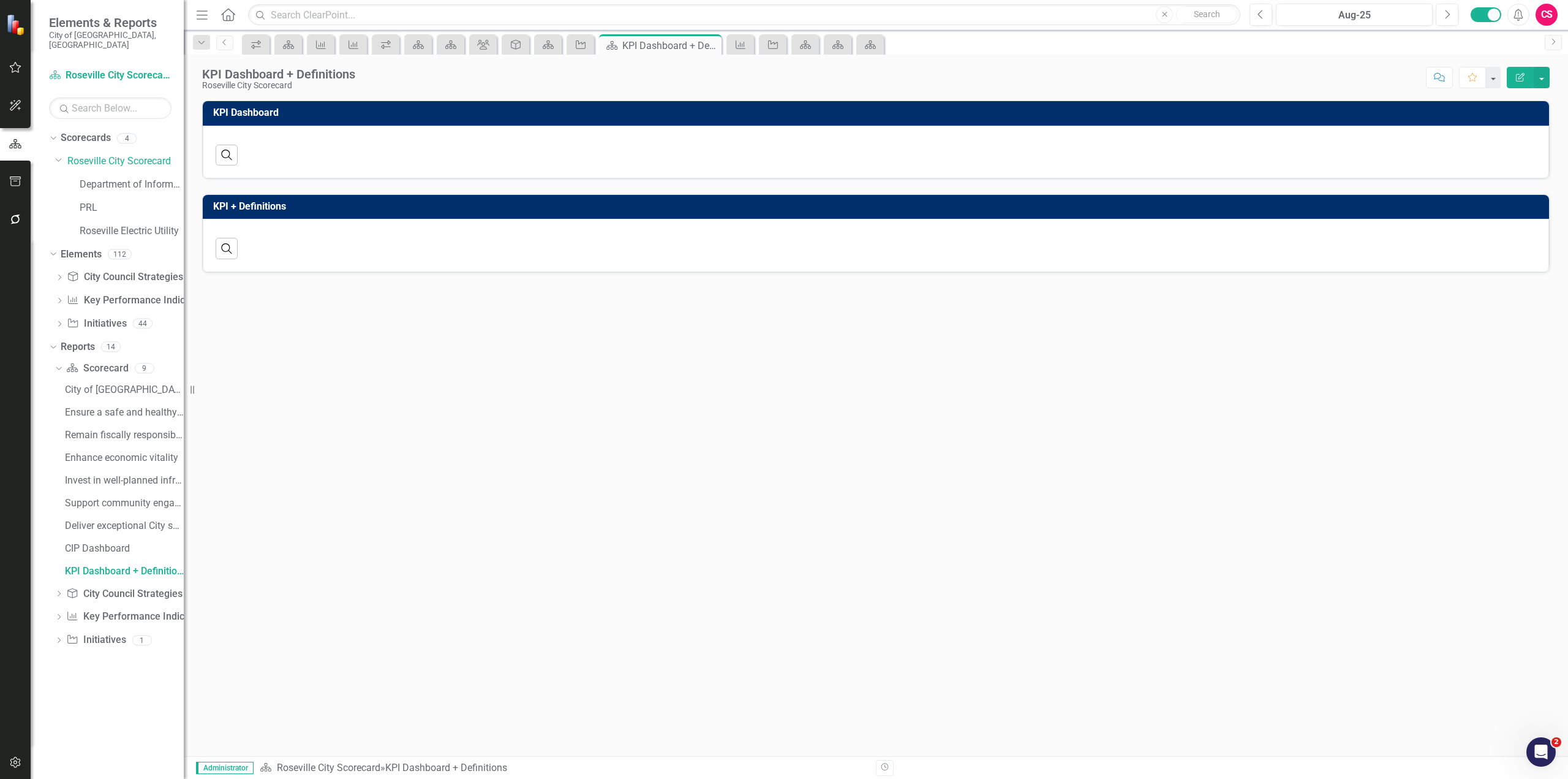
click at [871, 150] on div "‹ Previous › Next" at bounding box center [890, 155] width 73 height 20
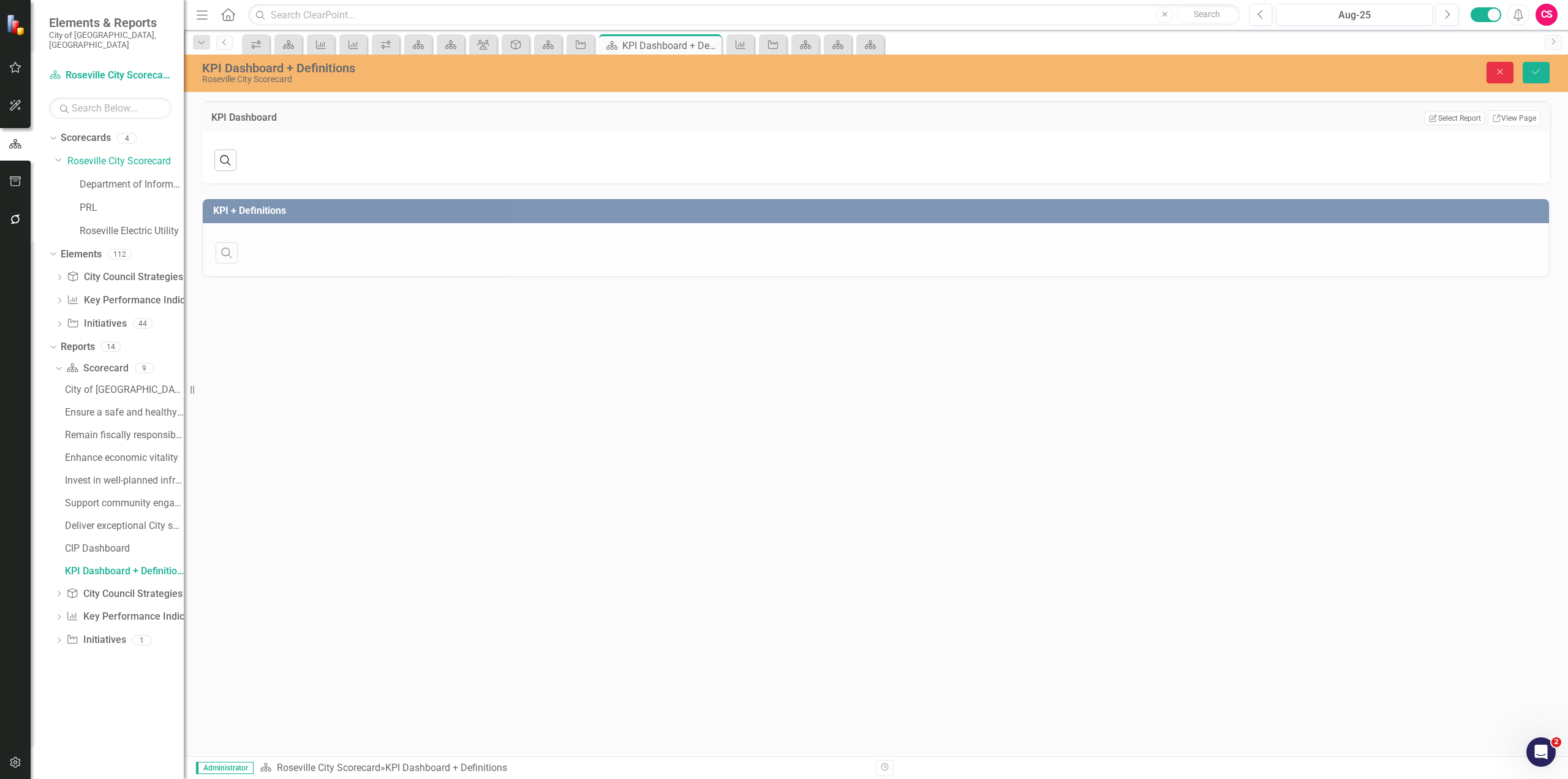
click at [1502, 76] on icon "Close" at bounding box center [1500, 71] width 11 height 8
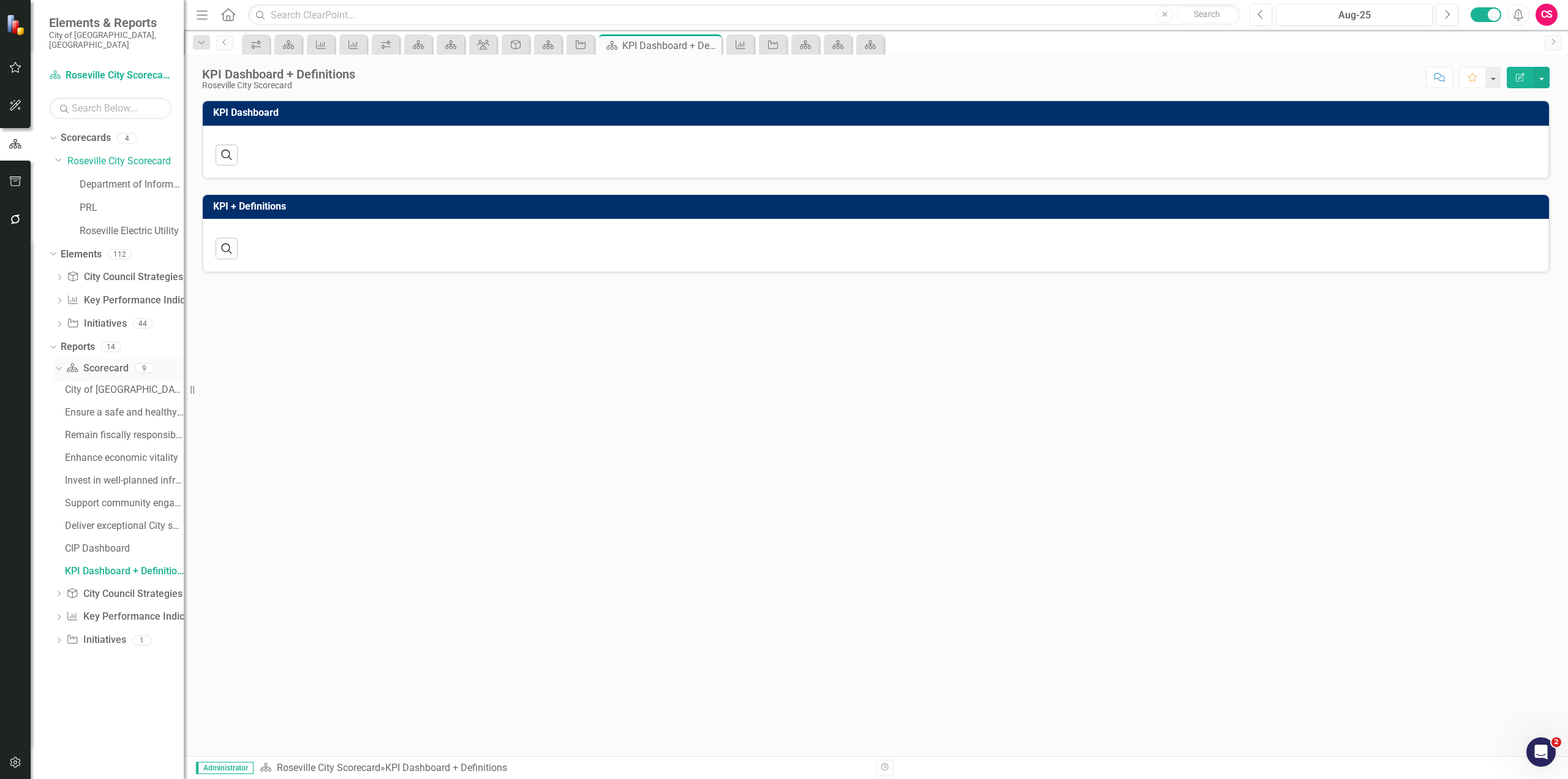
click at [98, 361] on link "Scorecard Scorecard" at bounding box center [97, 368] width 62 height 14
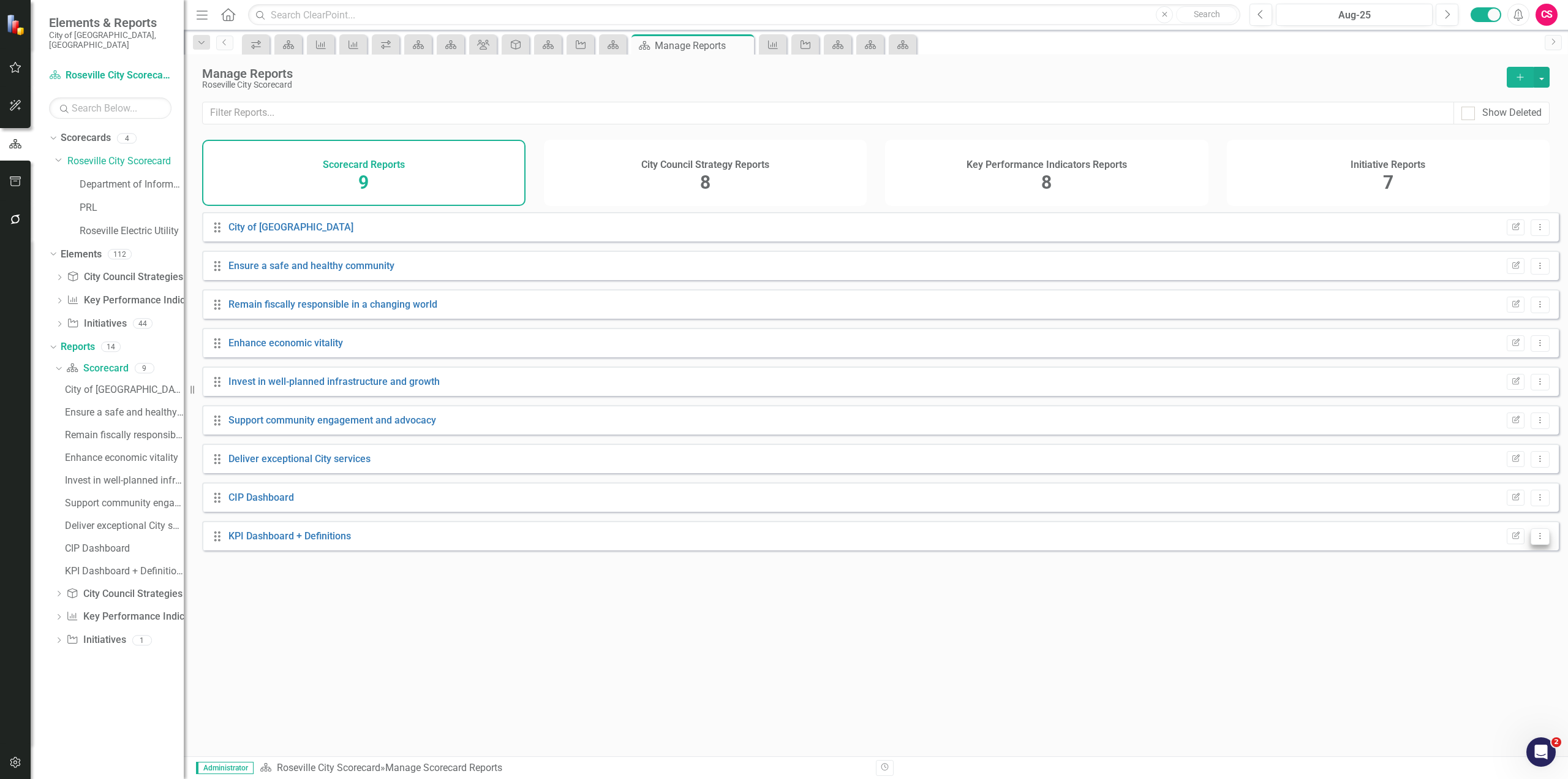
click at [1535, 540] on icon "Dropdown Menu" at bounding box center [1540, 536] width 11 height 8
click at [1494, 570] on link "Edit Report Edit Report" at bounding box center [1489, 566] width 101 height 23
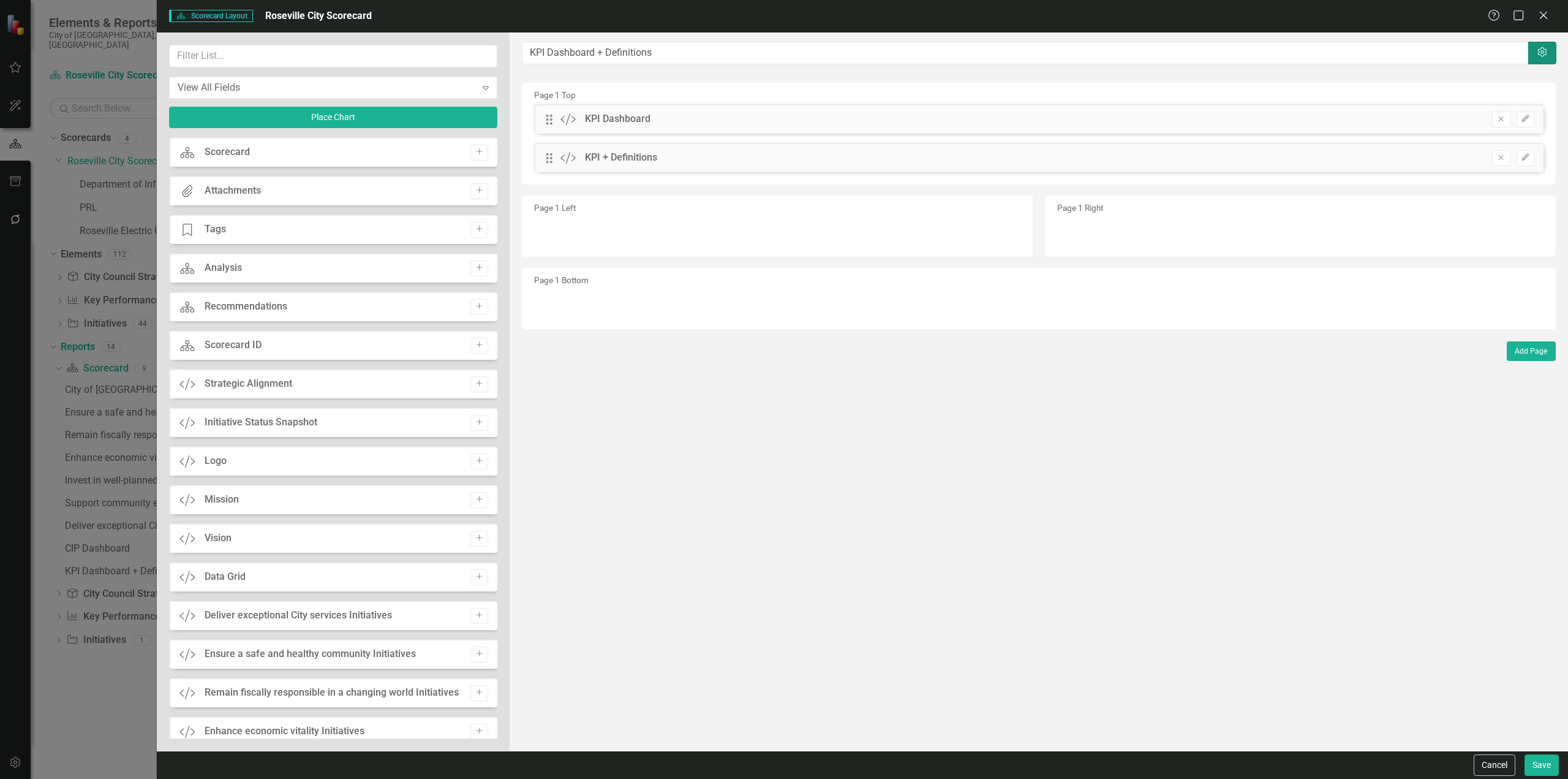
click at [1543, 61] on button "Settings" at bounding box center [1543, 53] width 28 height 23
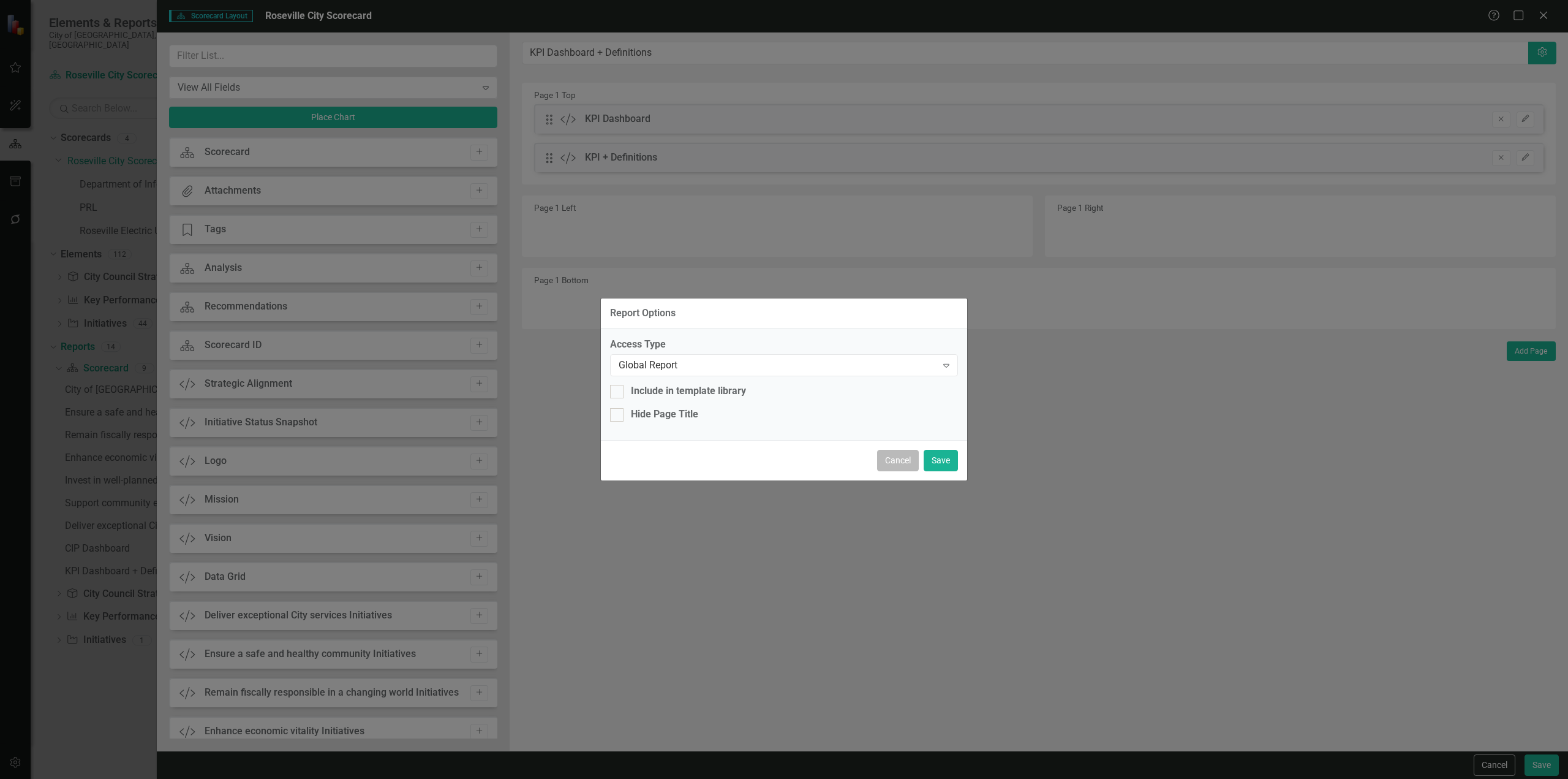
click at [897, 455] on button "Cancel" at bounding box center [897, 460] width 42 height 21
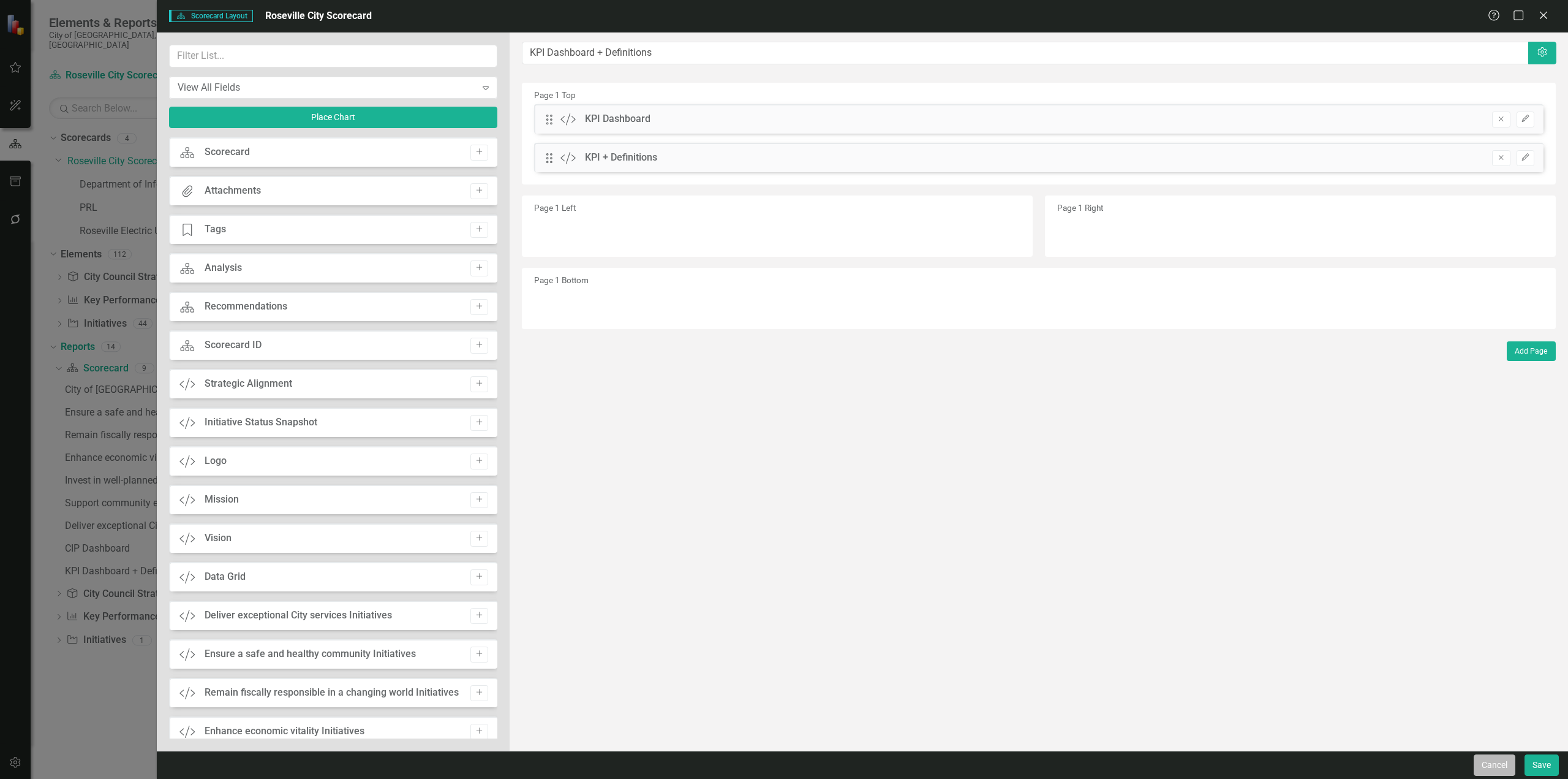
click at [1495, 772] on button "Cancel" at bounding box center [1494, 765] width 42 height 21
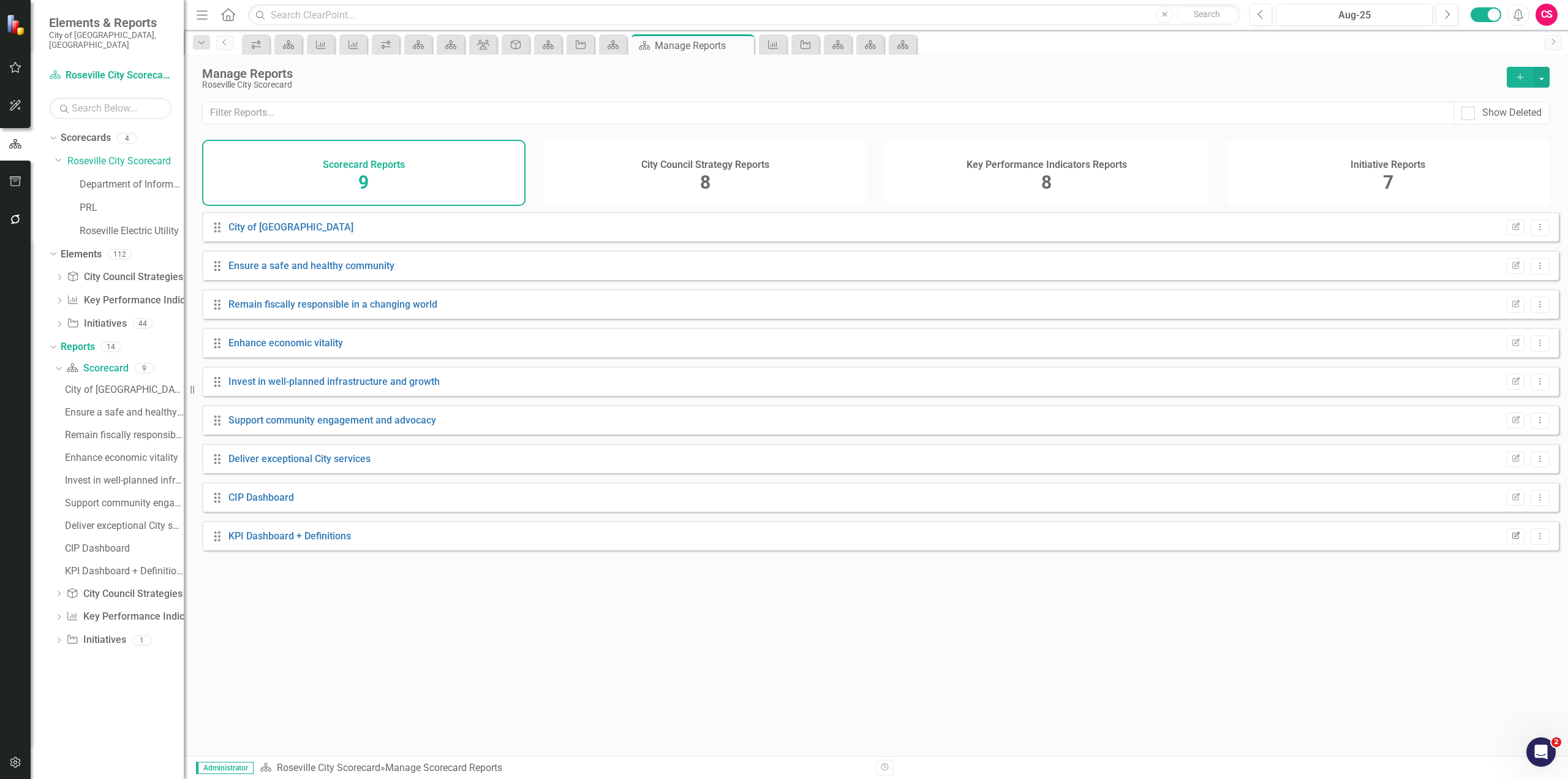
click at [1512, 540] on icon "Edit Report" at bounding box center [1516, 536] width 9 height 7
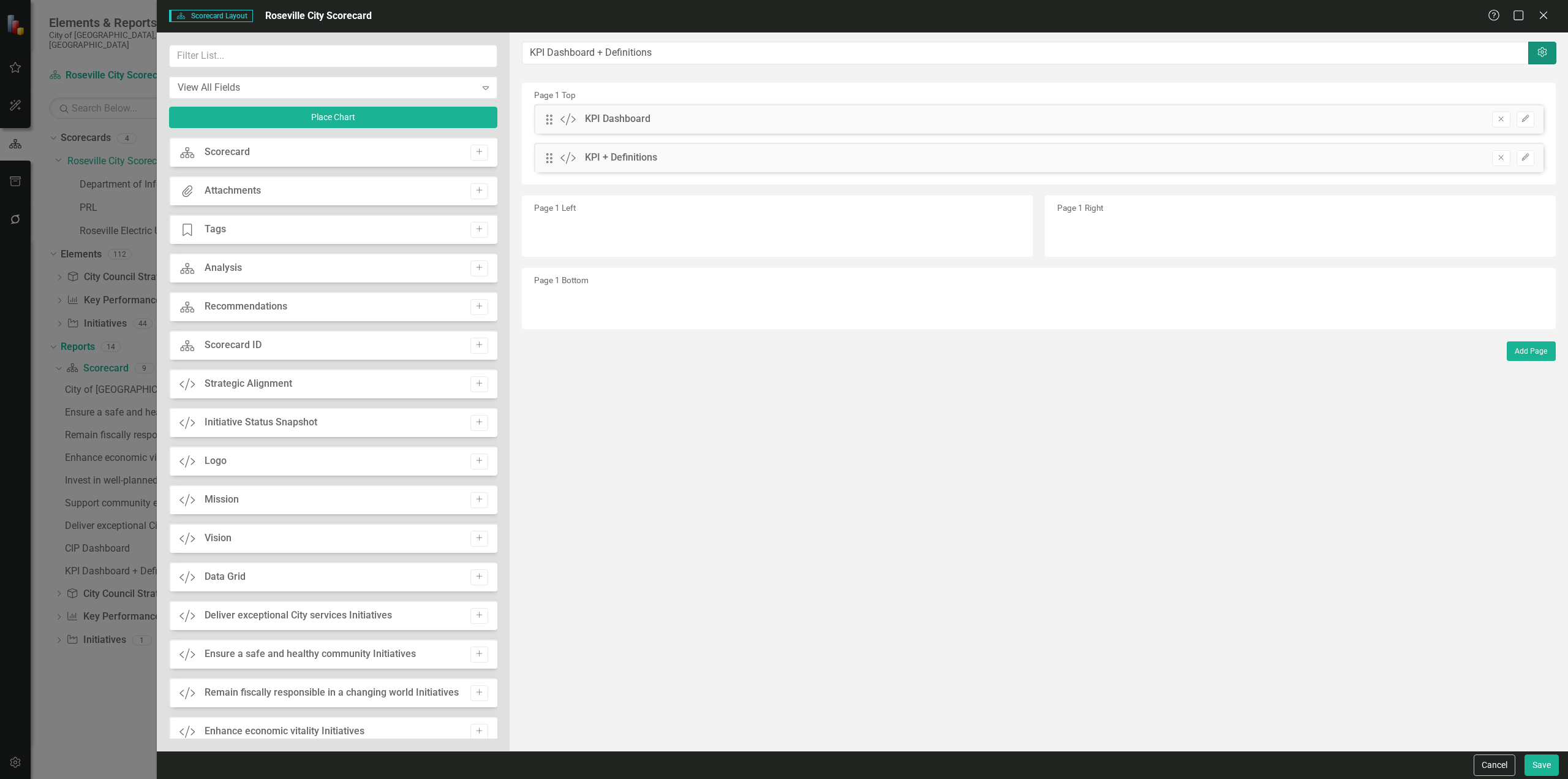
click at [1543, 58] on button "Settings" at bounding box center [1543, 53] width 28 height 23
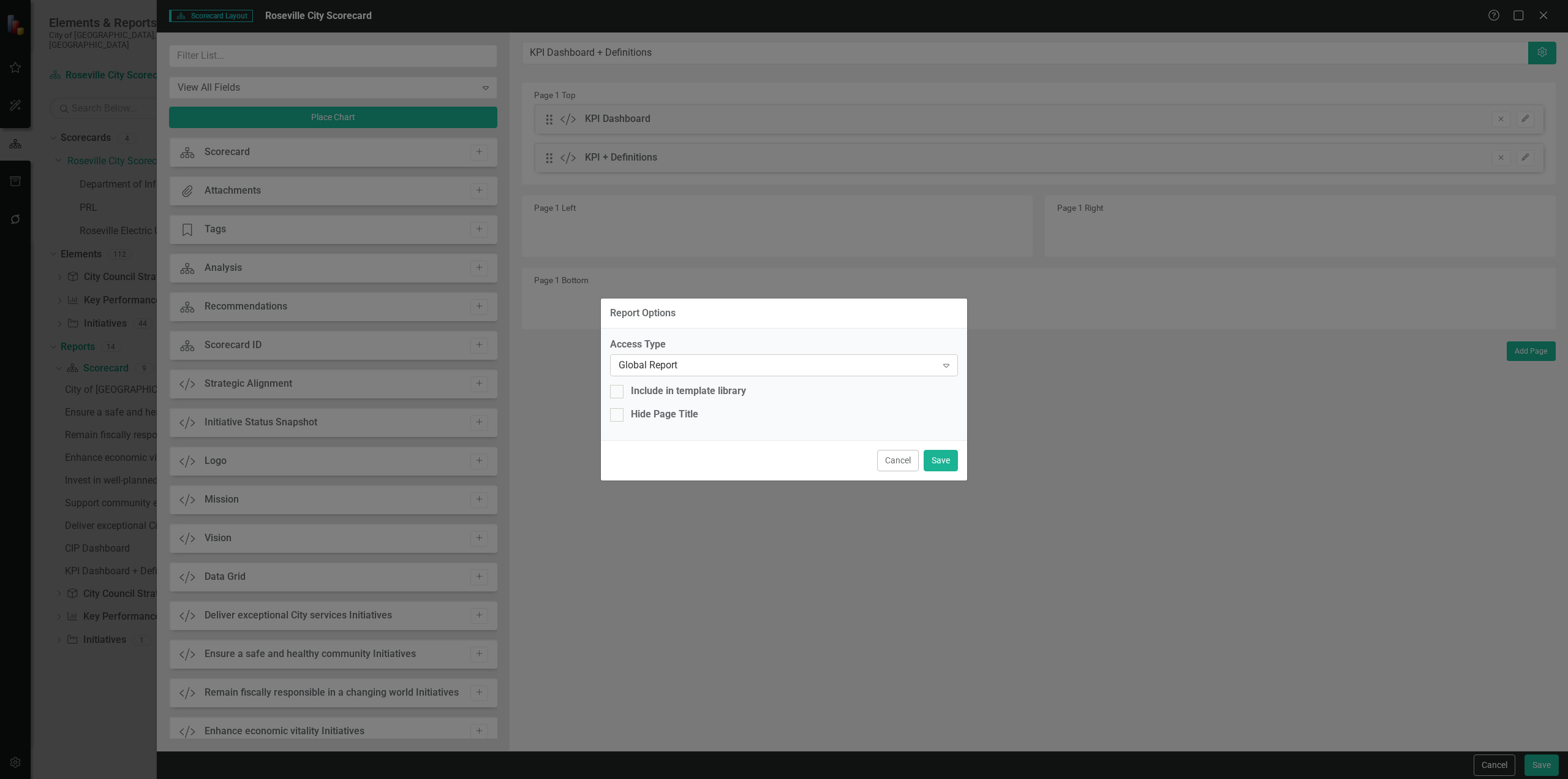
click at [701, 365] on div "Global Report" at bounding box center [778, 365] width 318 height 14
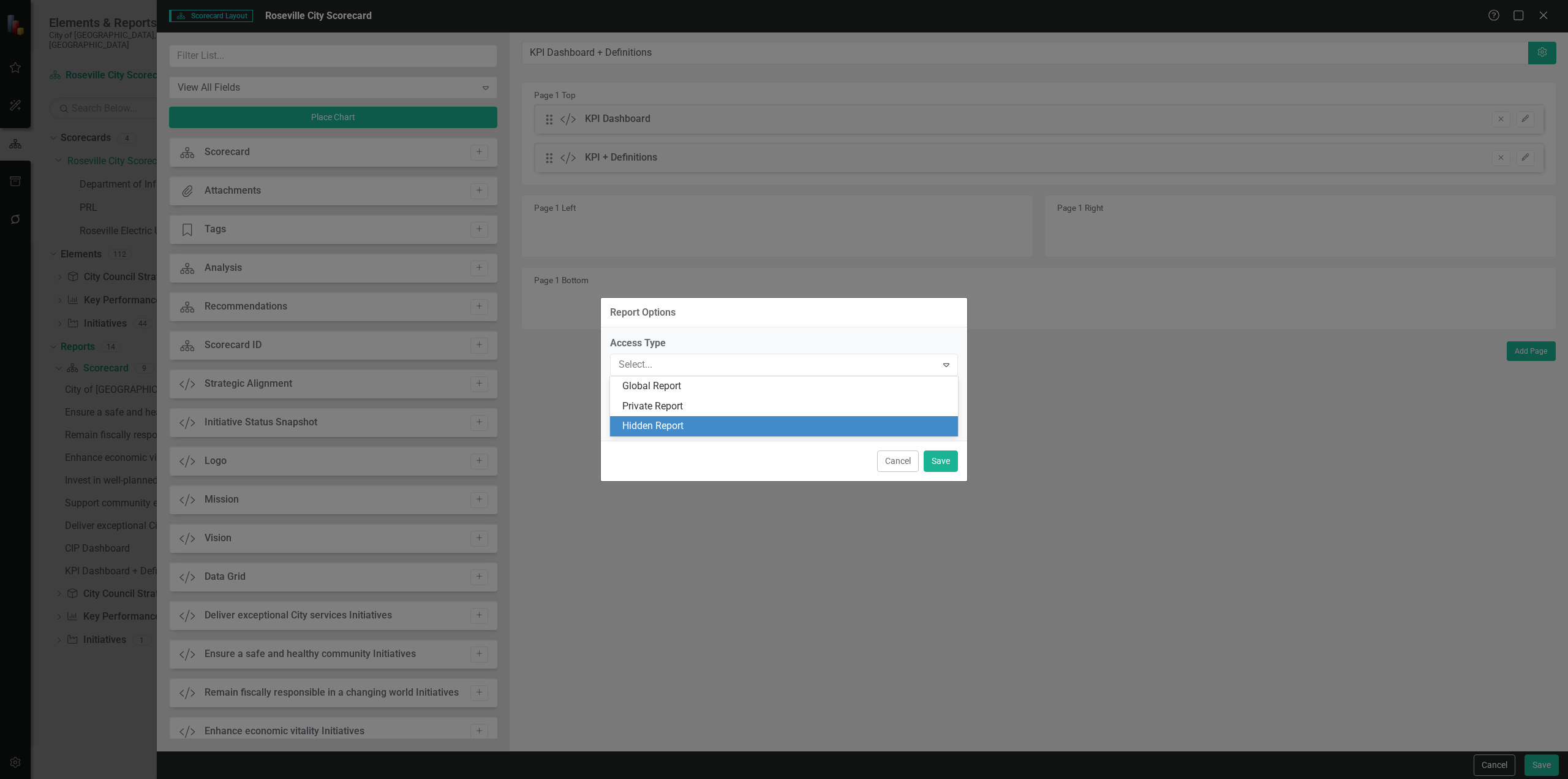
click at [689, 420] on div "Hidden Report" at bounding box center [786, 426] width 328 height 14
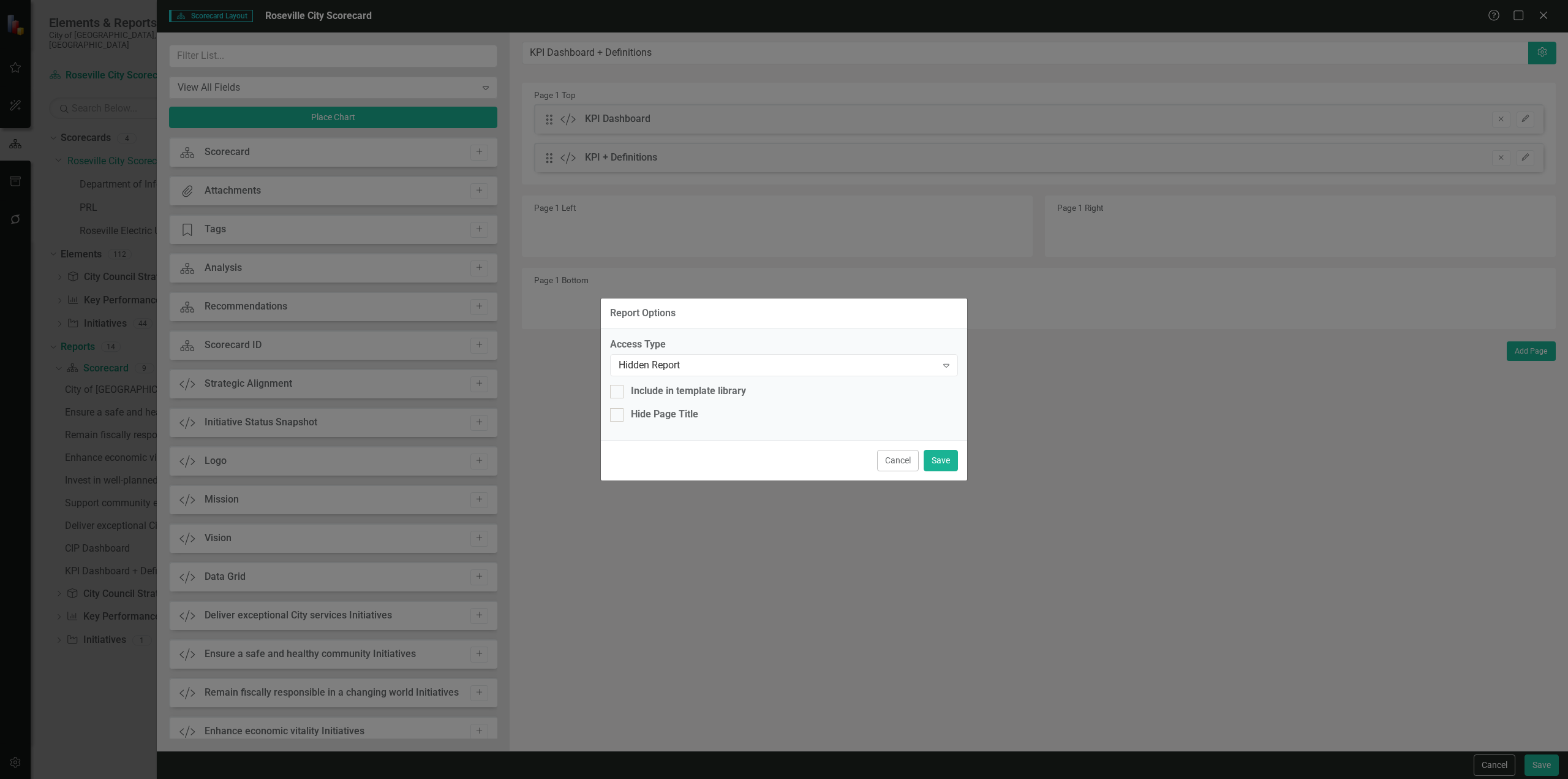
click at [947, 471] on div "Cancel Save" at bounding box center [784, 460] width 366 height 40
click at [947, 463] on button "Save" at bounding box center [941, 460] width 34 height 21
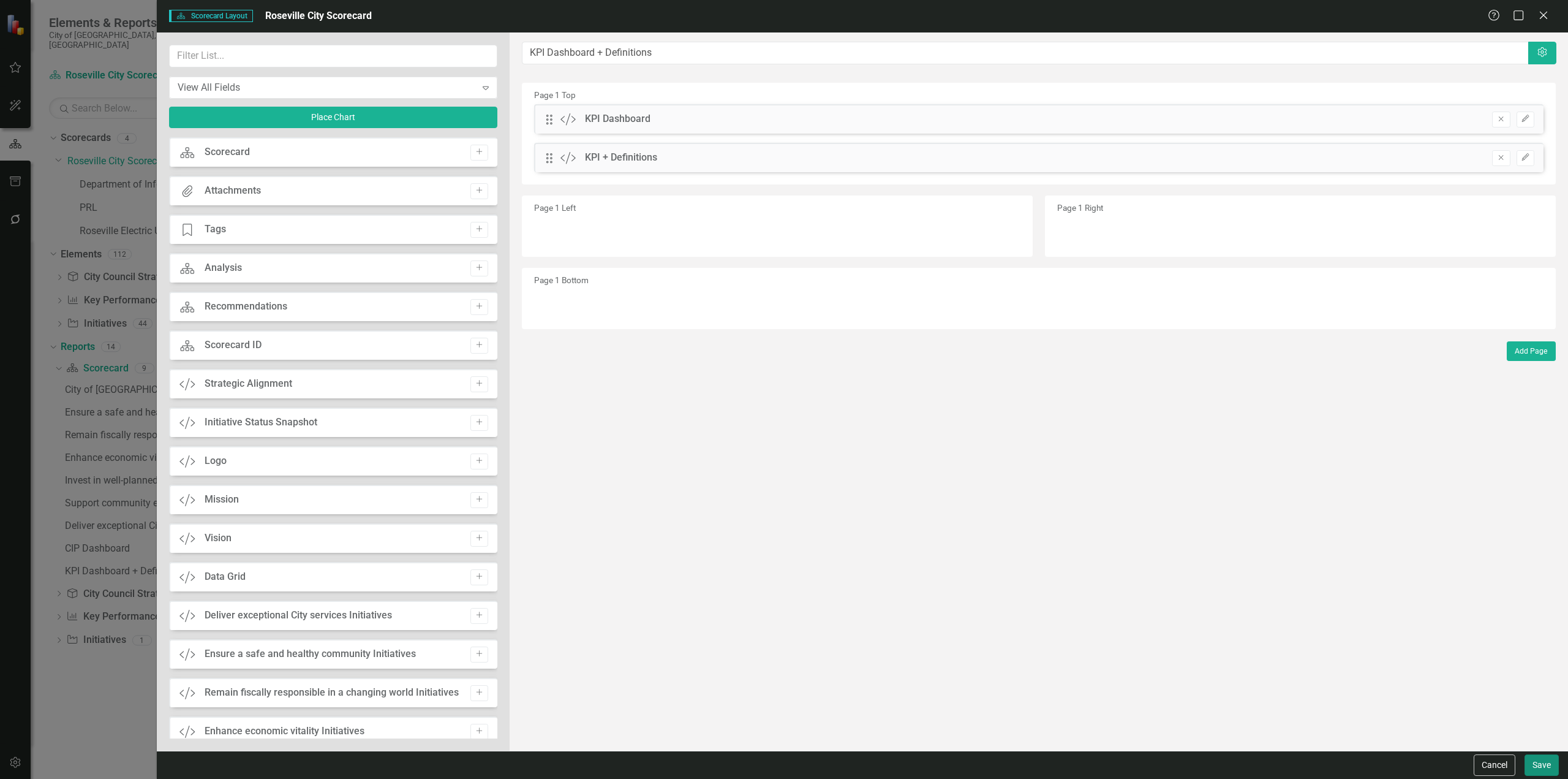
click at [1536, 759] on button "Save" at bounding box center [1542, 765] width 34 height 21
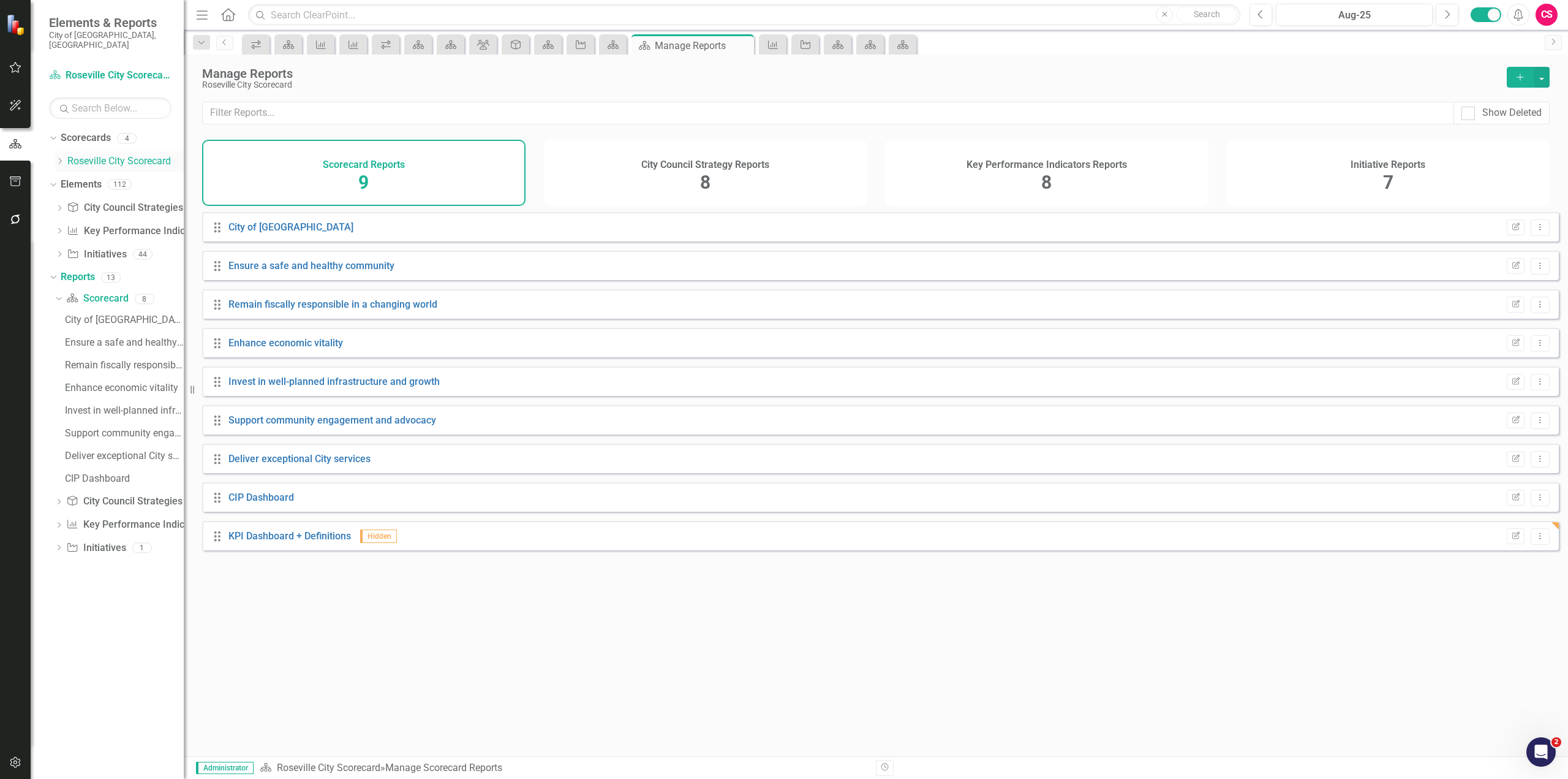
click at [97, 155] on link "Roseville City Scorecard" at bounding box center [125, 161] width 116 height 14
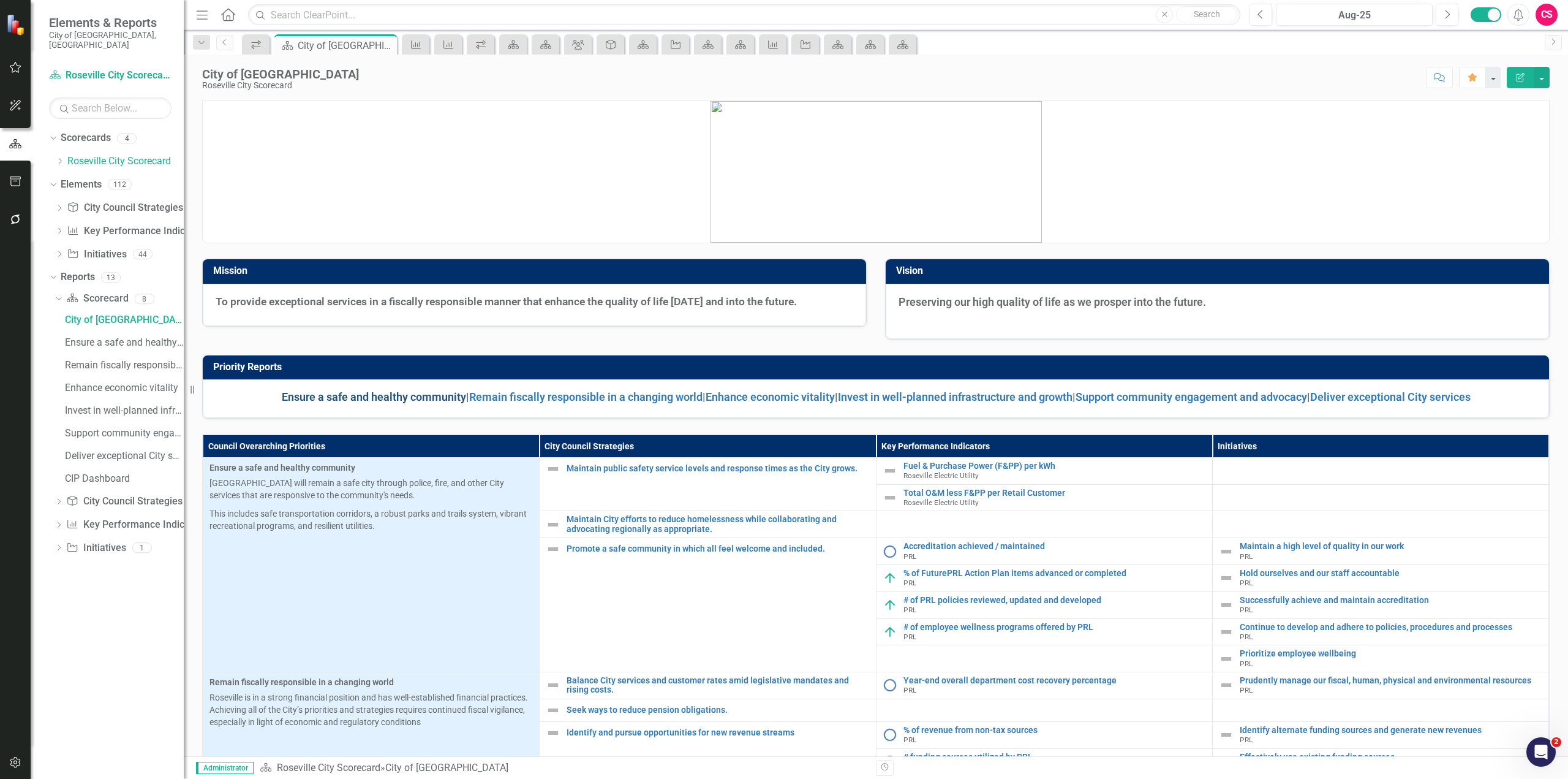
click at [351, 396] on link "Ensure a safe and healthy community" at bounding box center [373, 397] width 184 height 13
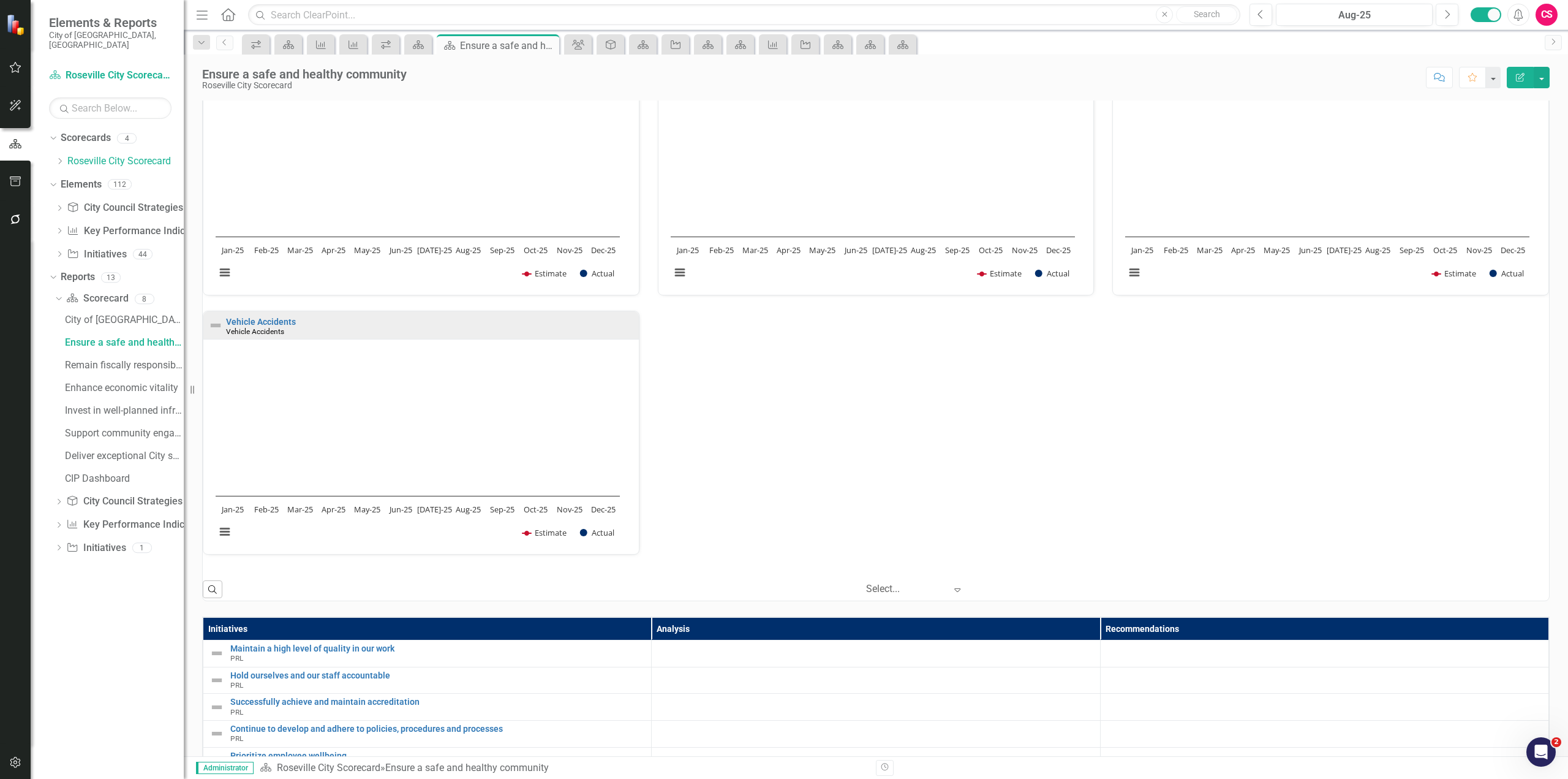
scroll to position [1050, 0]
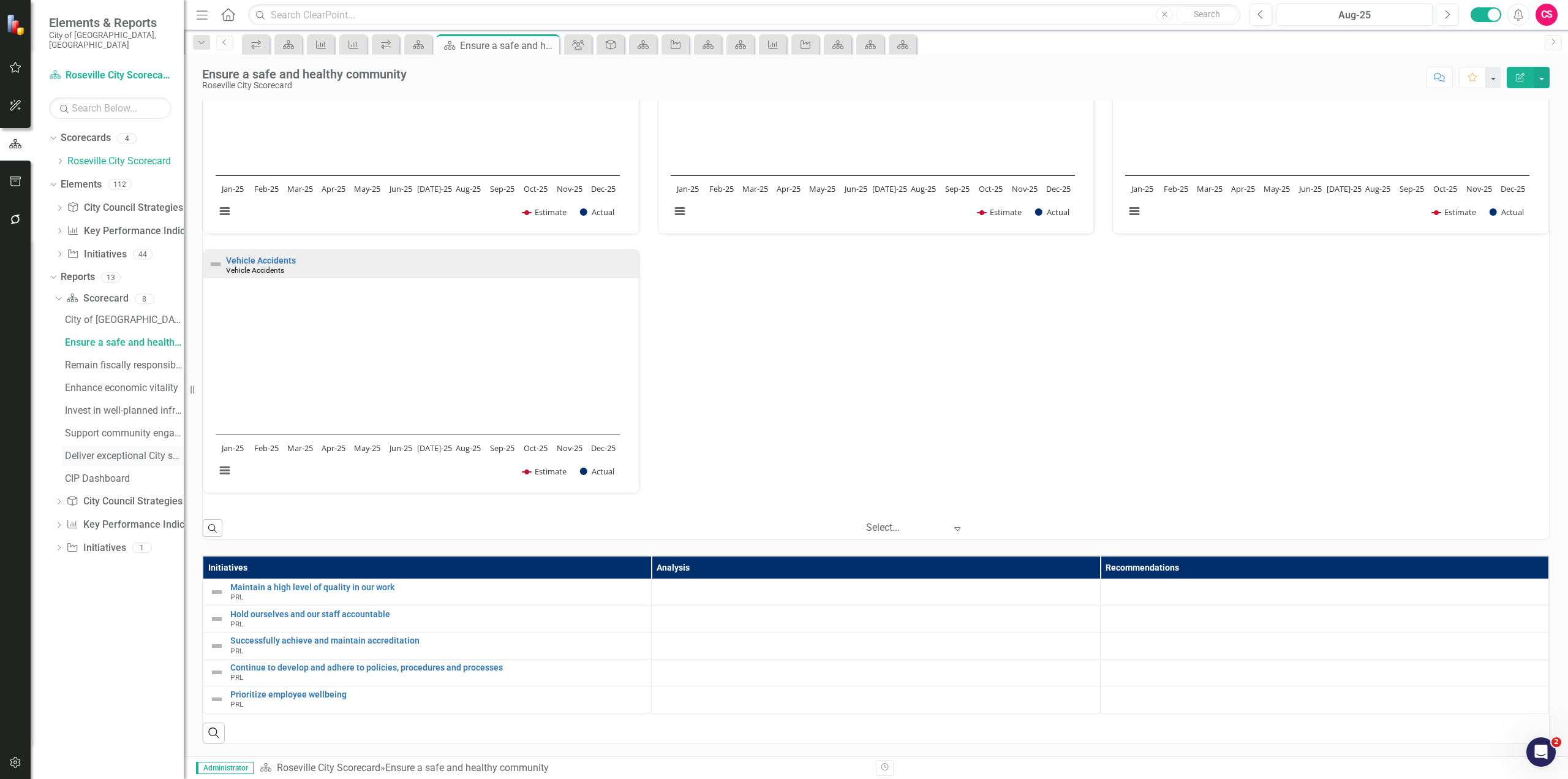
click at [121, 451] on div "Deliver exceptional City services" at bounding box center [124, 455] width 119 height 11
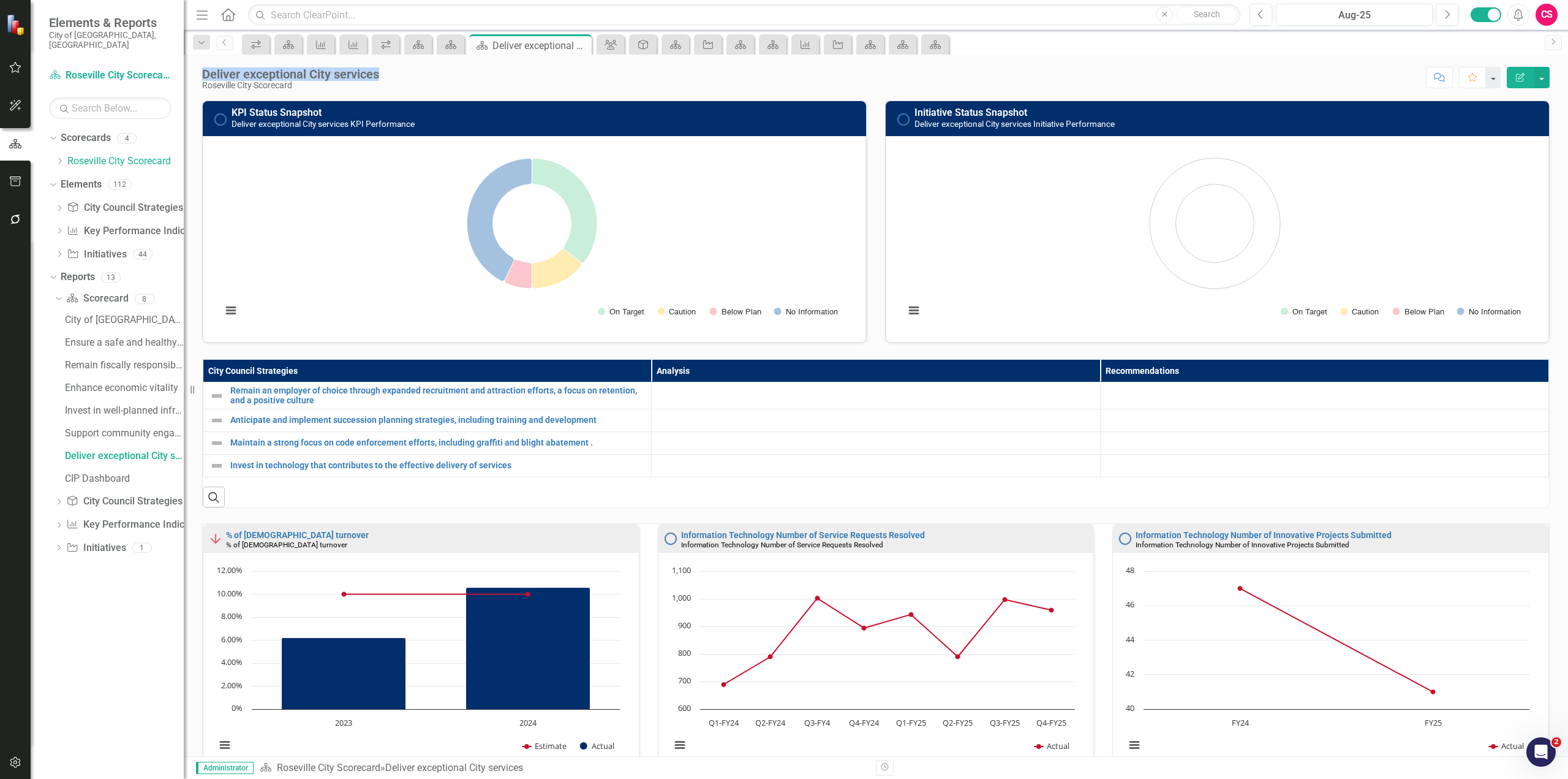
drag, startPoint x: 382, startPoint y: 76, endPoint x: 205, endPoint y: 75, distance: 177.0
click at [205, 75] on div "Deliver exceptional City services Roseville City Scorecard" at bounding box center [294, 79] width 183 height 23
copy div "Deliver exceptional City services"
click at [61, 157] on div "Dropdown Roseville City Scorecard" at bounding box center [119, 161] width 129 height 20
click at [57, 157] on icon "Dropdown" at bounding box center [59, 161] width 9 height 7
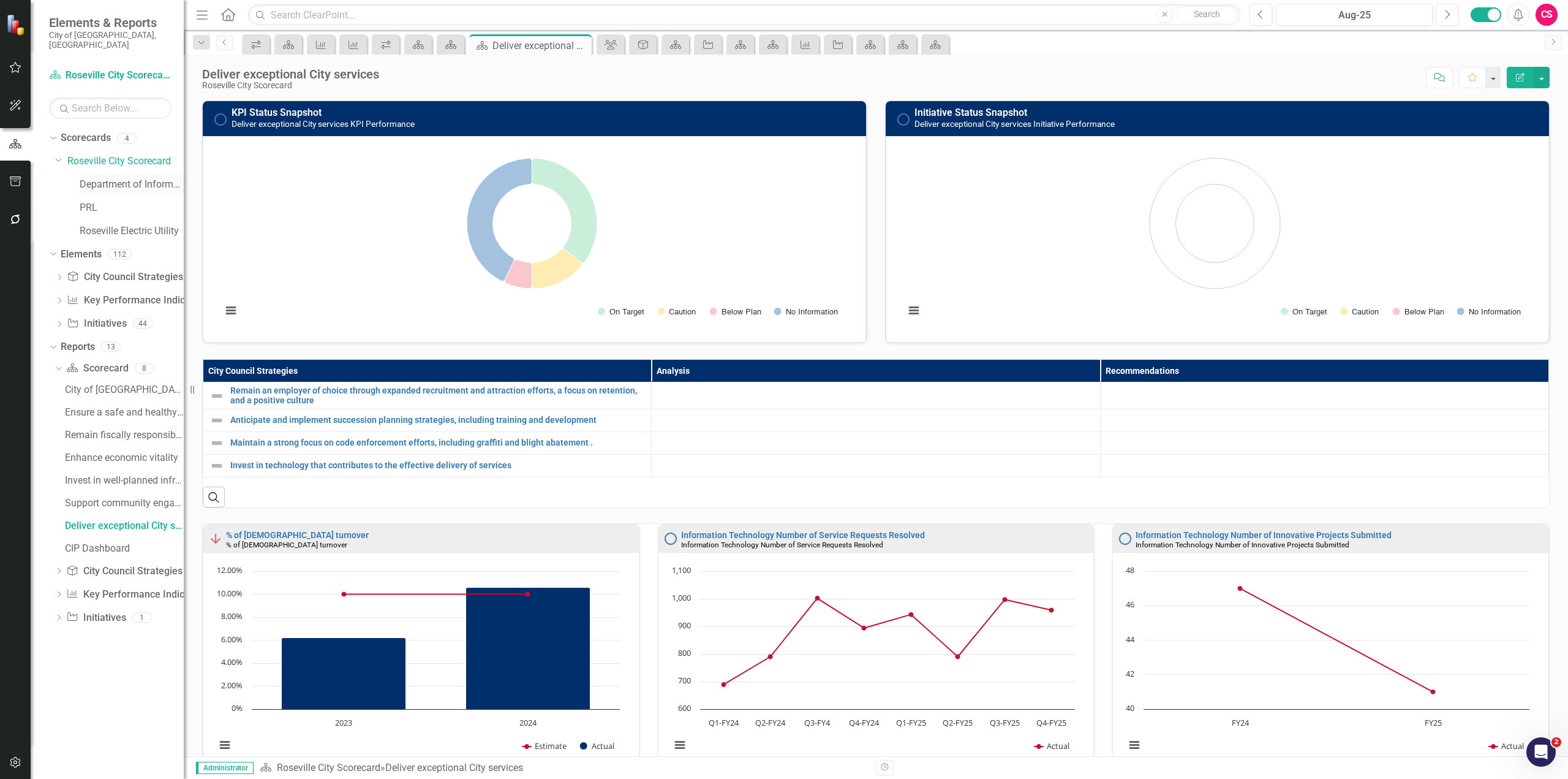
click at [135, 178] on link "Department of Information Technology" at bounding box center [131, 184] width 104 height 14
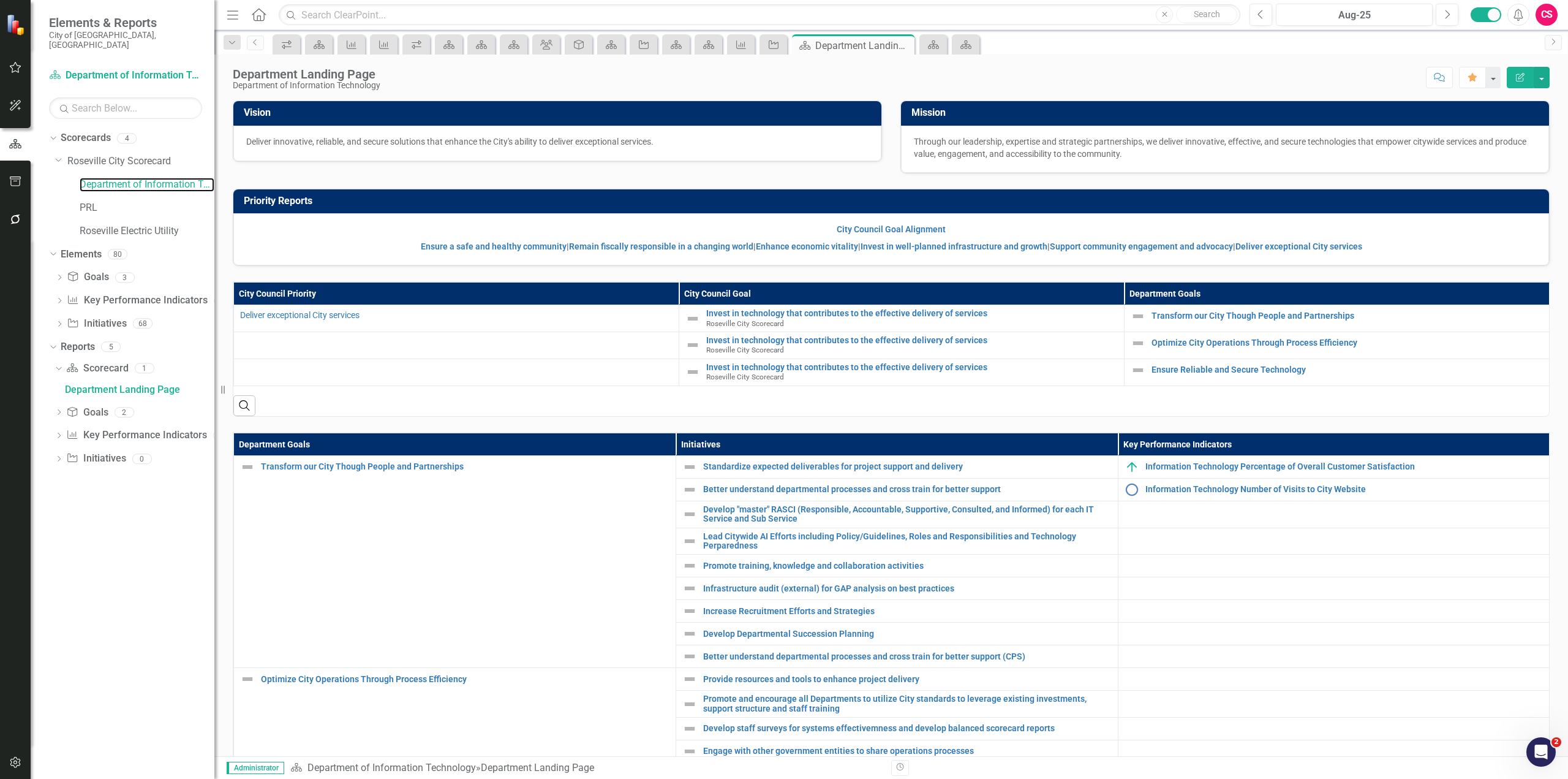
drag, startPoint x: 186, startPoint y: 288, endPoint x: 215, endPoint y: 288, distance: 29.0
click at [215, 288] on div "Resize" at bounding box center [219, 389] width 10 height 779
click at [93, 201] on link "PRL" at bounding box center [147, 207] width 135 height 14
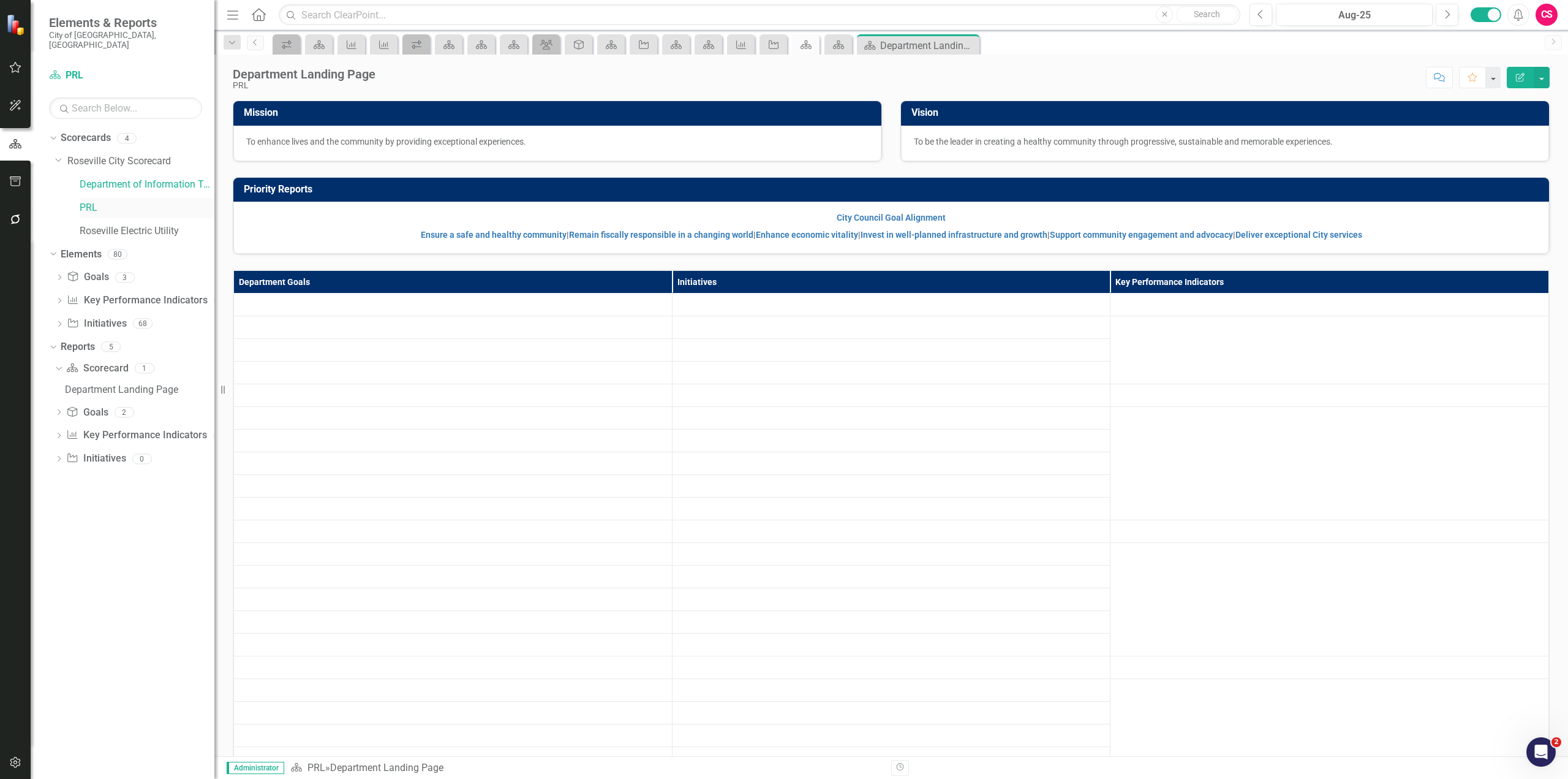
click at [88, 201] on link "PRL" at bounding box center [147, 207] width 135 height 14
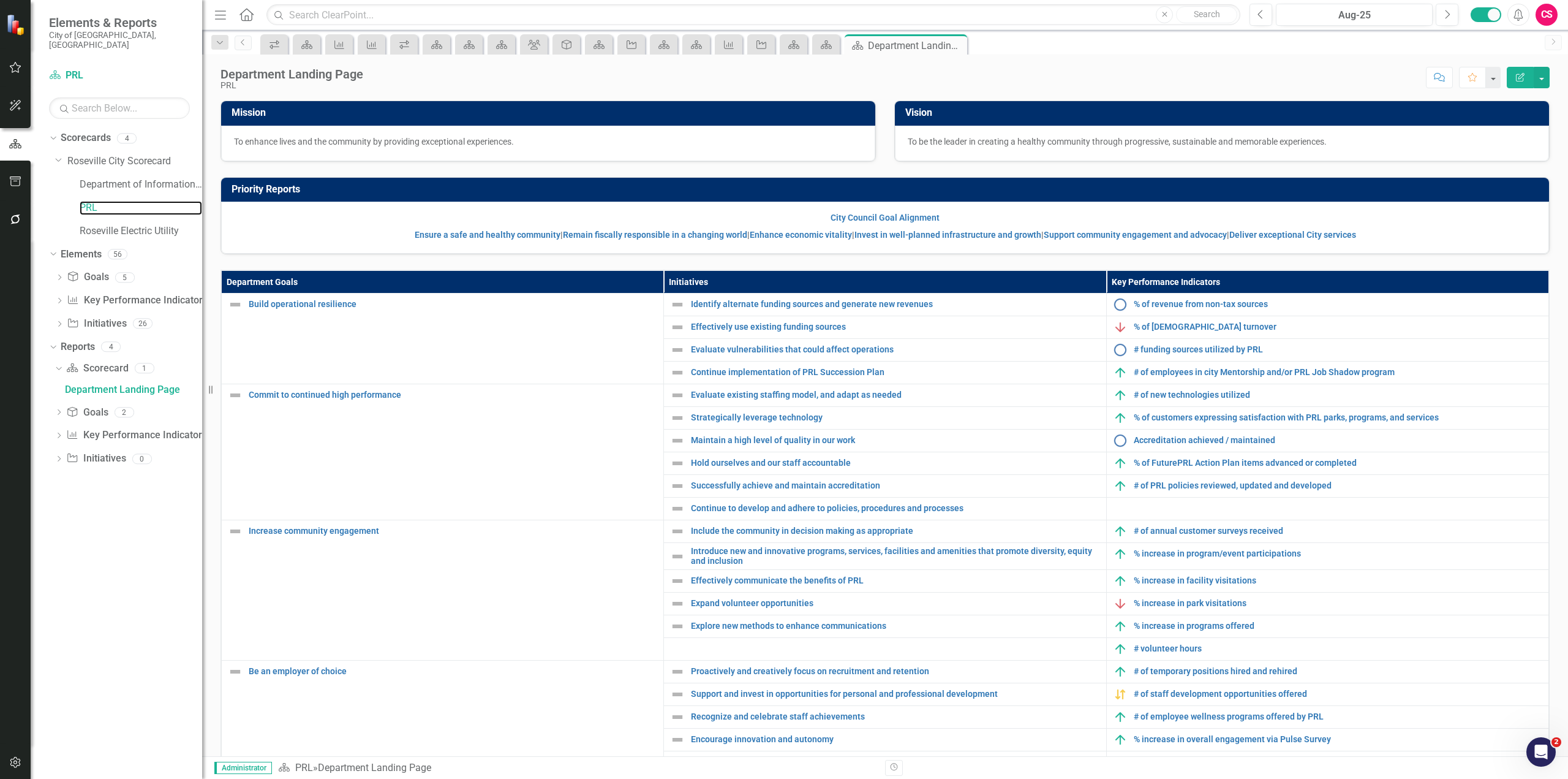
drag, startPoint x: 217, startPoint y: 286, endPoint x: 202, endPoint y: 283, distance: 15.3
click at [202, 283] on div "Resize" at bounding box center [207, 389] width 10 height 779
click at [162, 224] on link "Roseville Electric Utility" at bounding box center [141, 231] width 123 height 14
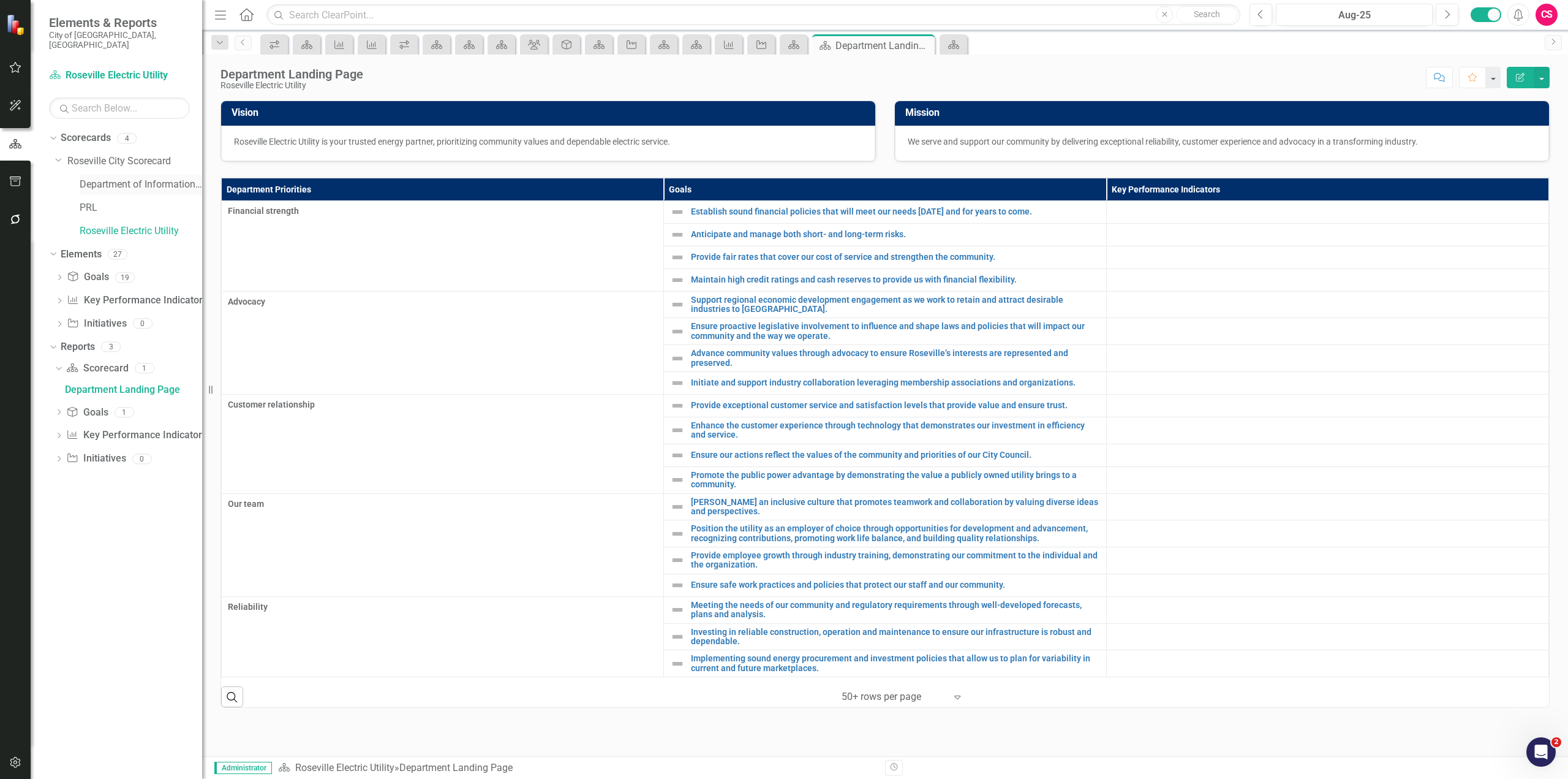
click at [98, 178] on link "Department of Information Technology" at bounding box center [141, 184] width 123 height 14
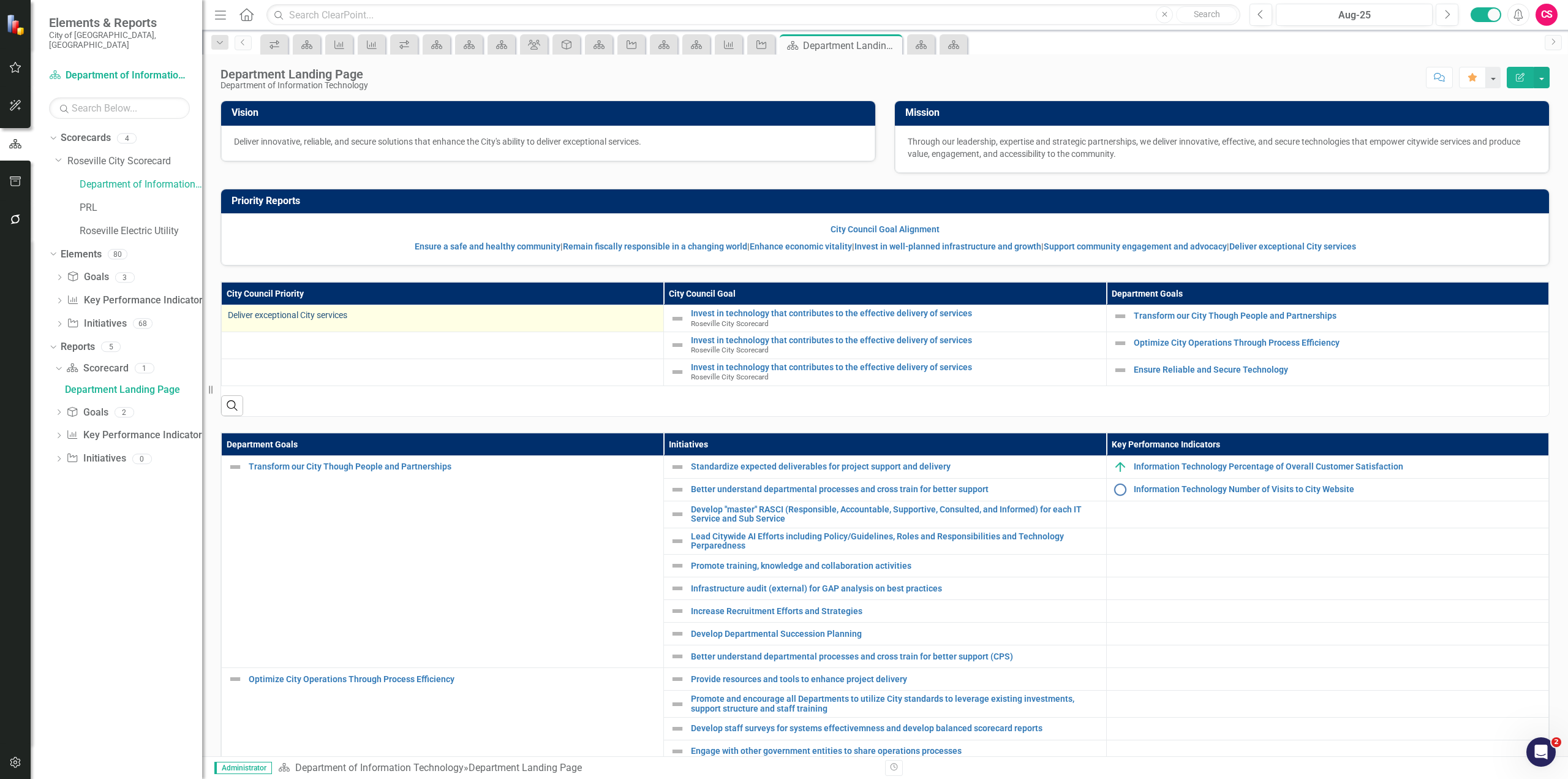
click at [296, 315] on link "Deliver exceptional City services" at bounding box center [287, 315] width 120 height 10
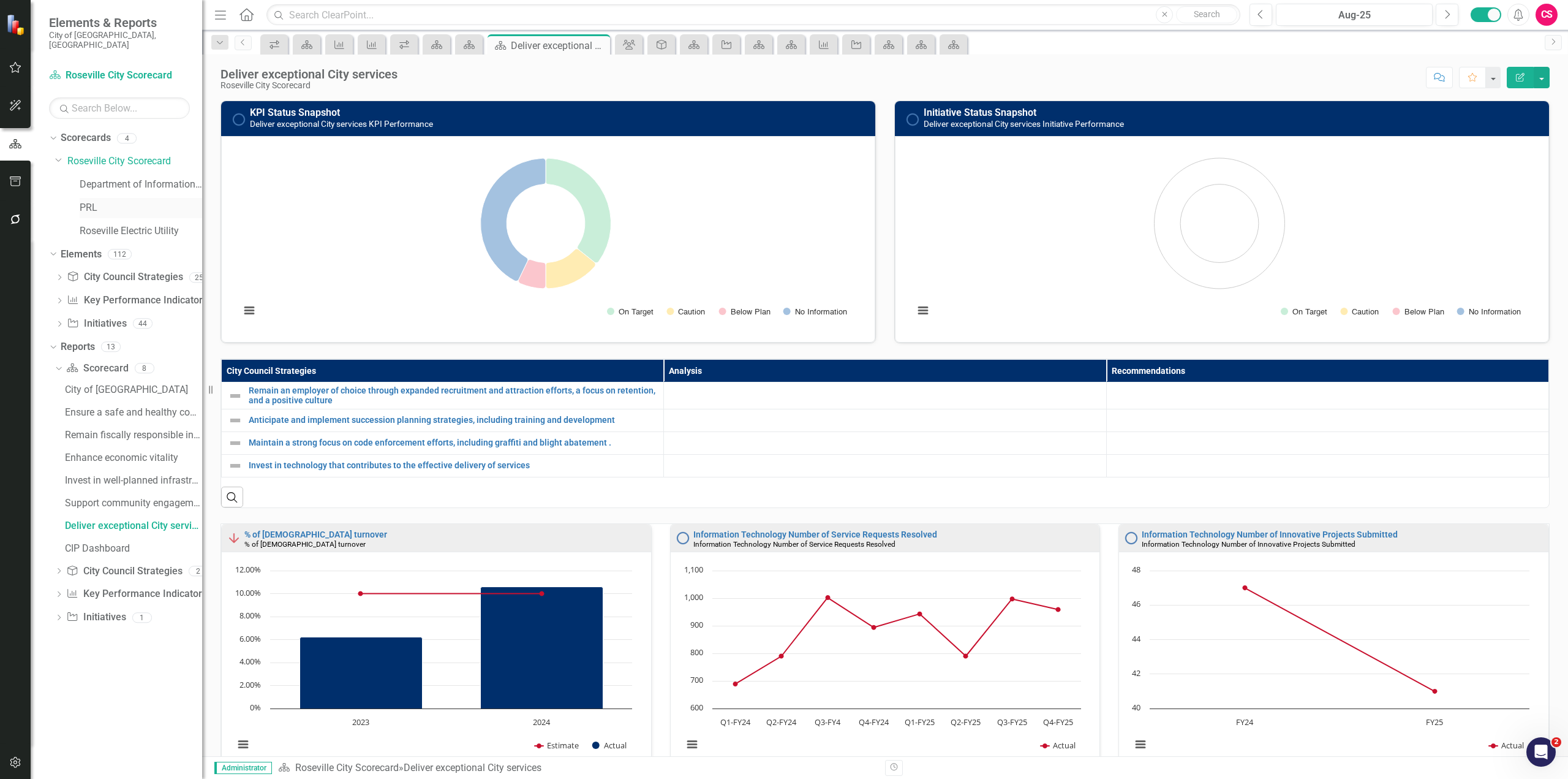
click at [96, 201] on link "PRL" at bounding box center [141, 207] width 123 height 14
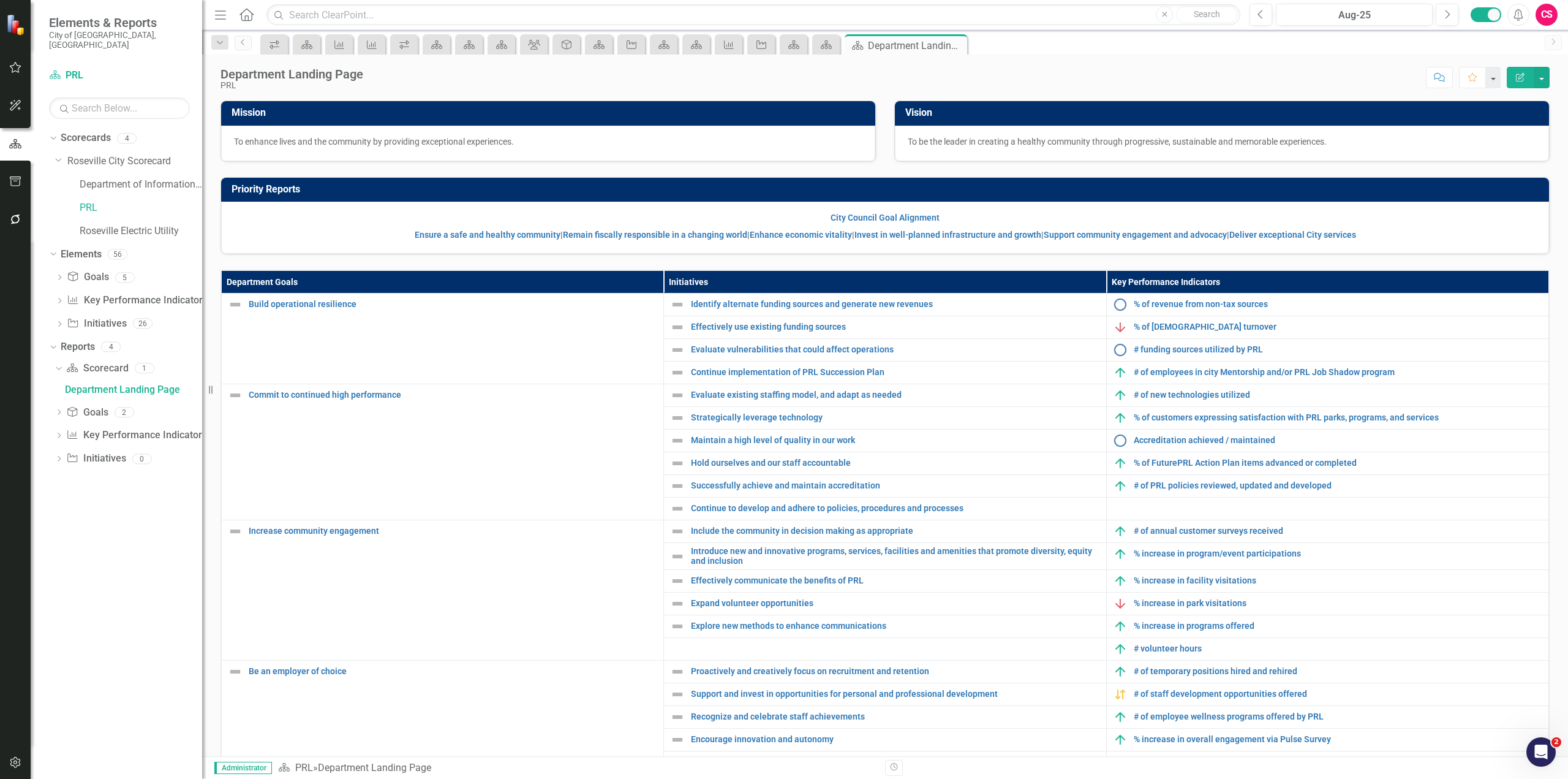
click at [24, 218] on button "button" at bounding box center [16, 220] width 28 height 25
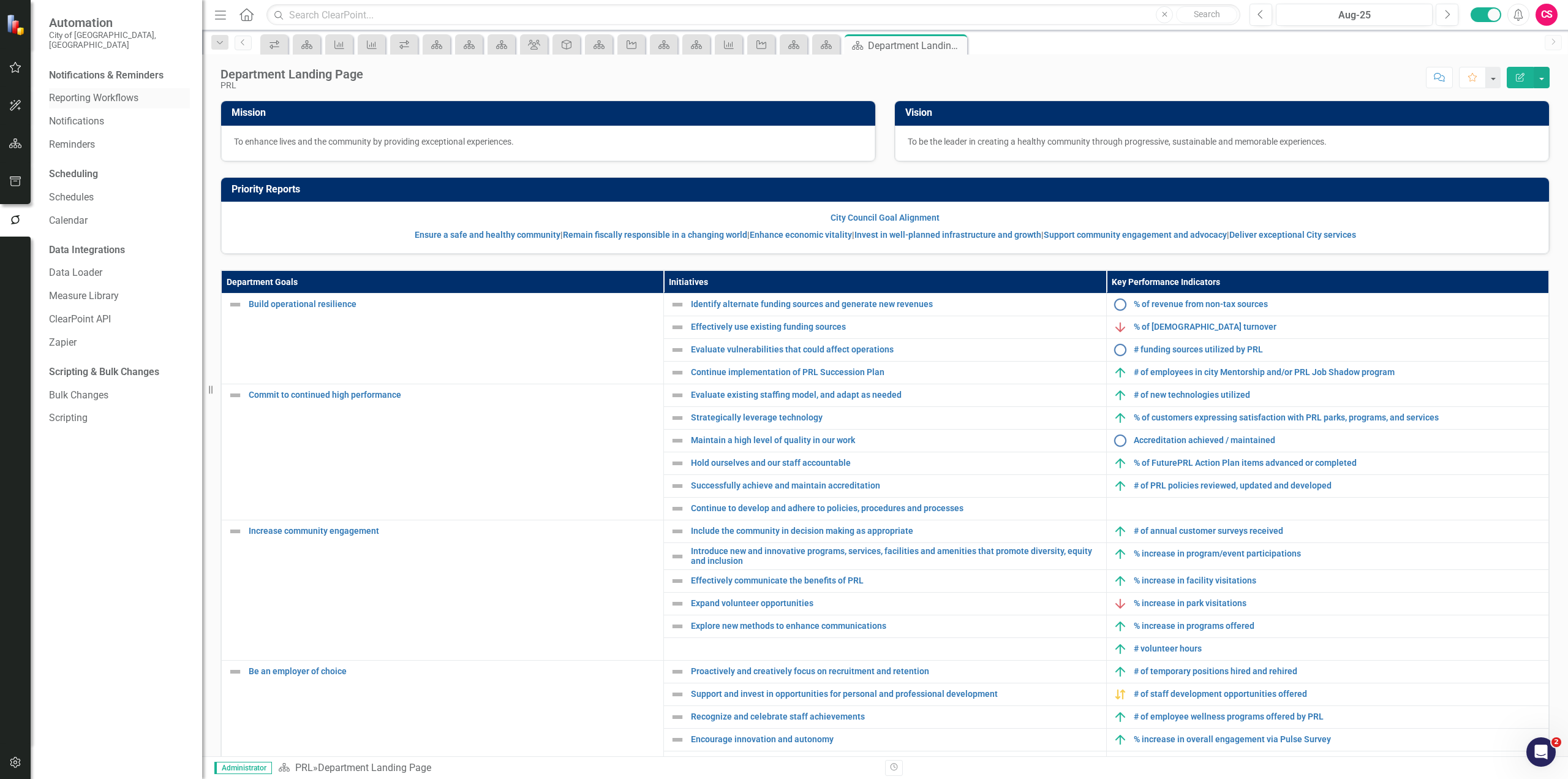
click at [91, 97] on div "Reporting Workflows" at bounding box center [120, 98] width 141 height 20
click at [96, 92] on link "Reporting Workflows" at bounding box center [120, 97] width 141 height 14
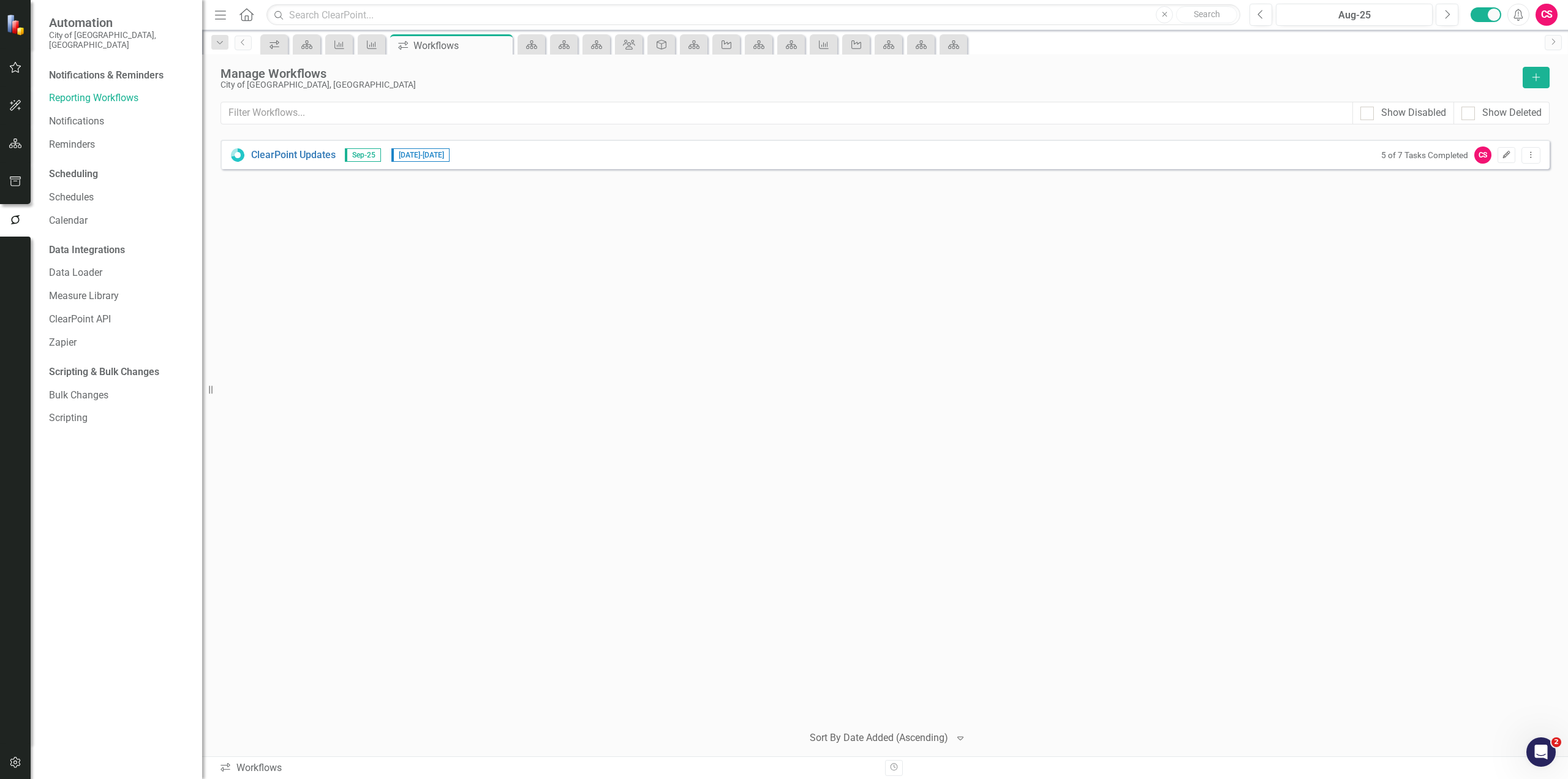
click at [1505, 156] on icon "Edit" at bounding box center [1507, 155] width 9 height 7
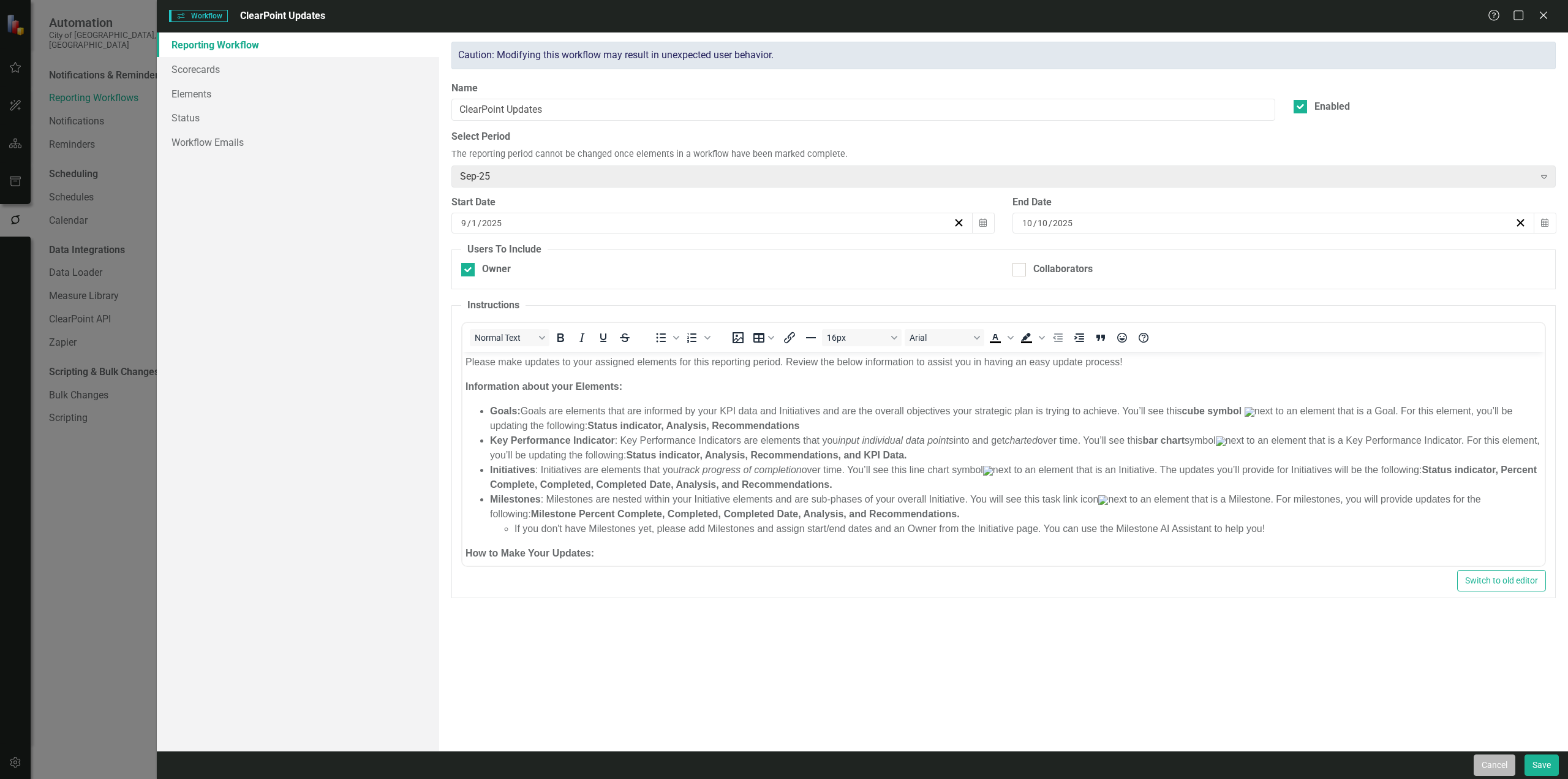
click at [1498, 766] on button "Cancel" at bounding box center [1494, 765] width 42 height 21
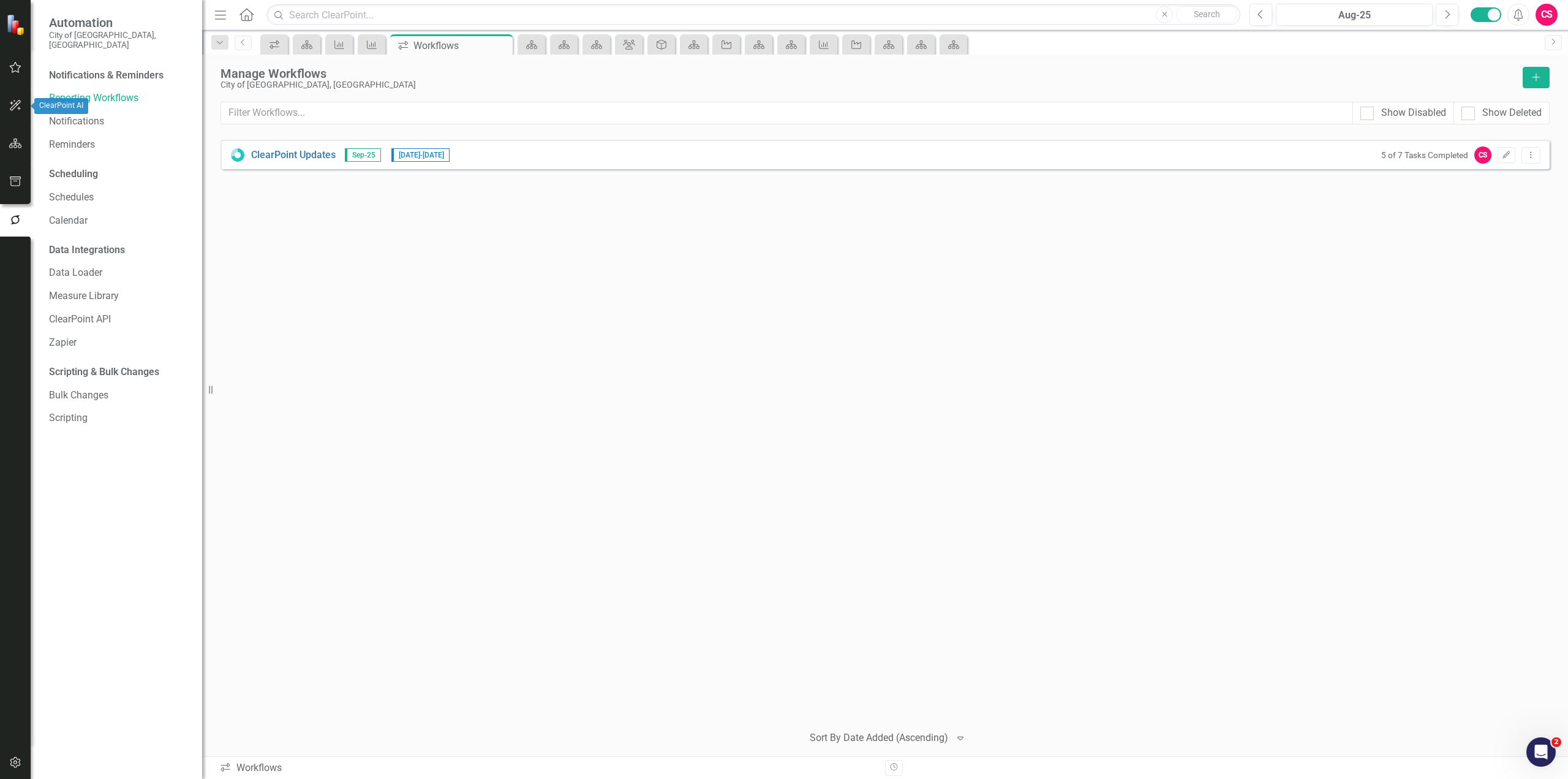
click at [11, 101] on icon "button" at bounding box center [16, 106] width 13 height 10
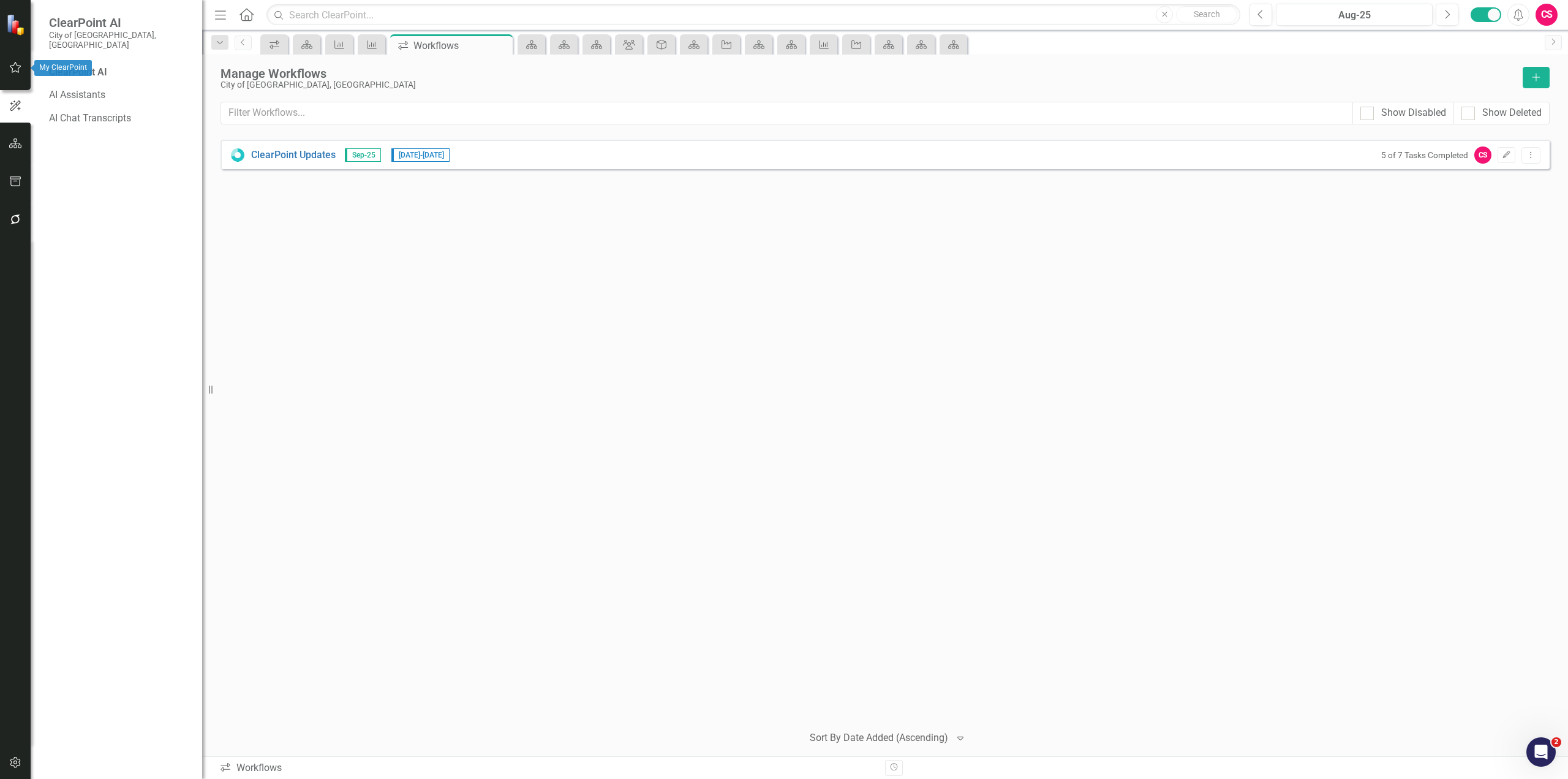
click at [22, 74] on button "button" at bounding box center [16, 67] width 28 height 25
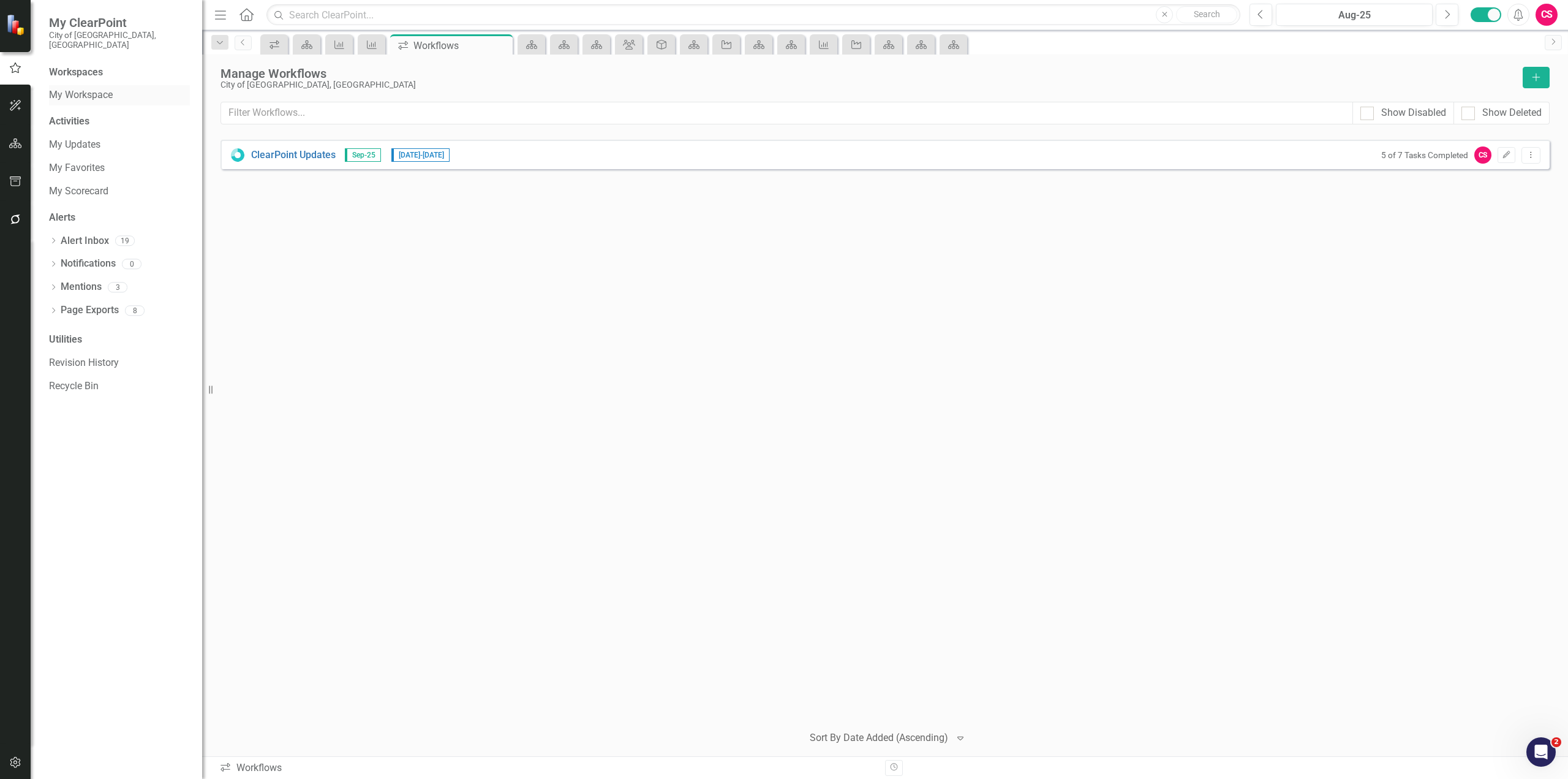
click at [90, 88] on link "My Workspace" at bounding box center [120, 95] width 141 height 14
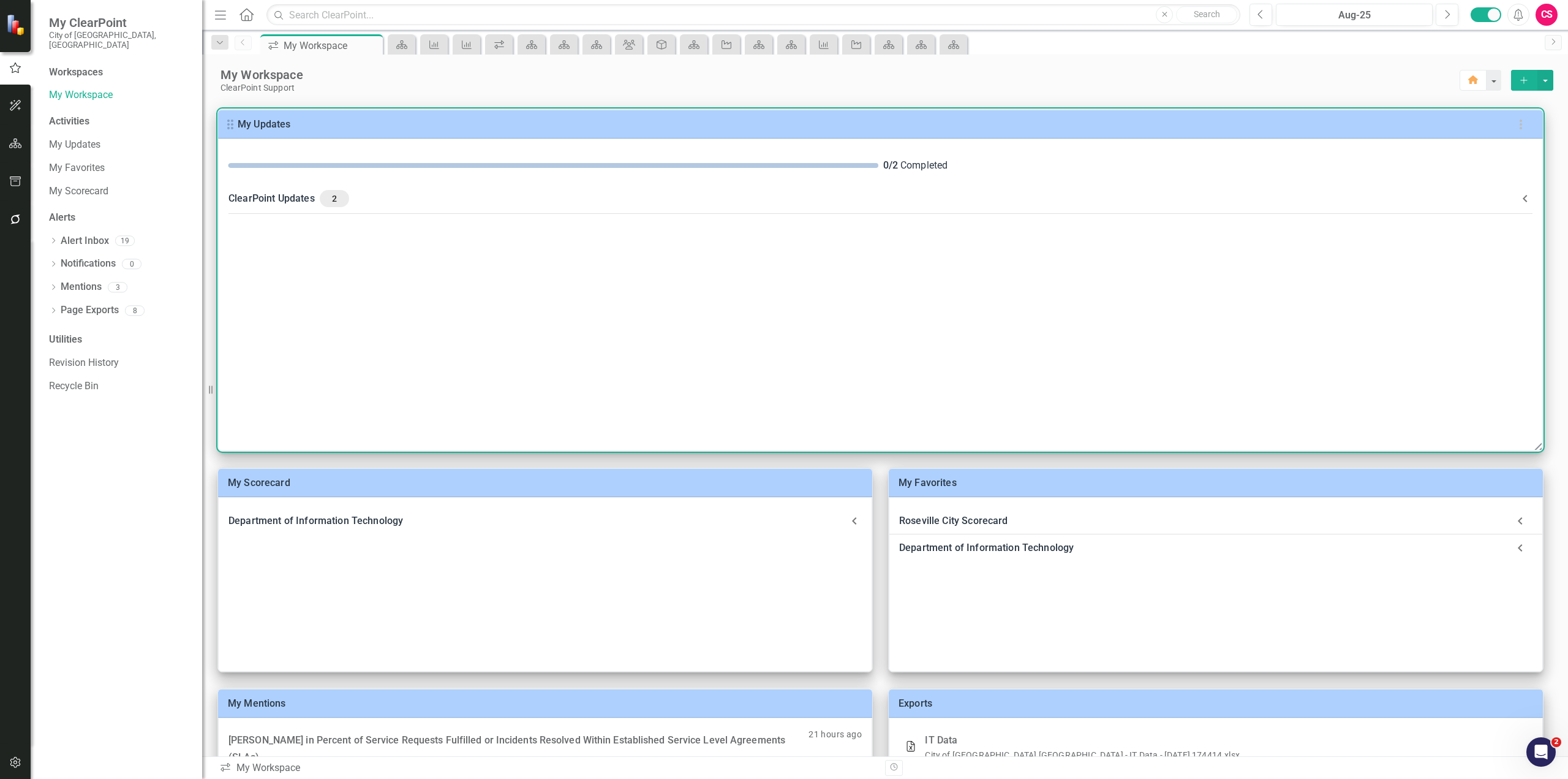
click at [1527, 196] on icon at bounding box center [1525, 198] width 4 height 7
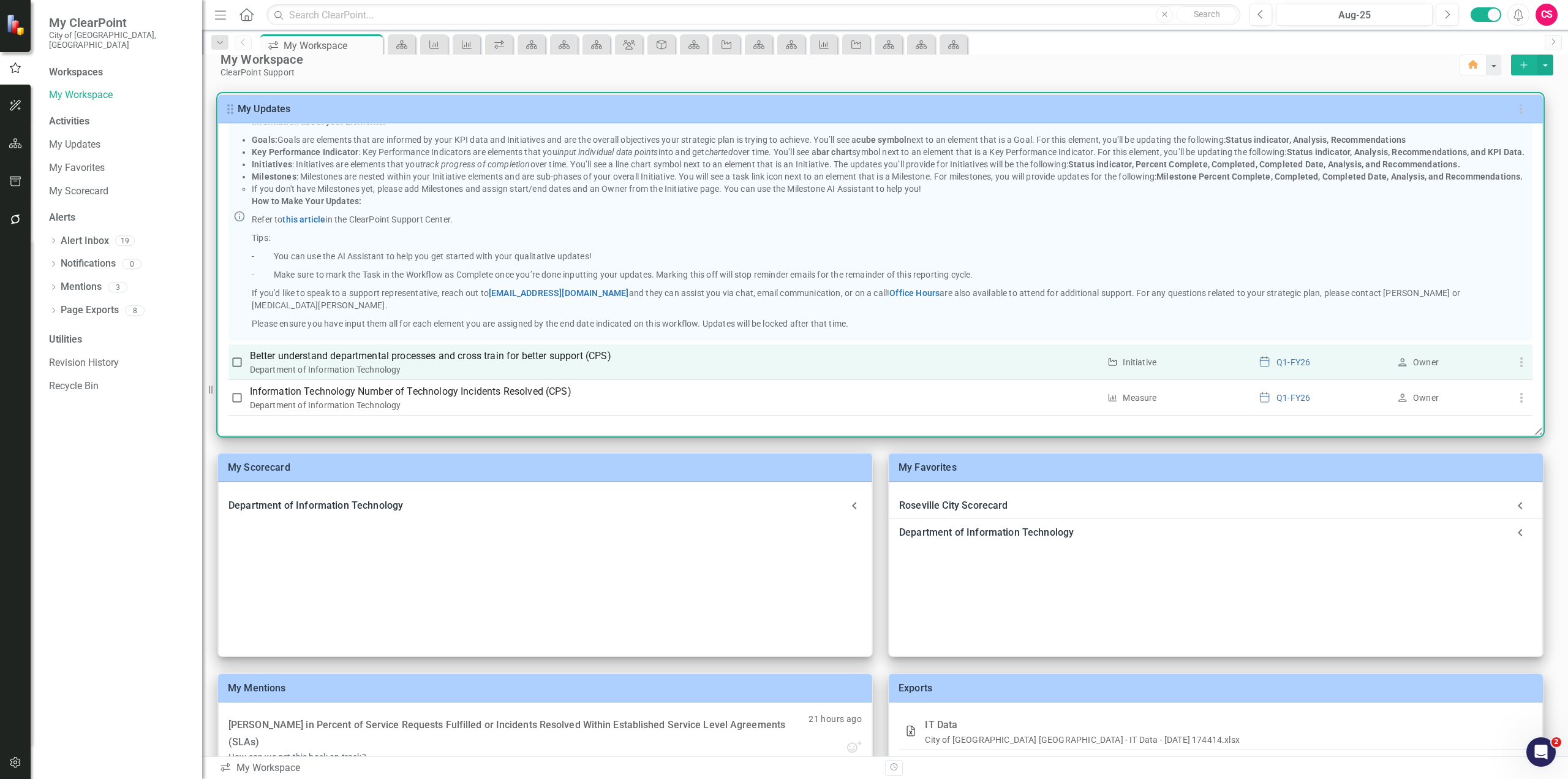
scroll to position [16, 0]
click at [1523, 364] on icon "button" at bounding box center [1522, 361] width 15 height 15
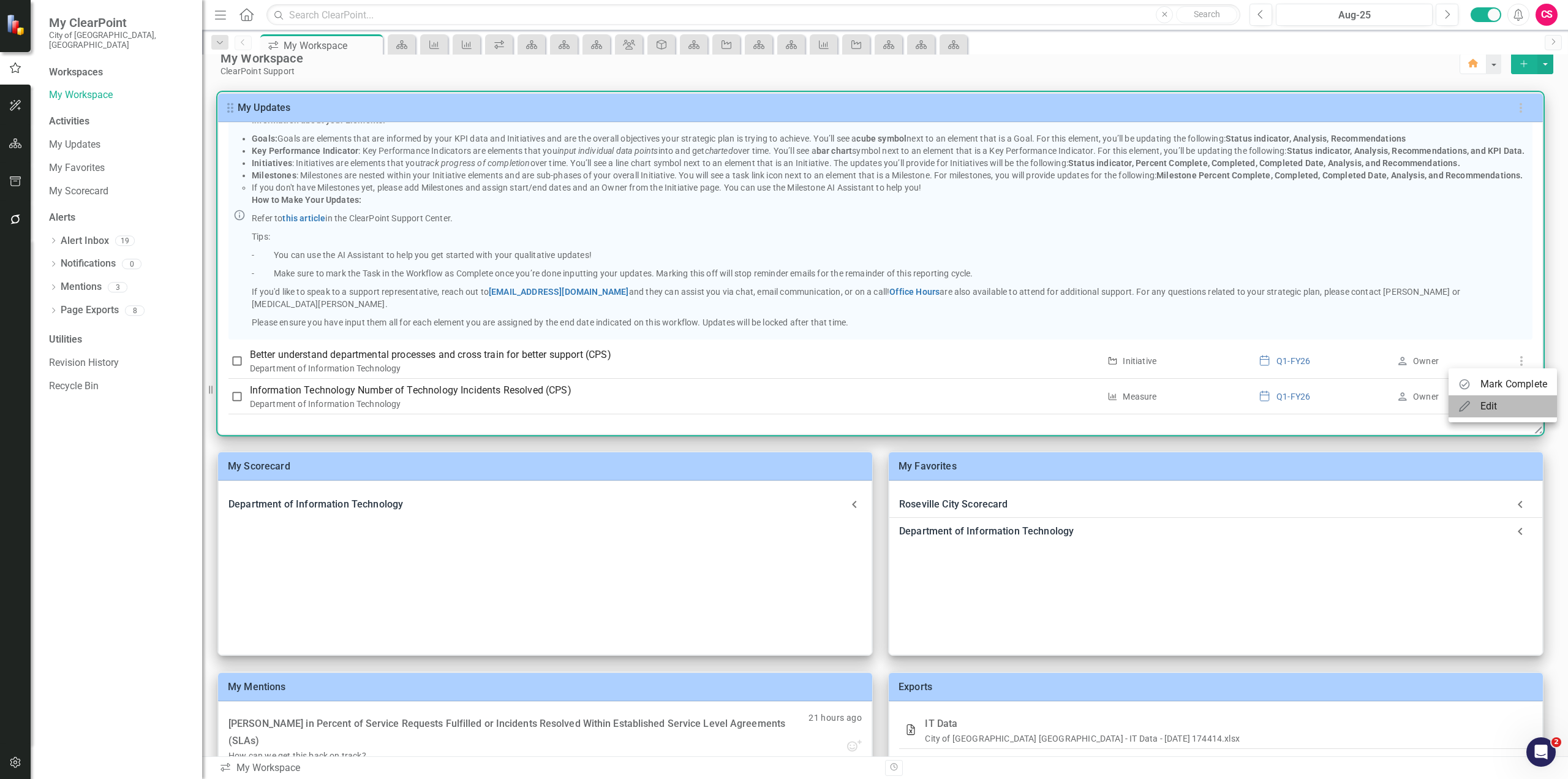
click at [1490, 408] on div "Edit" at bounding box center [1489, 406] width 17 height 15
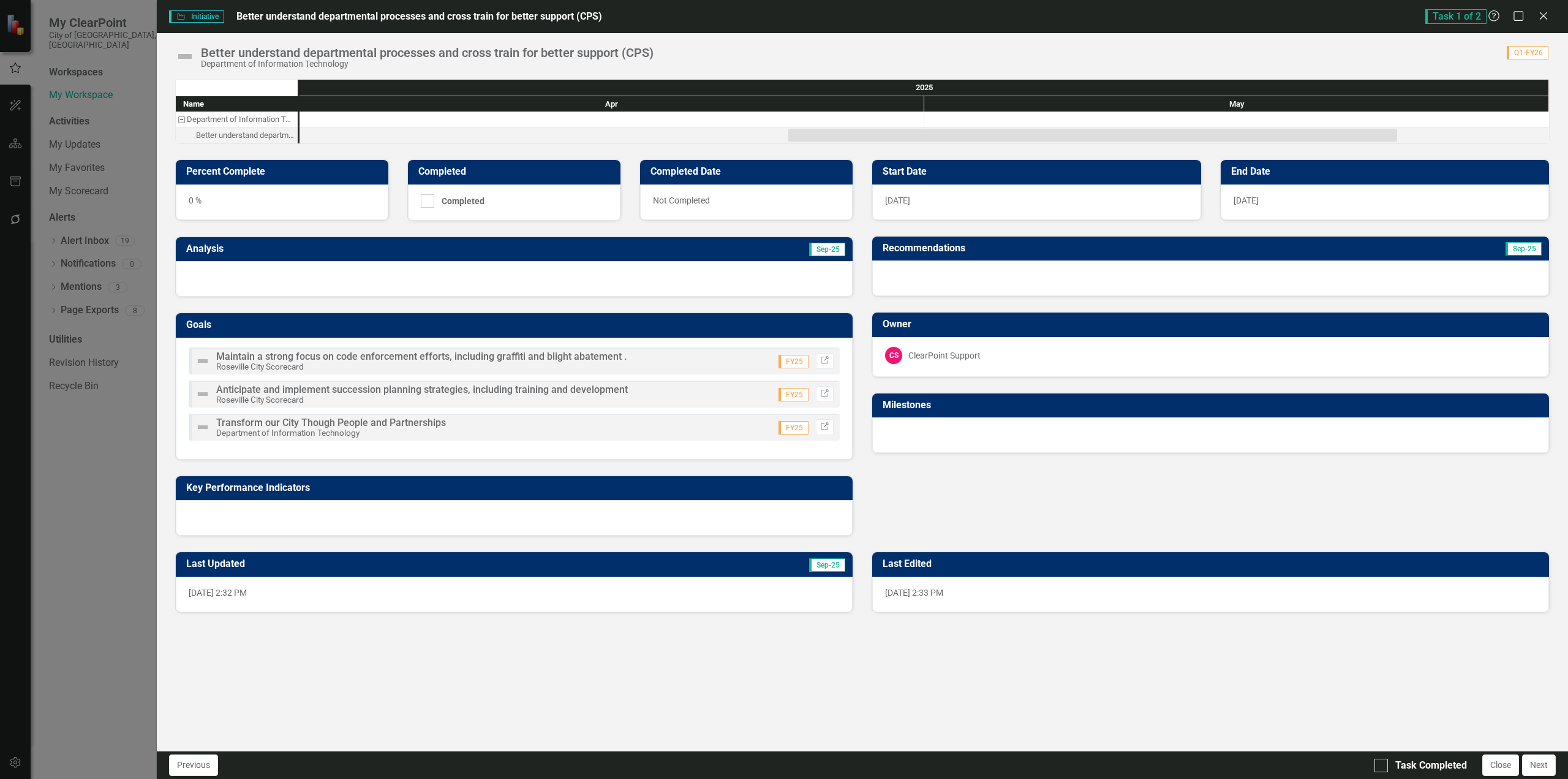
click at [196, 201] on div "0 %" at bounding box center [282, 202] width 213 height 35
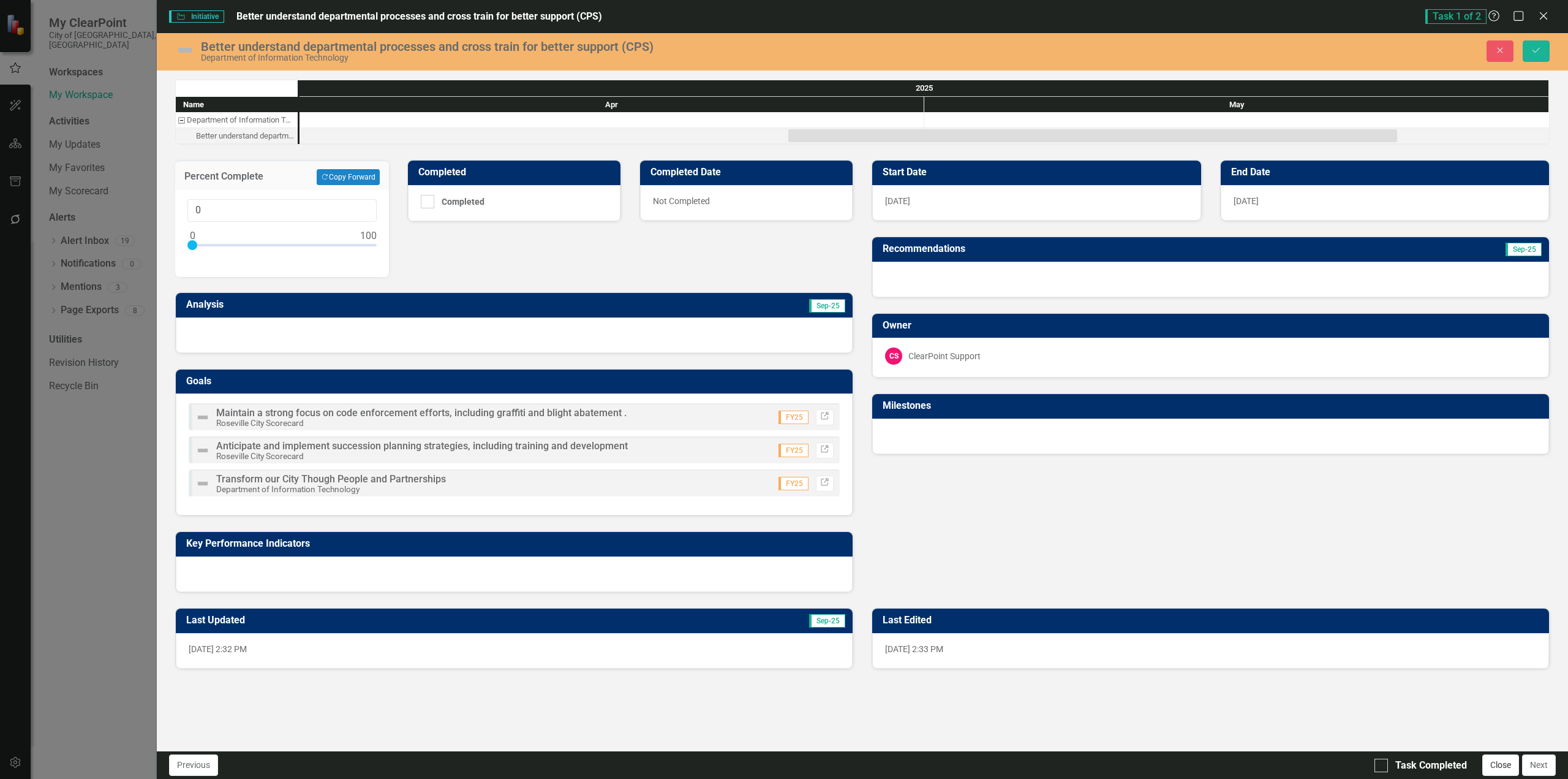
click at [1504, 764] on button "Close" at bounding box center [1501, 765] width 37 height 21
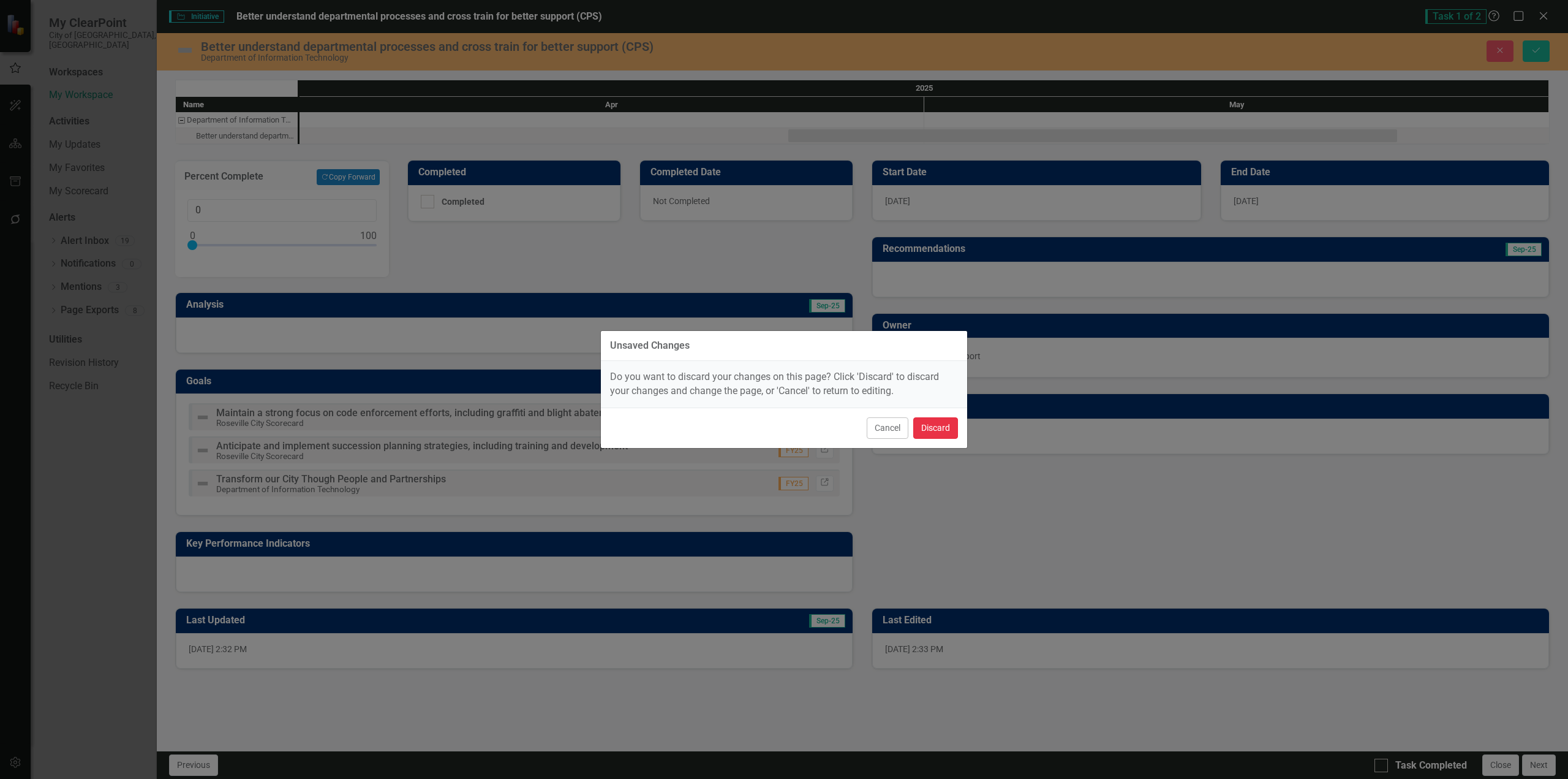
click at [924, 424] on button "Discard" at bounding box center [936, 428] width 45 height 21
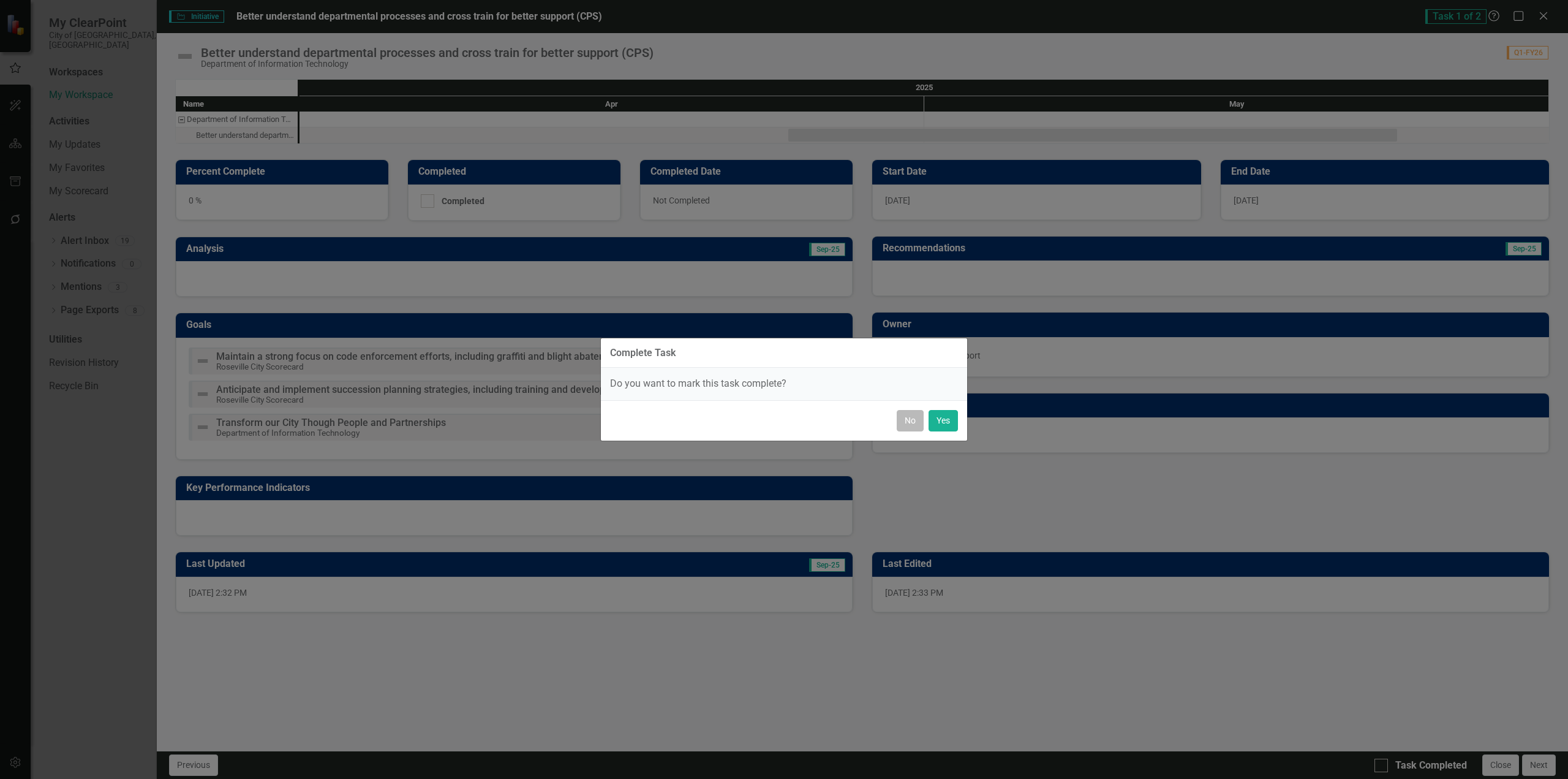
click at [914, 422] on button "No" at bounding box center [910, 421] width 27 height 21
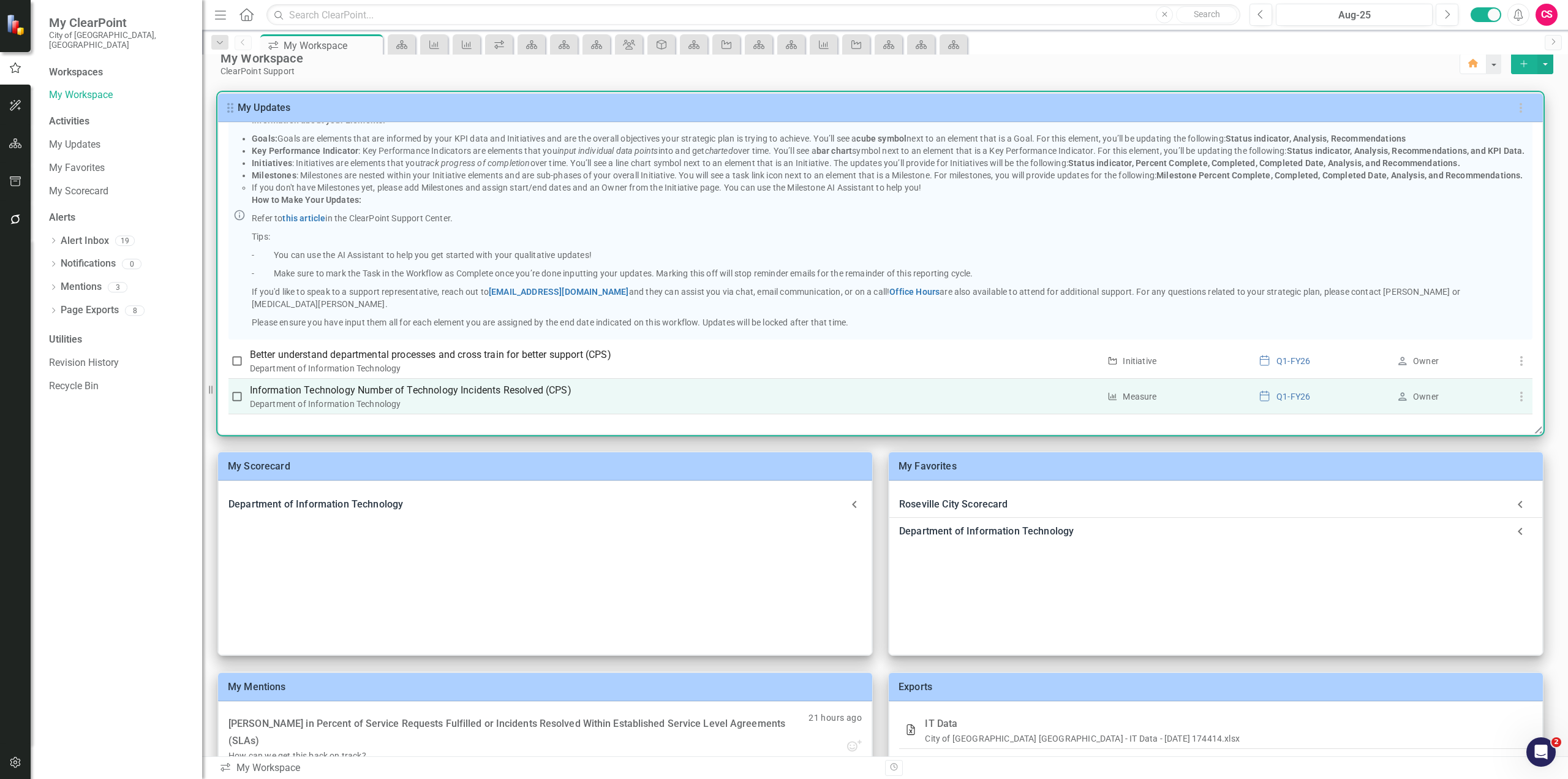
drag, startPoint x: 1423, startPoint y: 395, endPoint x: 1469, endPoint y: 393, distance: 46.0
click at [1424, 395] on div "Owner" at bounding box center [1426, 396] width 25 height 12
click at [1520, 401] on icon "button" at bounding box center [1522, 396] width 15 height 15
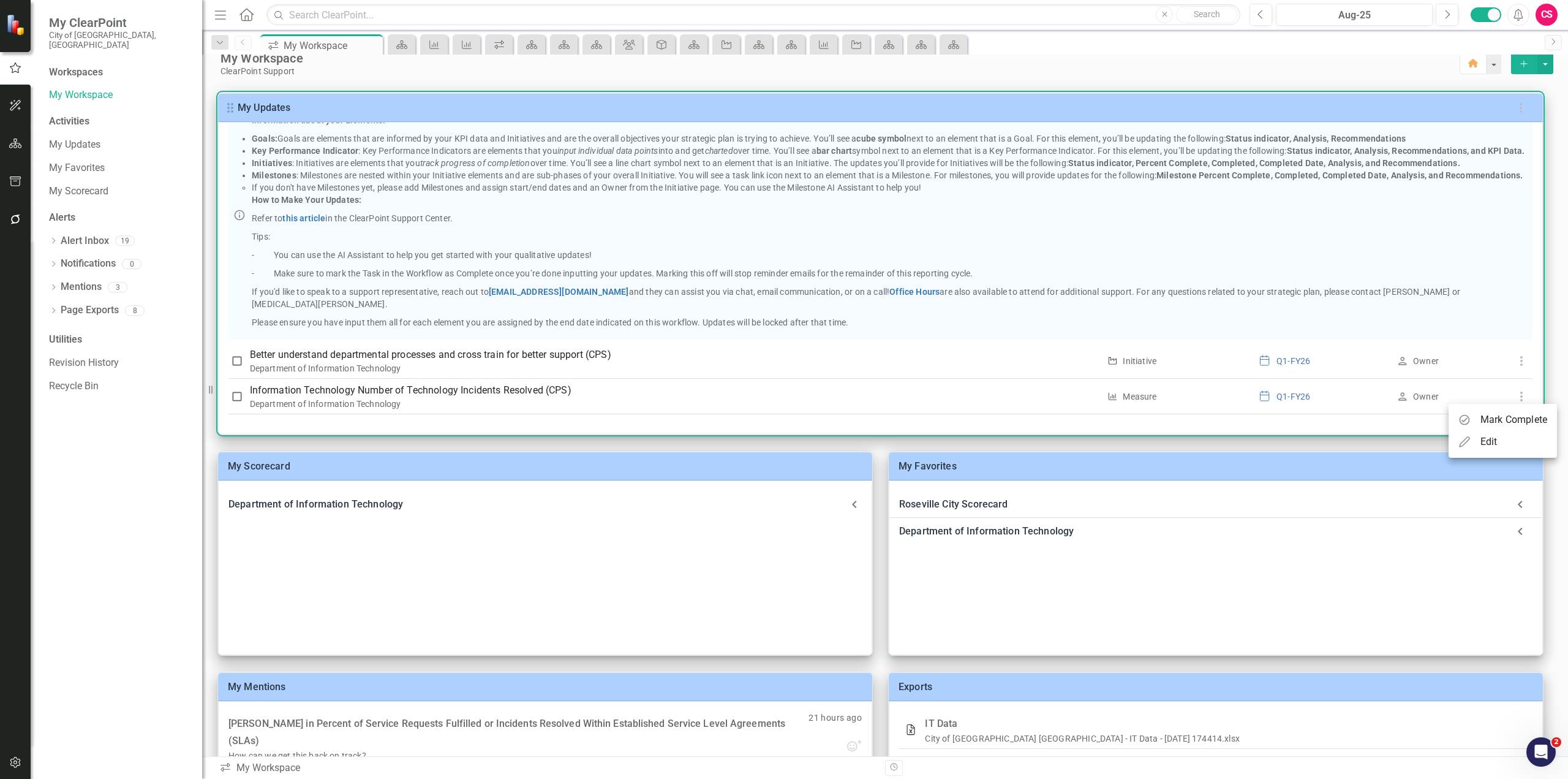
click at [1502, 439] on li "Edit" at bounding box center [1503, 442] width 108 height 22
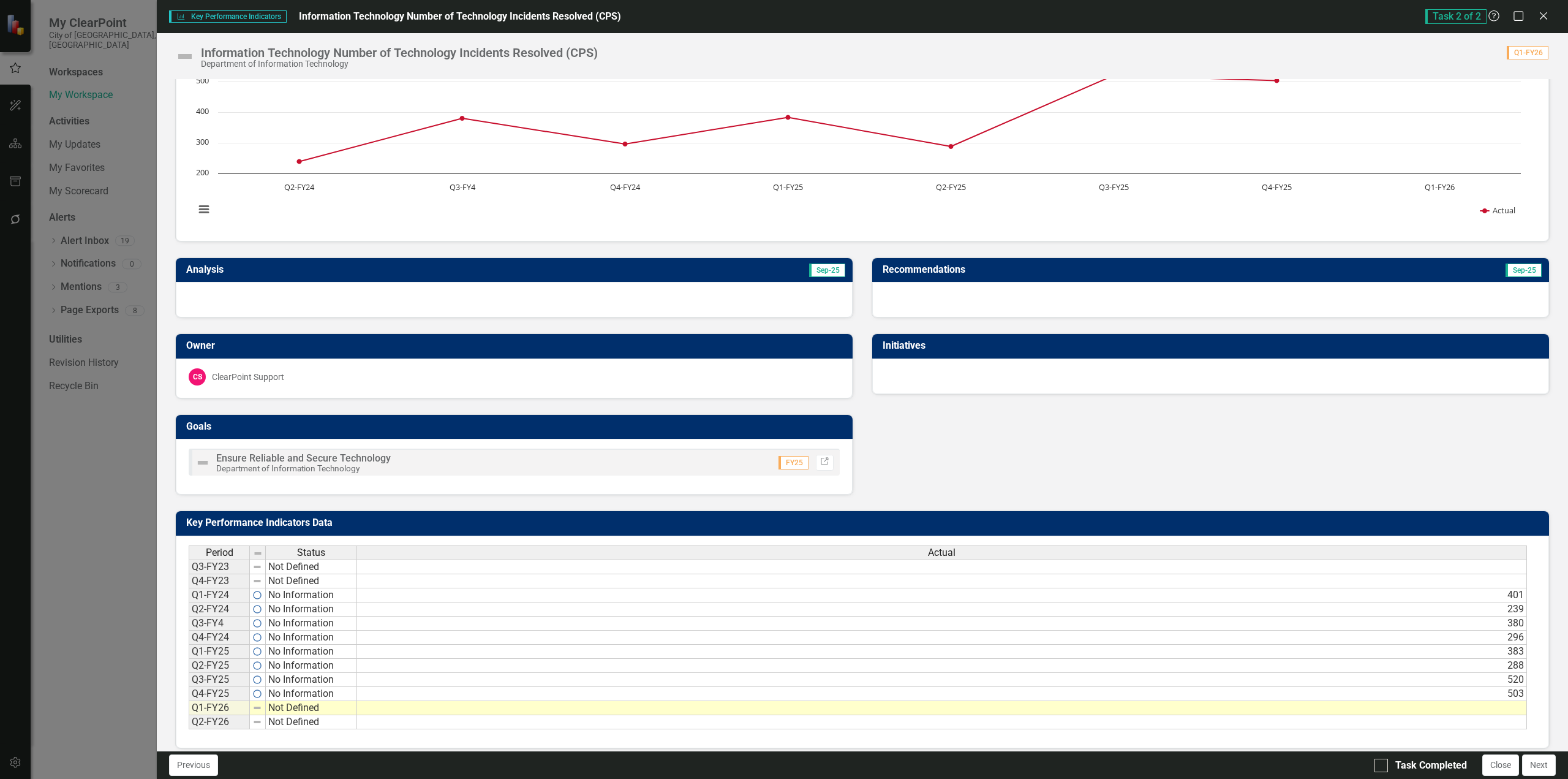
scroll to position [79, 0]
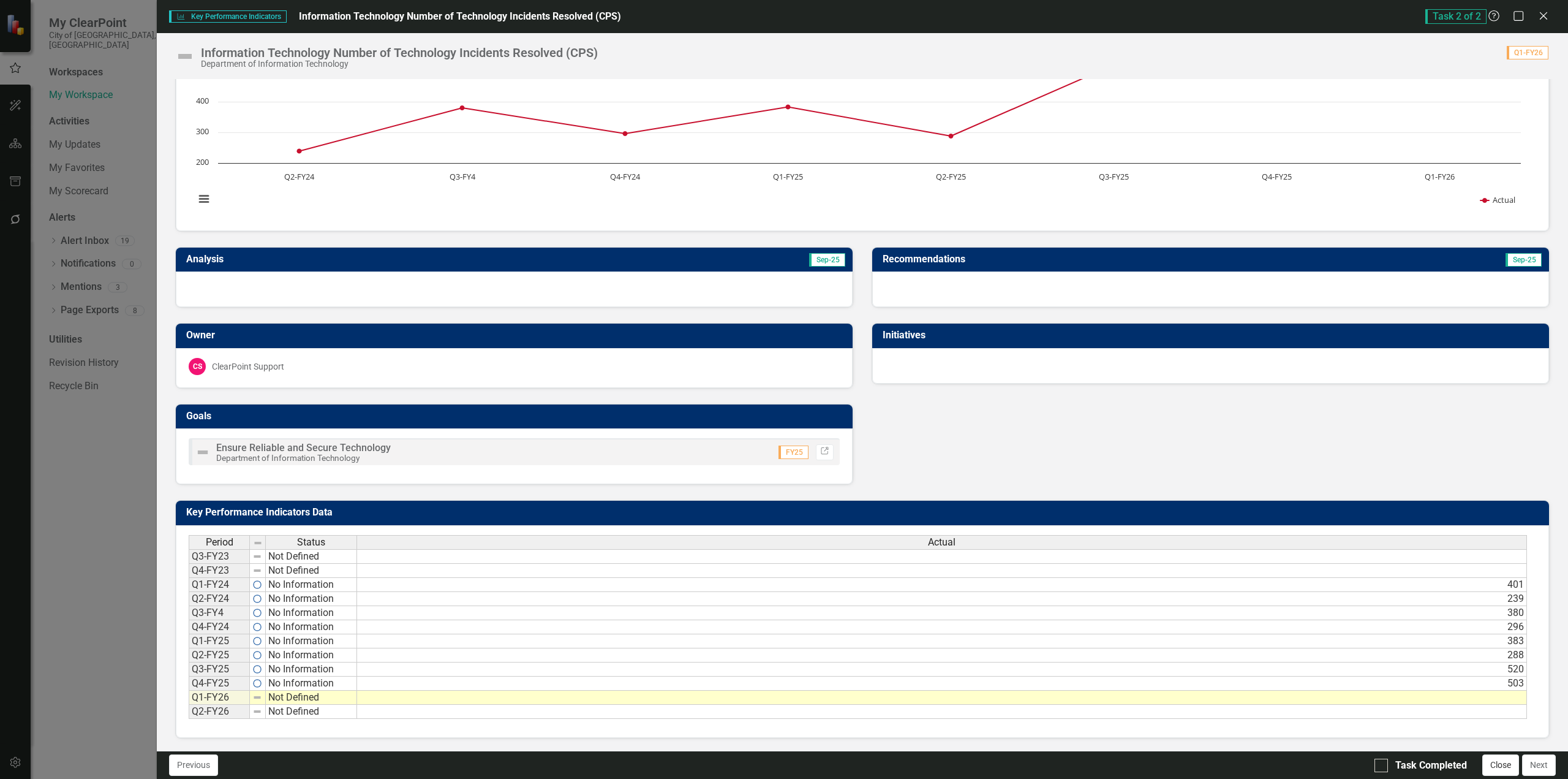
click at [1498, 768] on button "Close" at bounding box center [1501, 765] width 37 height 21
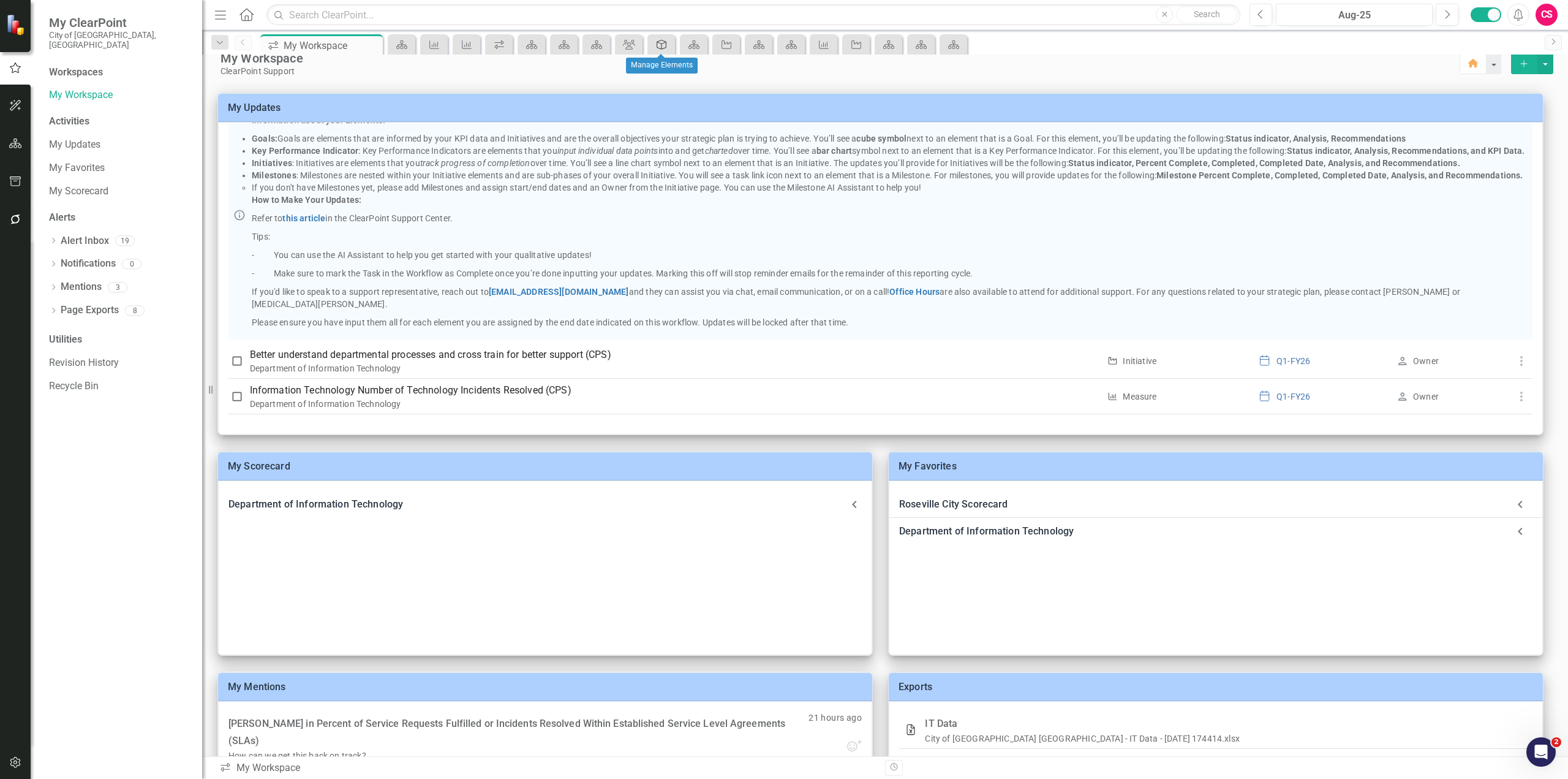
click at [661, 48] on icon "Goal" at bounding box center [662, 45] width 12 height 10
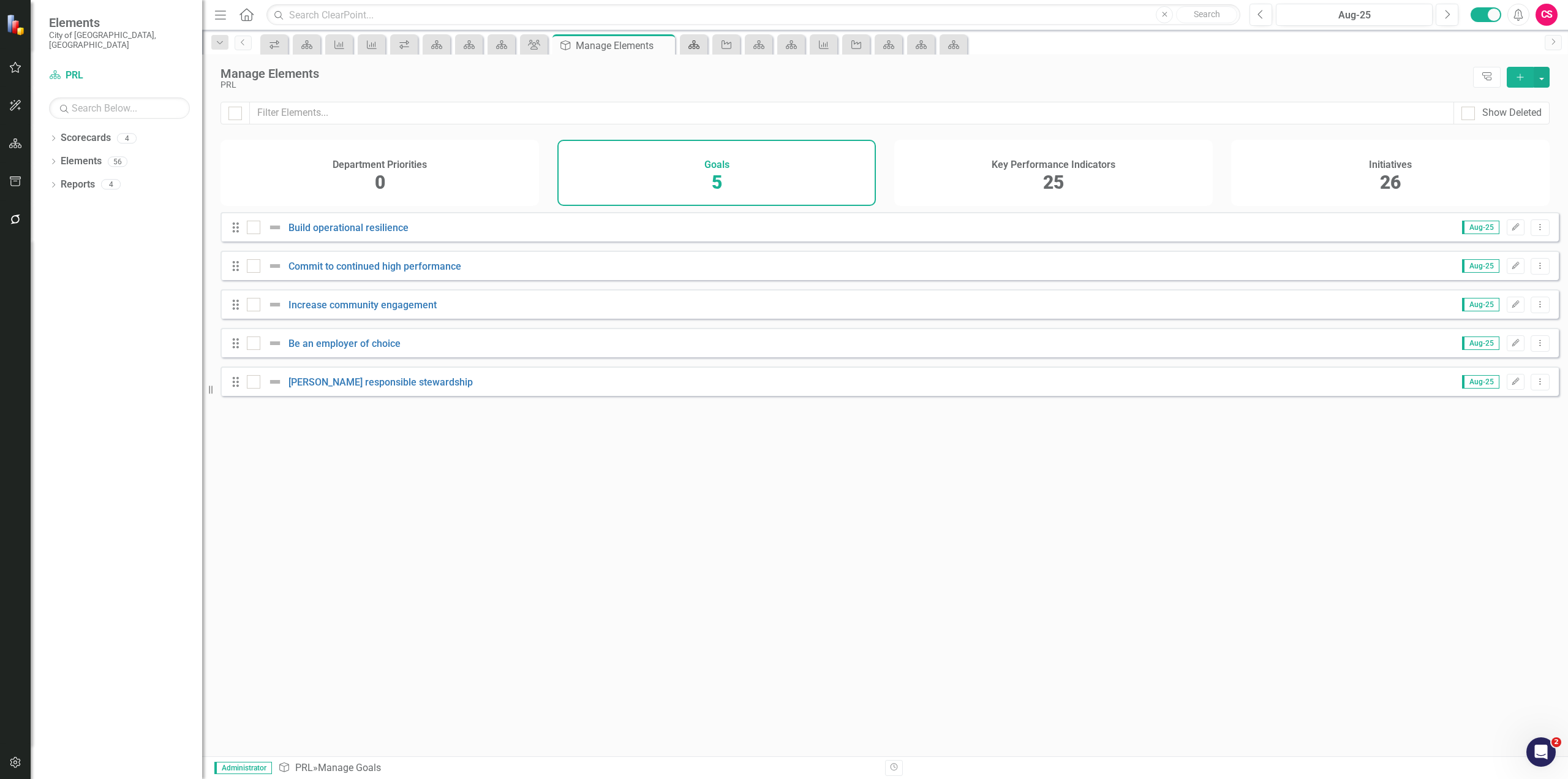
click at [688, 50] on div "Scorecard" at bounding box center [691, 44] width 17 height 16
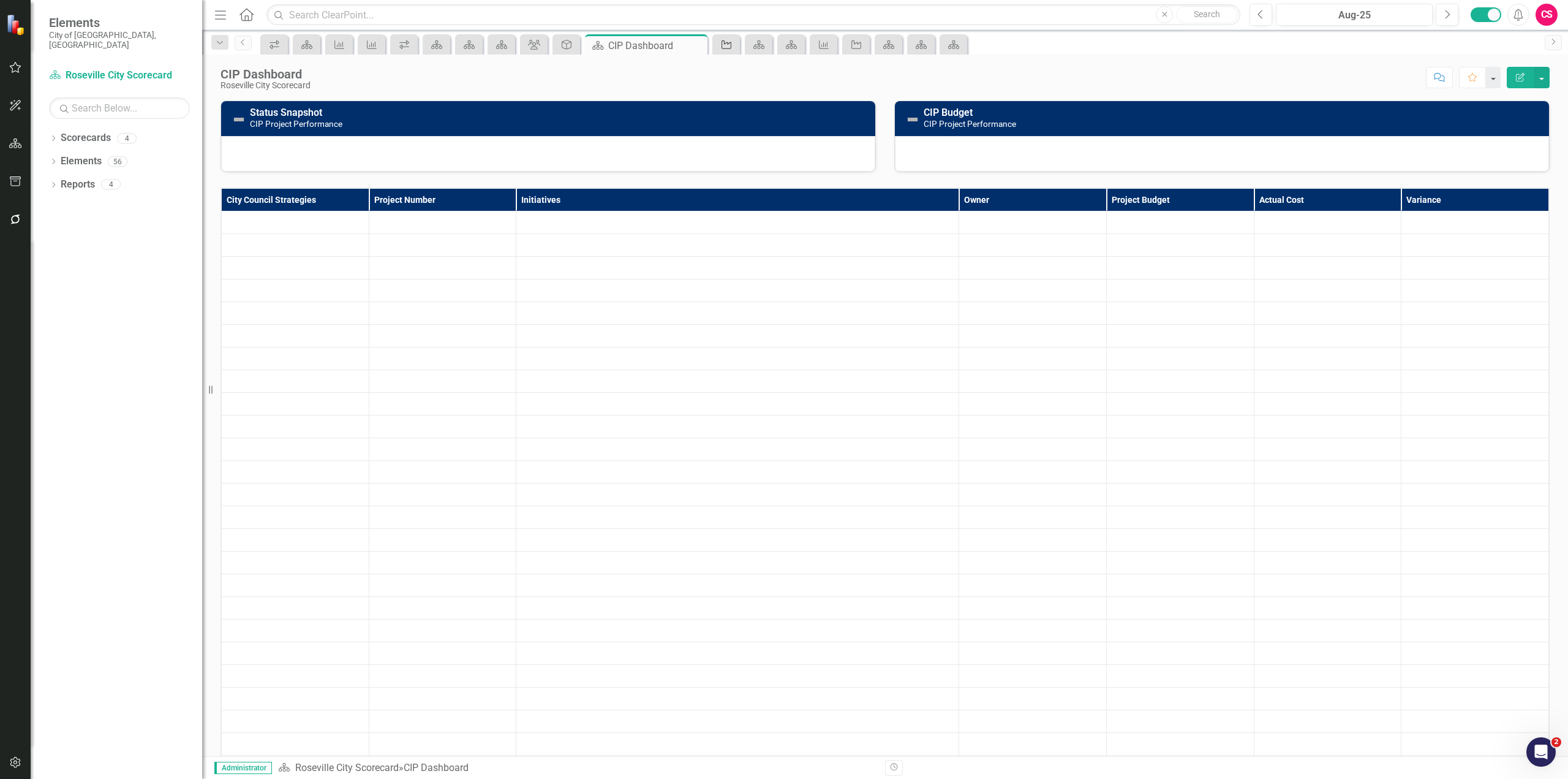
click at [726, 50] on div "Initiative" at bounding box center [724, 44] width 17 height 16
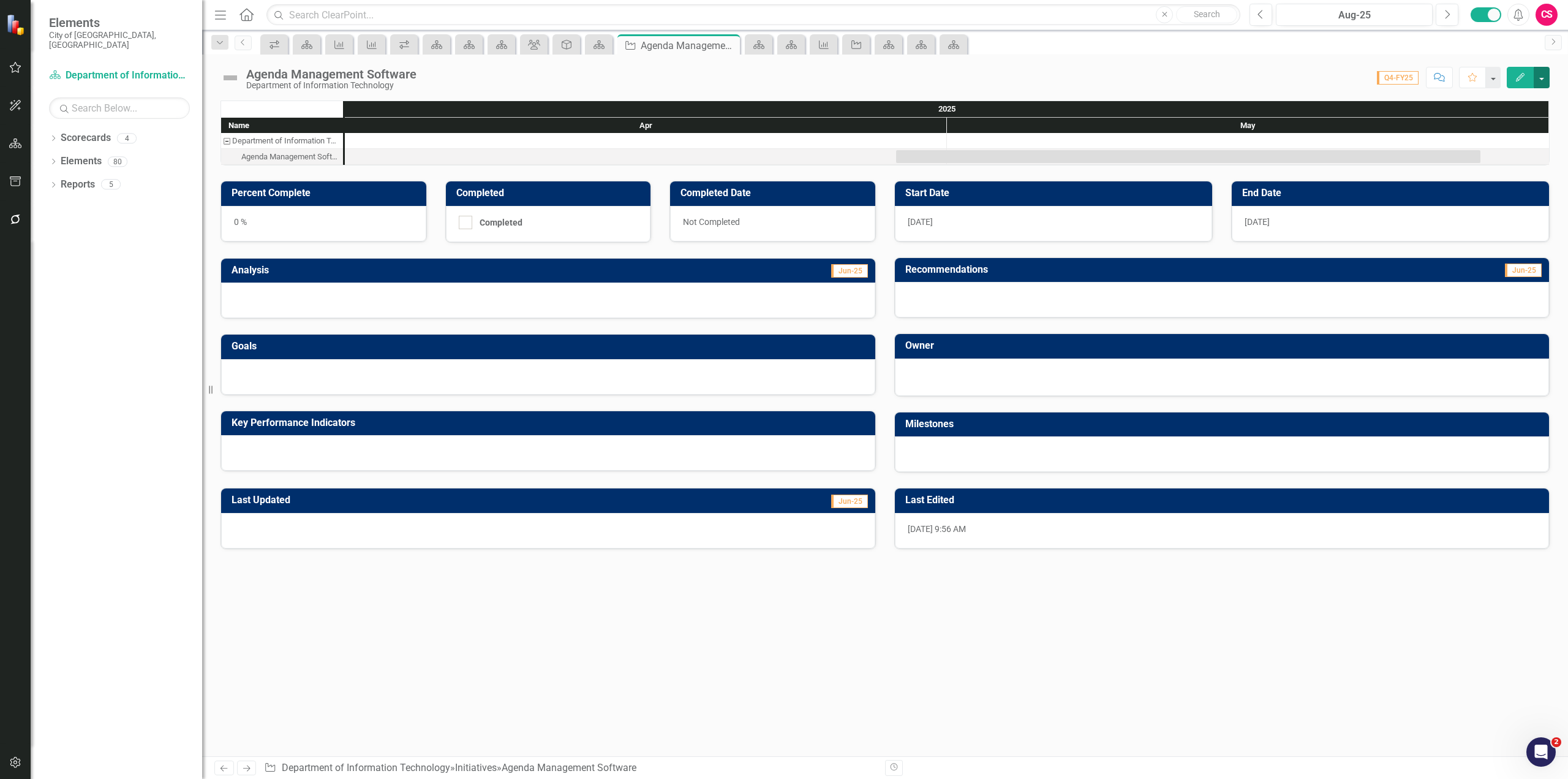
click at [1544, 79] on button "button" at bounding box center [1542, 78] width 16 height 21
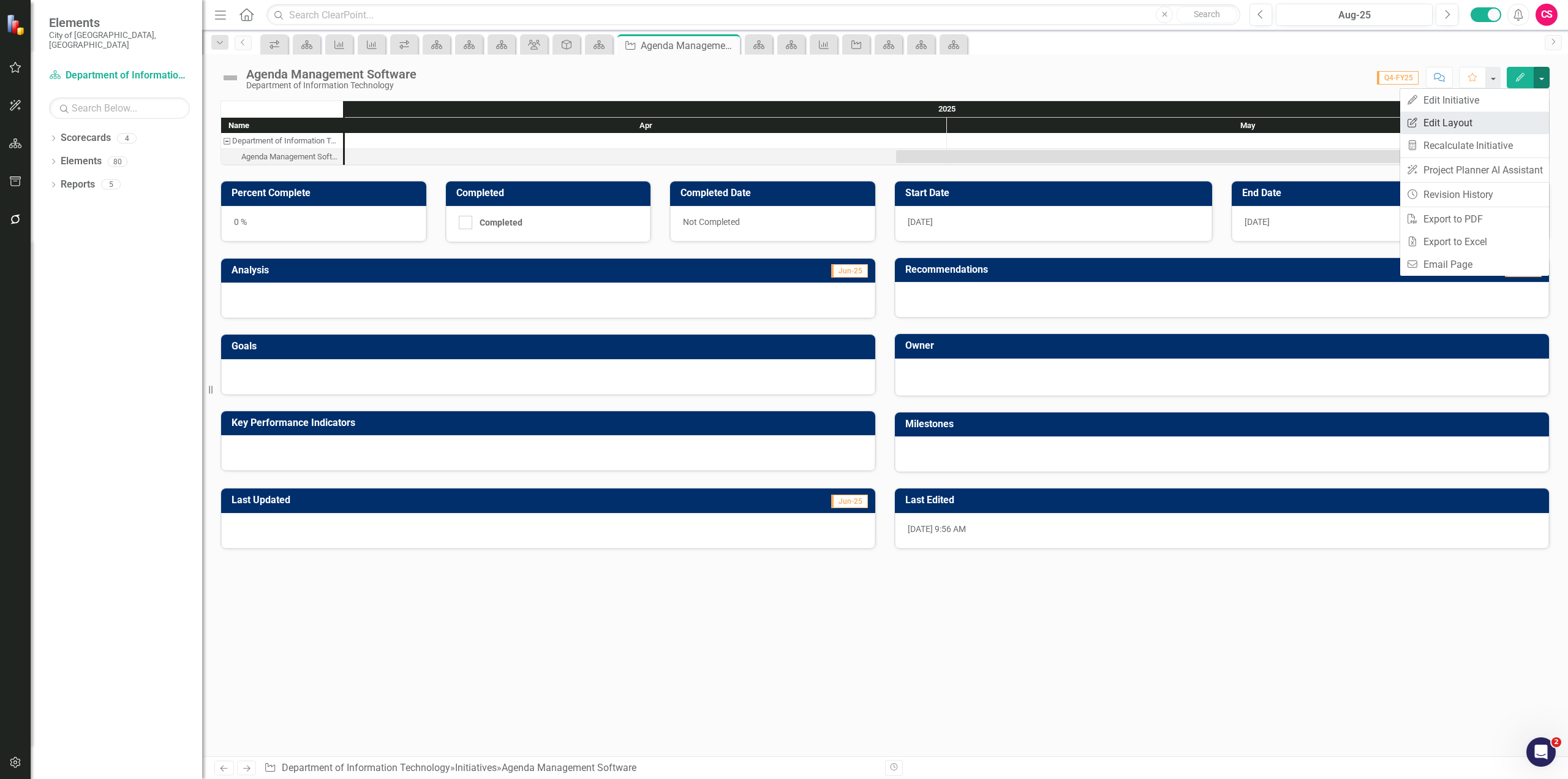
click at [1464, 120] on link "Edit Report Edit Layout" at bounding box center [1475, 123] width 149 height 23
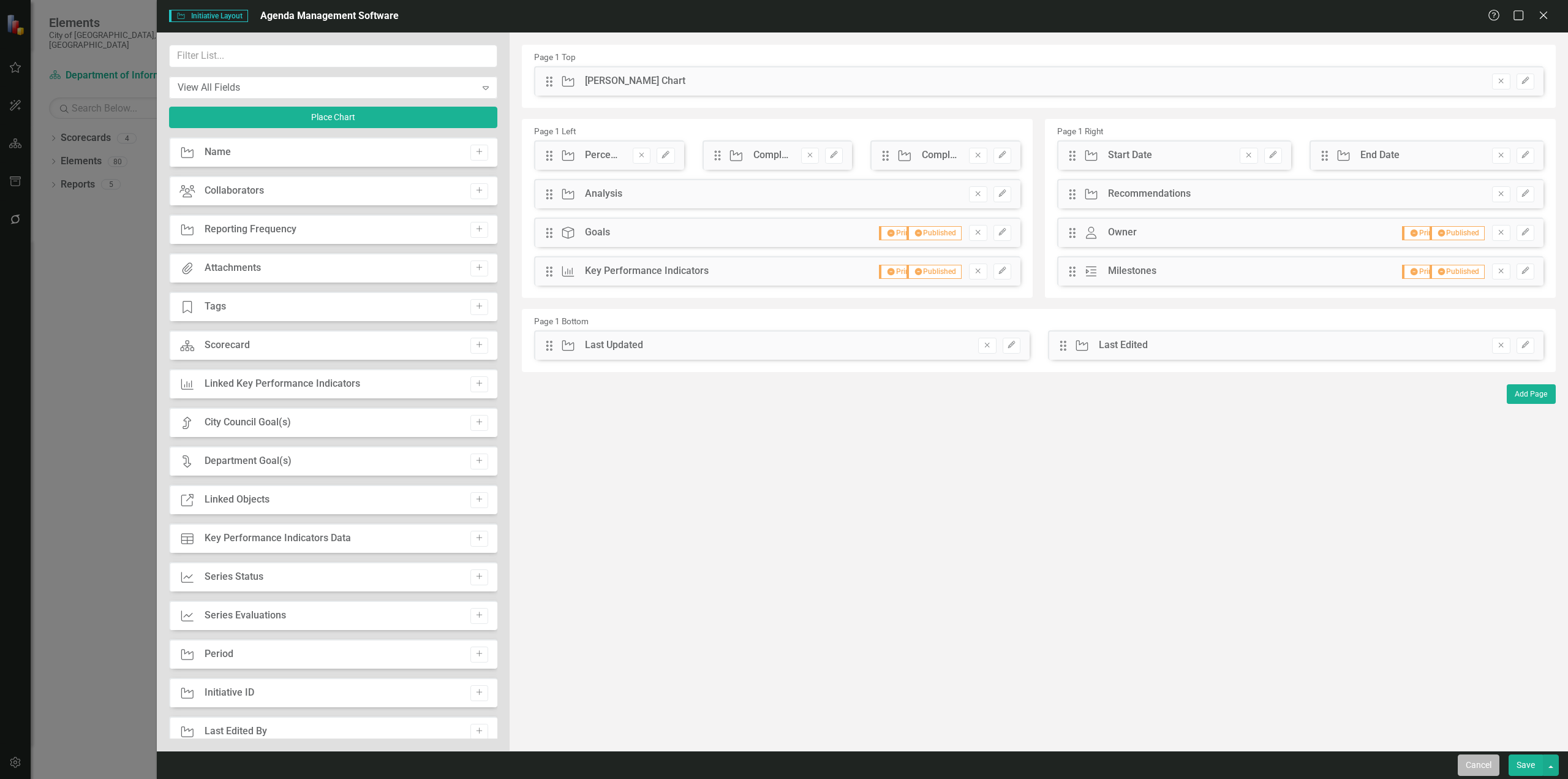
click at [1486, 768] on button "Cancel" at bounding box center [1479, 765] width 42 height 21
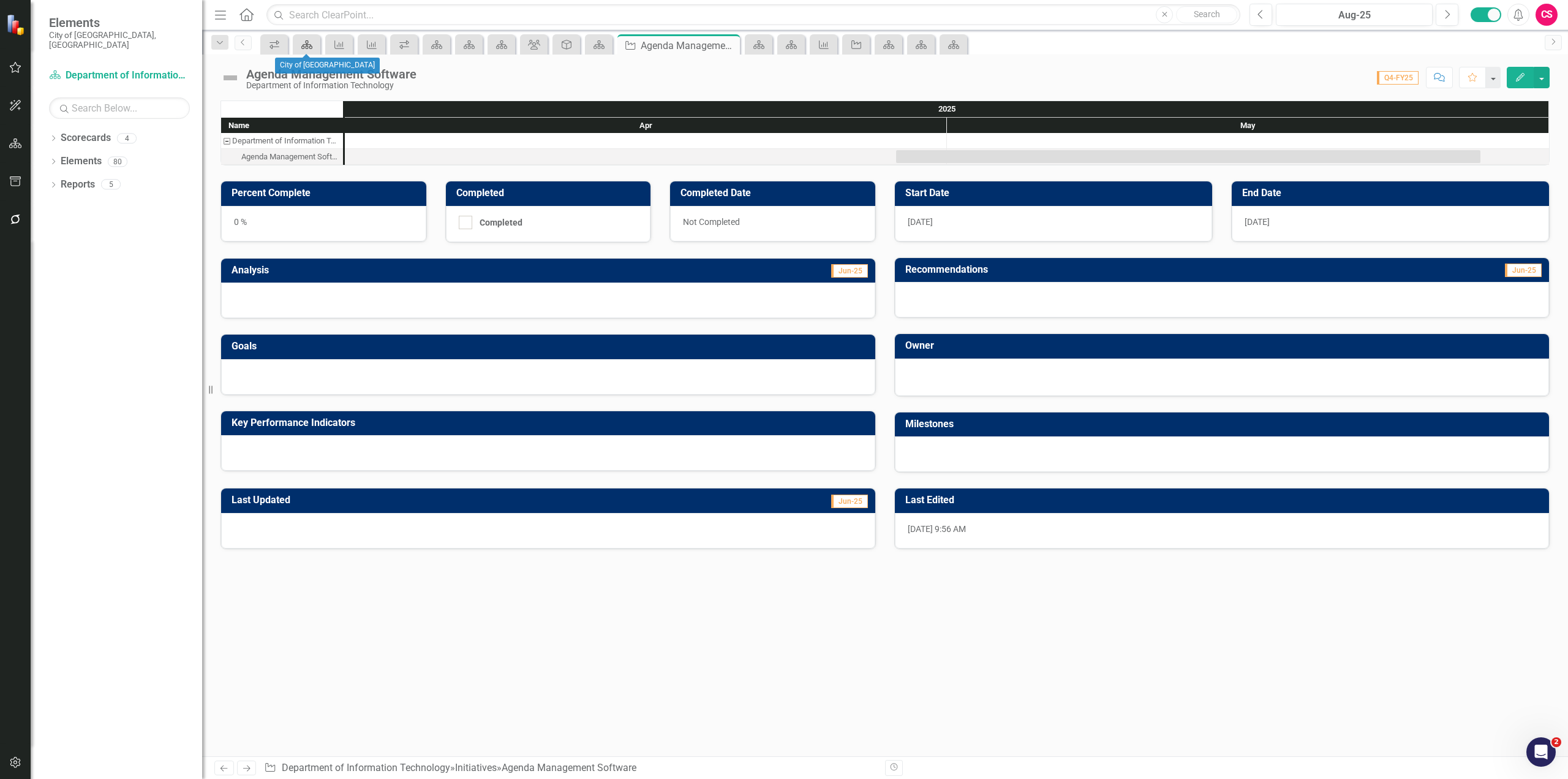
click at [304, 42] on icon "Scorecard" at bounding box center [306, 45] width 12 height 10
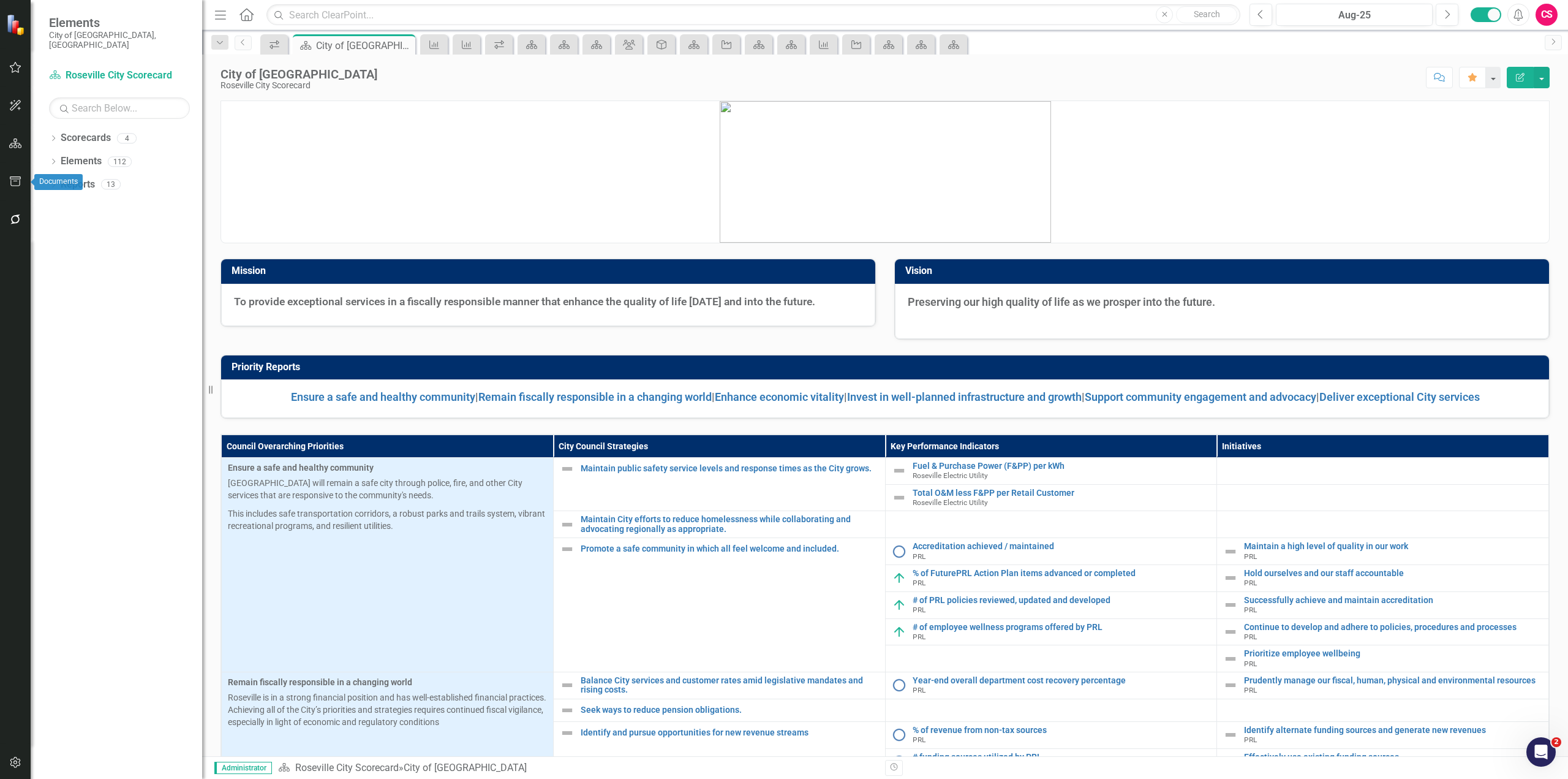
click at [13, 179] on icon "button" at bounding box center [16, 181] width 13 height 10
click at [72, 88] on link "Briefing Books" at bounding box center [120, 95] width 141 height 14
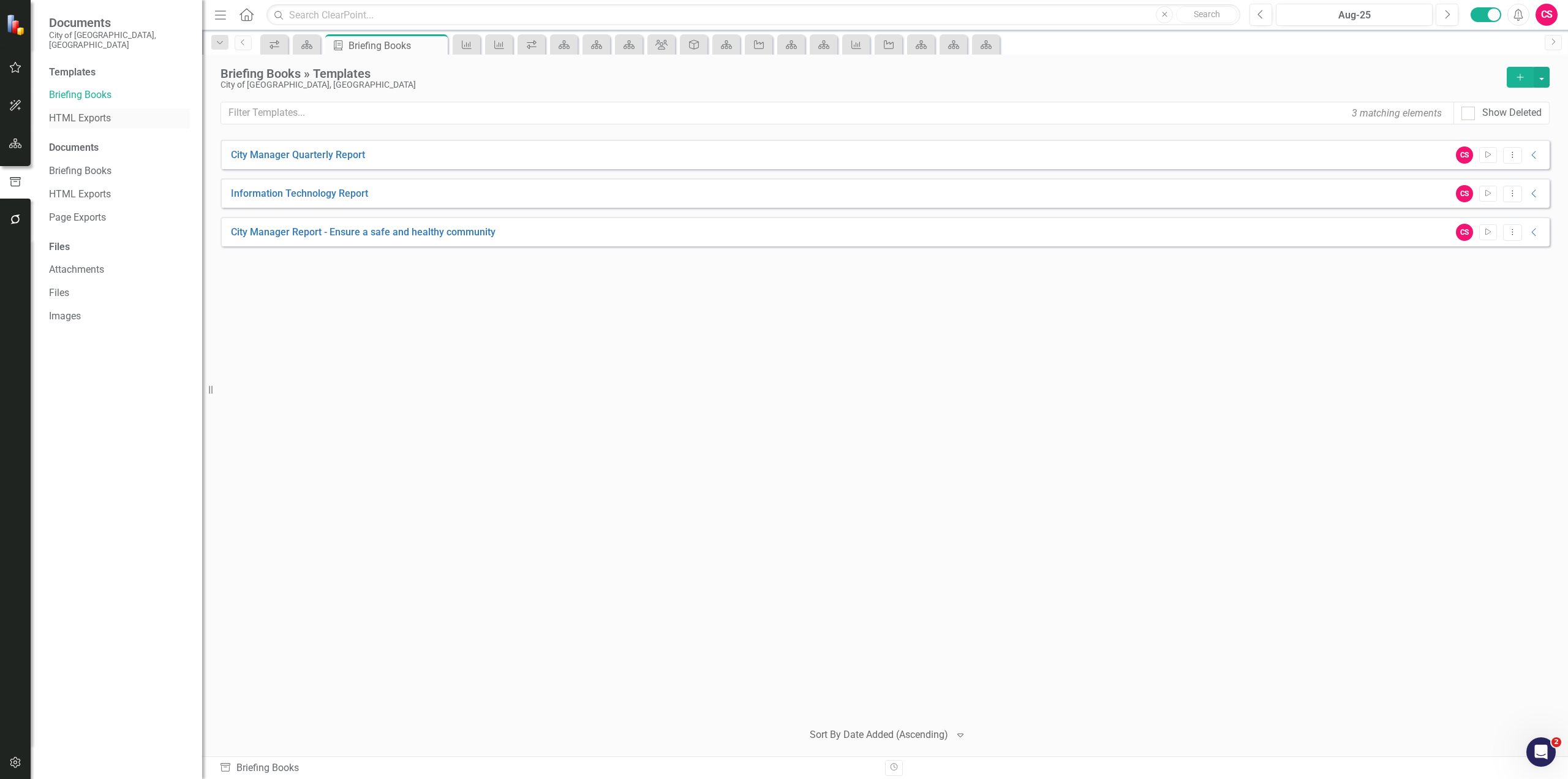
click at [88, 111] on link "HTML Exports" at bounding box center [120, 118] width 141 height 14
click at [92, 88] on link "Briefing Books" at bounding box center [120, 95] width 141 height 14
click at [1519, 236] on button "Dropdown Menu" at bounding box center [1512, 233] width 19 height 16
click at [1484, 297] on link "Edit Edit Template" at bounding box center [1465, 298] width 113 height 23
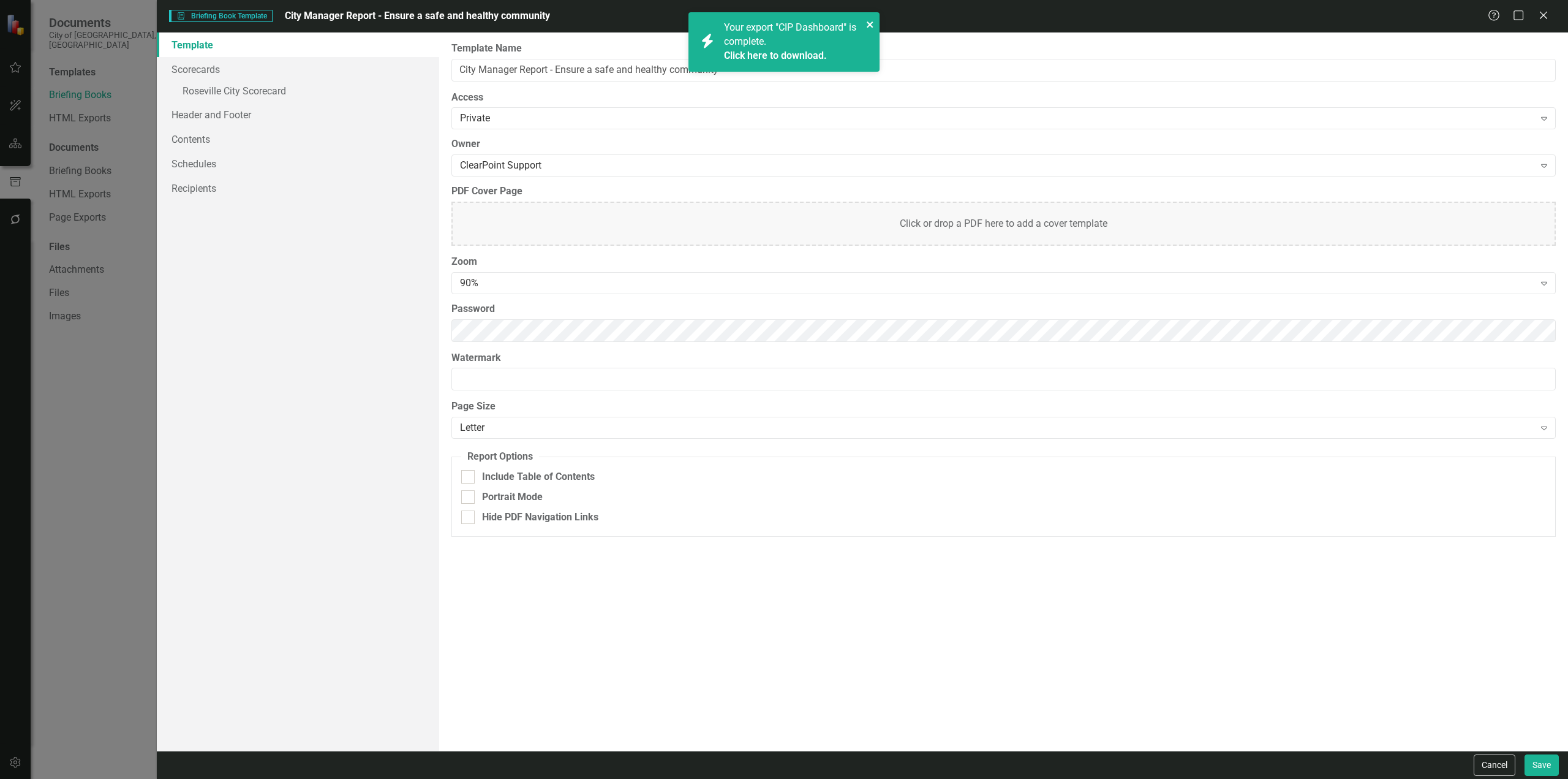
click at [867, 20] on icon "close" at bounding box center [870, 25] width 8 height 10
drag, startPoint x: 739, startPoint y: 68, endPoint x: 590, endPoint y: 70, distance: 149.0
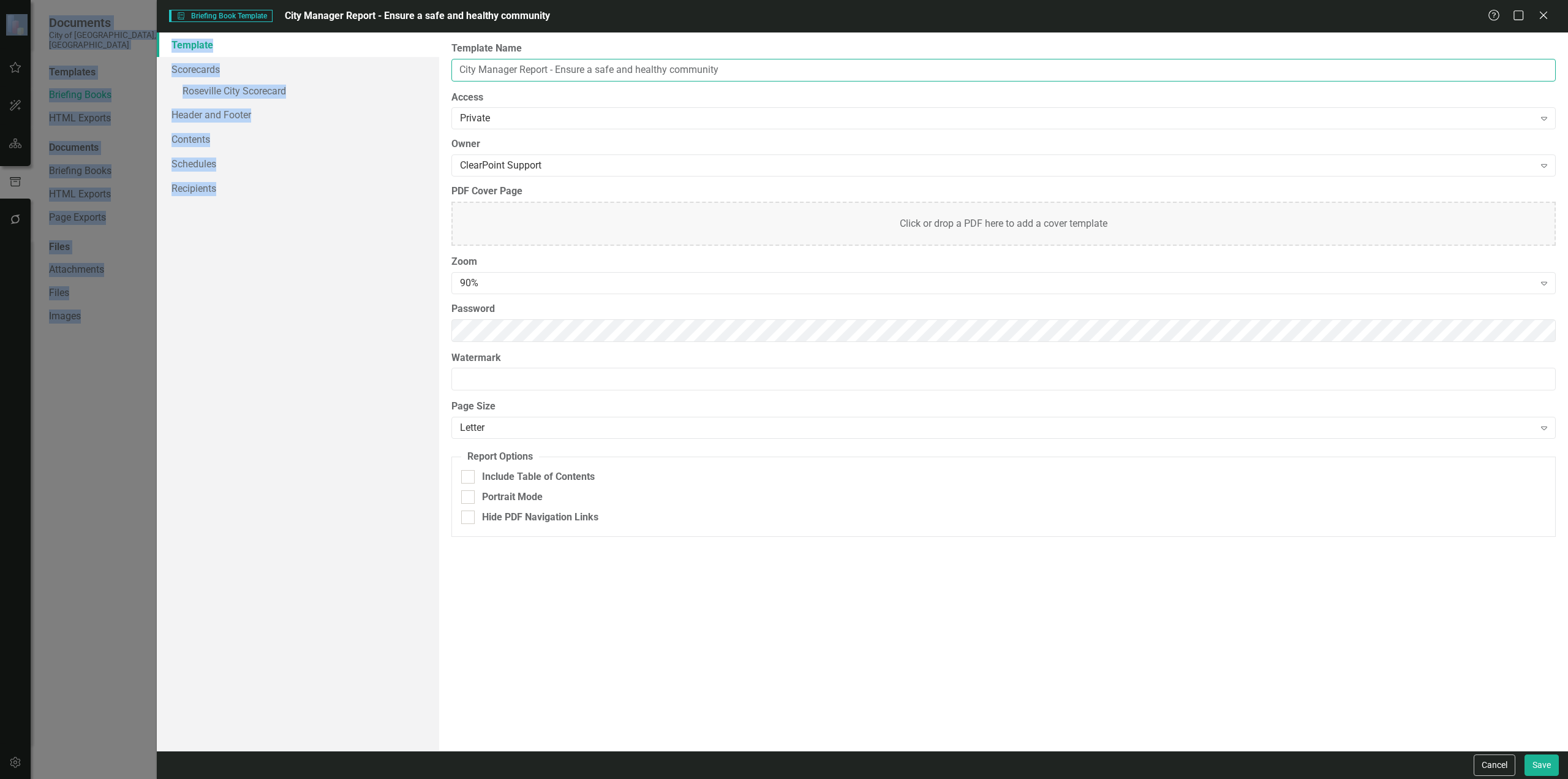
click at [567, 70] on input "City Manager Report - Ensure a safe and healthy community" at bounding box center [1003, 70] width 1105 height 23
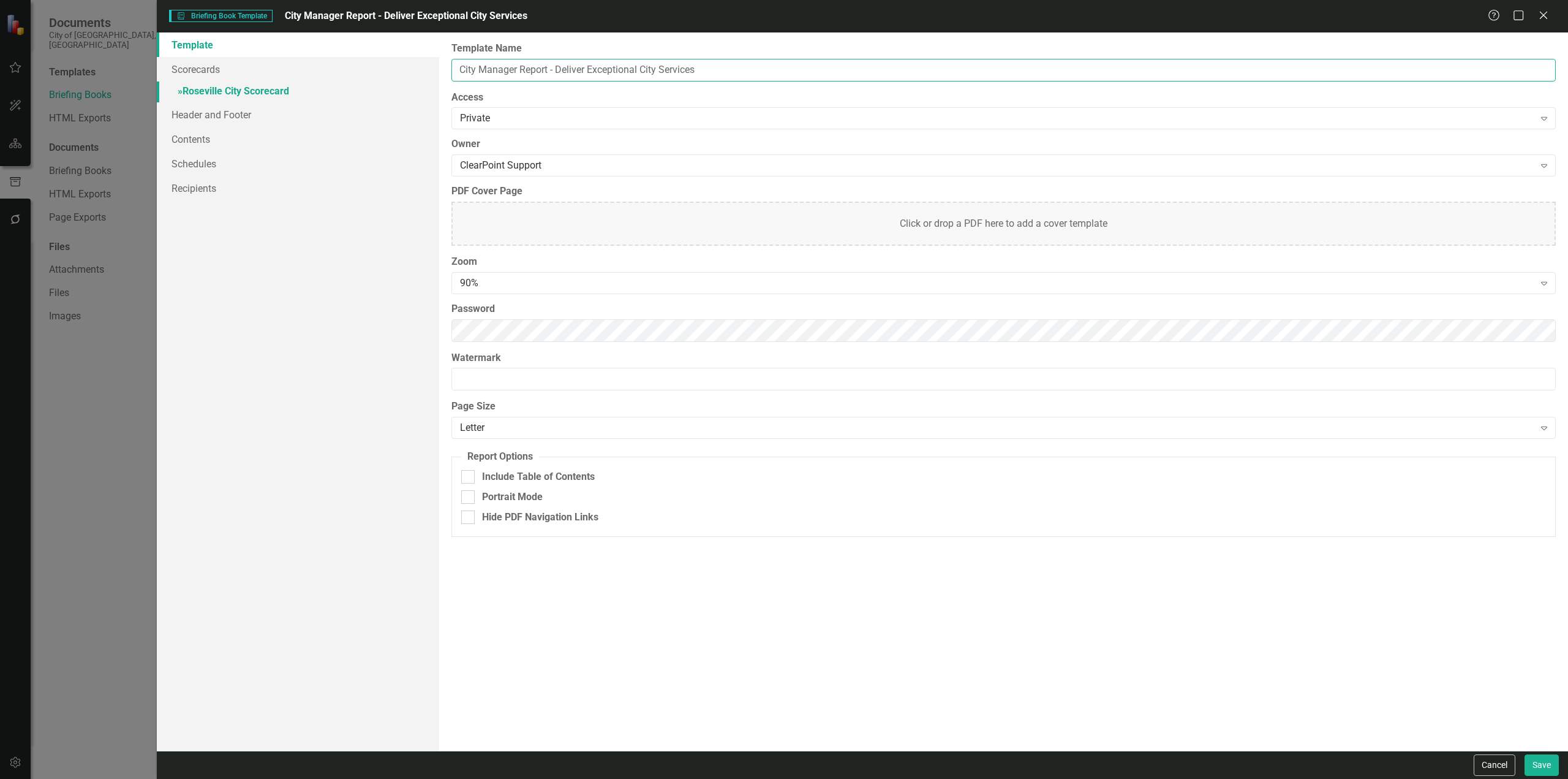
type input "City Manager Report - Deliver Exceptional City Services"
click at [222, 85] on link "» Roseville City Scorecard" at bounding box center [298, 93] width 282 height 21
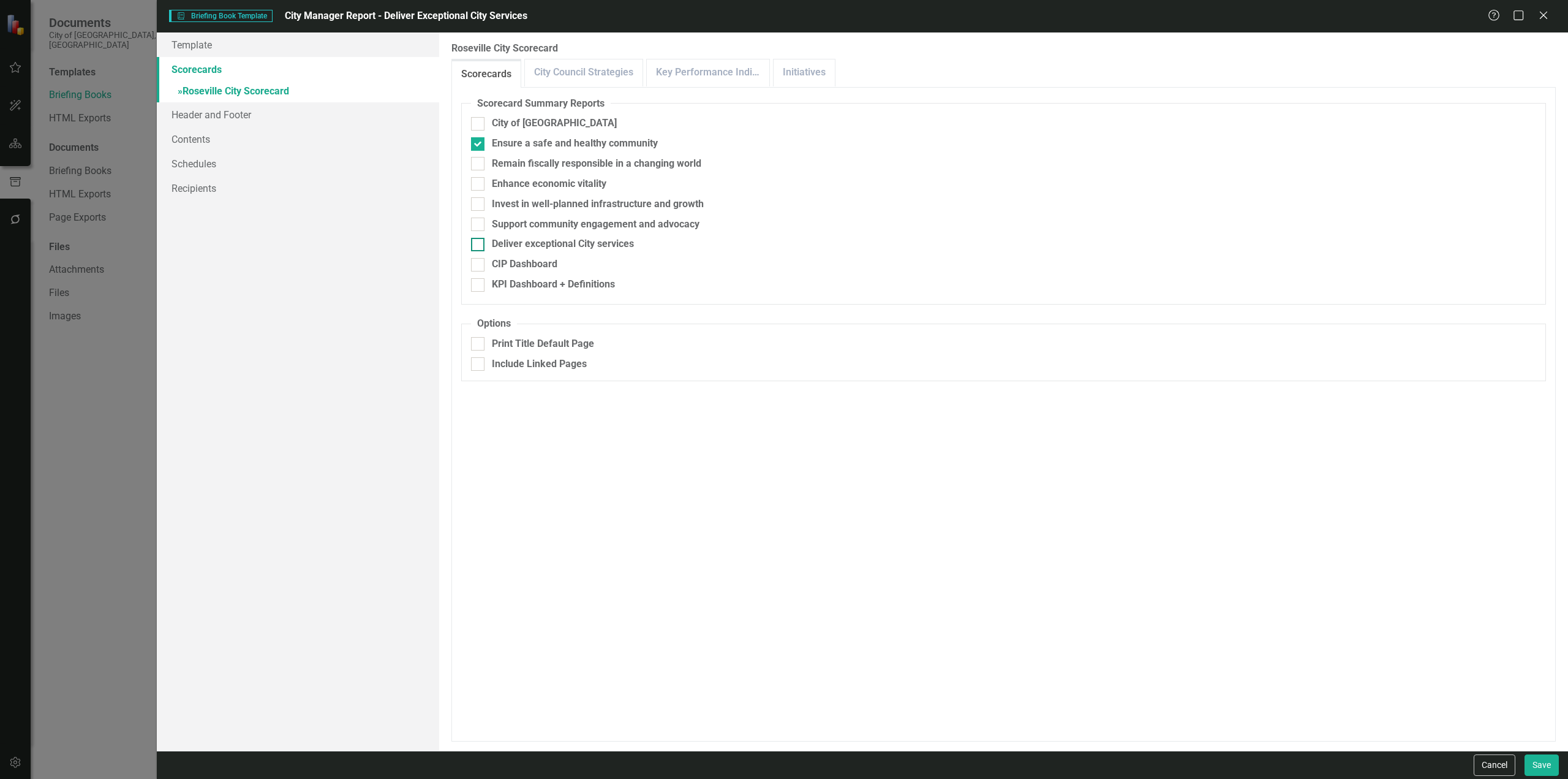
click at [478, 245] on input "Deliver exceptional City services" at bounding box center [475, 242] width 8 height 8
checkbox input "true"
click at [479, 143] on div at bounding box center [477, 144] width 13 height 13
click at [479, 143] on input "Ensure a safe and healthy community" at bounding box center [475, 142] width 8 height 8
checkbox input "false"
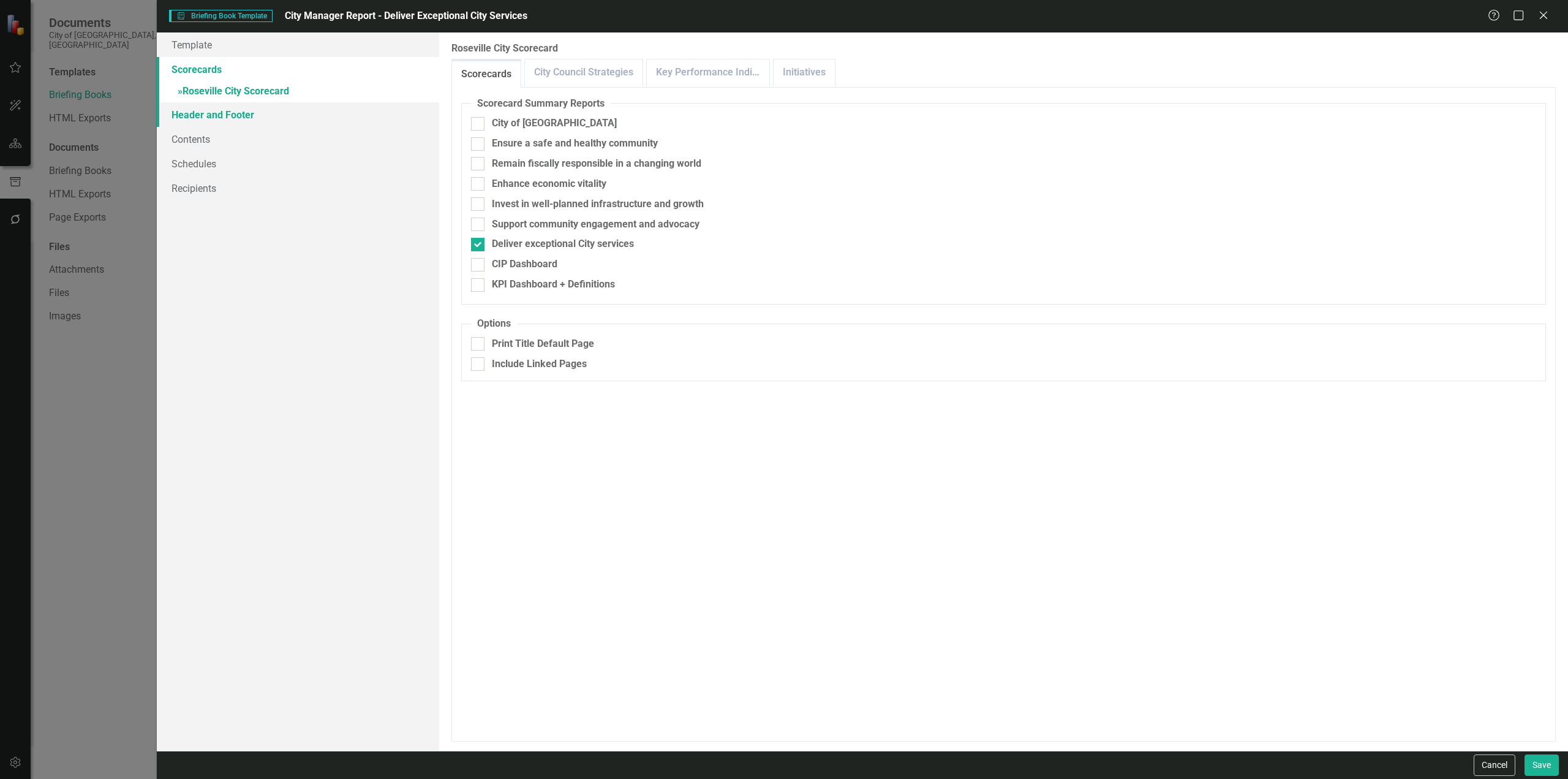
click at [233, 120] on link "Header and Footer" at bounding box center [298, 115] width 282 height 25
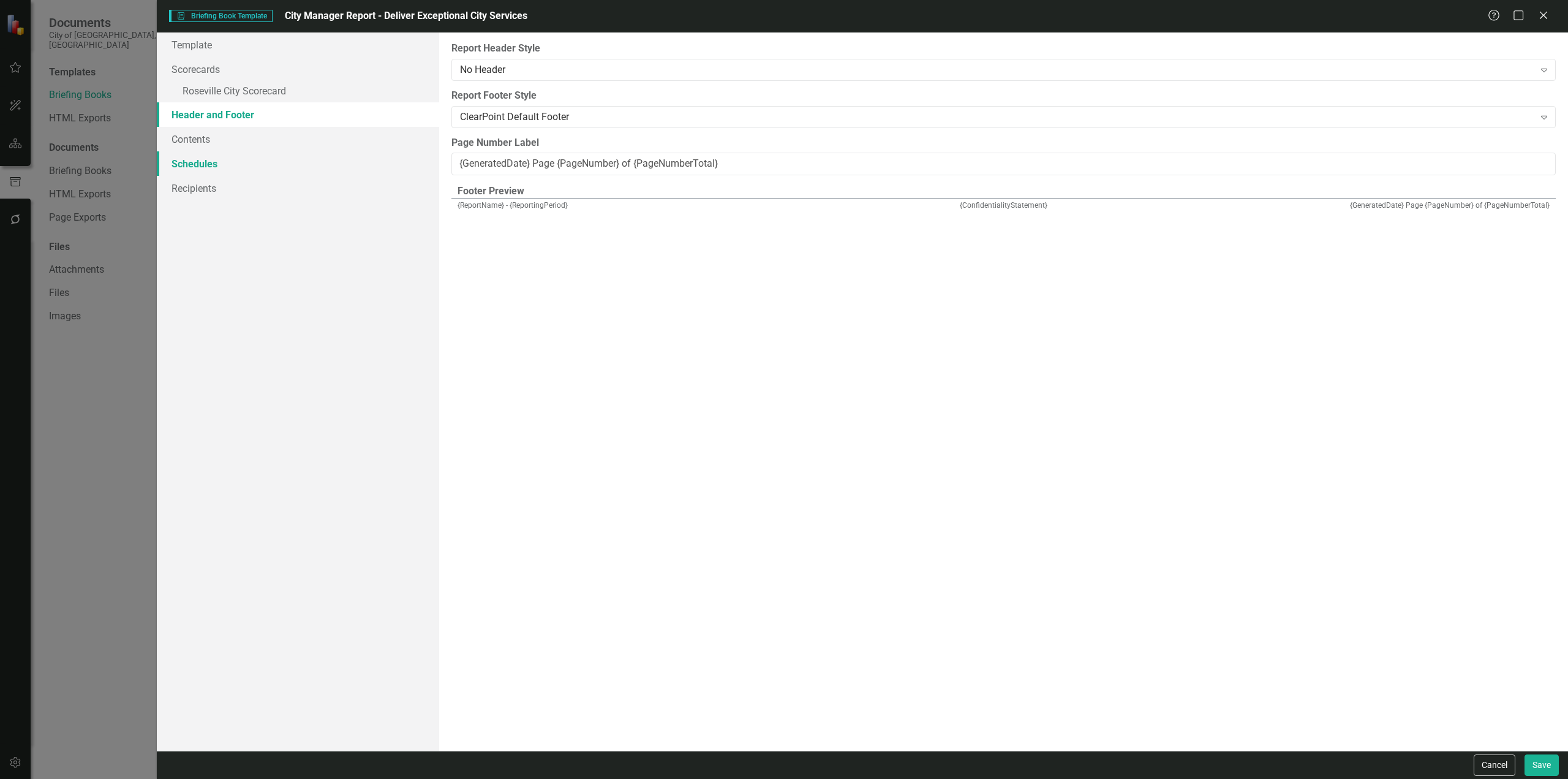
click at [228, 152] on link "Schedules" at bounding box center [298, 164] width 282 height 25
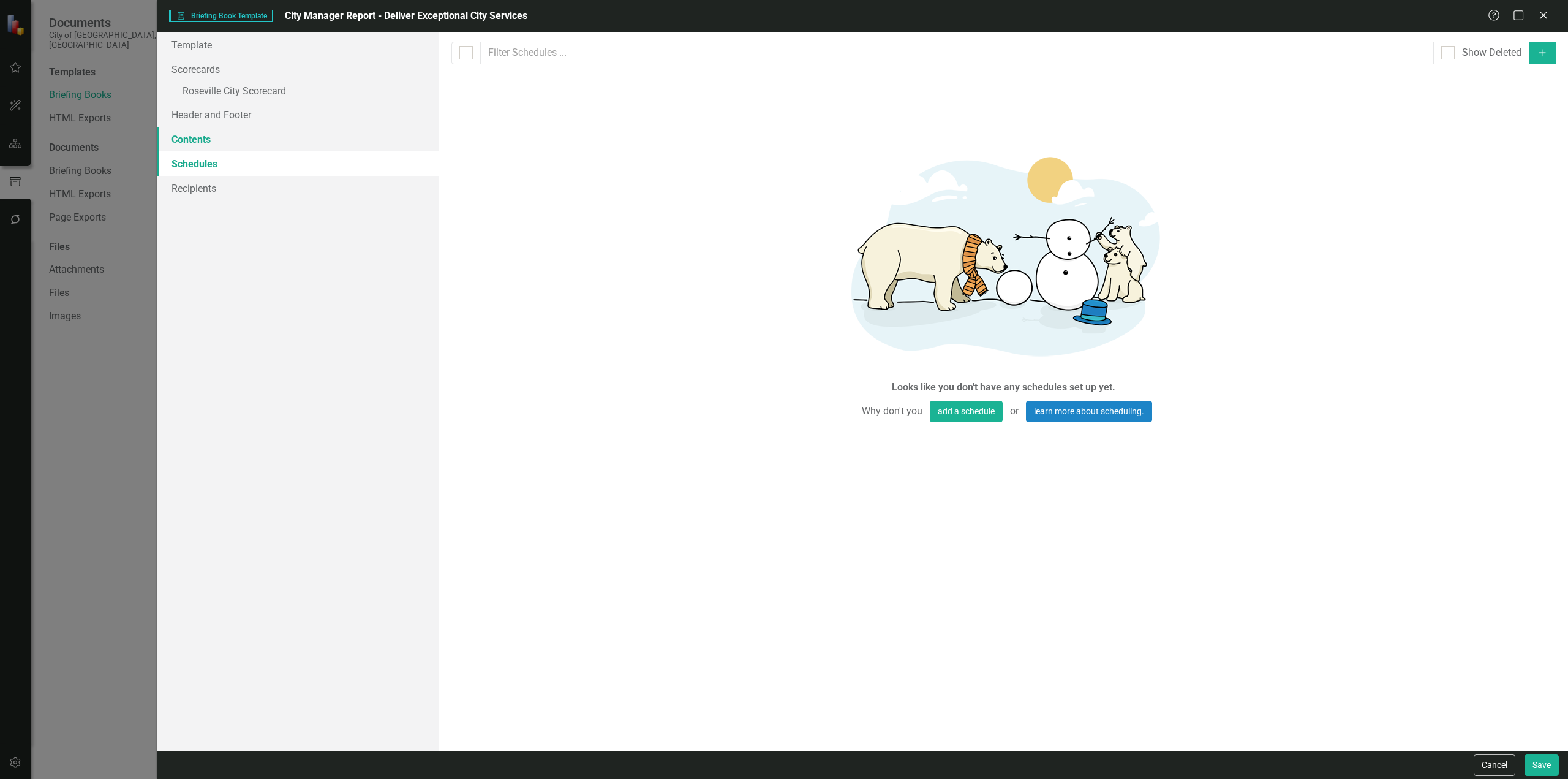
click at [224, 130] on link "Contents" at bounding box center [298, 139] width 282 height 25
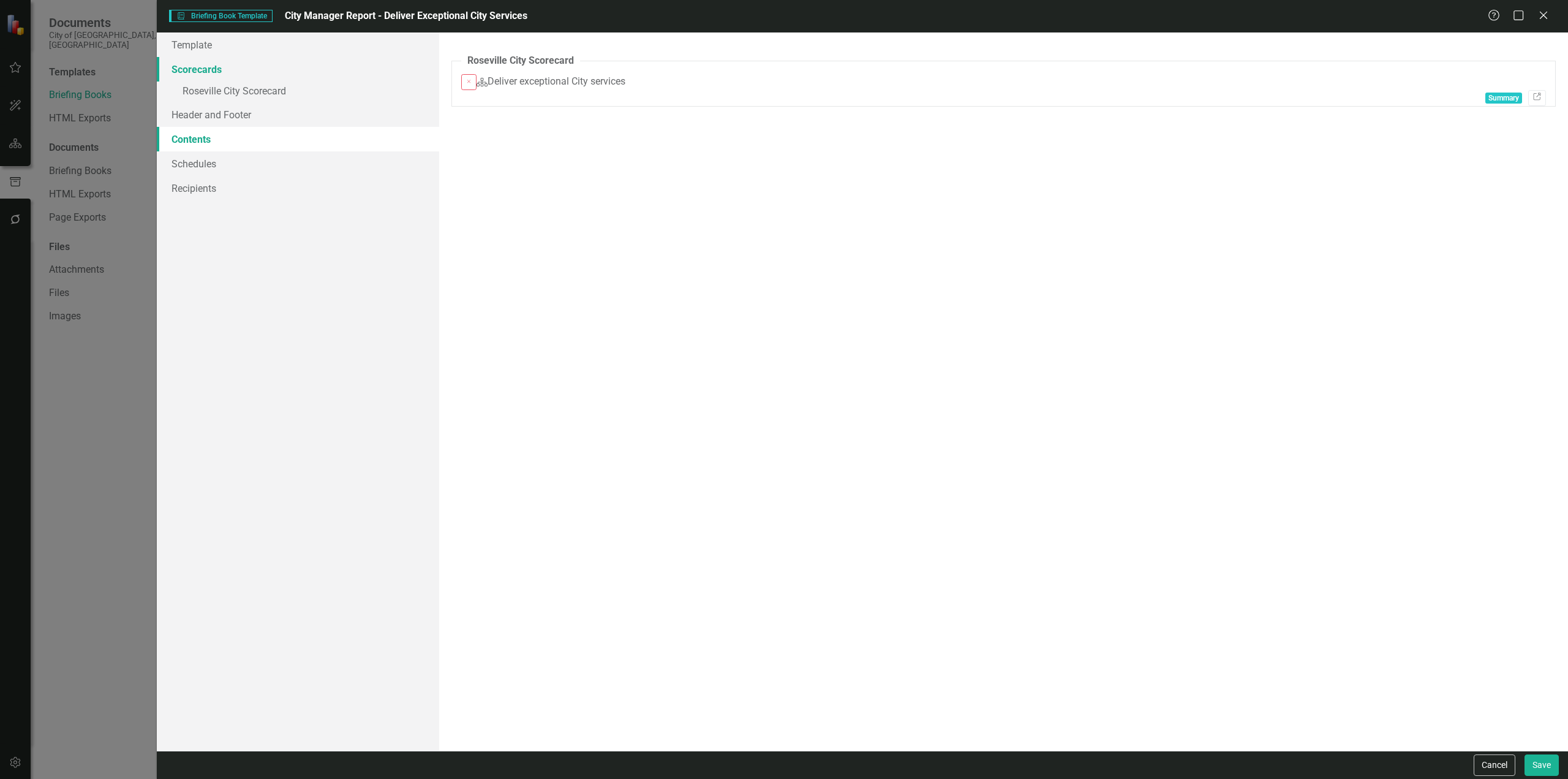
click at [225, 70] on link "Scorecards" at bounding box center [298, 70] width 282 height 25
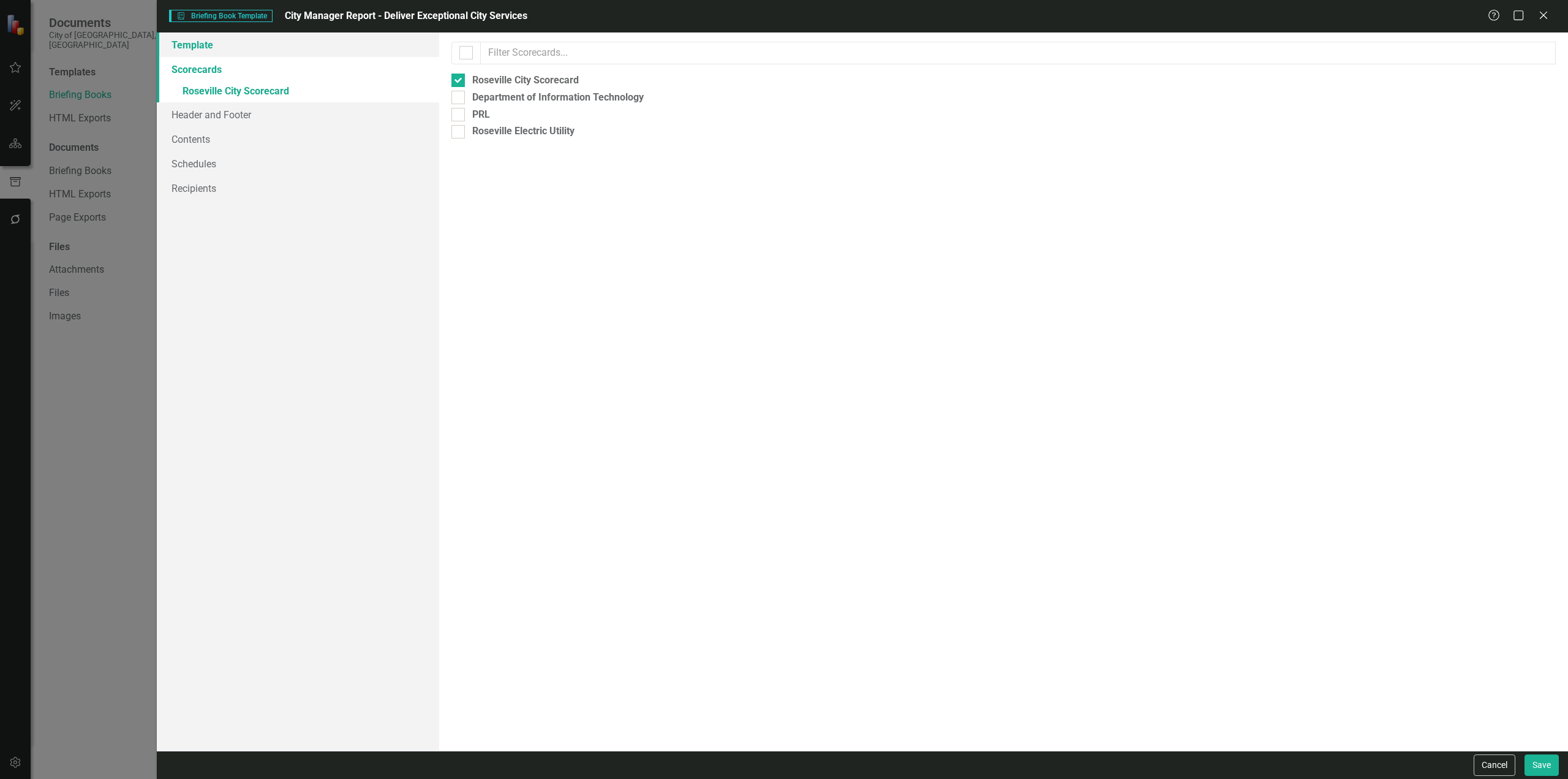
click at [227, 43] on link "Template" at bounding box center [298, 45] width 282 height 25
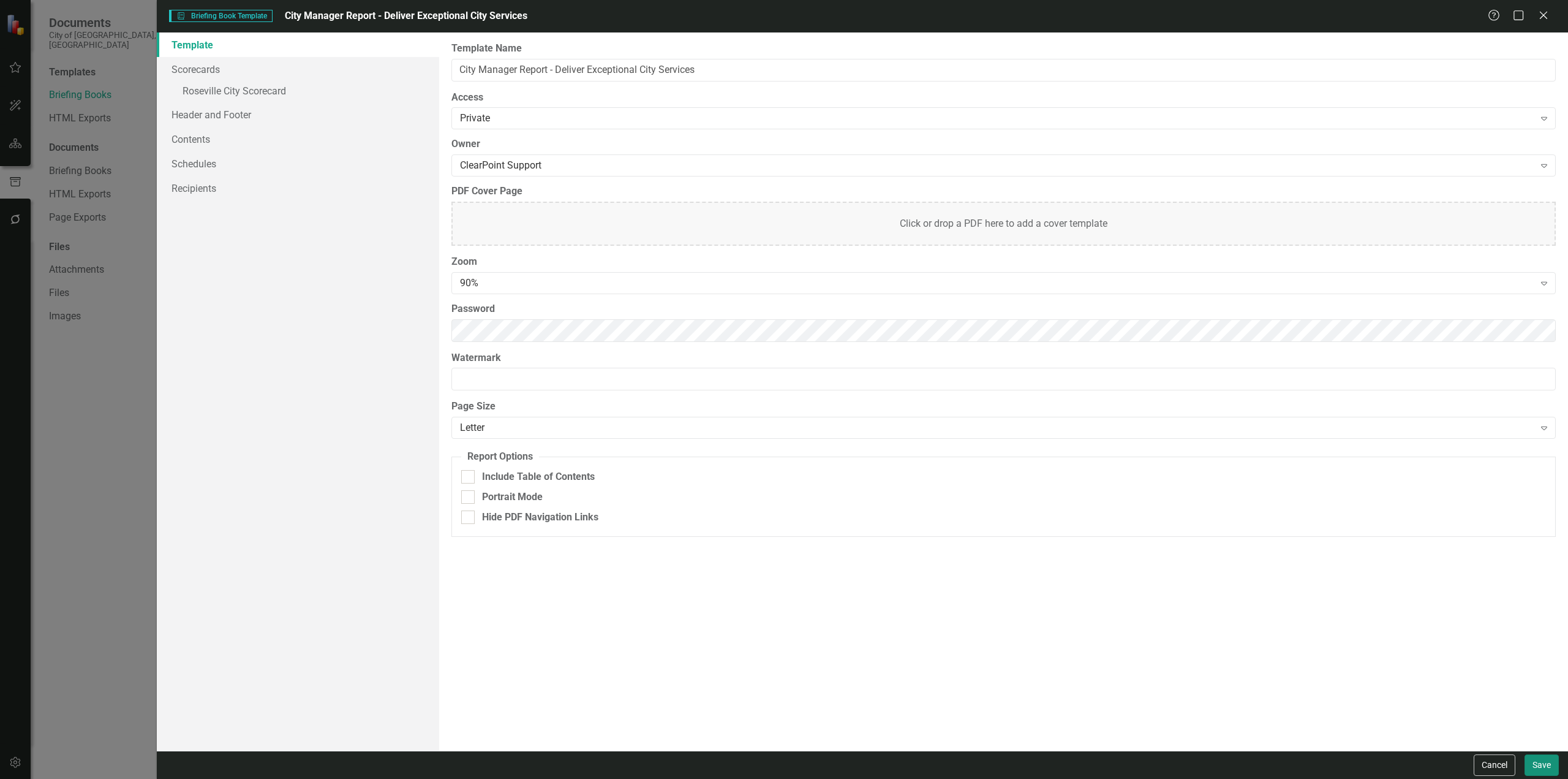
click at [1543, 764] on button "Save" at bounding box center [1542, 765] width 34 height 21
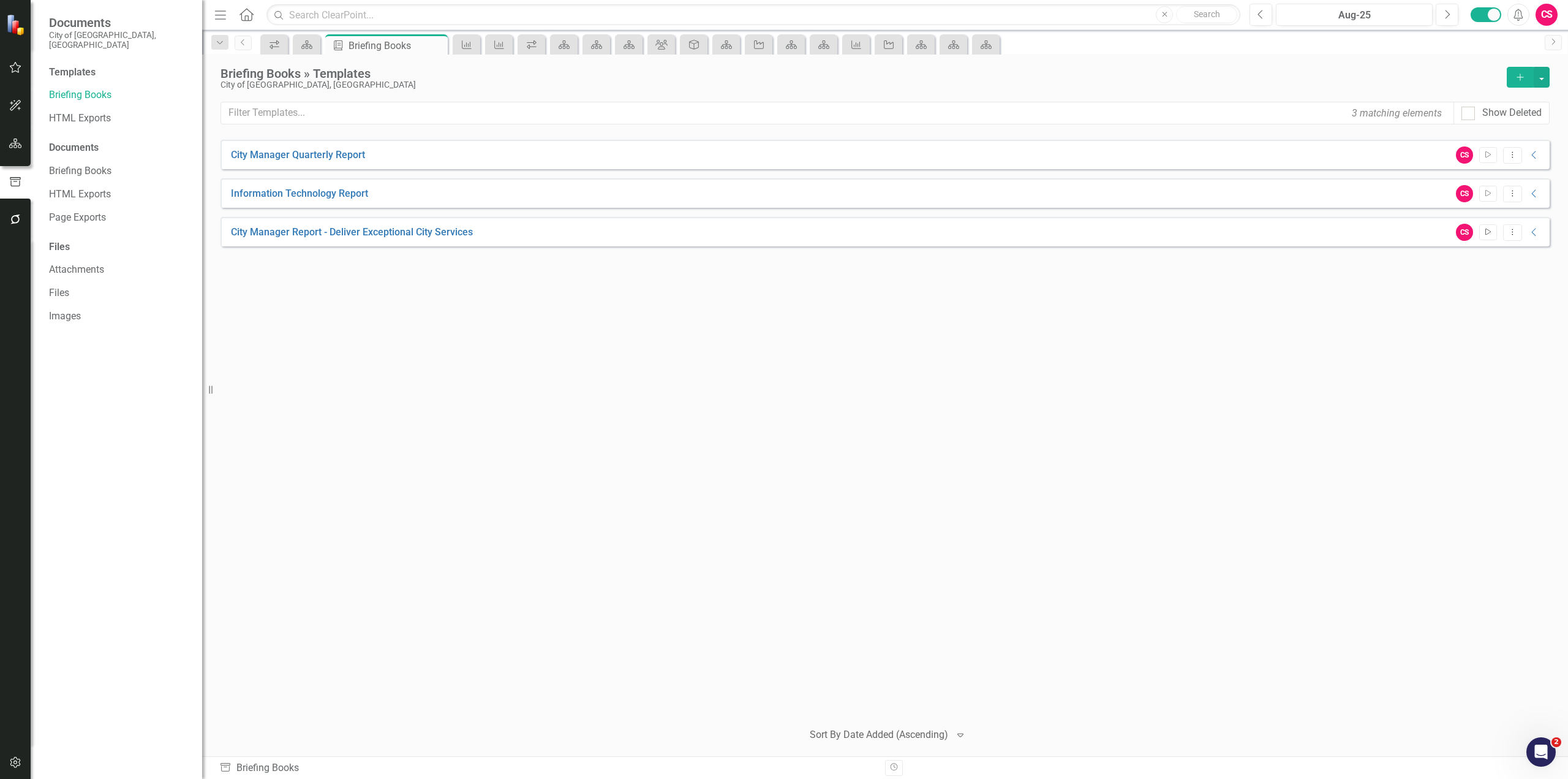
click at [1486, 233] on icon "Start" at bounding box center [1488, 232] width 9 height 7
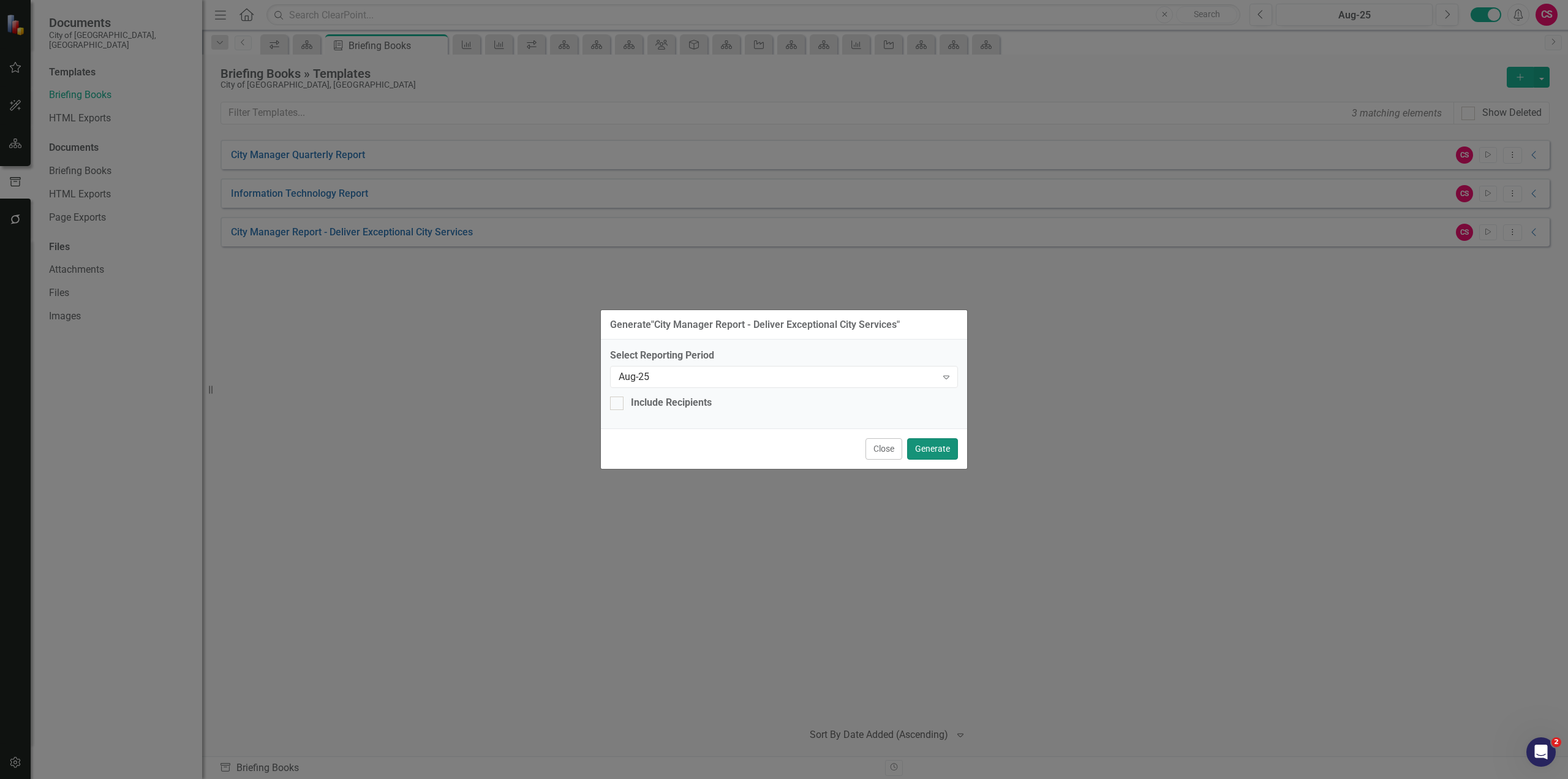
click at [933, 448] on button "Generate" at bounding box center [933, 449] width 51 height 21
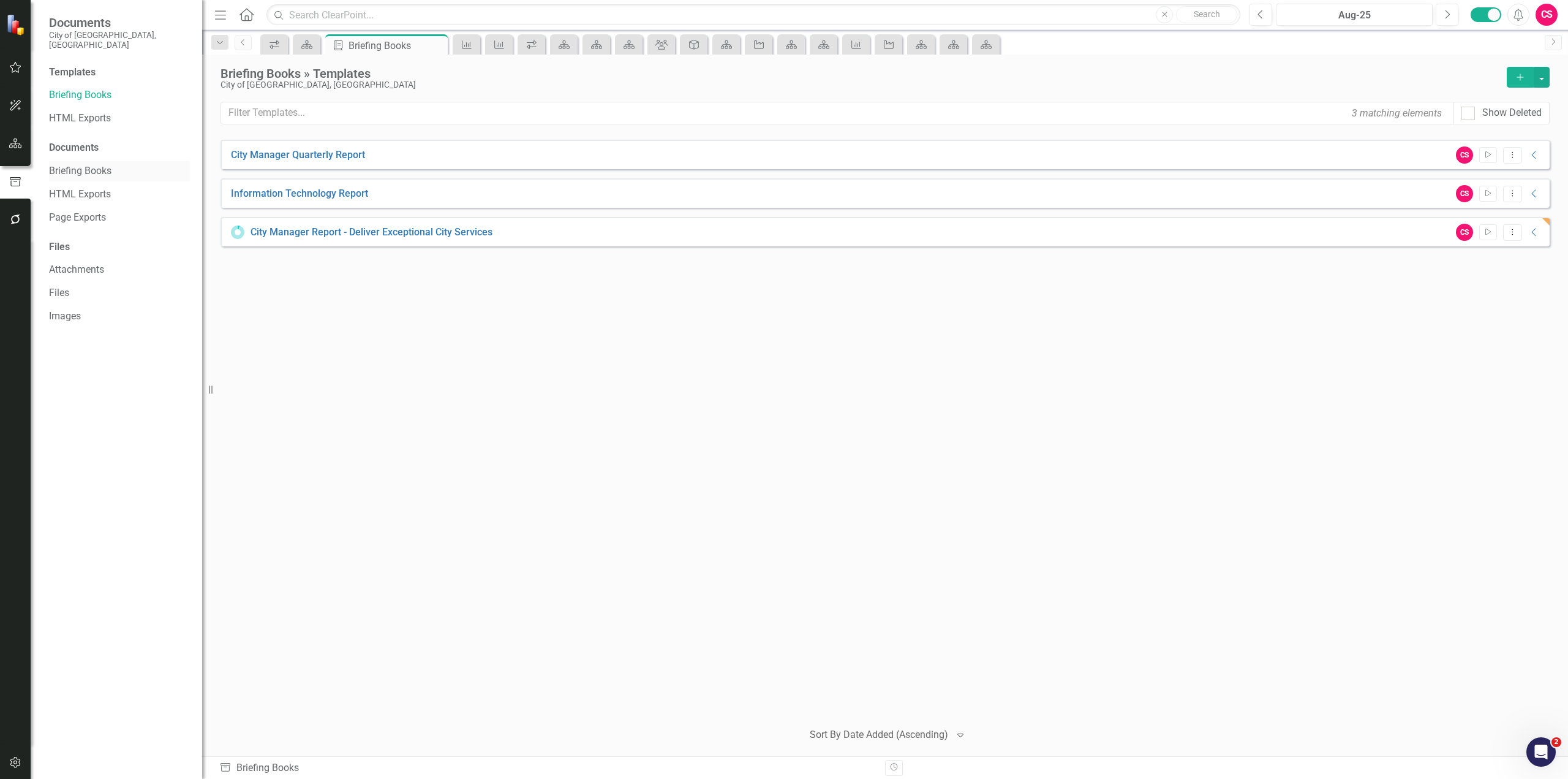
click at [85, 165] on link "Briefing Books" at bounding box center [120, 171] width 141 height 14
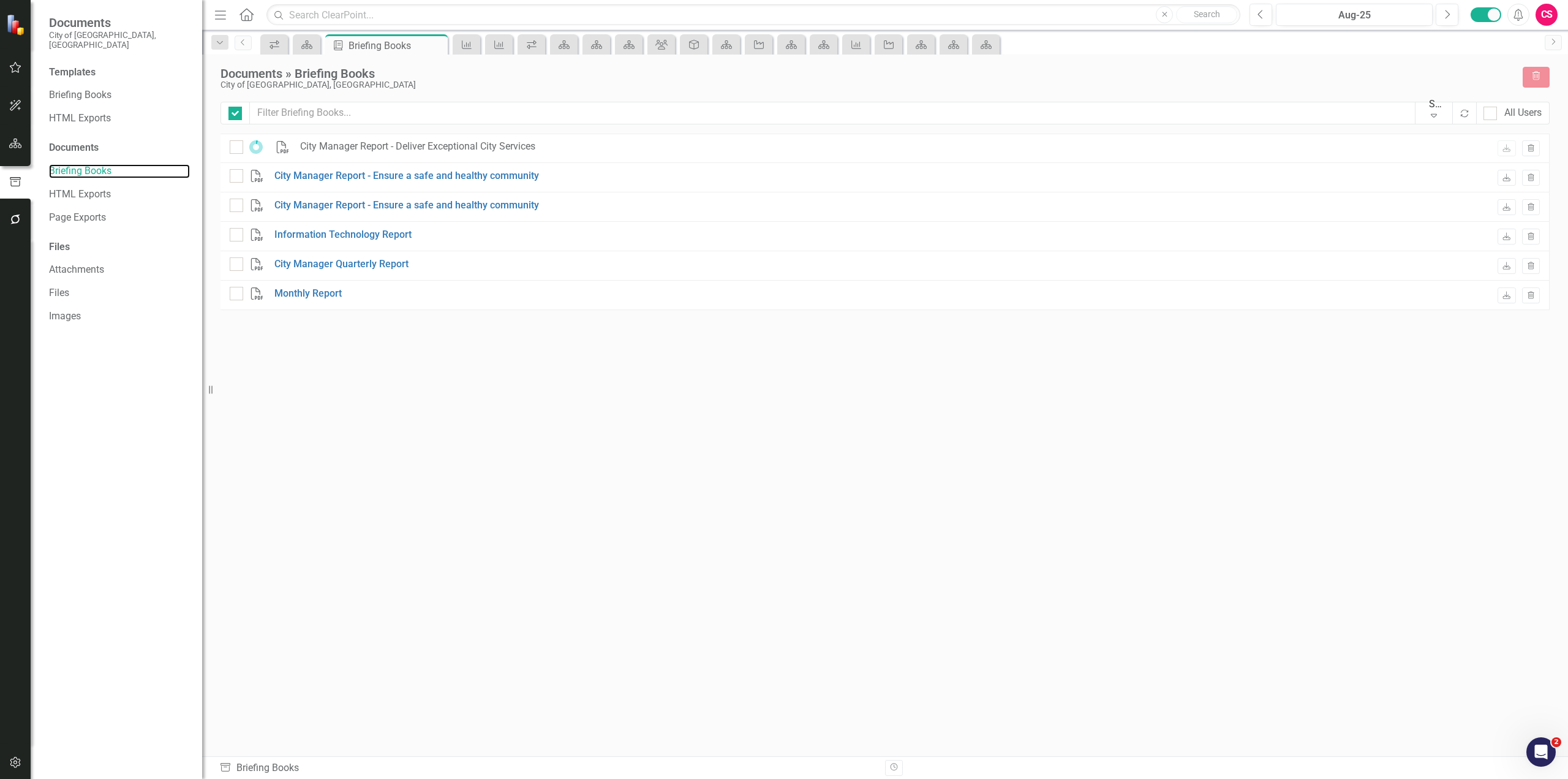
checkbox input "false"
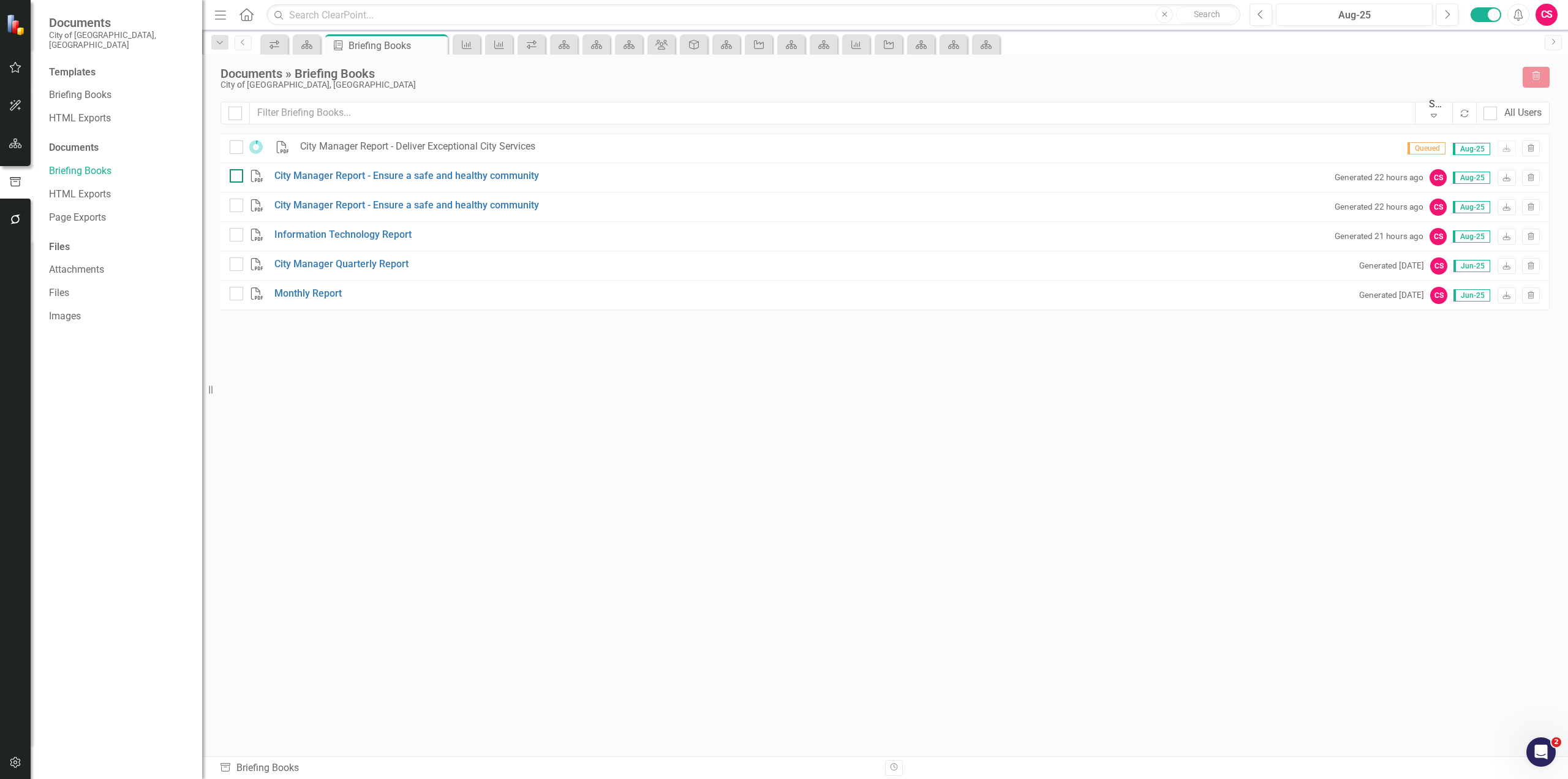
click at [233, 177] on input "checkbox" at bounding box center [234, 174] width 8 height 8
checkbox input "true"
click at [235, 206] on input "checkbox" at bounding box center [234, 202] width 8 height 8
checkbox input "true"
click at [1544, 84] on button "Trash" at bounding box center [1536, 77] width 27 height 20
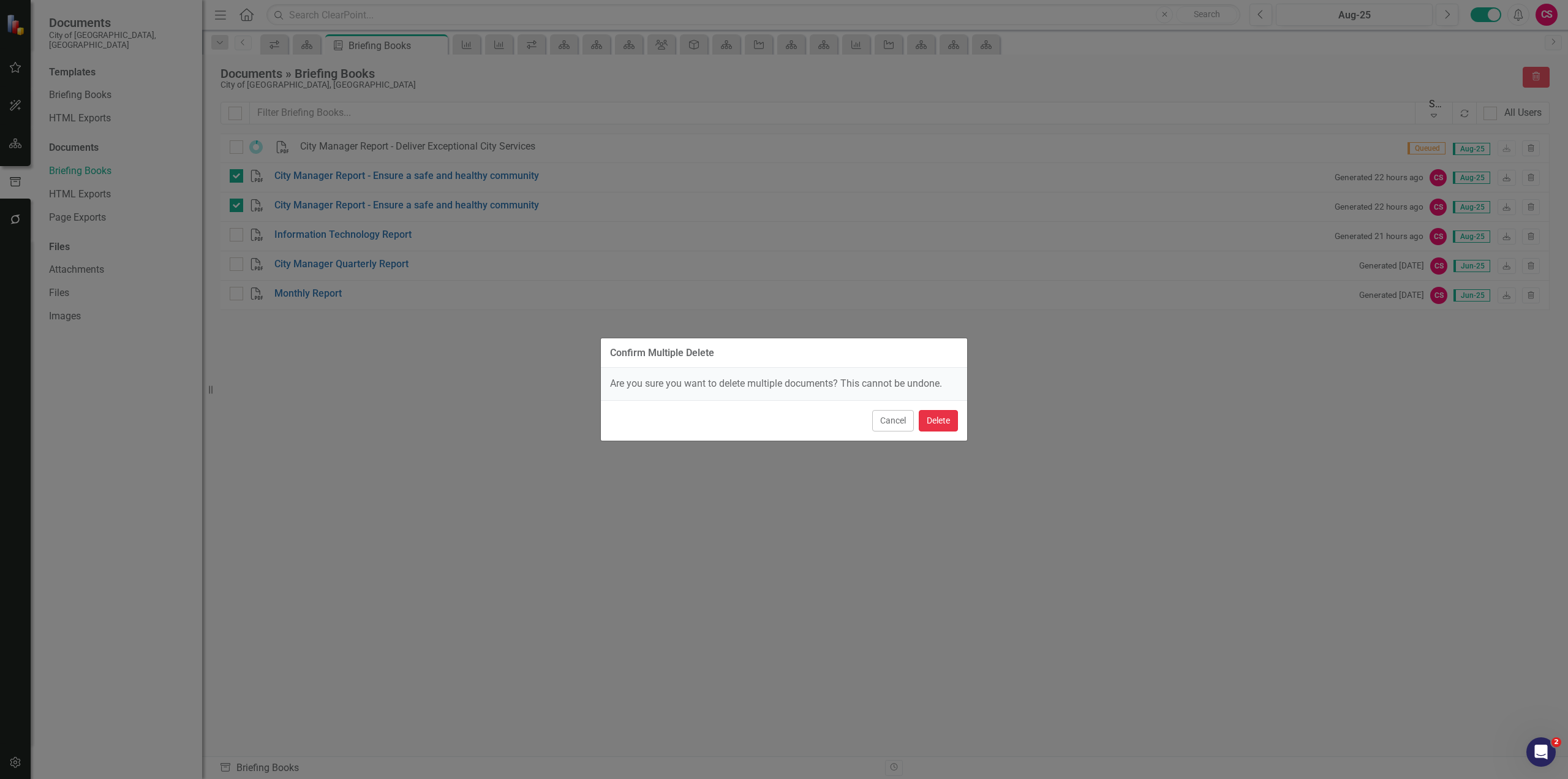
click at [941, 415] on button "Delete" at bounding box center [938, 421] width 39 height 21
checkbox input "false"
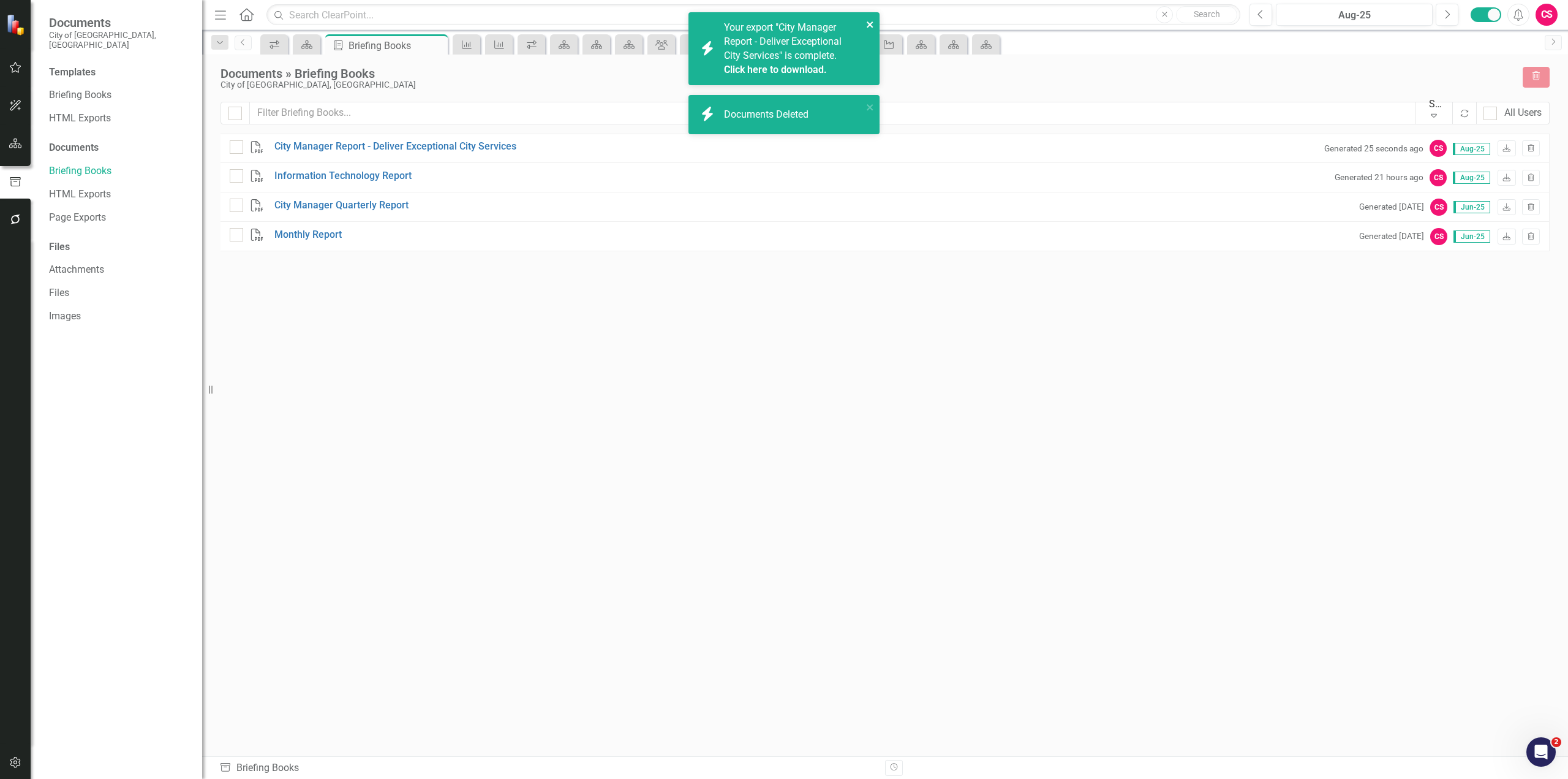
click at [871, 25] on icon "close" at bounding box center [870, 24] width 6 height 6
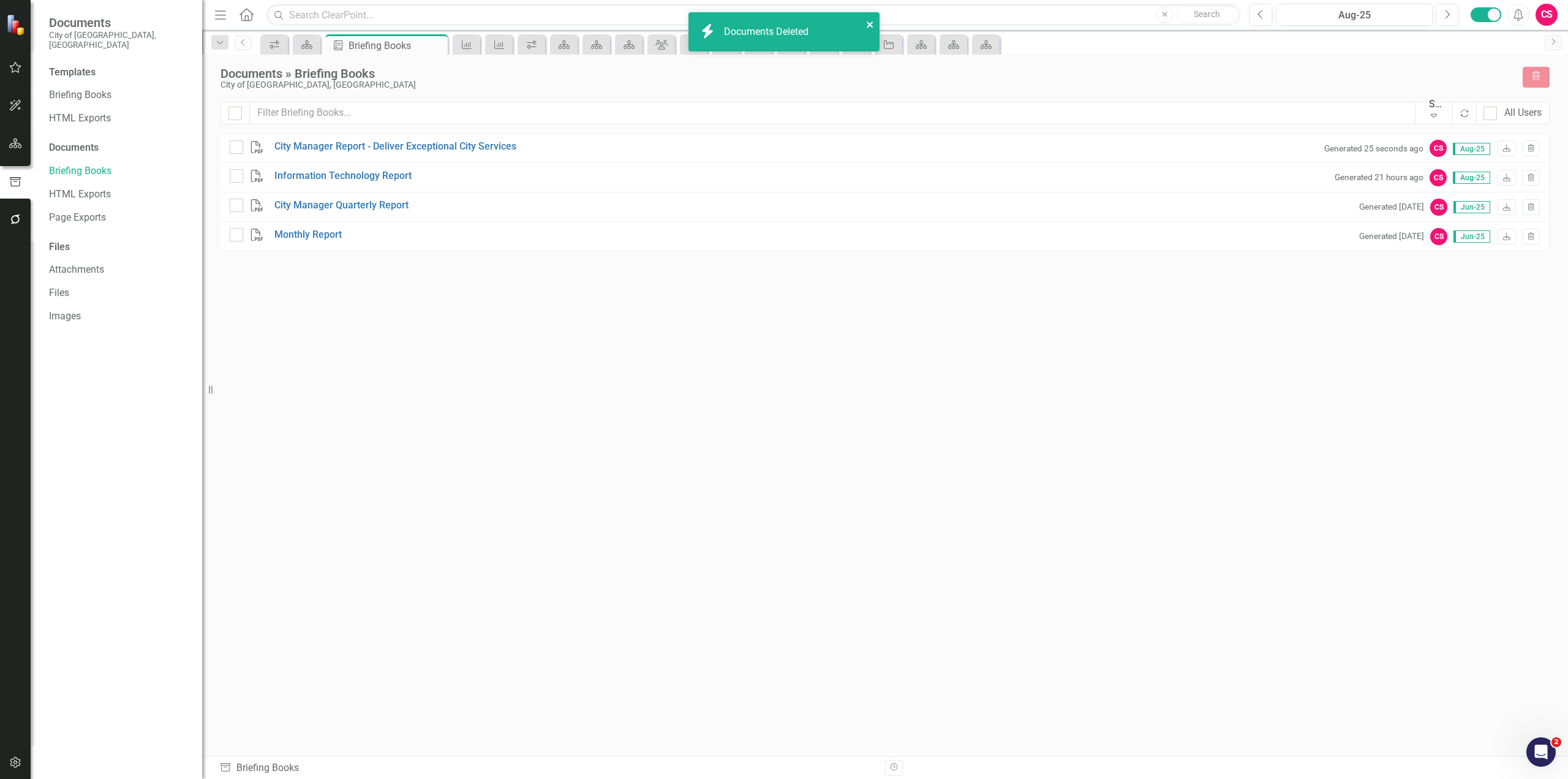
click at [872, 27] on icon "close" at bounding box center [870, 24] width 6 height 6
click at [98, 93] on div "Briefing Books" at bounding box center [120, 95] width 141 height 20
click at [98, 88] on link "Briefing Books" at bounding box center [120, 95] width 141 height 14
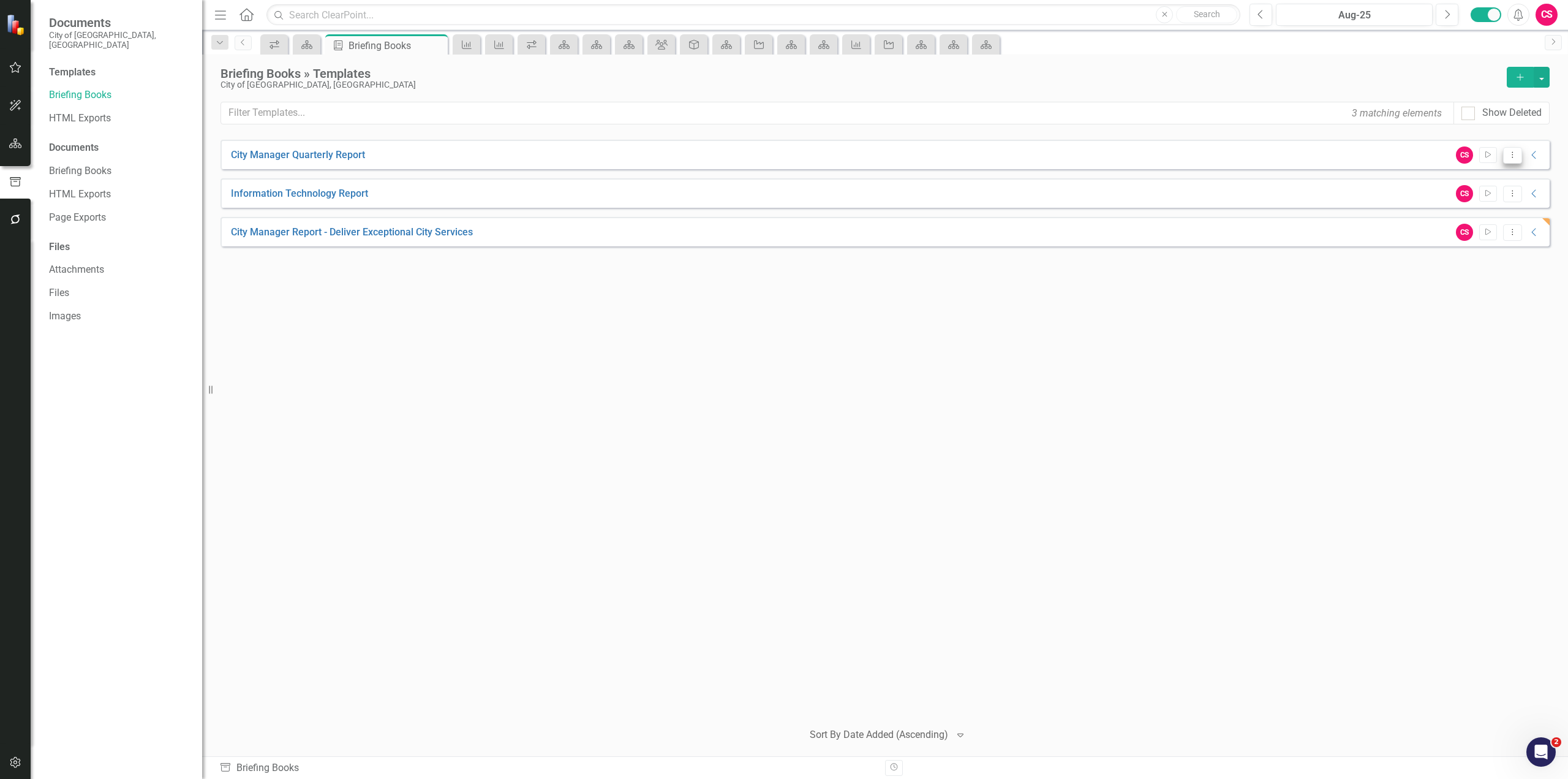
click at [1508, 156] on icon "Dropdown Menu" at bounding box center [1512, 155] width 11 height 8
click at [1474, 218] on link "Edit Edit Template" at bounding box center [1465, 221] width 113 height 23
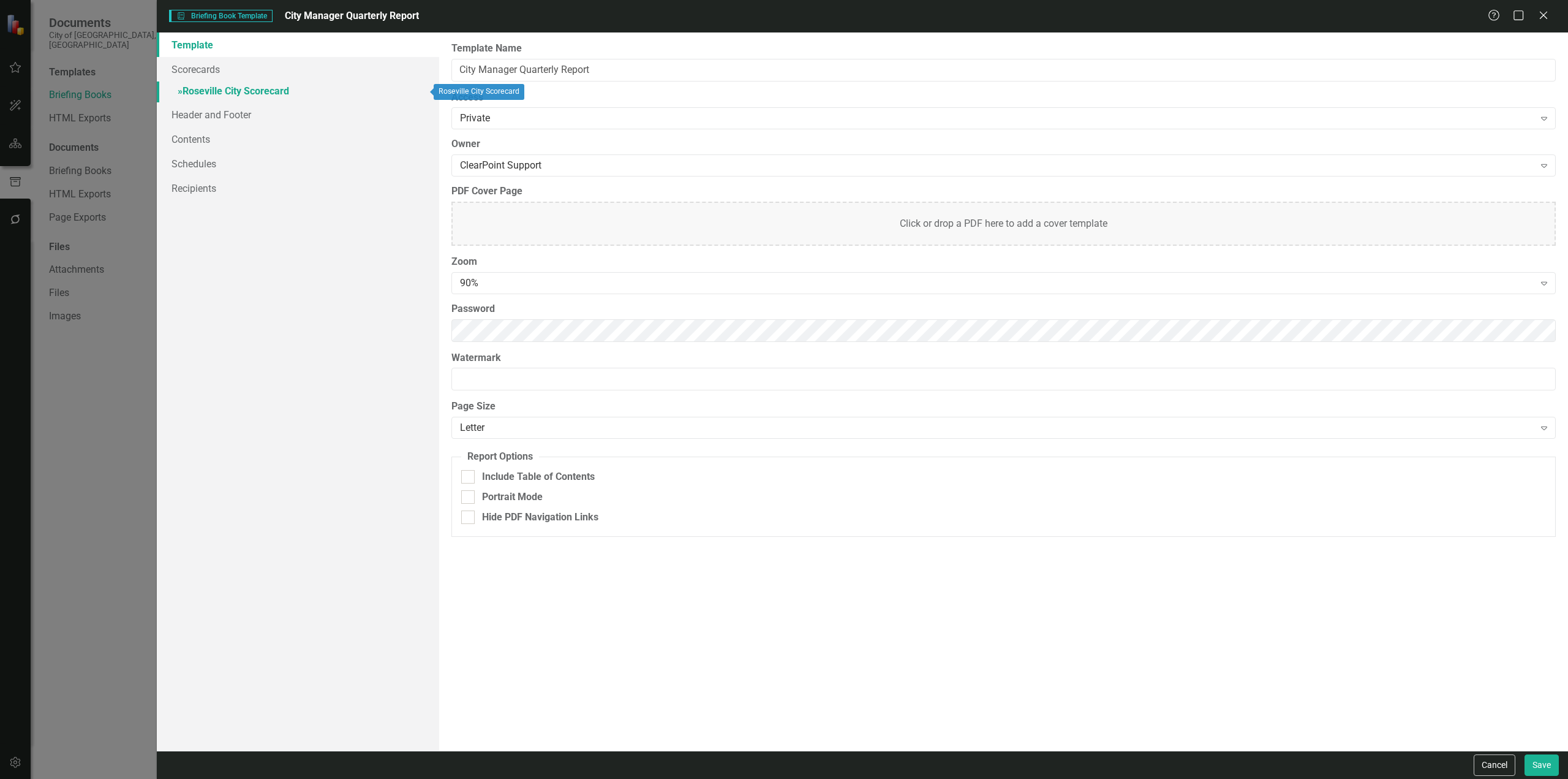
click at [219, 95] on link "» Roseville City Scorecard" at bounding box center [298, 93] width 282 height 21
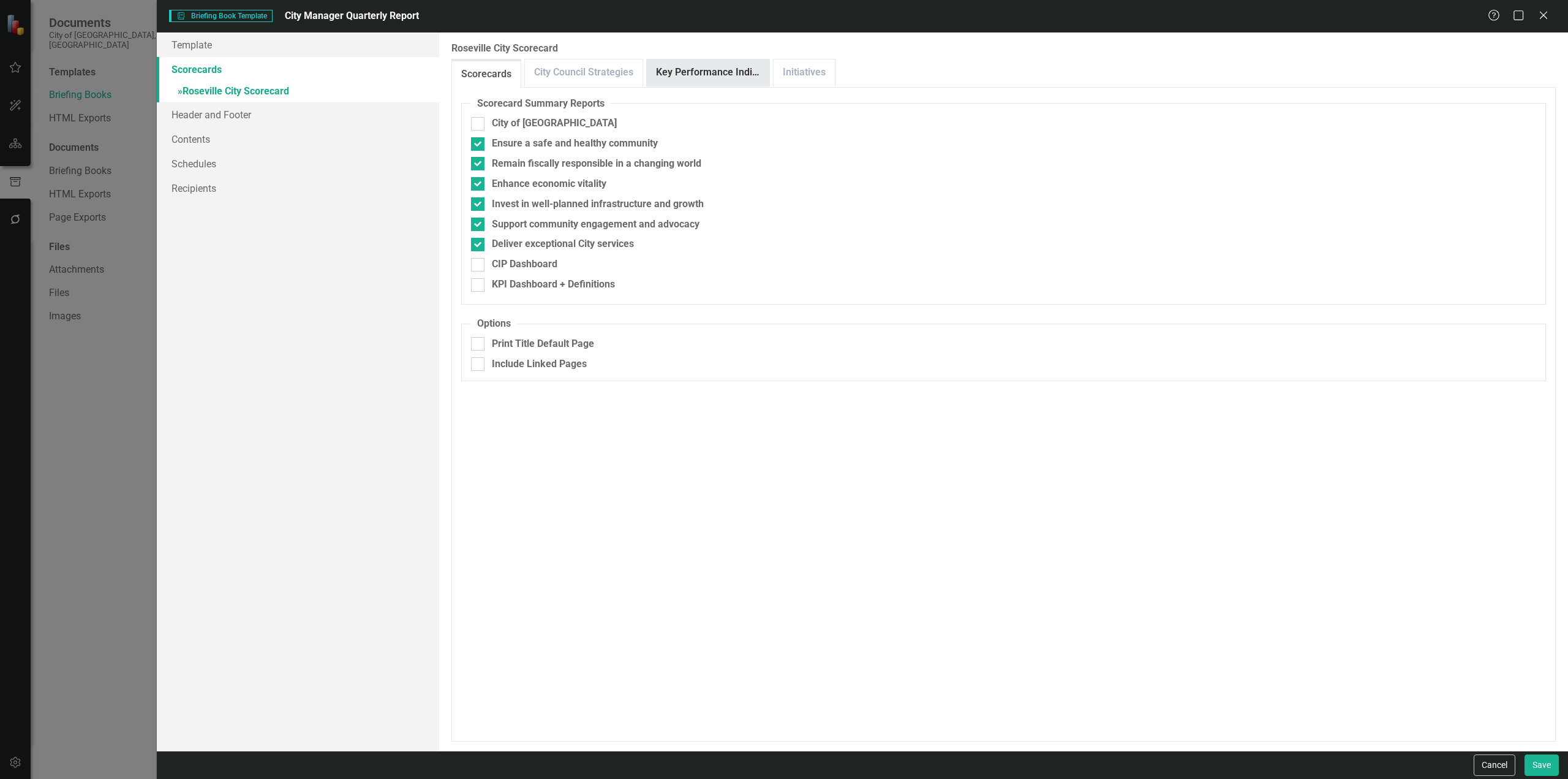
click at [725, 79] on link "Key Performance Indicators" at bounding box center [708, 73] width 123 height 26
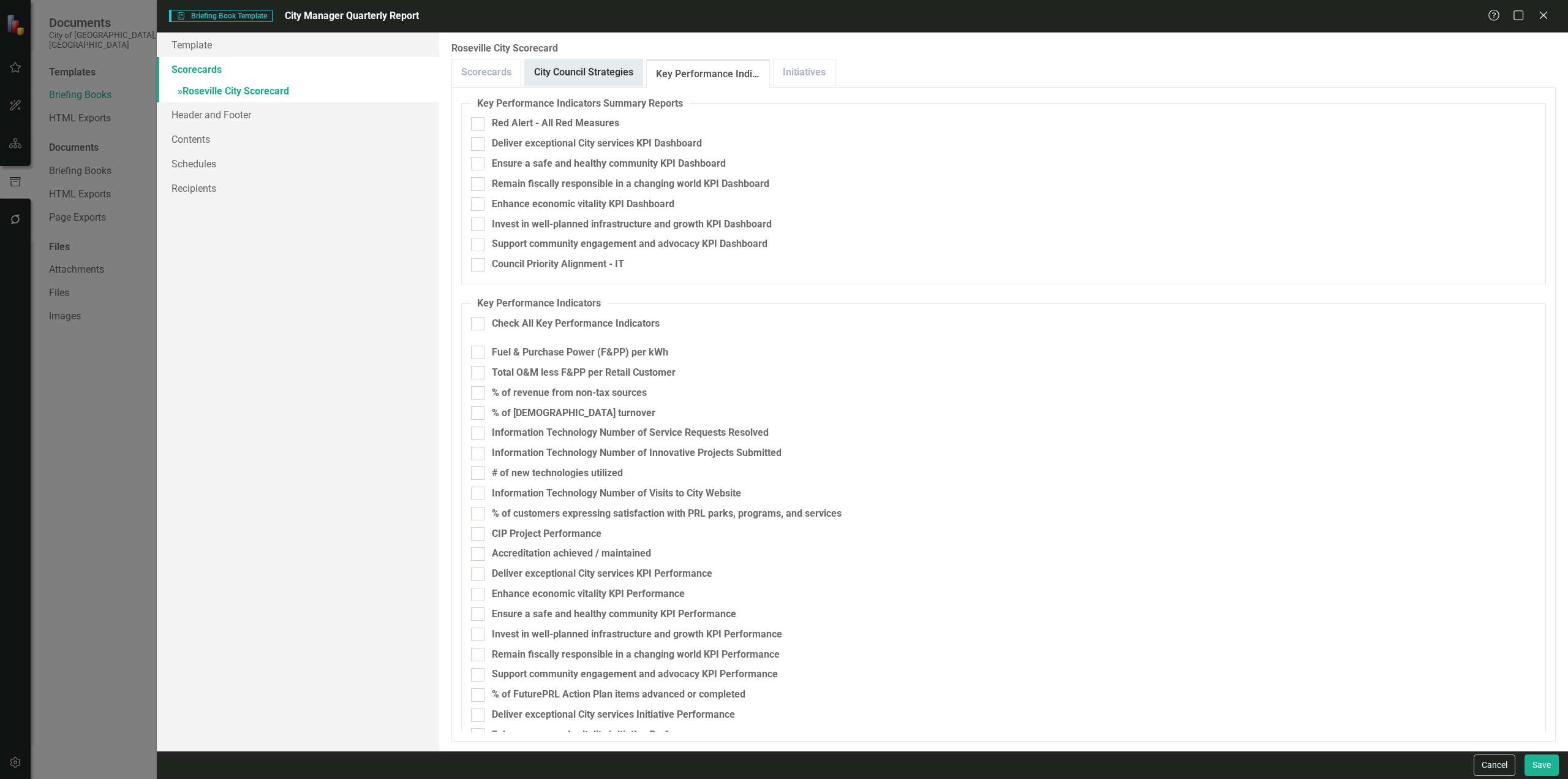
drag, startPoint x: 600, startPoint y: 77, endPoint x: 607, endPoint y: 76, distance: 7.1
click at [600, 76] on link "City Council Strategies" at bounding box center [584, 73] width 118 height 26
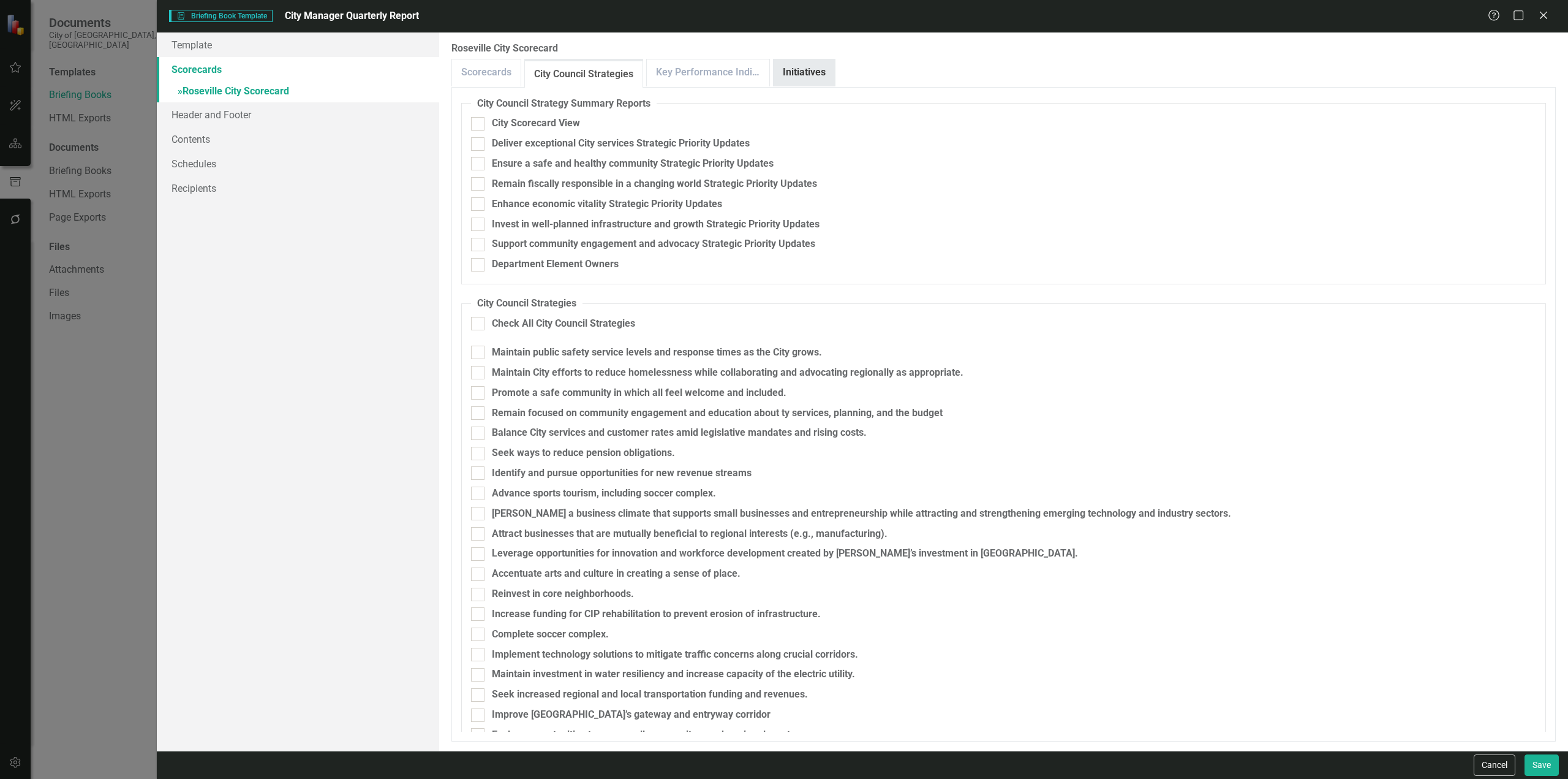
click at [818, 77] on link "Initiatives" at bounding box center [804, 73] width 61 height 26
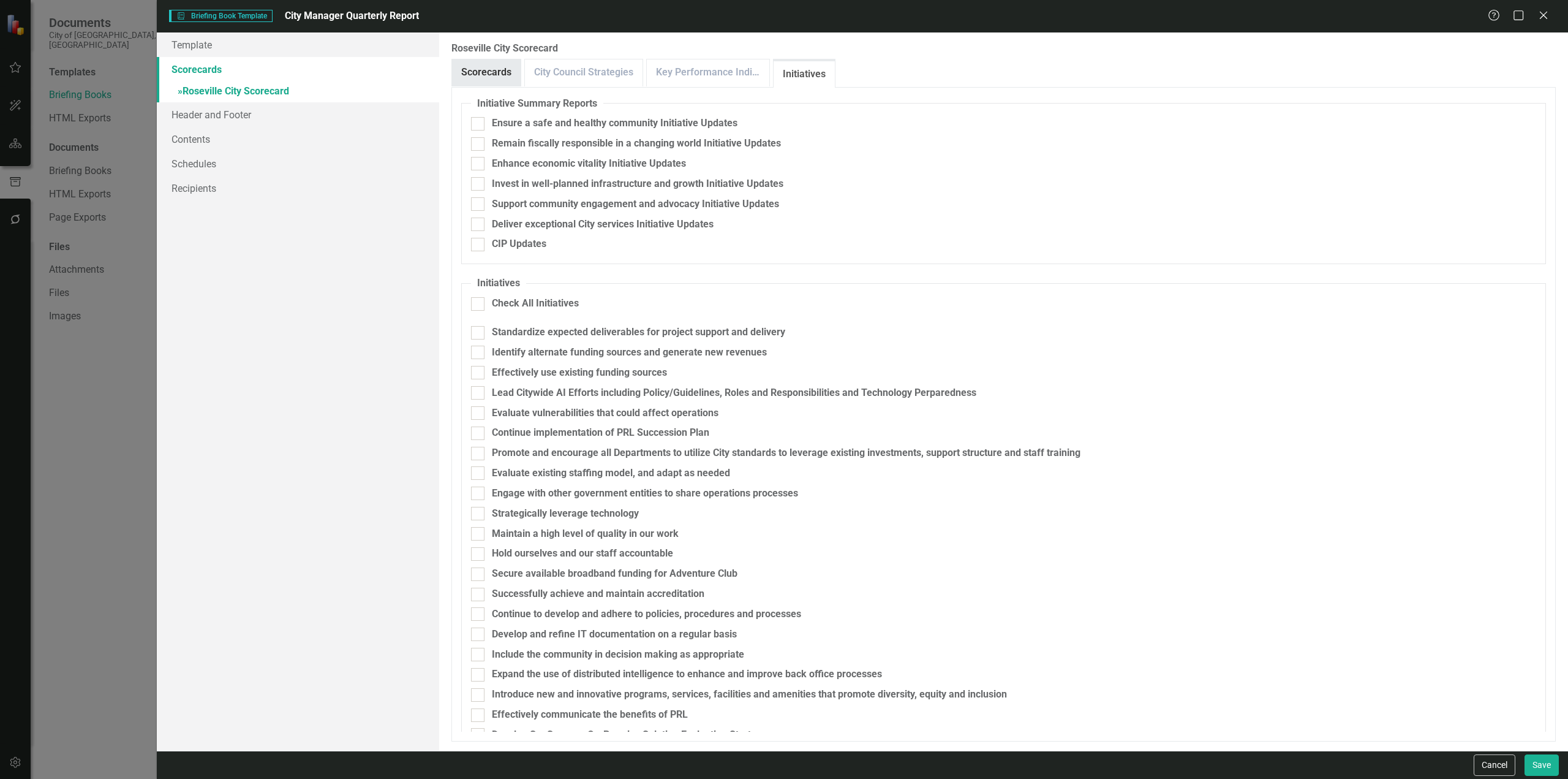
click at [470, 77] on link "Scorecards" at bounding box center [486, 73] width 69 height 26
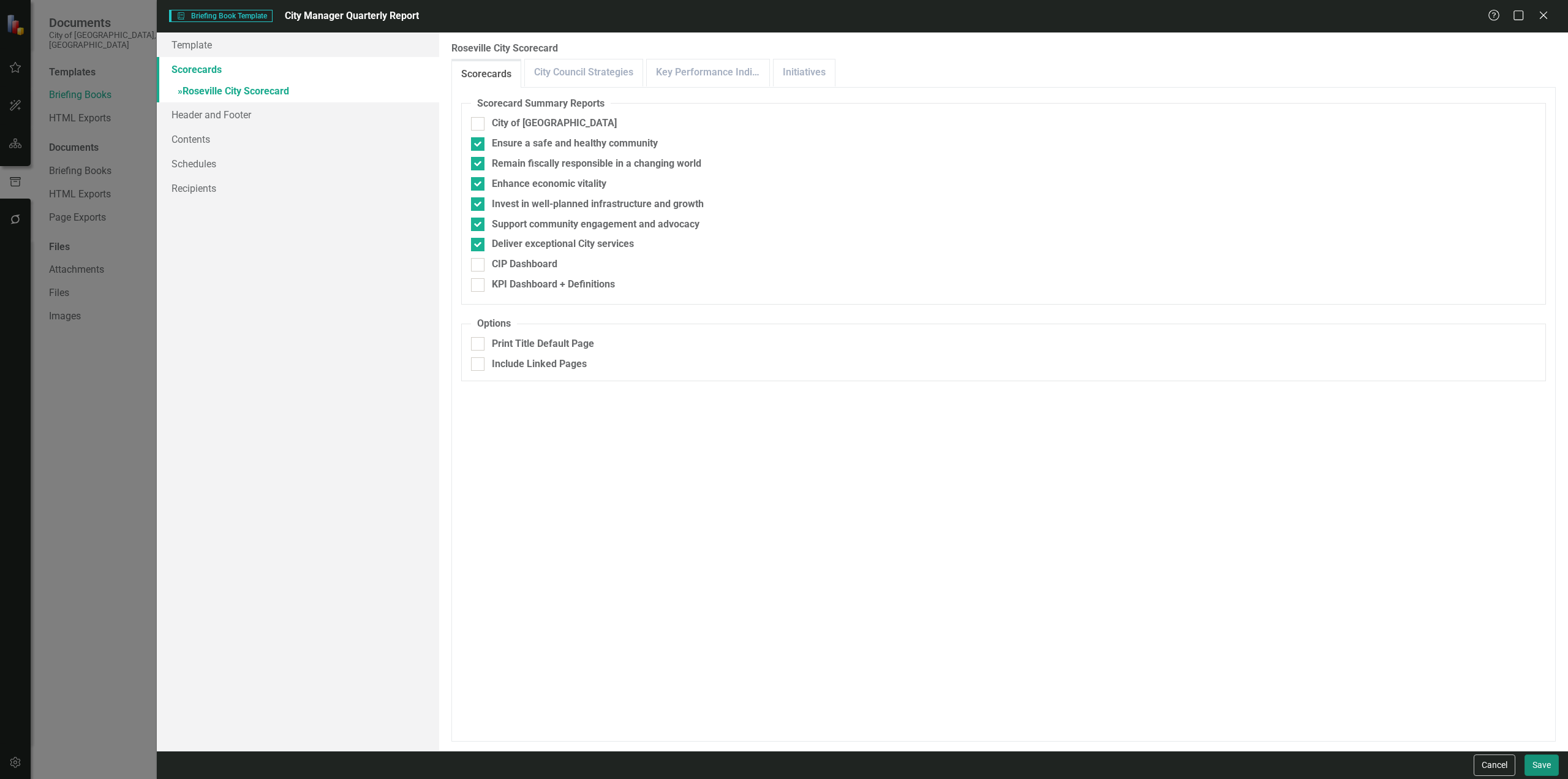
click at [1551, 766] on button "Save" at bounding box center [1542, 765] width 34 height 21
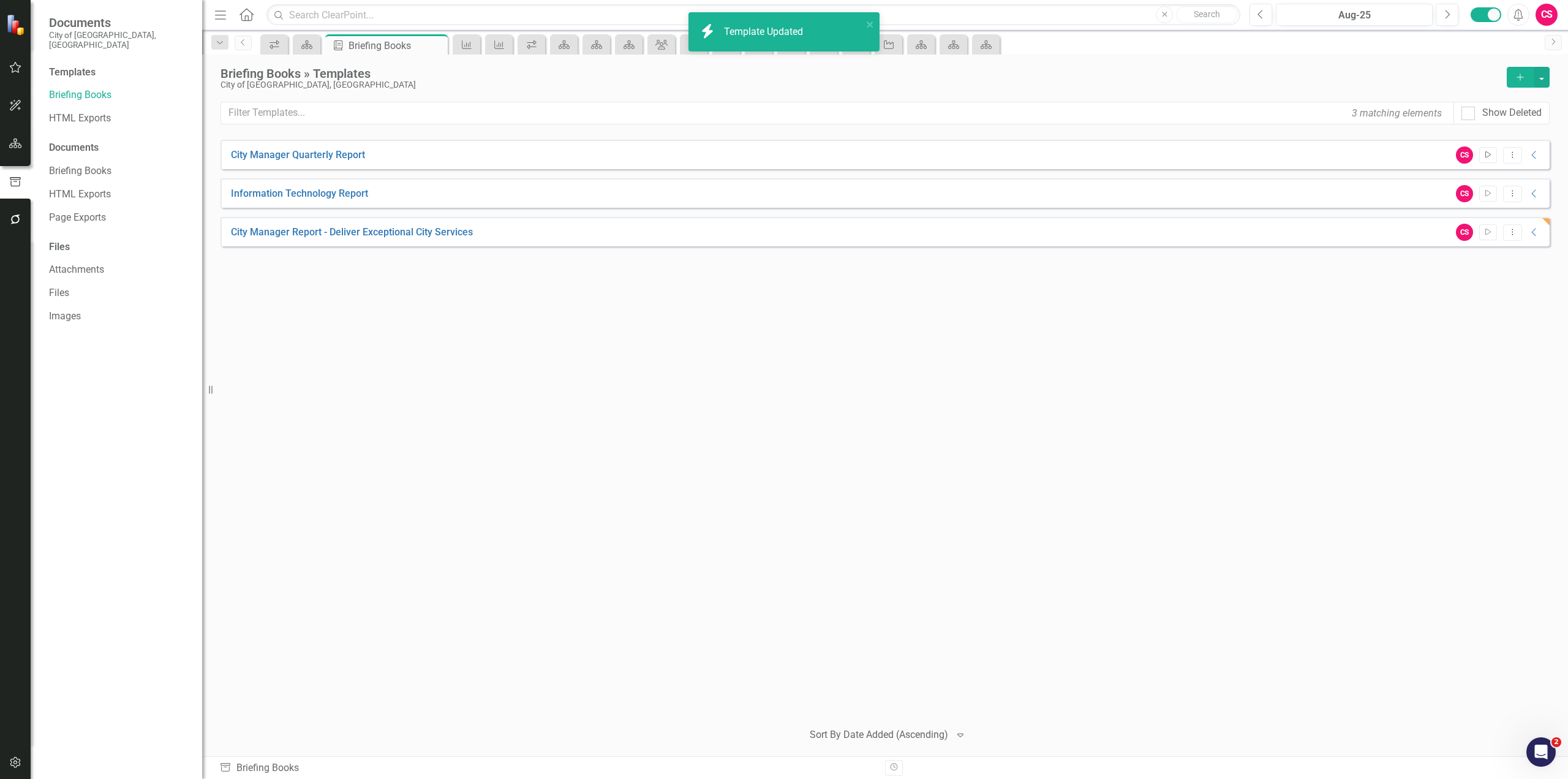
click at [1488, 155] on icon "Start" at bounding box center [1488, 155] width 9 height 7
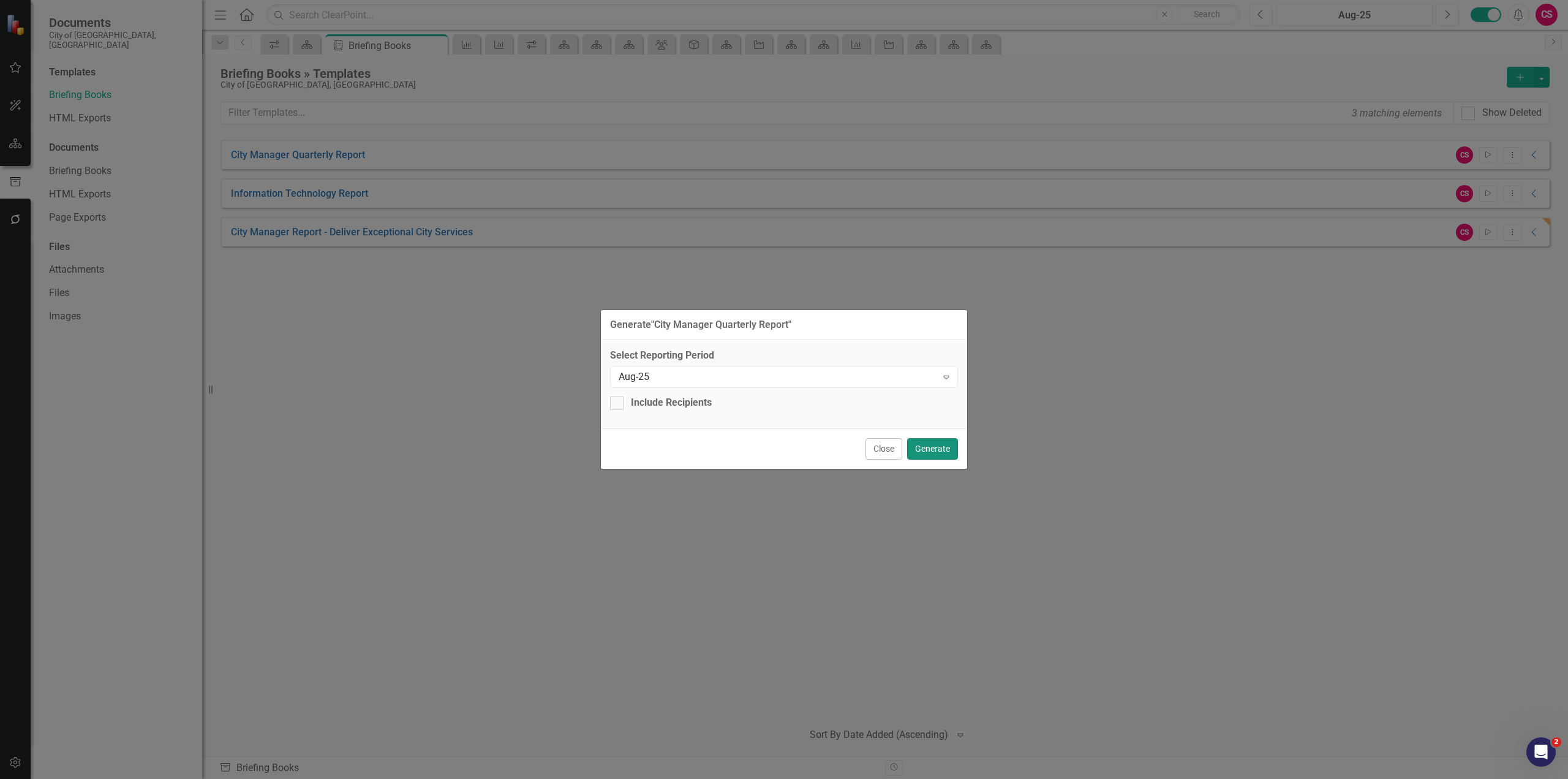
click at [933, 448] on button "Generate" at bounding box center [933, 449] width 51 height 21
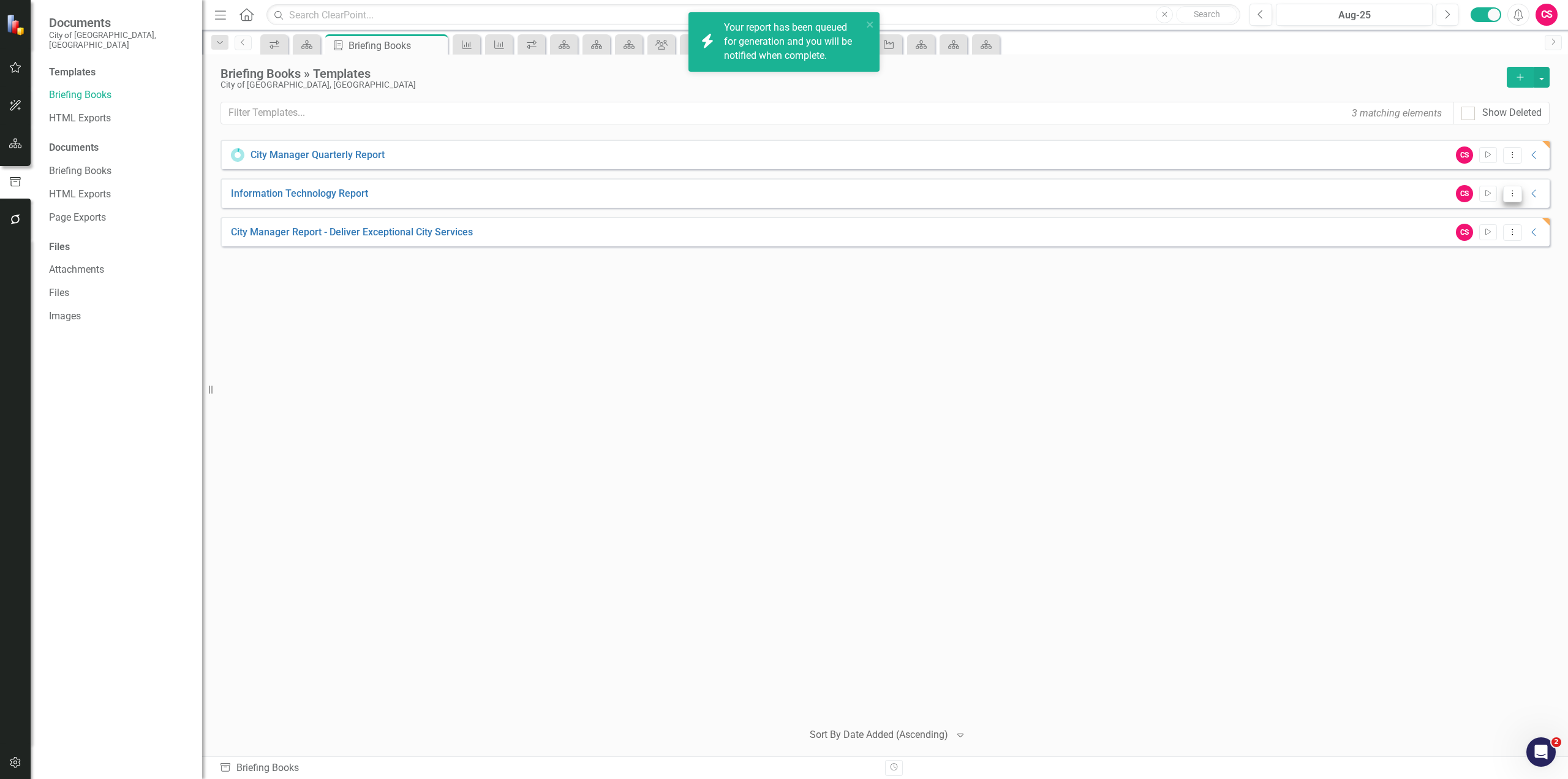
click at [1507, 196] on icon "Dropdown Menu" at bounding box center [1512, 193] width 11 height 8
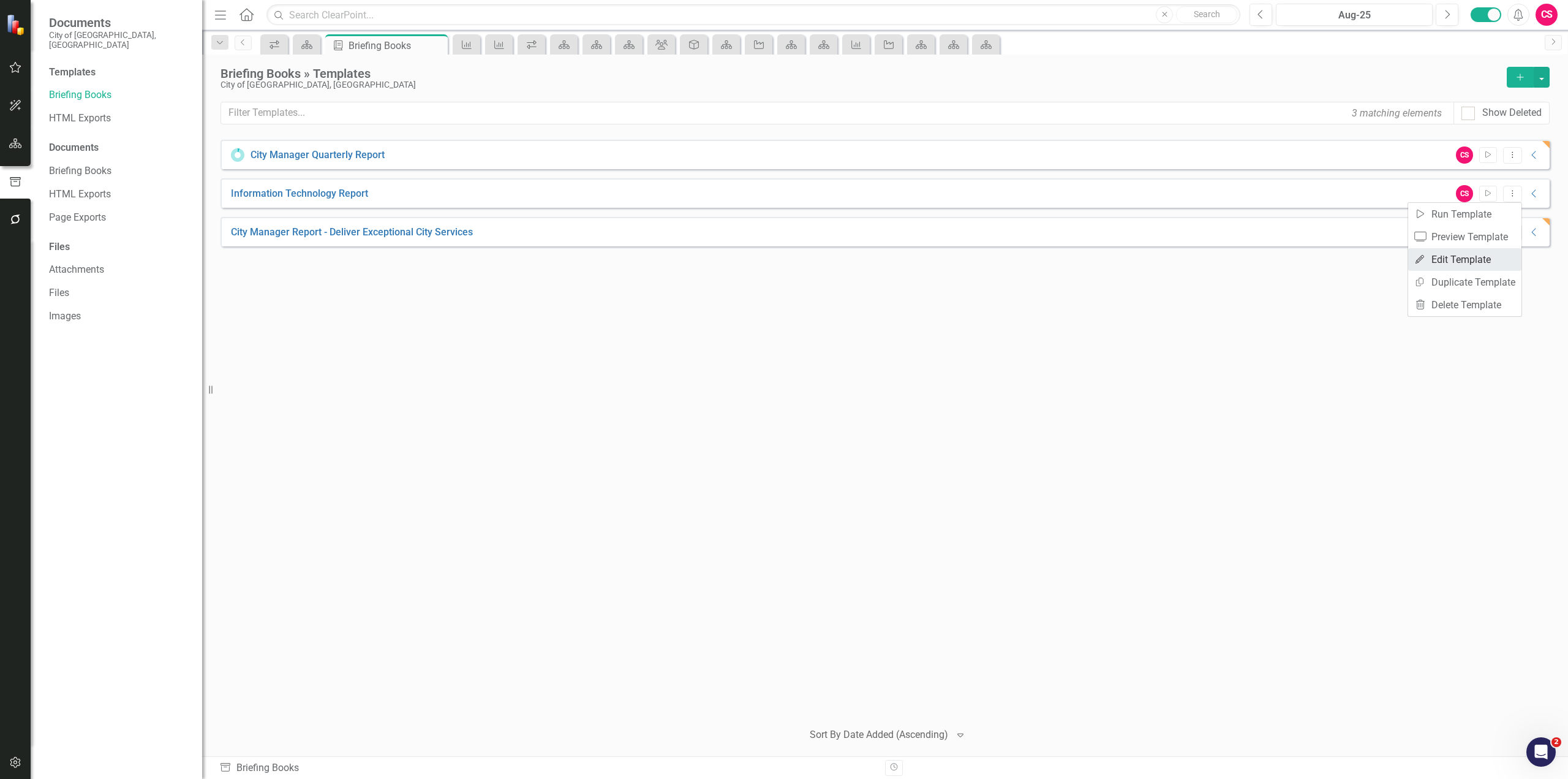
click at [1454, 255] on link "Edit Edit Template" at bounding box center [1465, 260] width 113 height 23
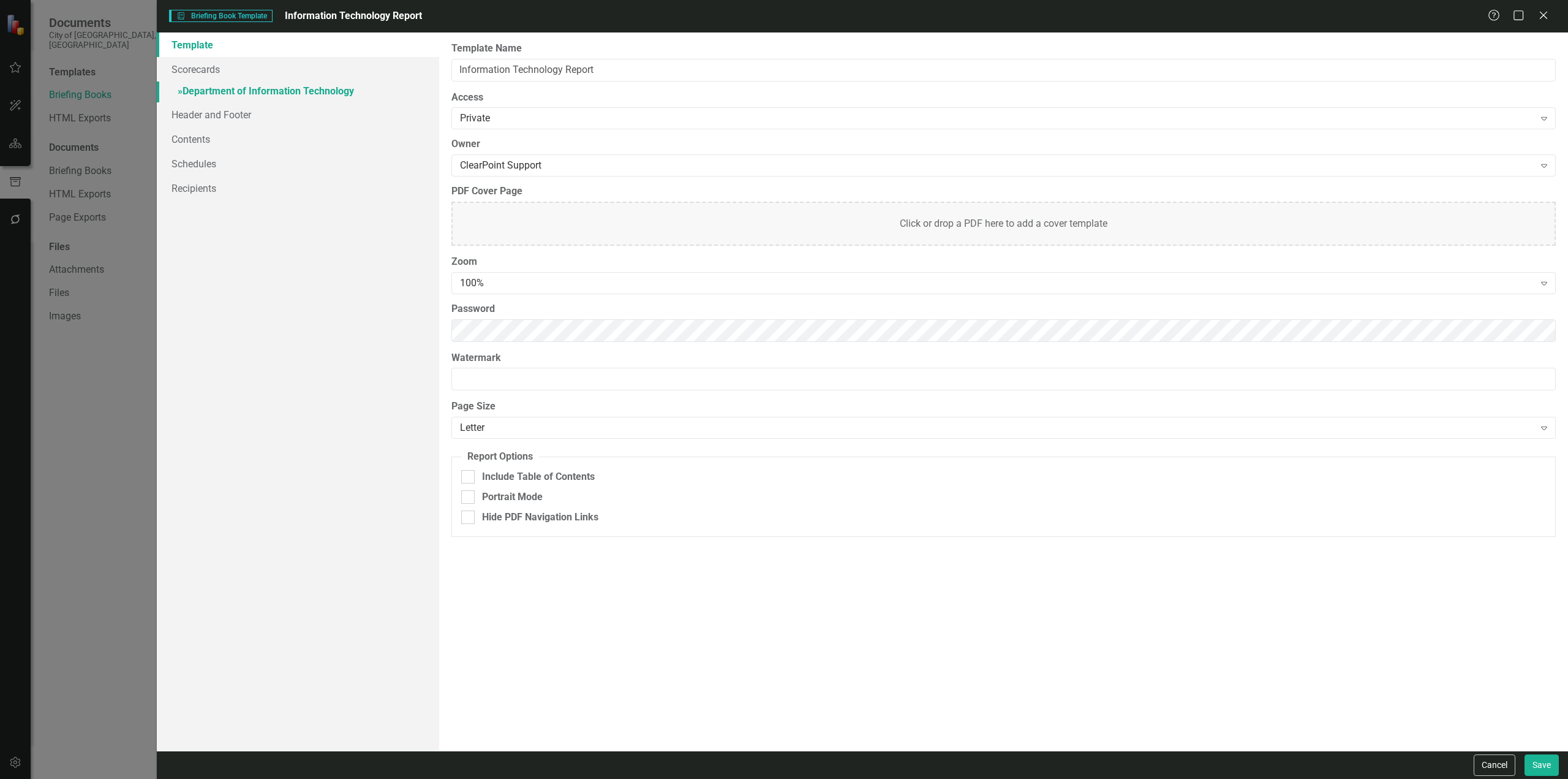
click at [247, 95] on link "» Department of Information Technology" at bounding box center [298, 93] width 282 height 21
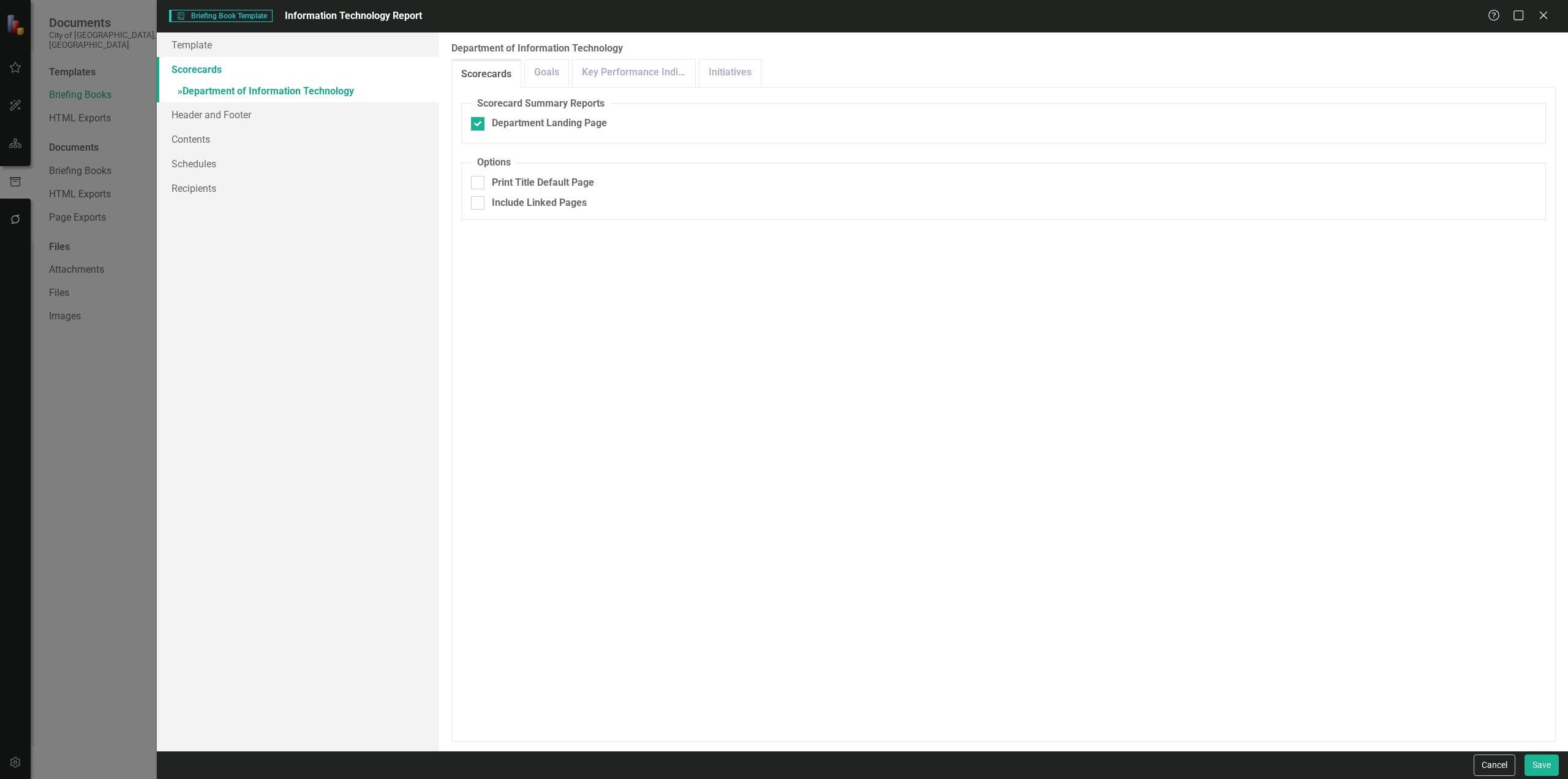
checkbox input "false"
click at [554, 77] on link "Goals" at bounding box center [546, 73] width 43 height 26
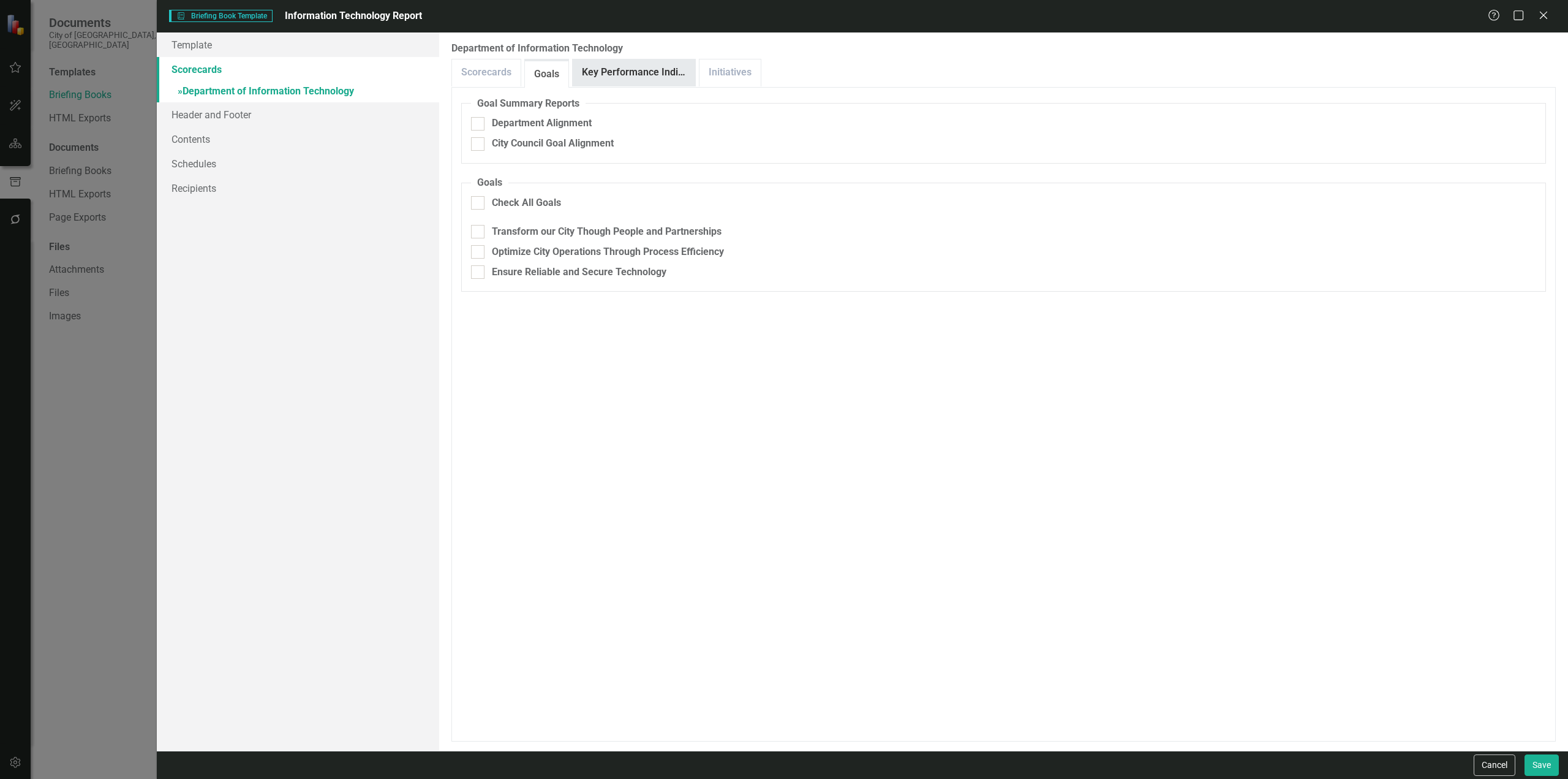
click at [629, 79] on link "Key Performance Indicators" at bounding box center [635, 73] width 123 height 26
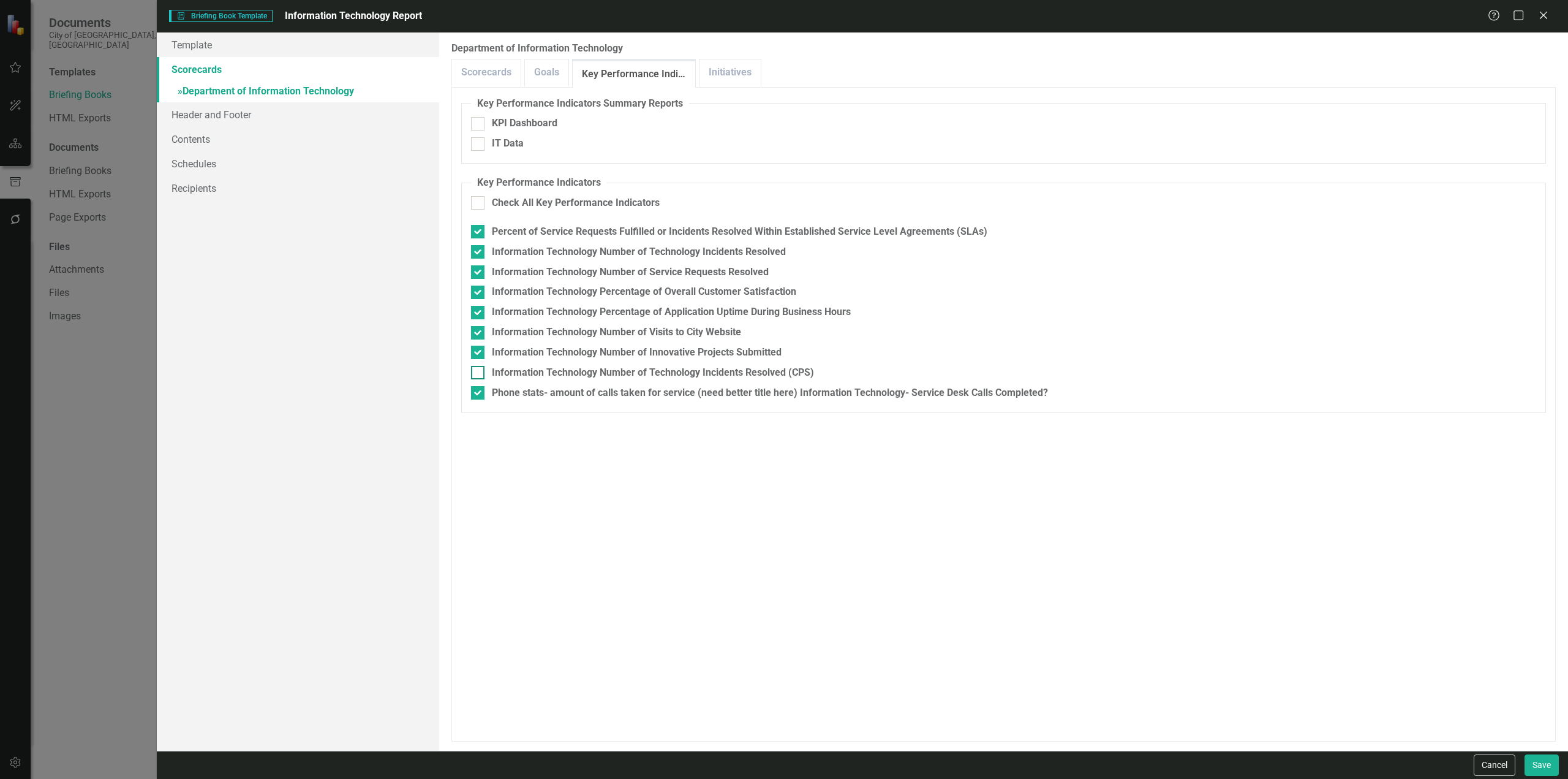
click at [478, 374] on div at bounding box center [477, 373] width 13 height 13
click at [478, 374] on input "Information Technology Number of Technology Incidents Resolved (CPS)" at bounding box center [475, 370] width 8 height 8
checkbox input "true"
click at [720, 72] on link "Initiatives" at bounding box center [730, 73] width 61 height 26
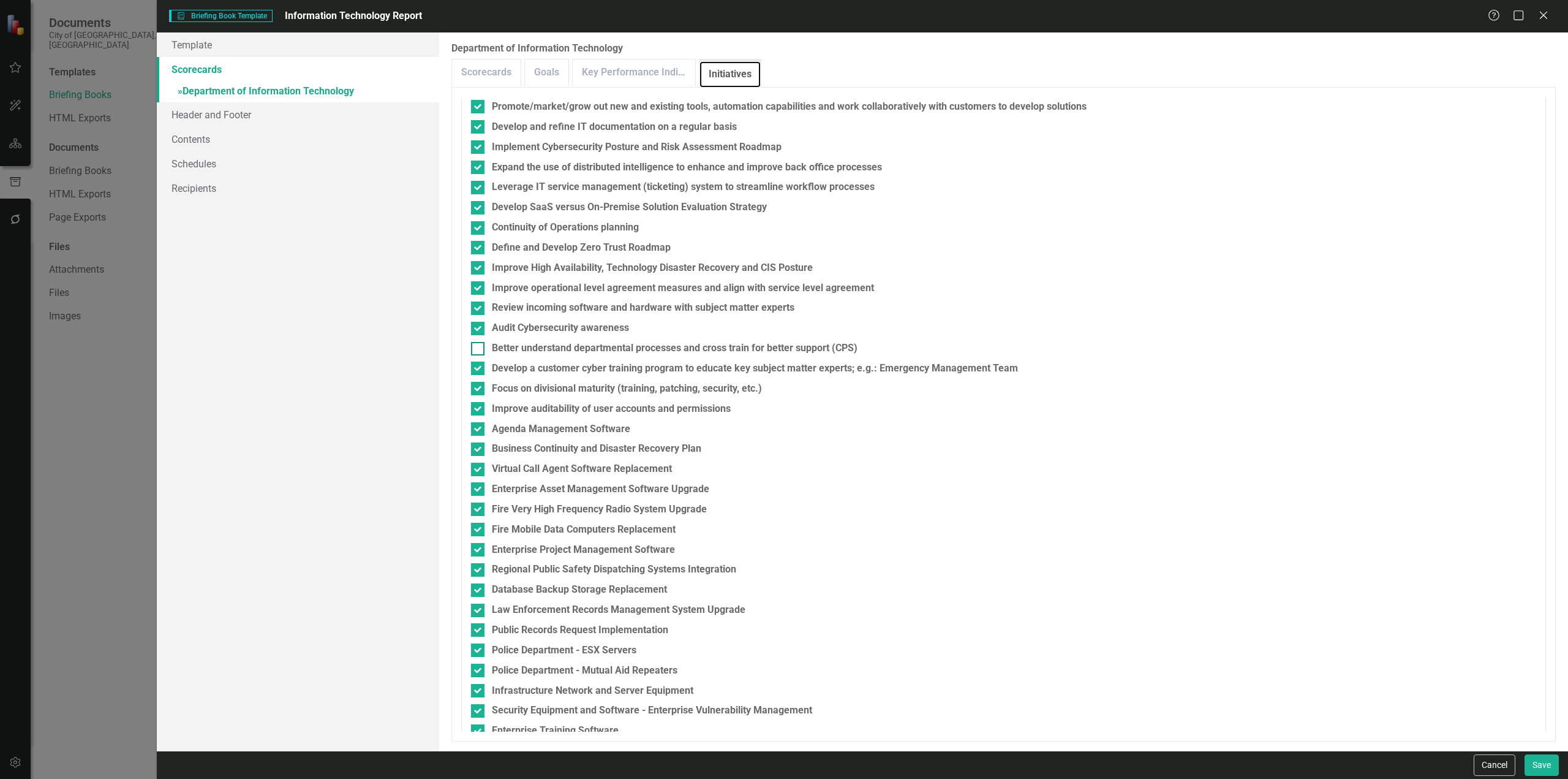
scroll to position [368, 0]
click at [482, 351] on div at bounding box center [477, 347] width 13 height 13
click at [479, 349] on input "Better understand departmental processes and cross train for better support (CP…" at bounding box center [475, 345] width 8 height 8
checkbox input "true"
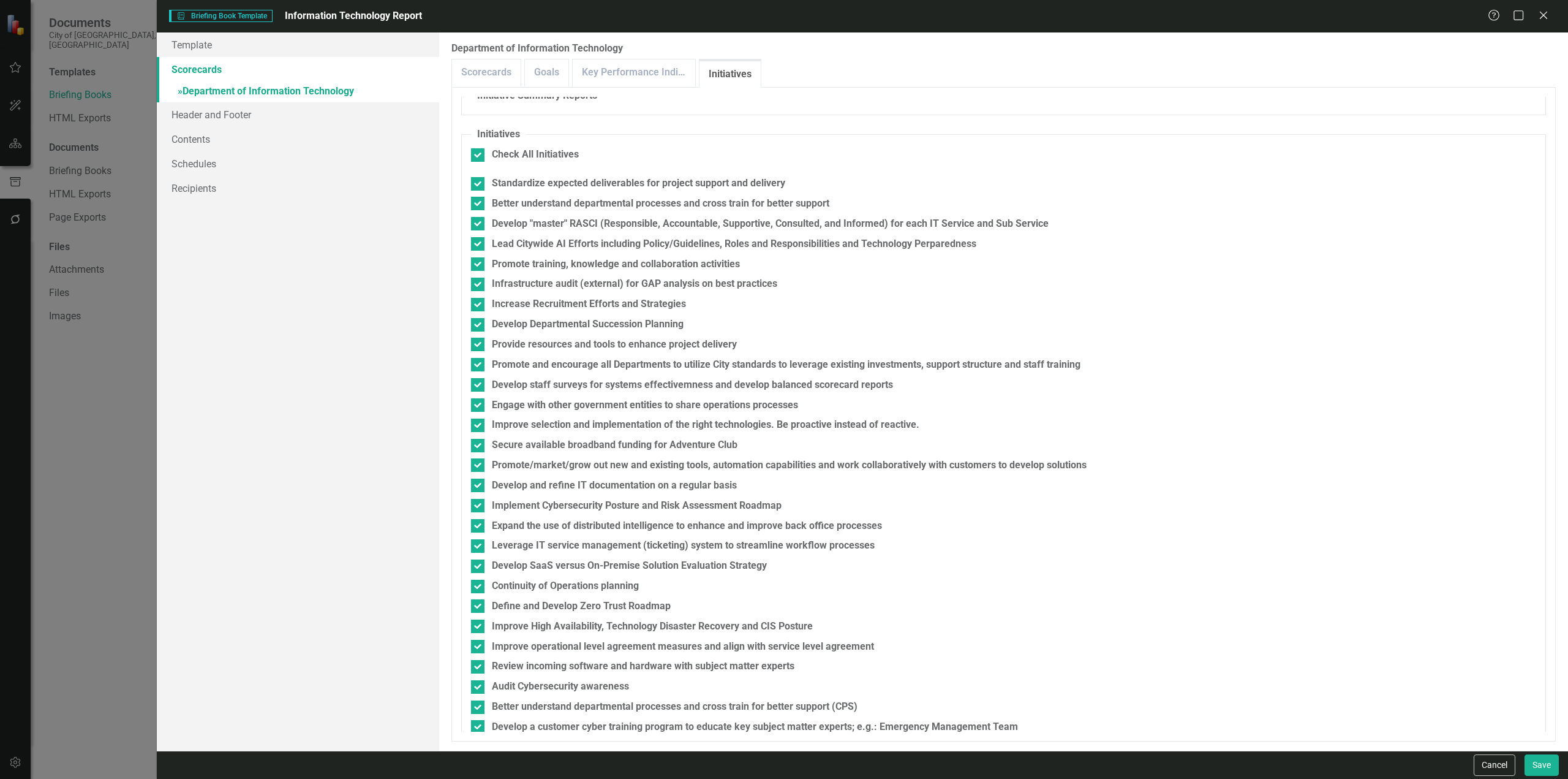
scroll to position [0, 0]
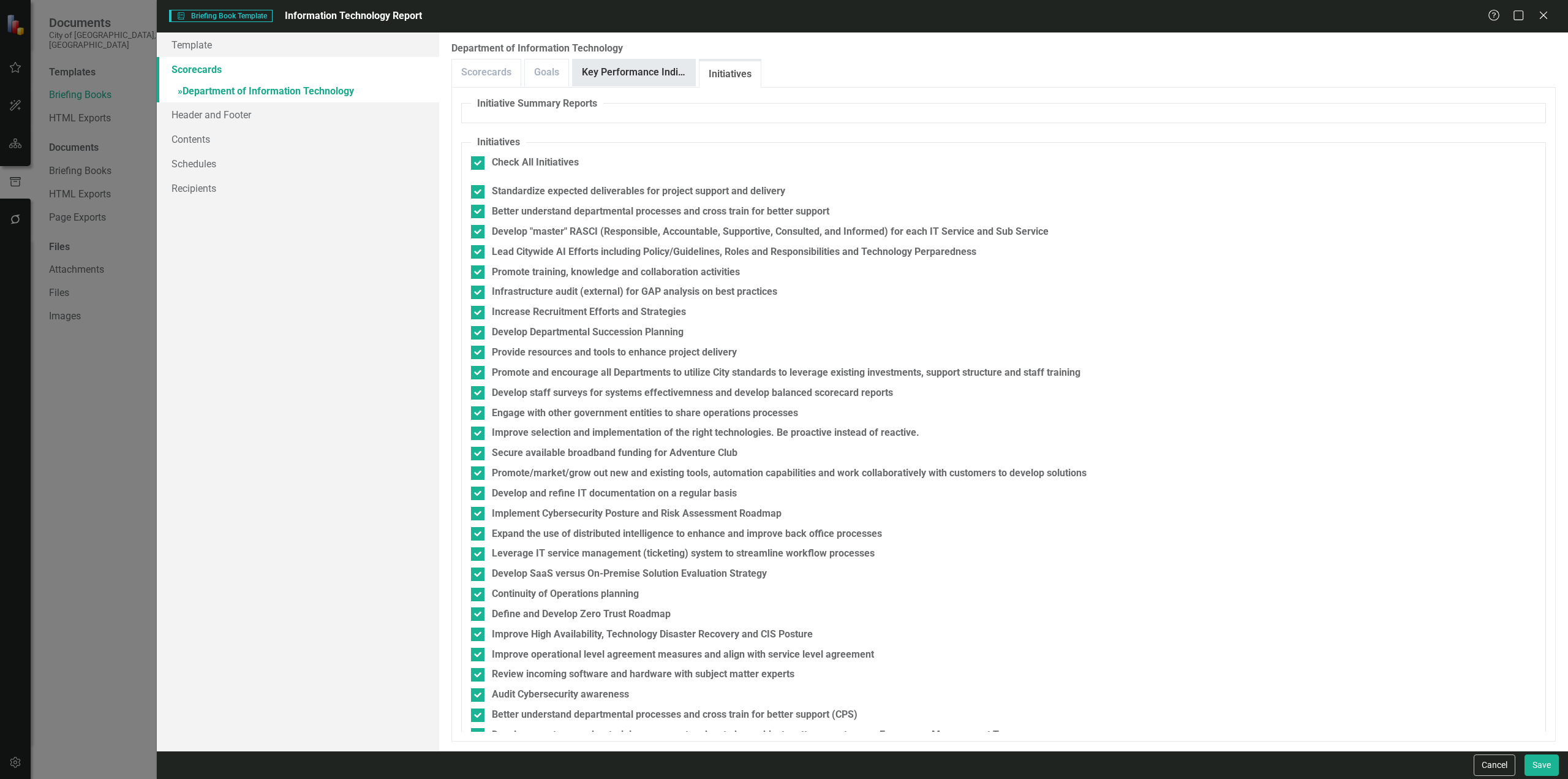
drag, startPoint x: 653, startPoint y: 65, endPoint x: 583, endPoint y: 75, distance: 70.7
click at [653, 65] on link "Key Performance Indicators" at bounding box center [635, 73] width 123 height 26
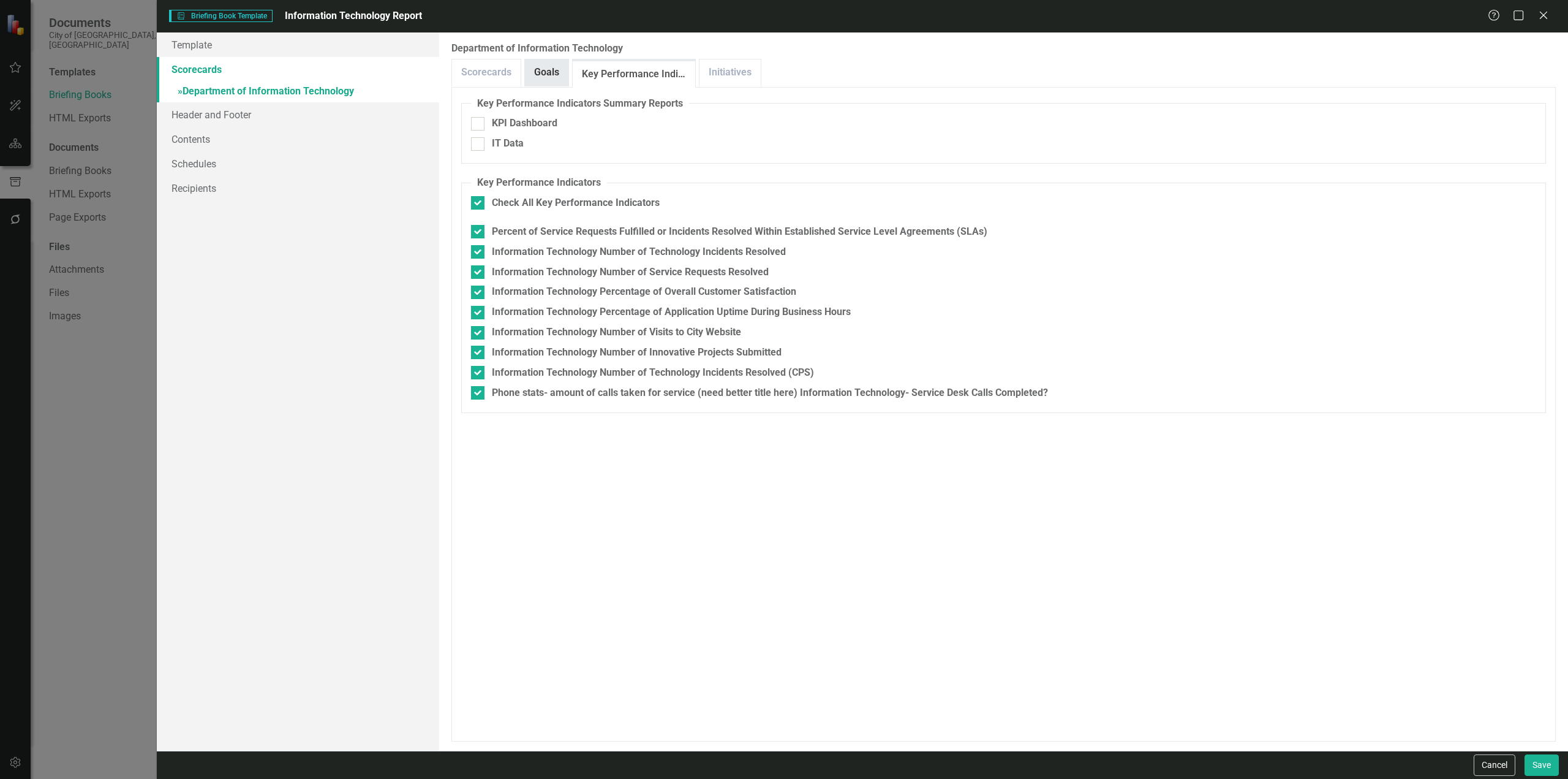
click at [558, 77] on link "Goals" at bounding box center [546, 73] width 43 height 26
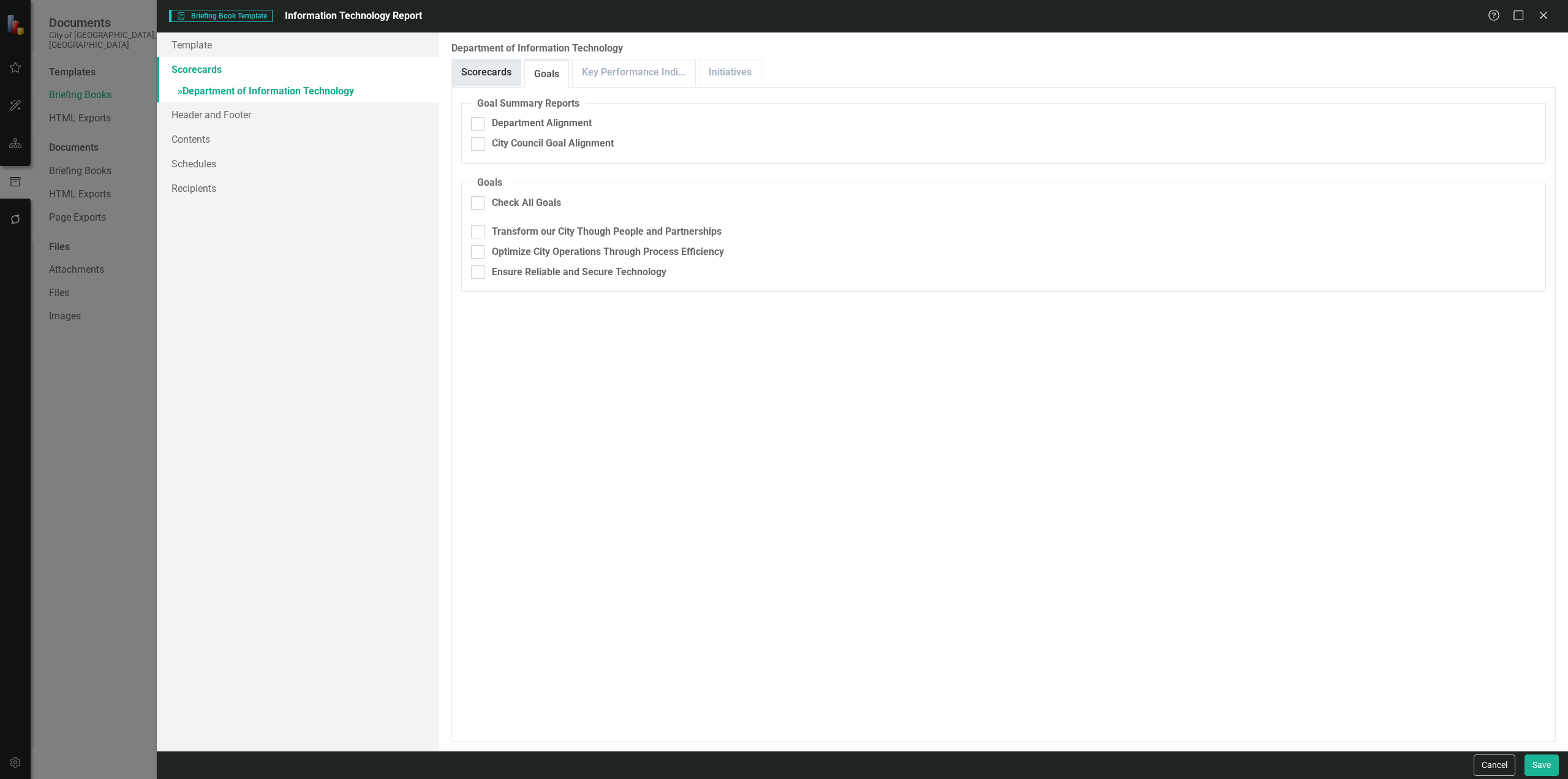
click at [503, 76] on link "Scorecards" at bounding box center [486, 73] width 69 height 26
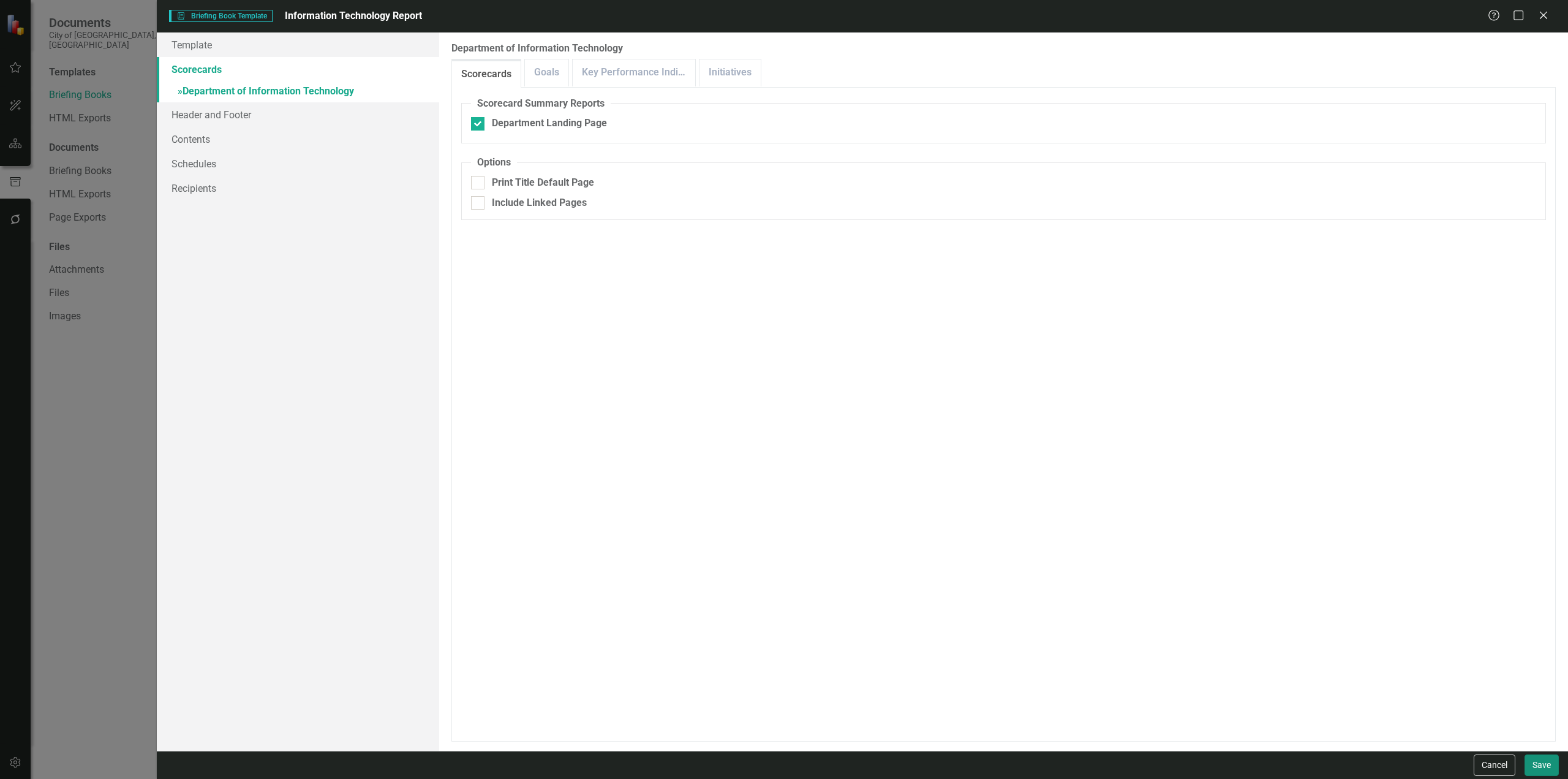
click at [1539, 760] on button "Save" at bounding box center [1542, 765] width 34 height 21
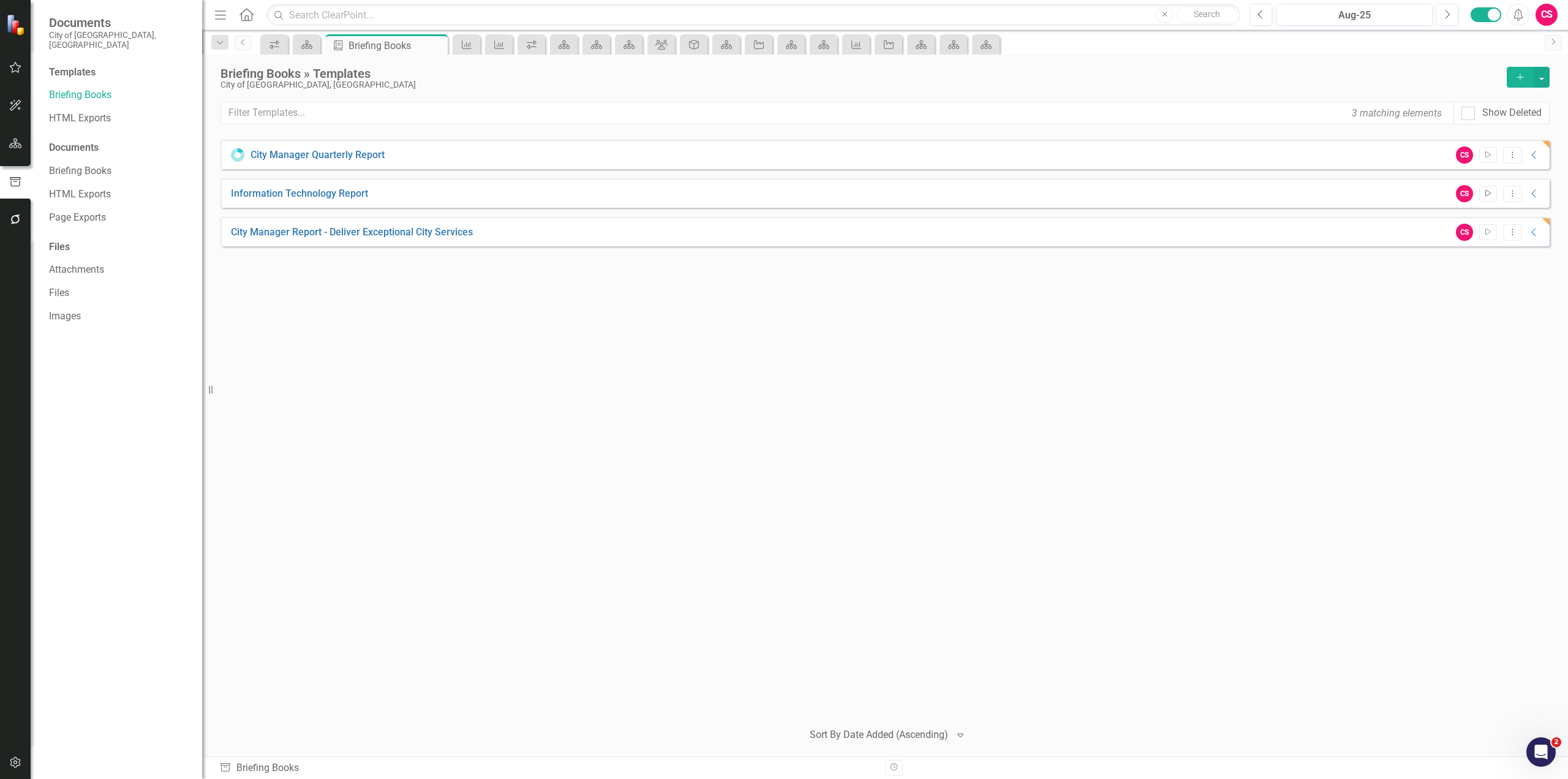
click at [1486, 193] on icon "Start" at bounding box center [1488, 193] width 9 height 7
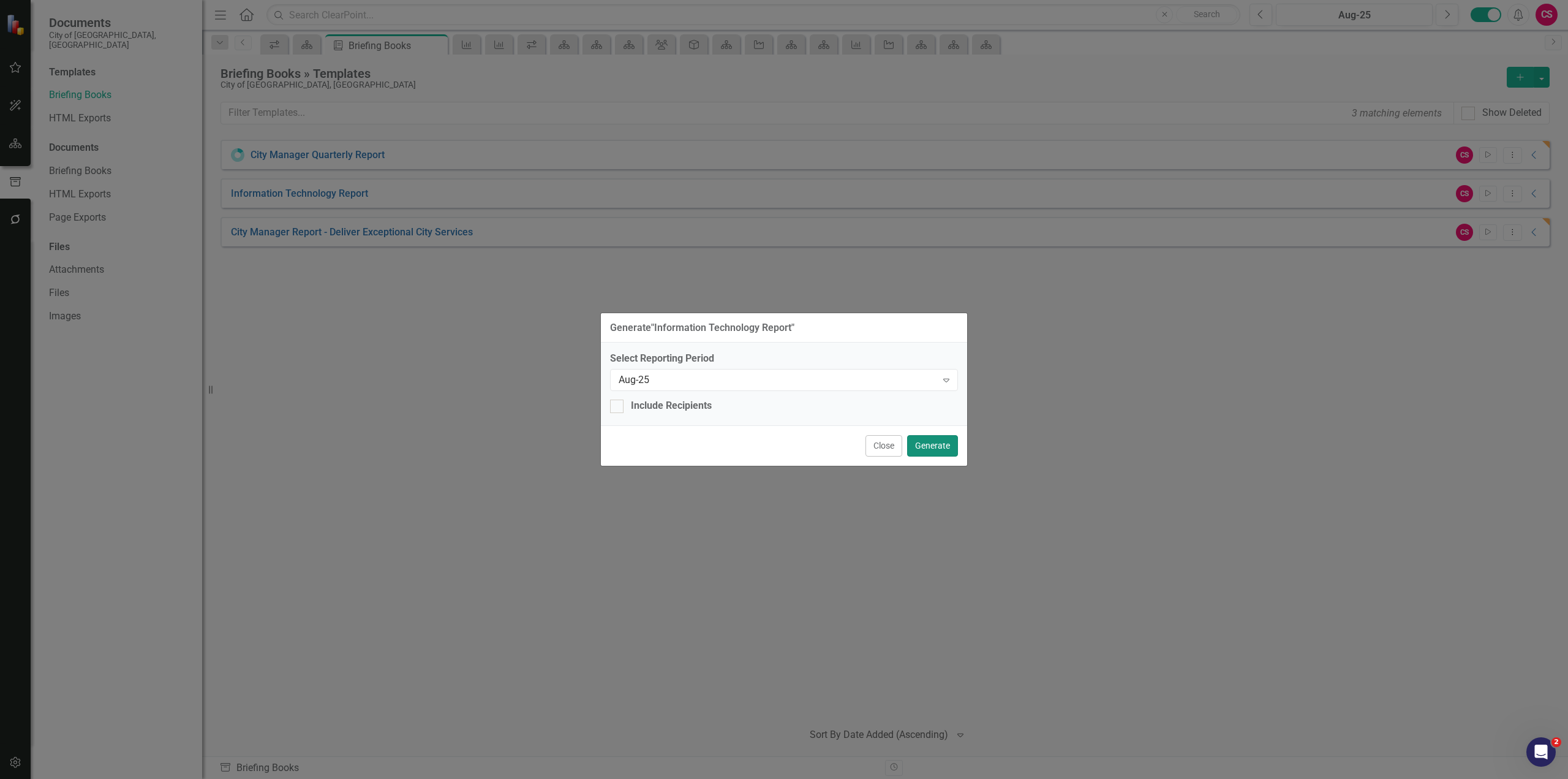
click at [936, 446] on button "Generate" at bounding box center [933, 446] width 51 height 21
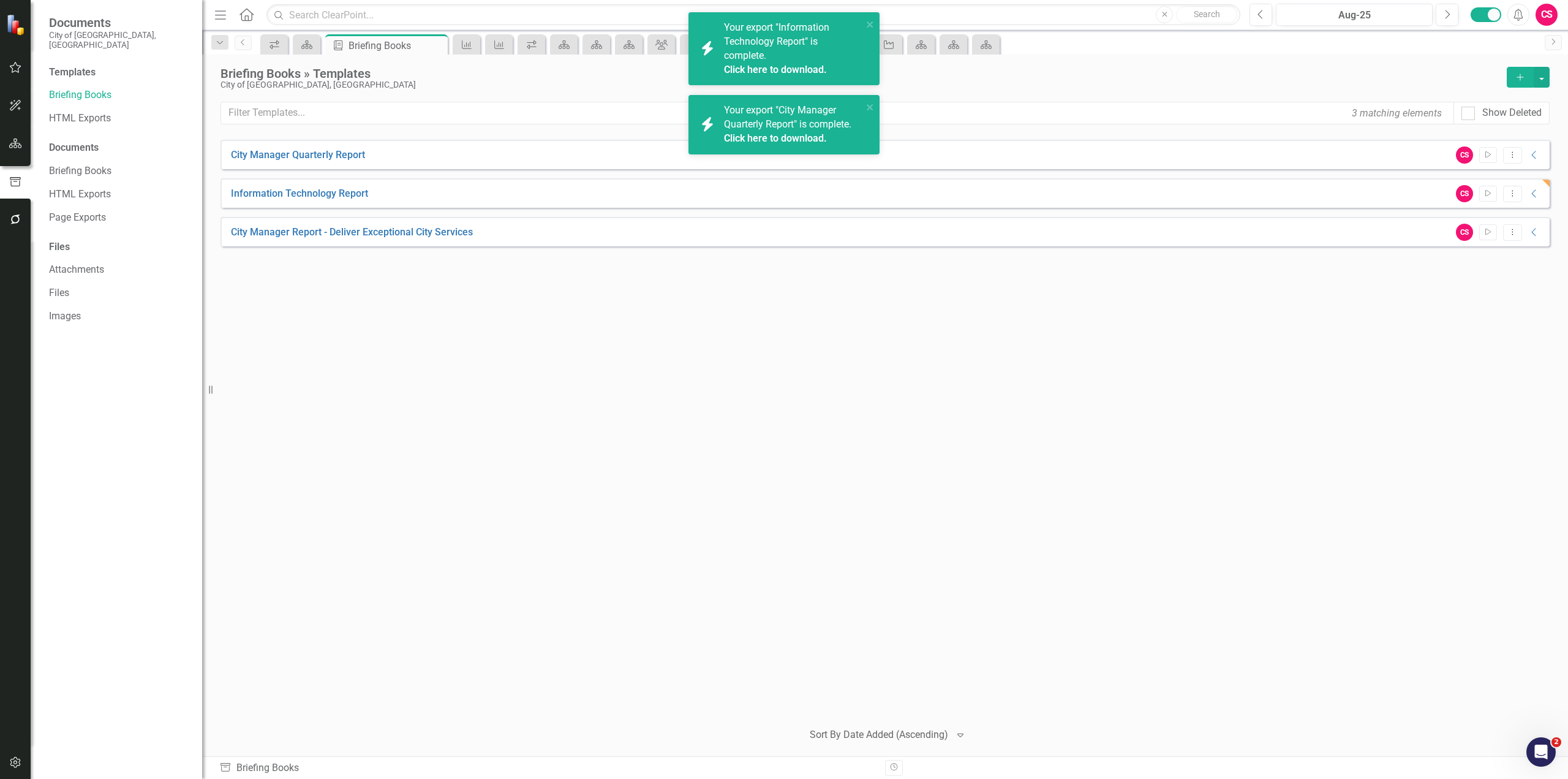
click at [1552, 16] on div "CS" at bounding box center [1547, 14] width 22 height 22
click at [1512, 151] on link "icon.portal Success Portal" at bounding box center [1509, 153] width 97 height 23
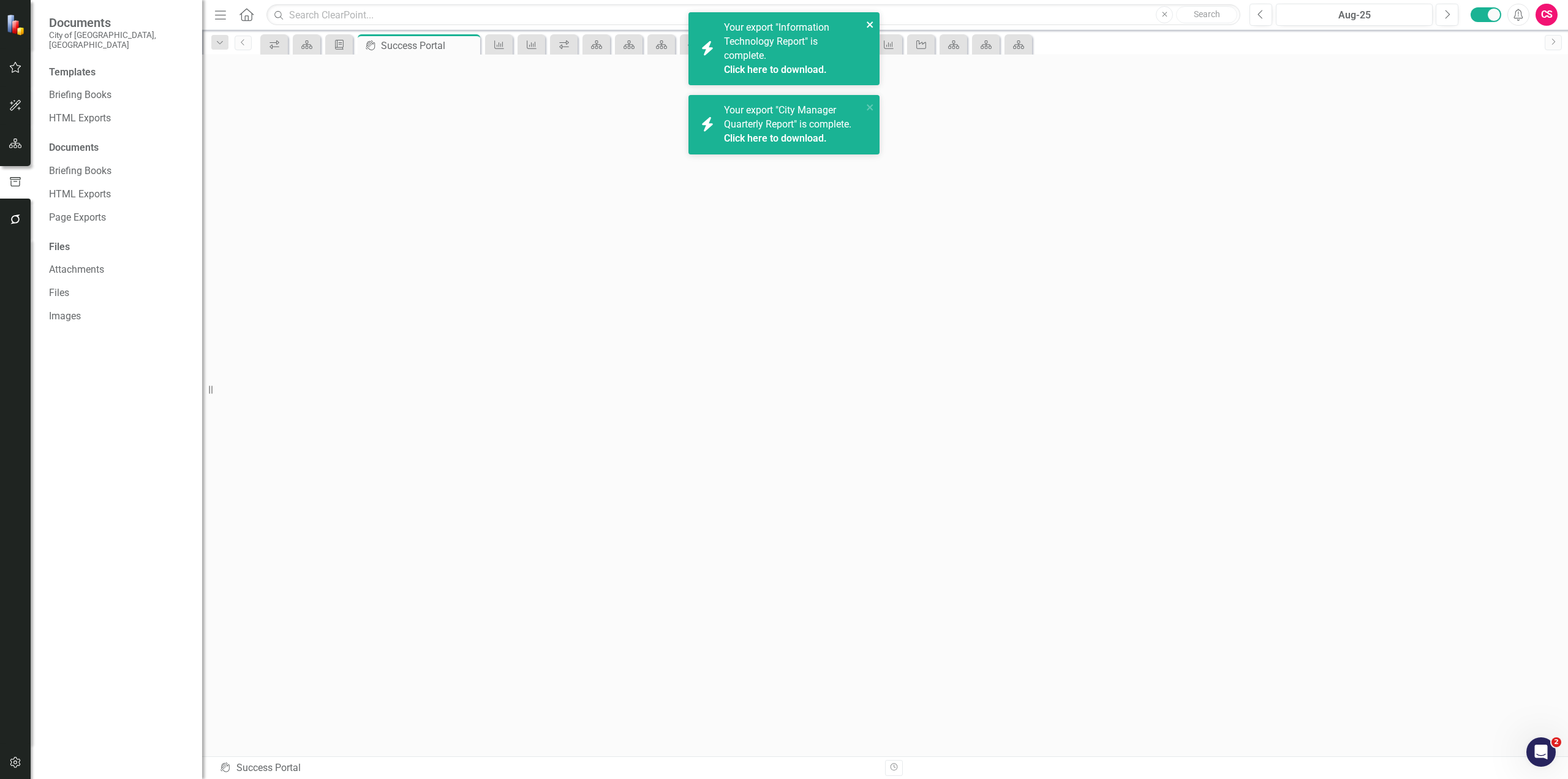
click at [872, 23] on icon "close" at bounding box center [870, 25] width 8 height 10
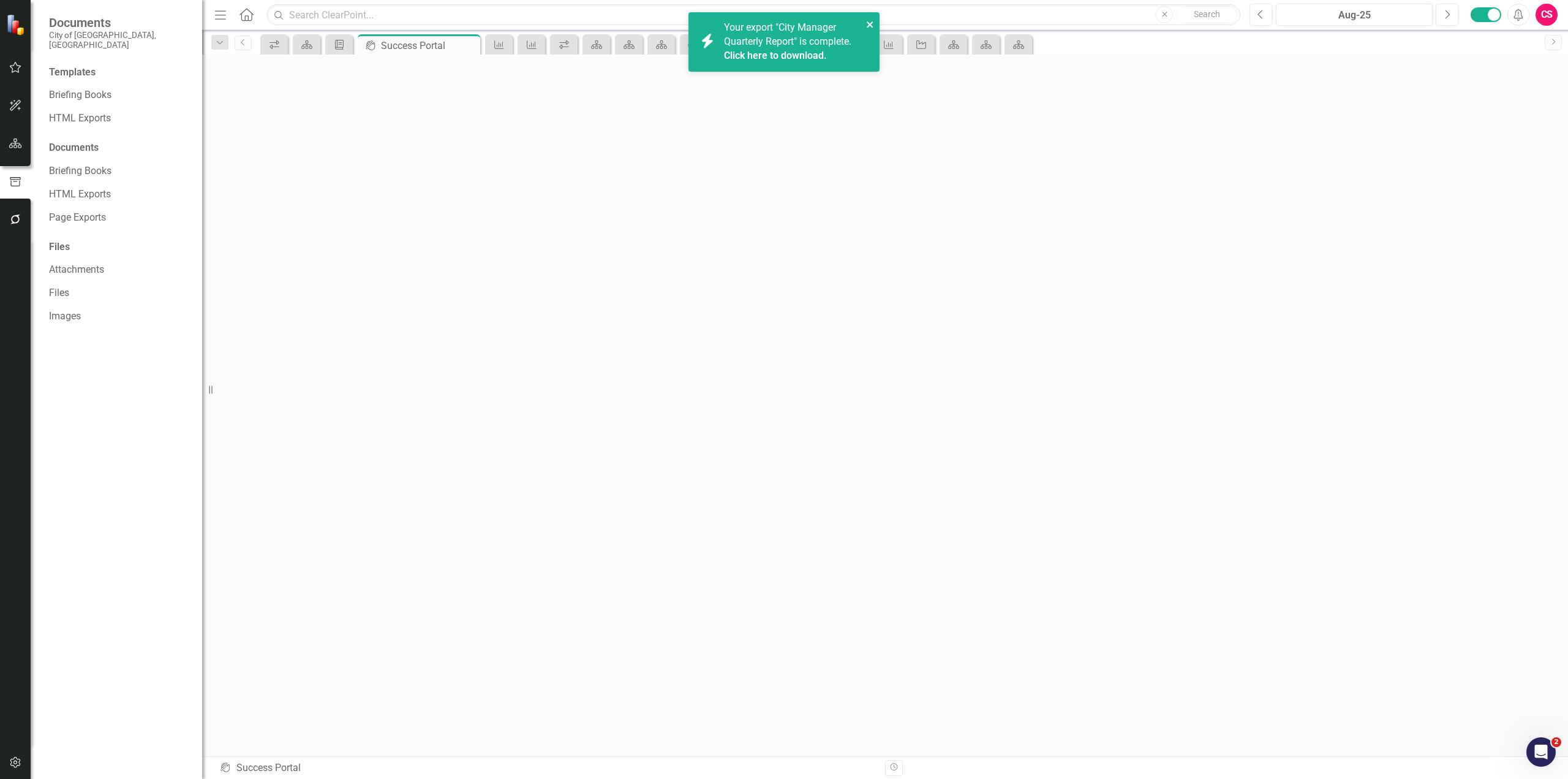
click at [870, 25] on icon "close" at bounding box center [870, 24] width 6 height 6
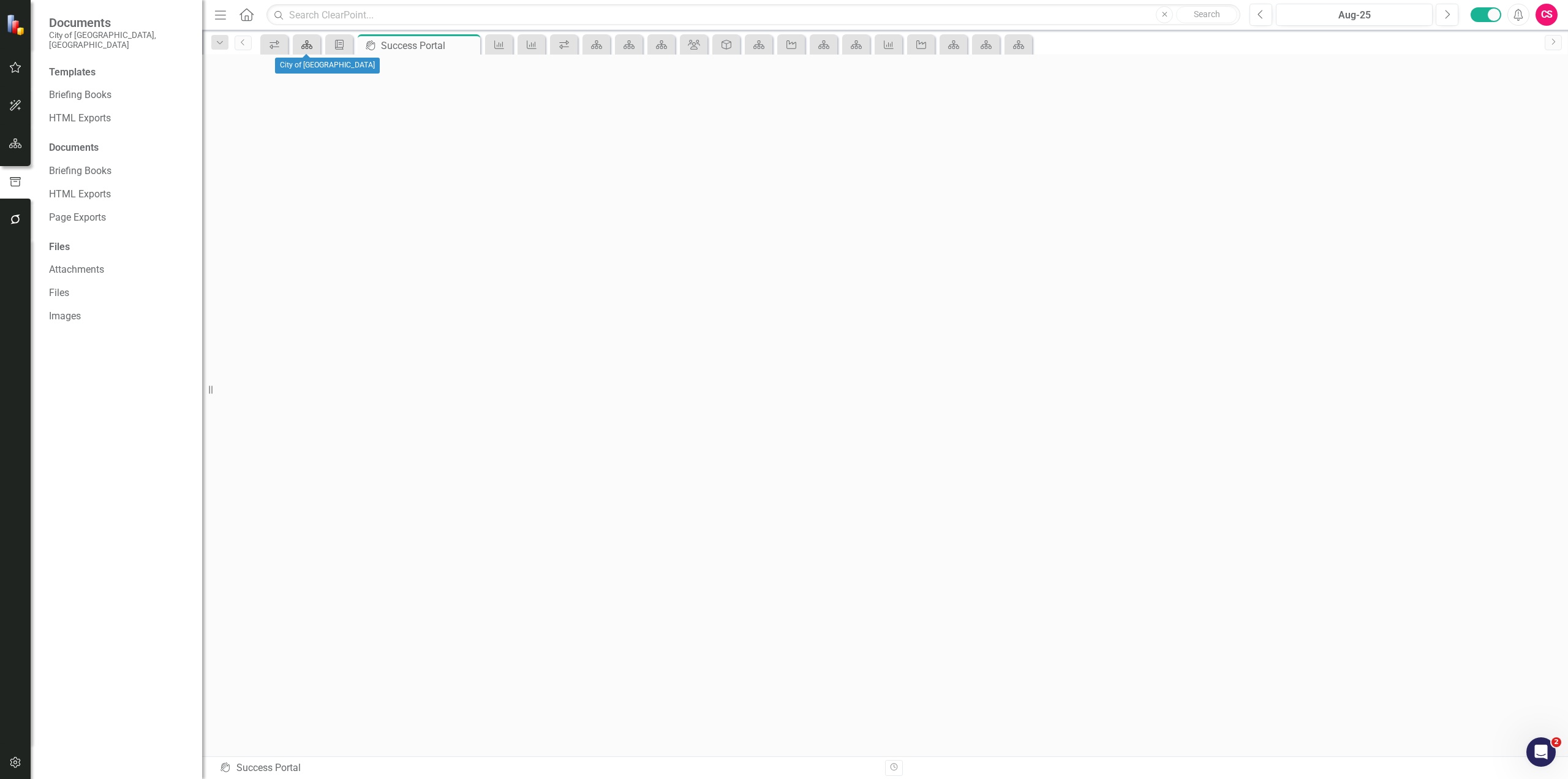
click at [305, 49] on icon "Scorecard" at bounding box center [306, 45] width 12 height 10
